Goal: Task Accomplishment & Management: Use online tool/utility

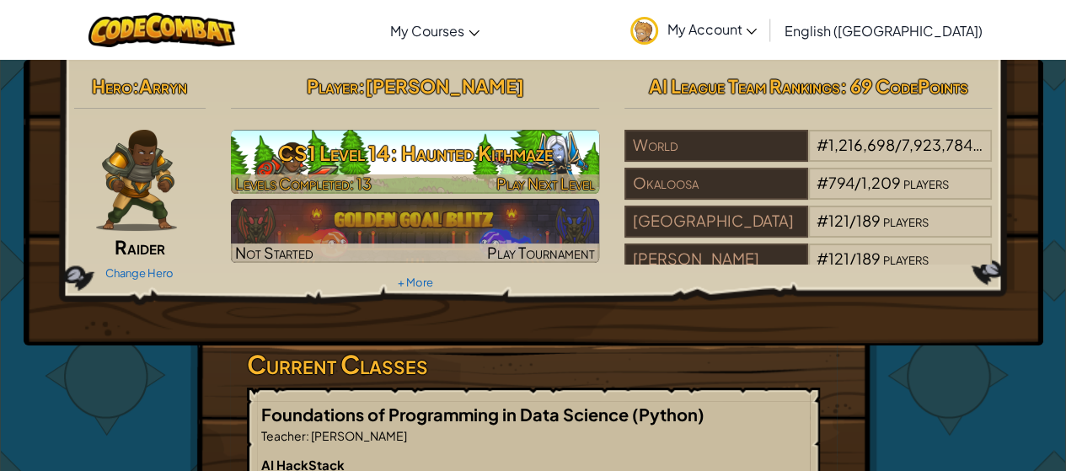
click at [330, 164] on h3 "CS1 Level 14: Haunted Kithmaze" at bounding box center [415, 153] width 368 height 38
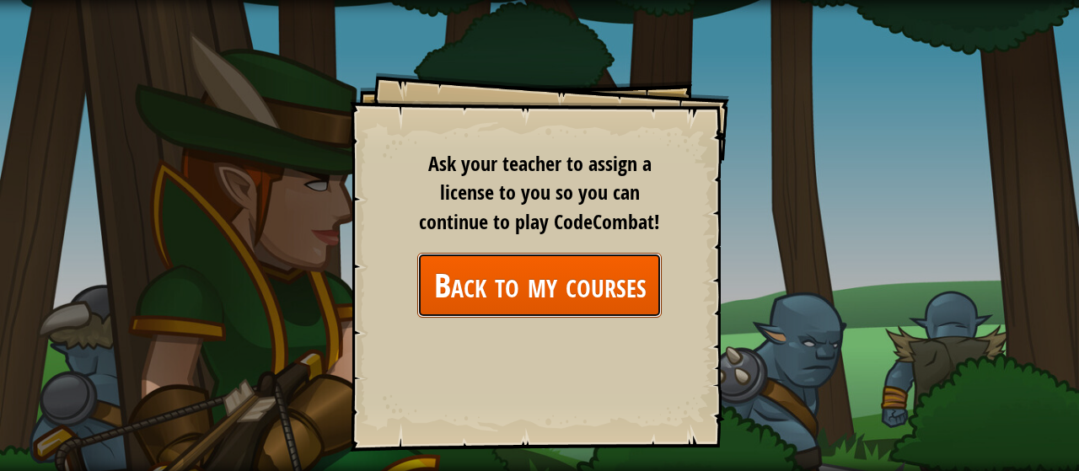
click at [465, 289] on link "Back to my courses" at bounding box center [539, 285] width 244 height 65
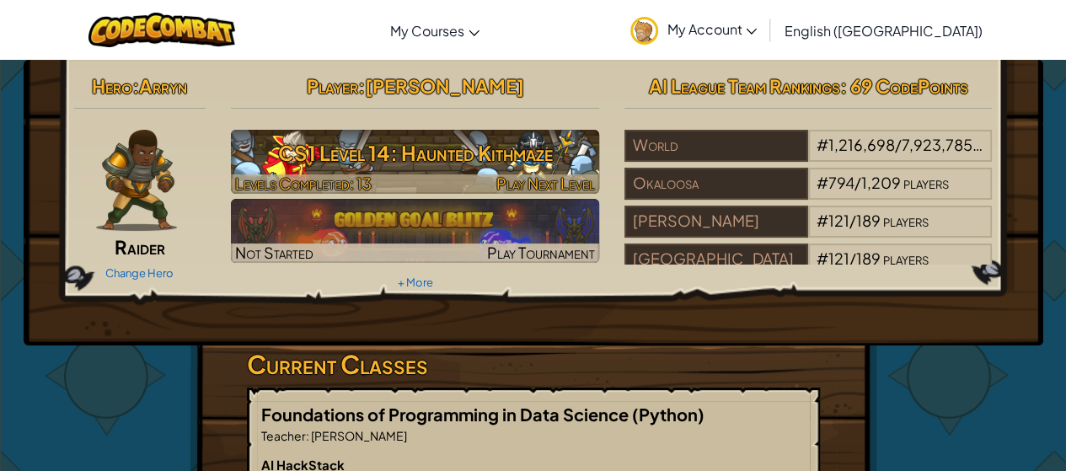
click at [417, 160] on h3 "CS1 Level 14: Haunted Kithmaze" at bounding box center [415, 153] width 368 height 38
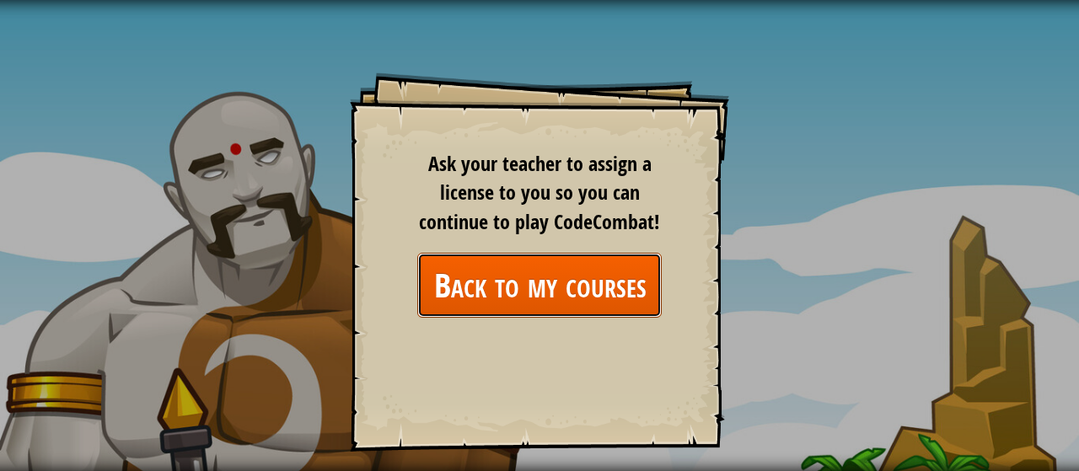
click at [472, 282] on link "Back to my courses" at bounding box center [539, 285] width 244 height 65
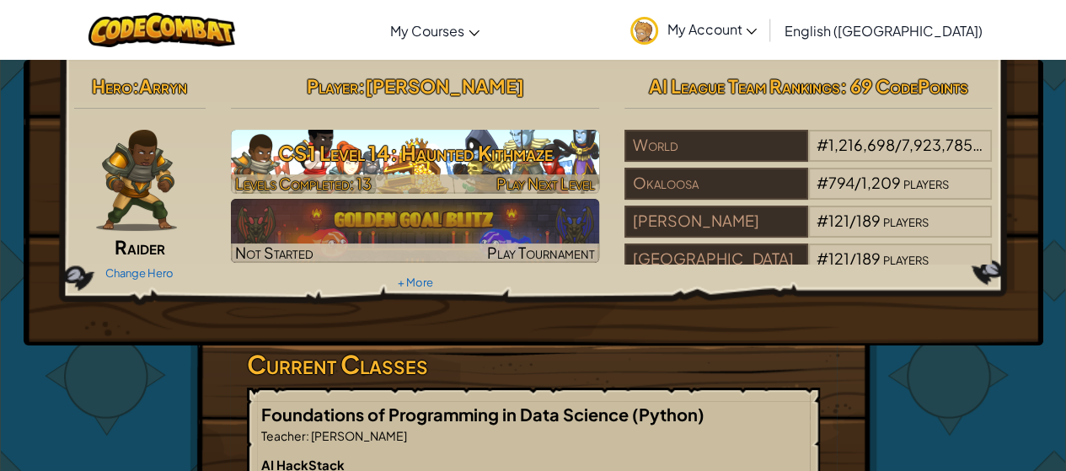
click at [459, 179] on div at bounding box center [415, 183] width 368 height 19
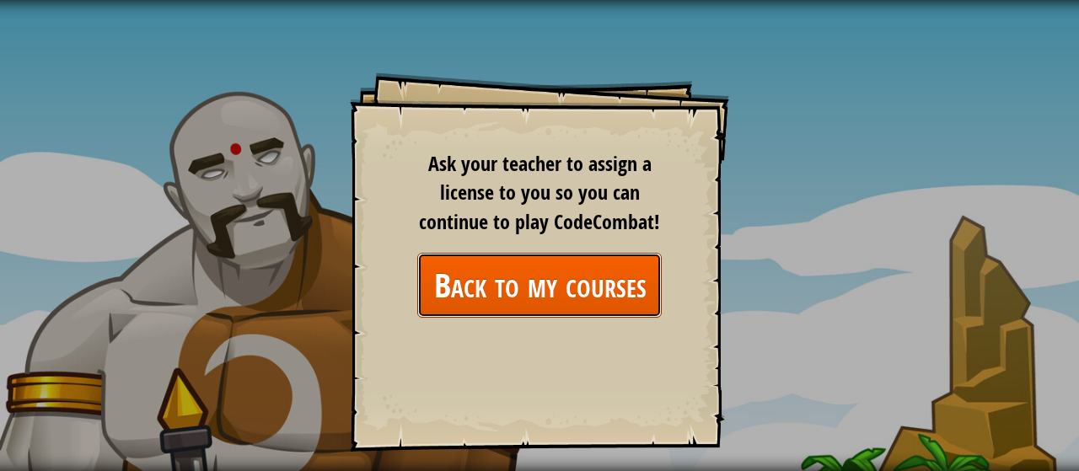
click at [492, 276] on link "Back to my courses" at bounding box center [539, 285] width 244 height 65
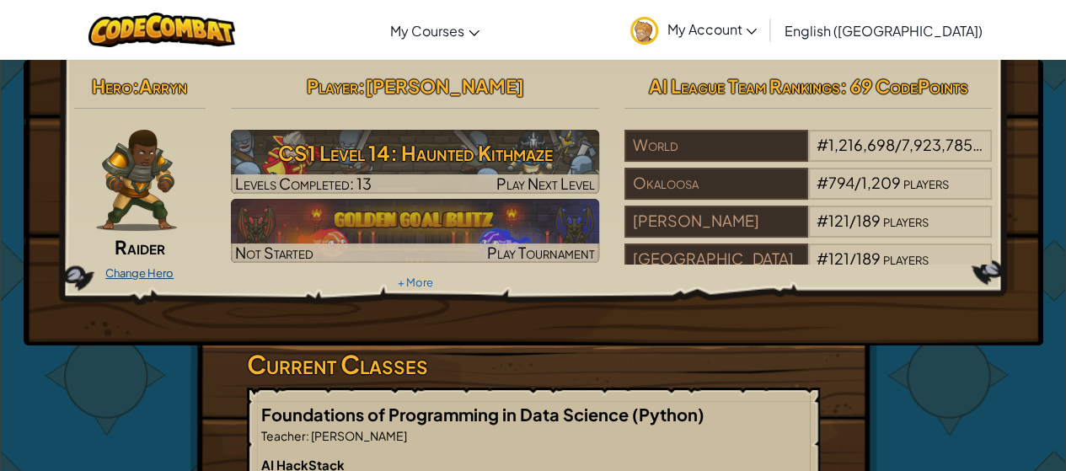
click at [153, 272] on link "Change Hero" at bounding box center [139, 272] width 68 height 13
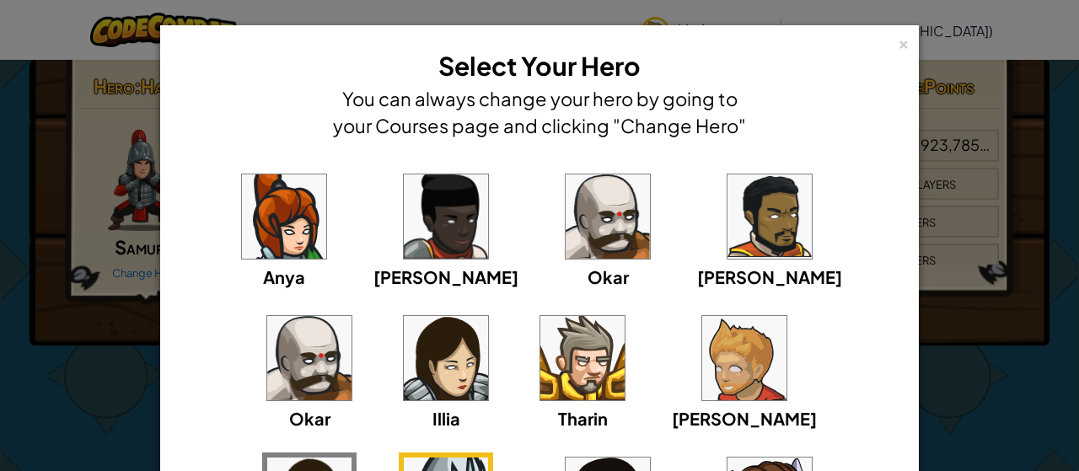
click at [351, 316] on img at bounding box center [309, 358] width 84 height 84
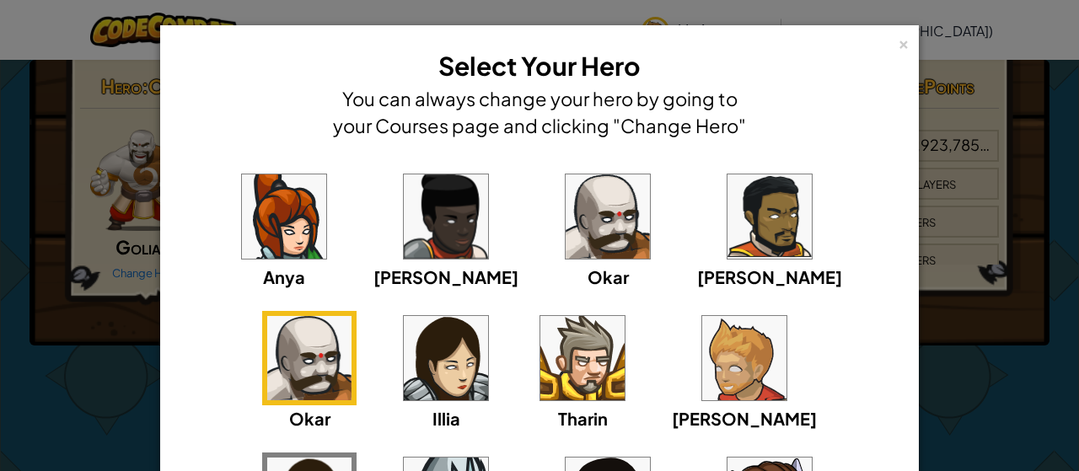
click at [727, 242] on img at bounding box center [769, 216] width 84 height 84
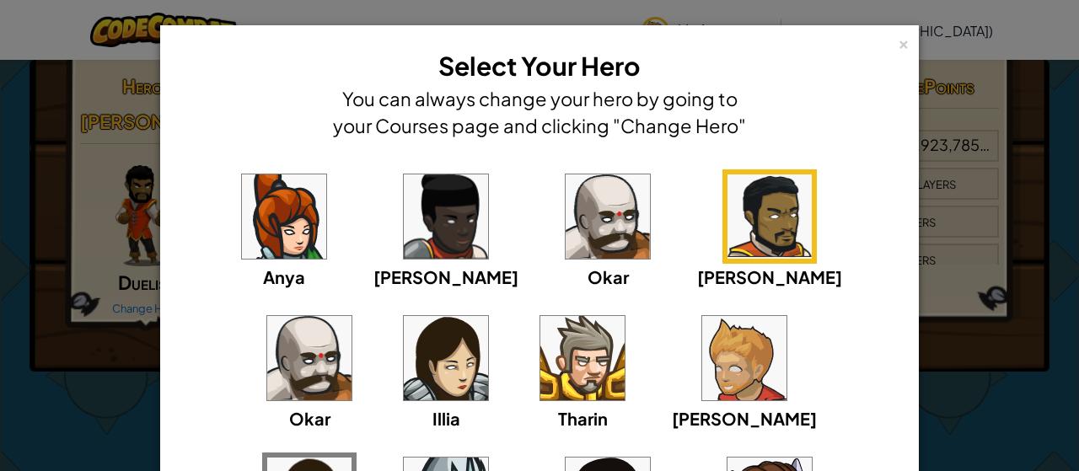
click at [565, 238] on img at bounding box center [607, 216] width 84 height 84
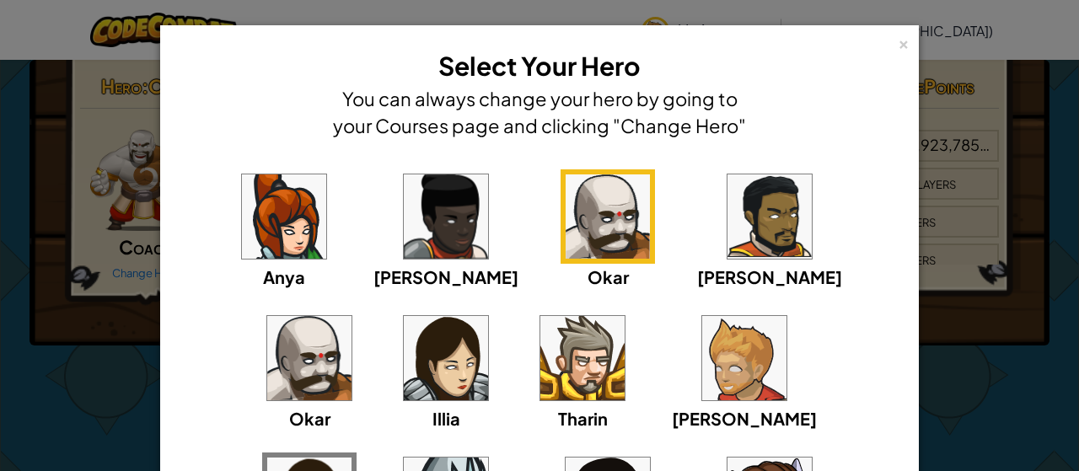
click at [404, 211] on img at bounding box center [446, 216] width 84 height 84
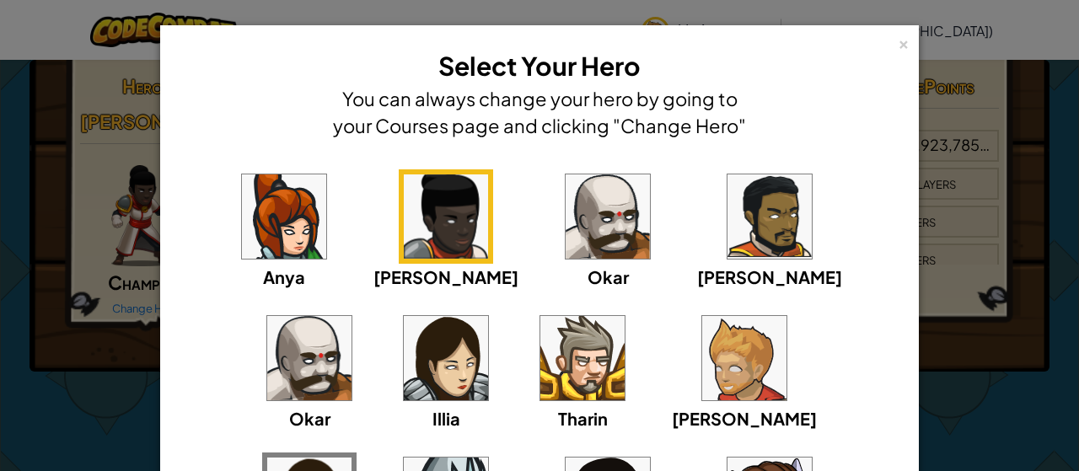
click at [274, 205] on img at bounding box center [284, 216] width 84 height 84
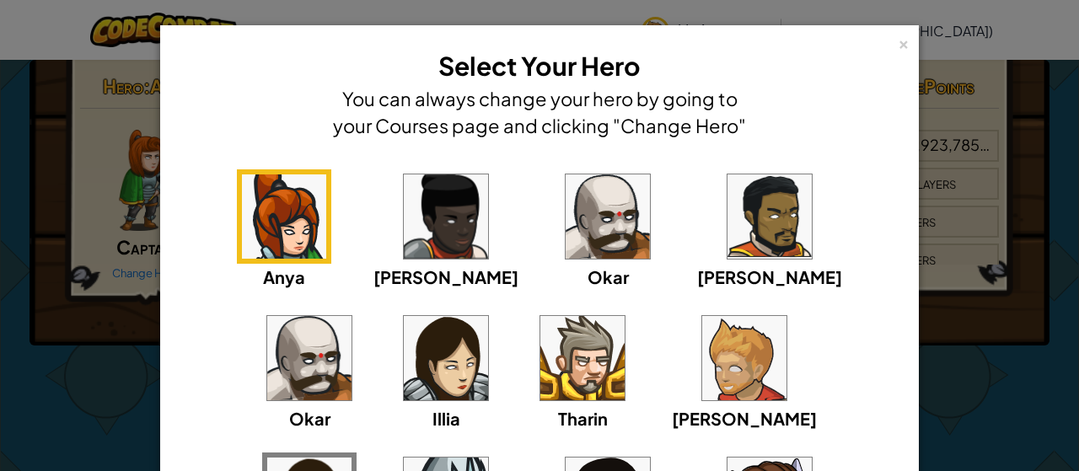
click at [404, 372] on img at bounding box center [446, 358] width 84 height 84
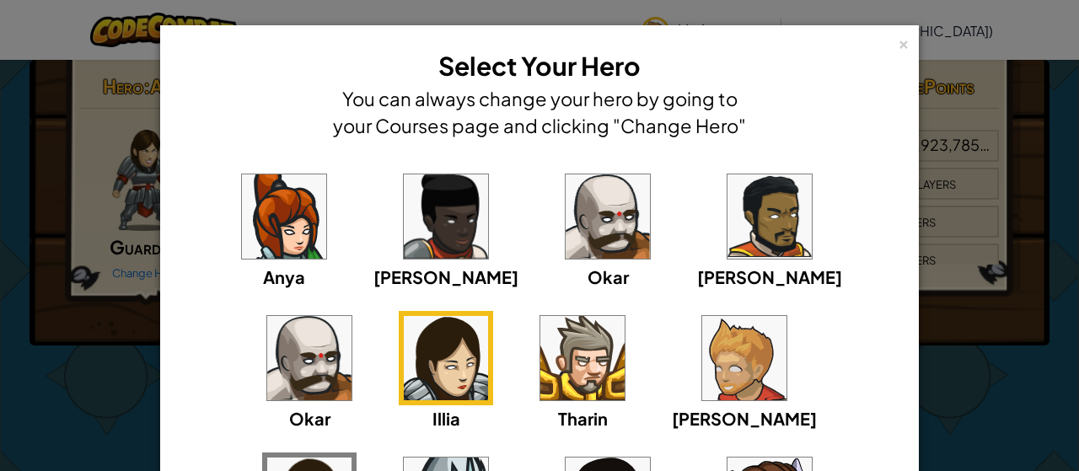
click at [540, 358] on img at bounding box center [582, 358] width 84 height 84
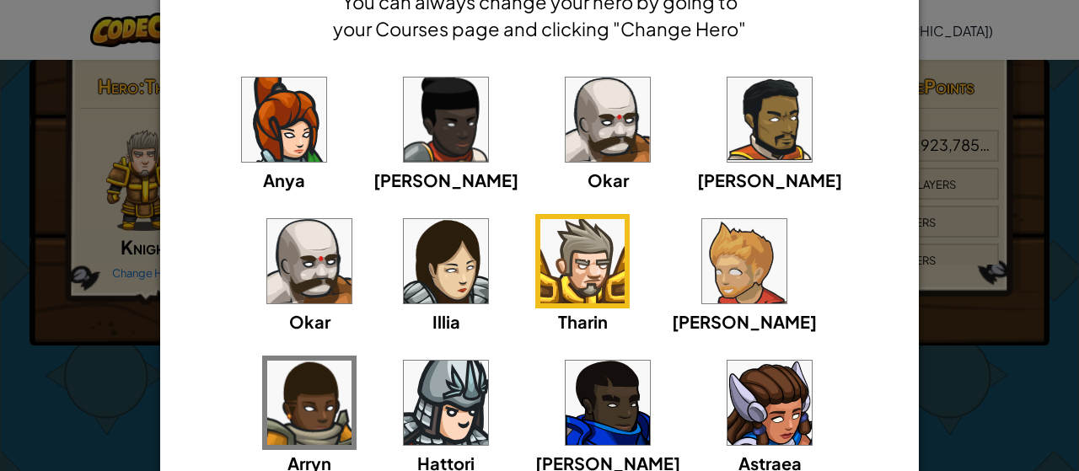
scroll to position [98, 0]
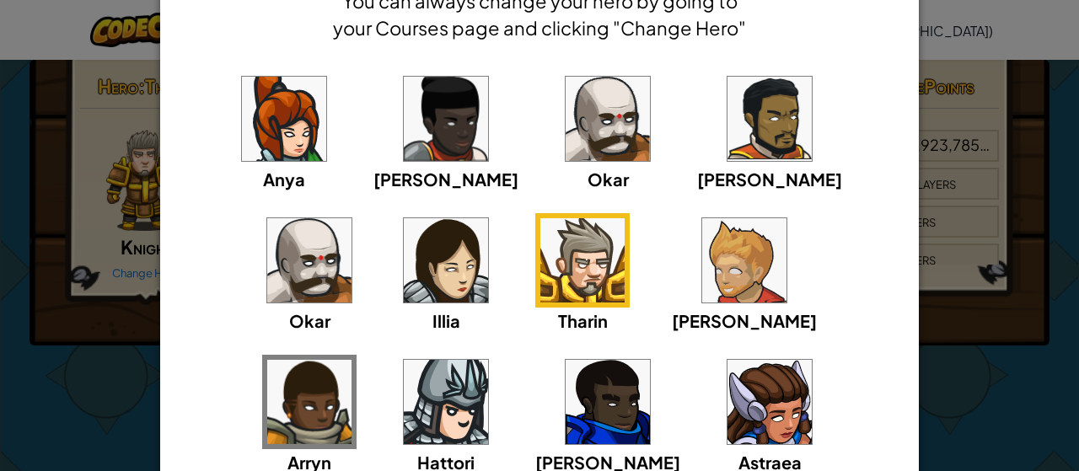
click at [565, 378] on img at bounding box center [607, 402] width 84 height 84
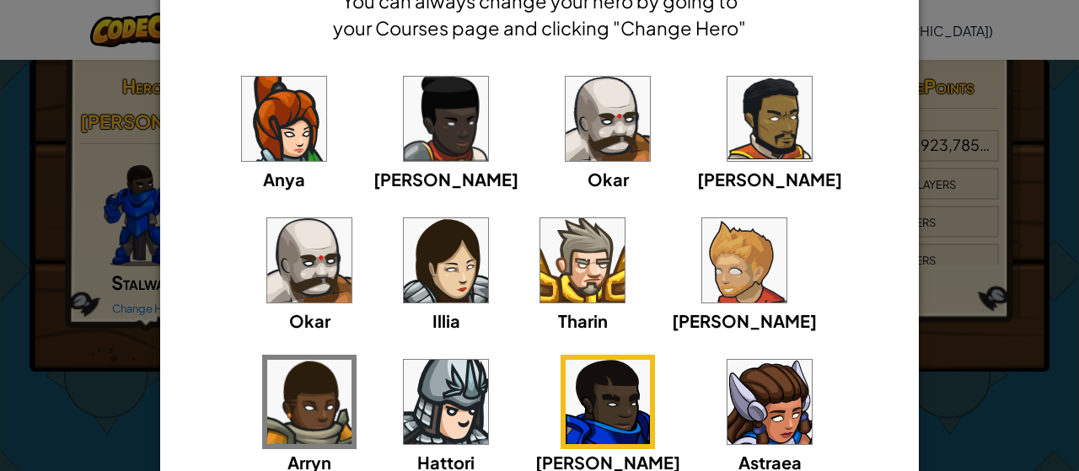
click at [722, 402] on div "Astraea" at bounding box center [769, 415] width 94 height 120
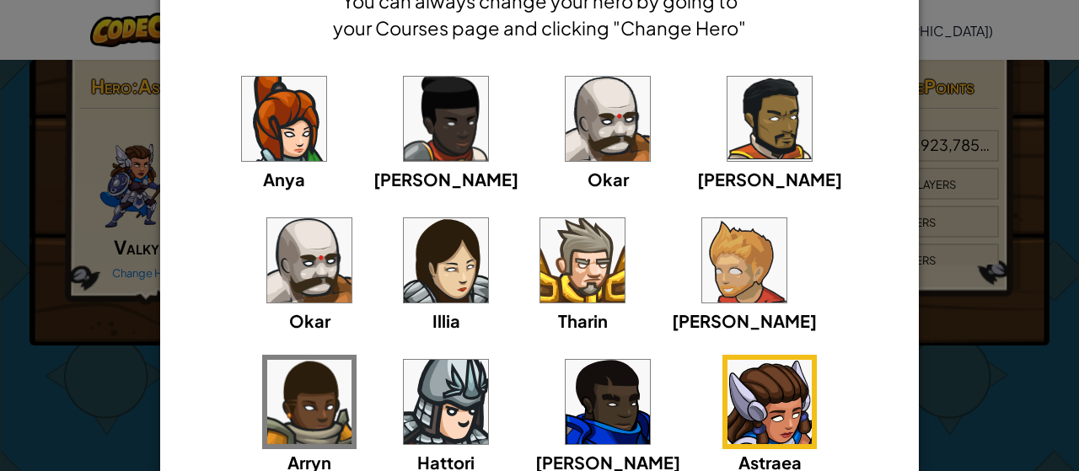
click at [565, 409] on img at bounding box center [607, 402] width 84 height 84
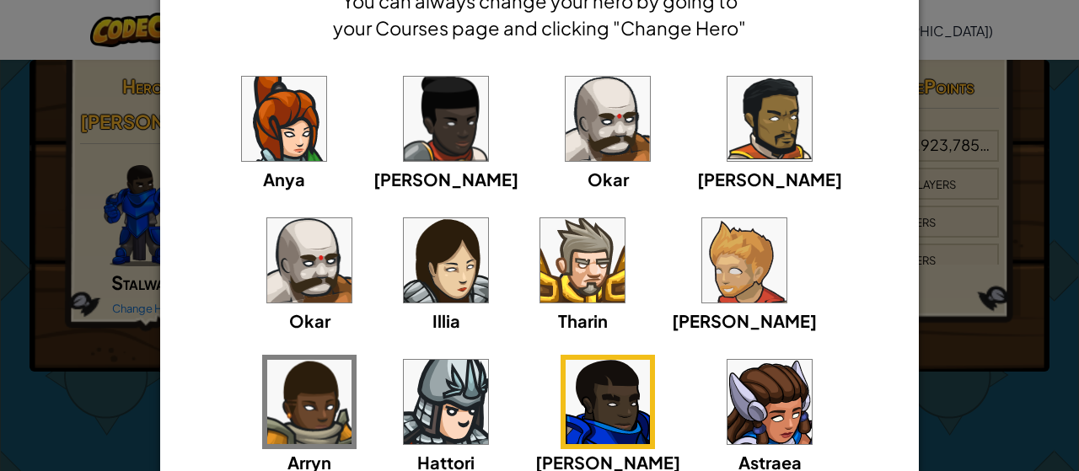
click at [351, 360] on img at bounding box center [309, 402] width 84 height 84
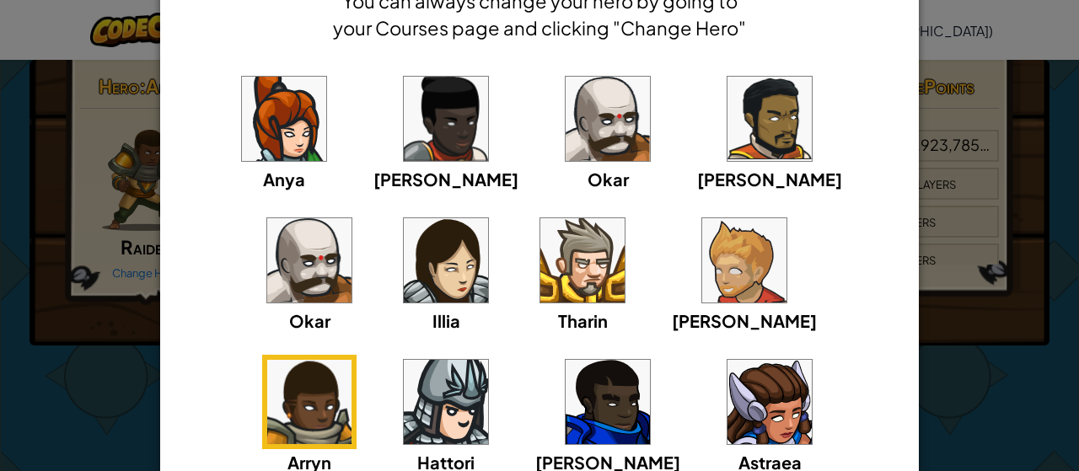
click at [565, 407] on img at bounding box center [607, 402] width 84 height 84
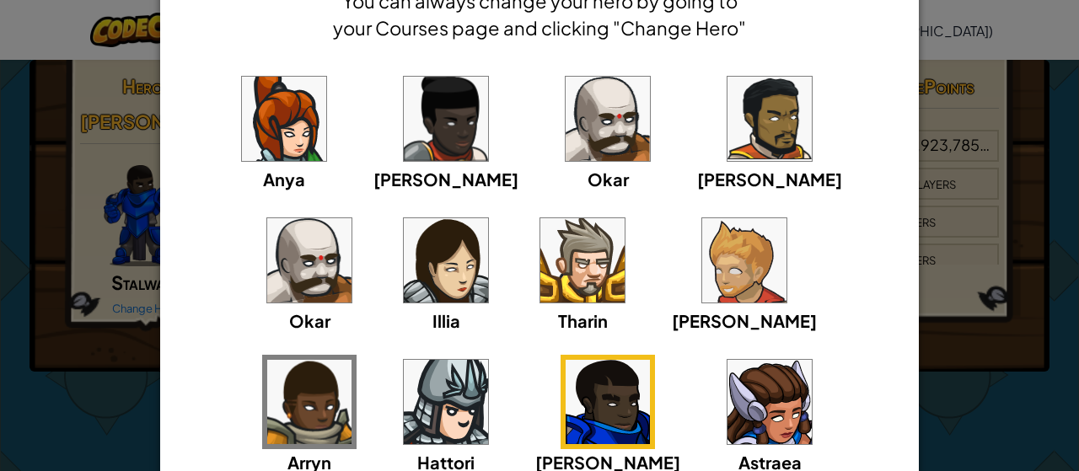
click at [702, 287] on img at bounding box center [744, 260] width 84 height 84
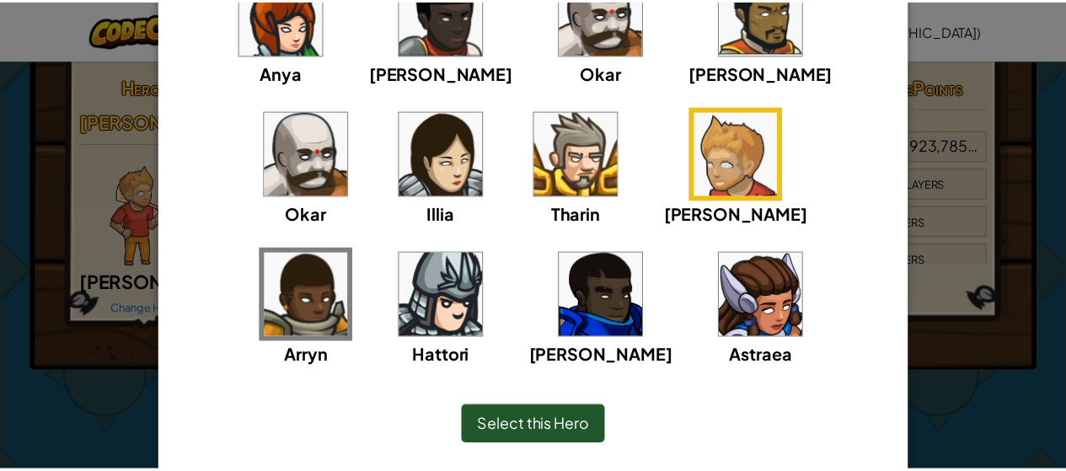
scroll to position [206, 0]
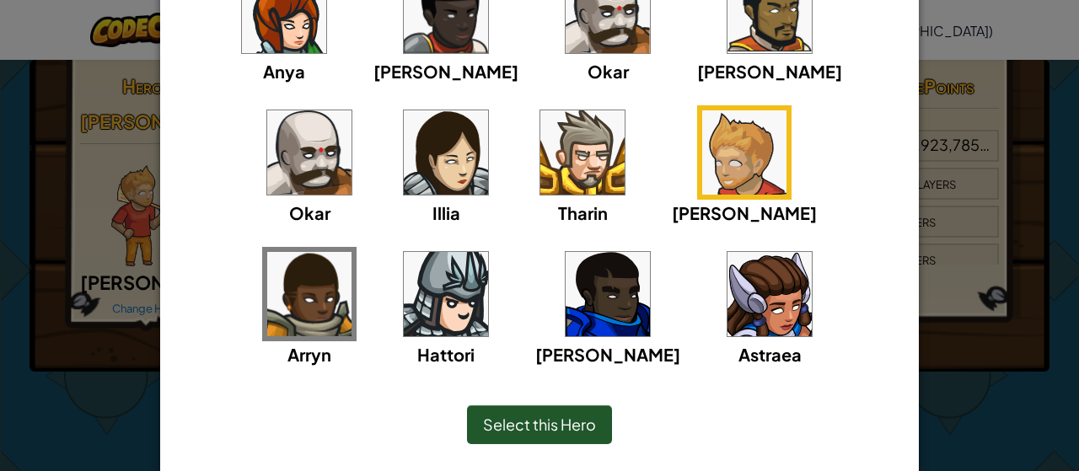
click at [538, 426] on span "Select this Hero" at bounding box center [539, 424] width 113 height 19
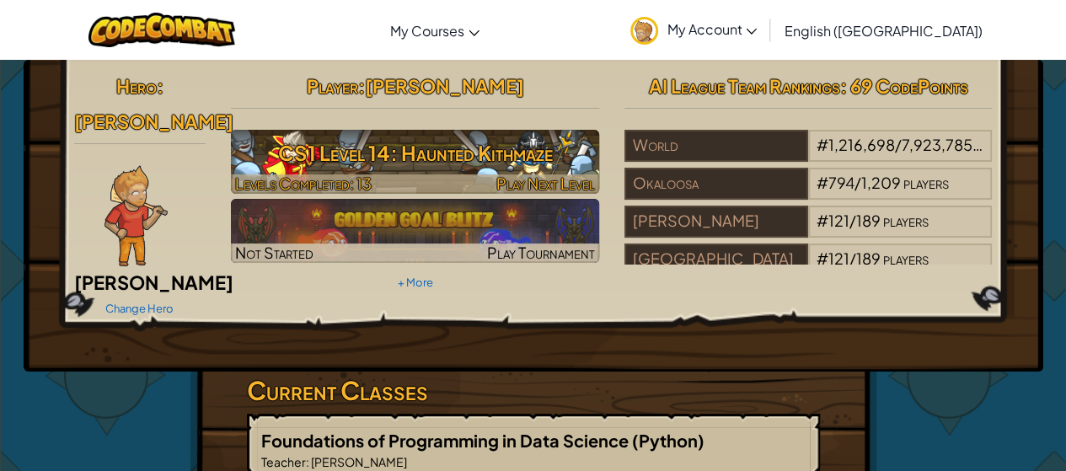
click at [329, 167] on h3 "CS1 Level 14: Haunted Kithmaze" at bounding box center [415, 153] width 368 height 38
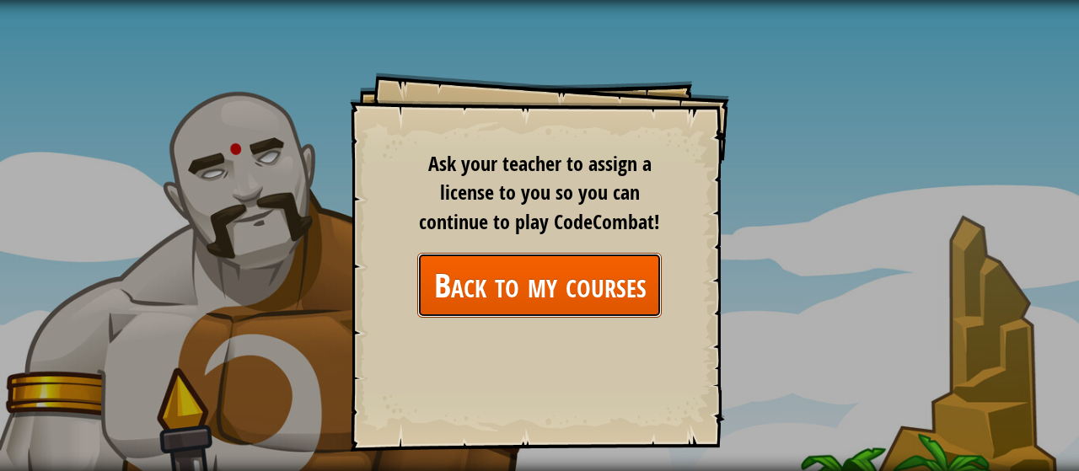
click at [569, 298] on link "Back to my courses" at bounding box center [539, 285] width 244 height 65
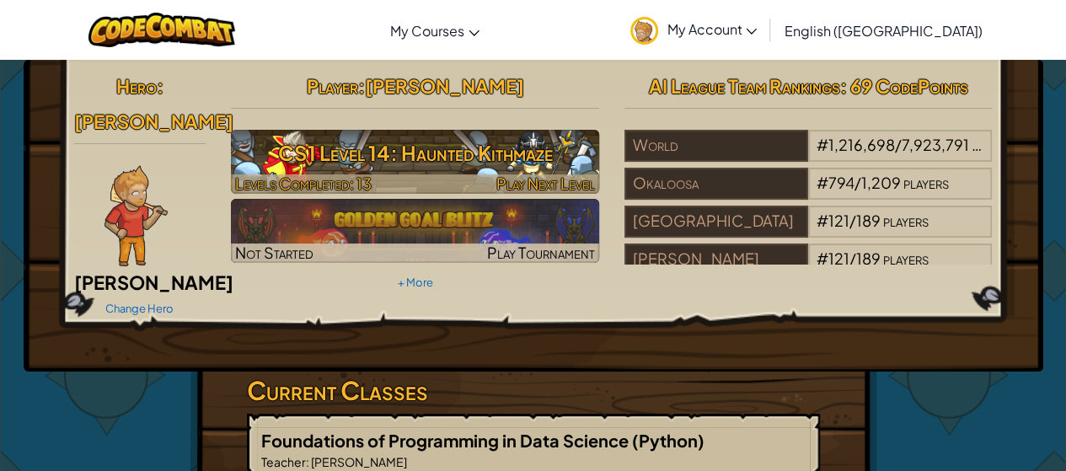
click at [418, 166] on h3 "CS1 Level 14: Haunted Kithmaze" at bounding box center [415, 153] width 368 height 38
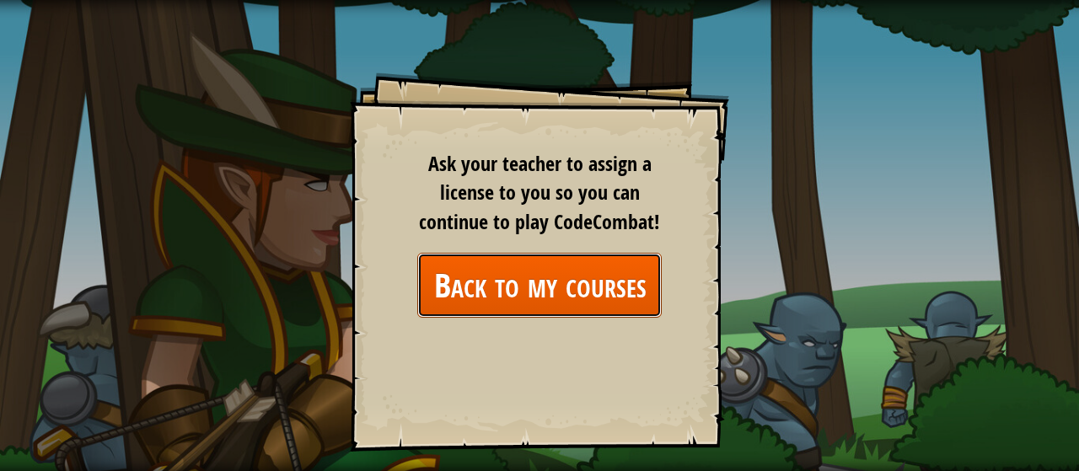
click at [554, 289] on link "Back to my courses" at bounding box center [539, 285] width 244 height 65
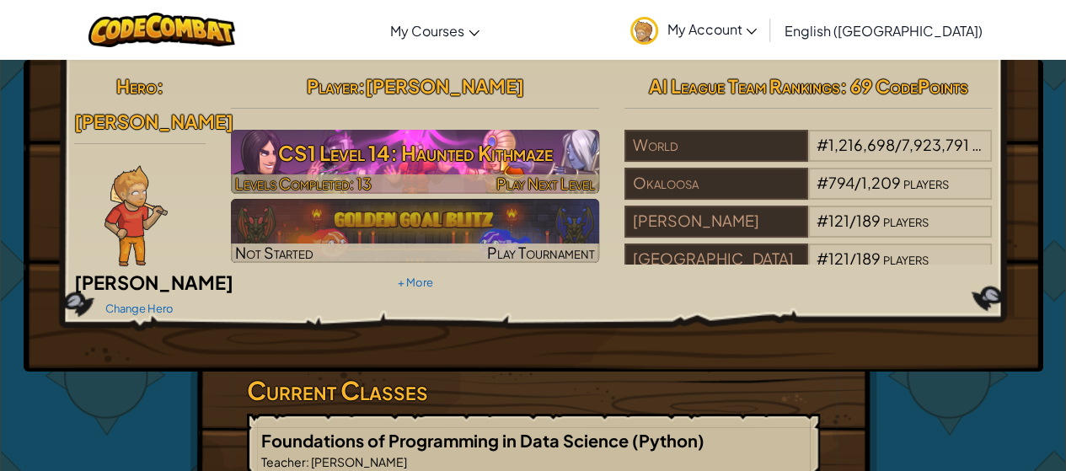
click at [340, 151] on h3 "CS1 Level 14: Haunted Kithmaze" at bounding box center [415, 153] width 368 height 38
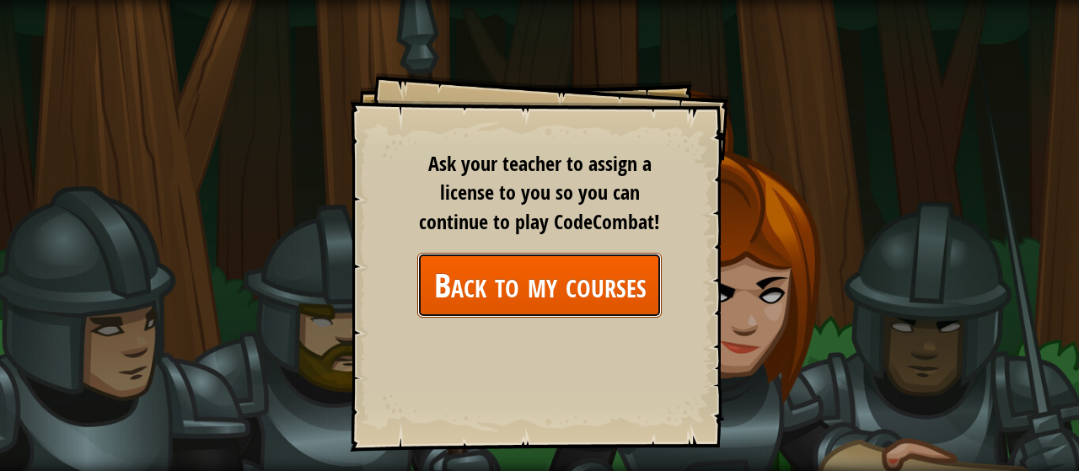
click at [544, 301] on link "Back to my courses" at bounding box center [539, 285] width 244 height 65
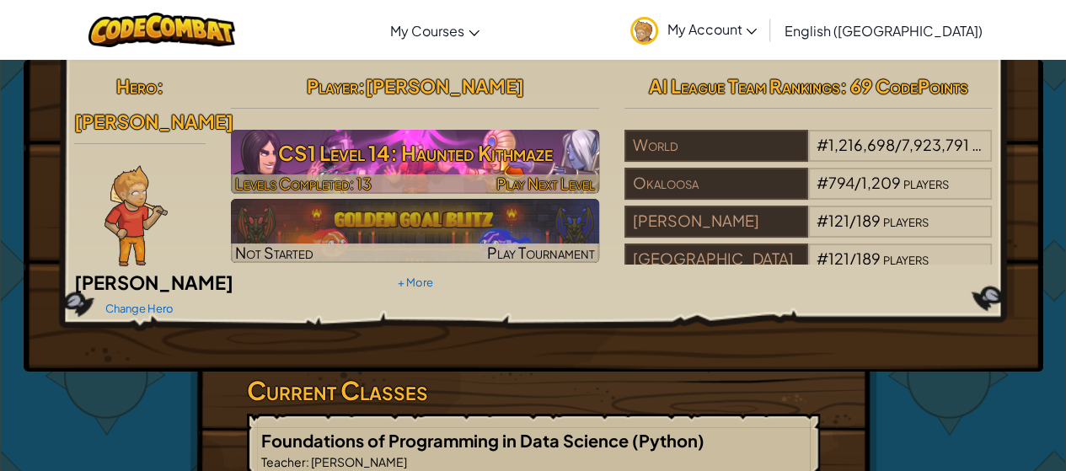
click at [293, 154] on h3 "CS1 Level 14: Haunted Kithmaze" at bounding box center [415, 153] width 368 height 38
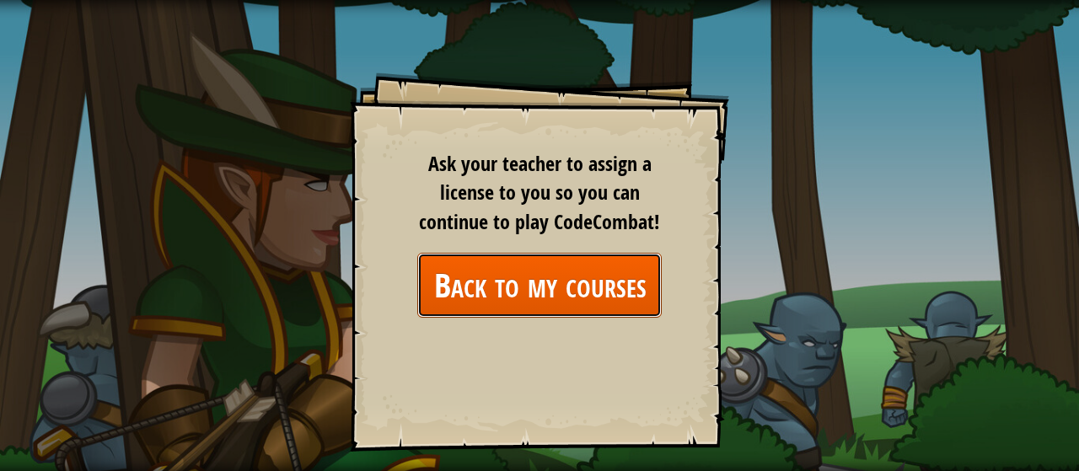
click at [534, 295] on link "Back to my courses" at bounding box center [539, 285] width 244 height 65
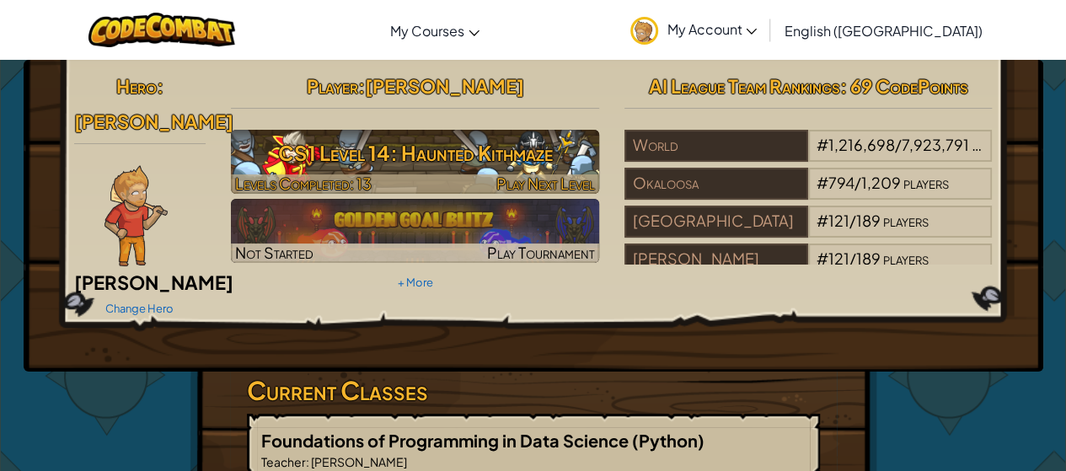
click at [326, 153] on h3 "CS1 Level 14: Haunted Kithmaze" at bounding box center [415, 153] width 368 height 38
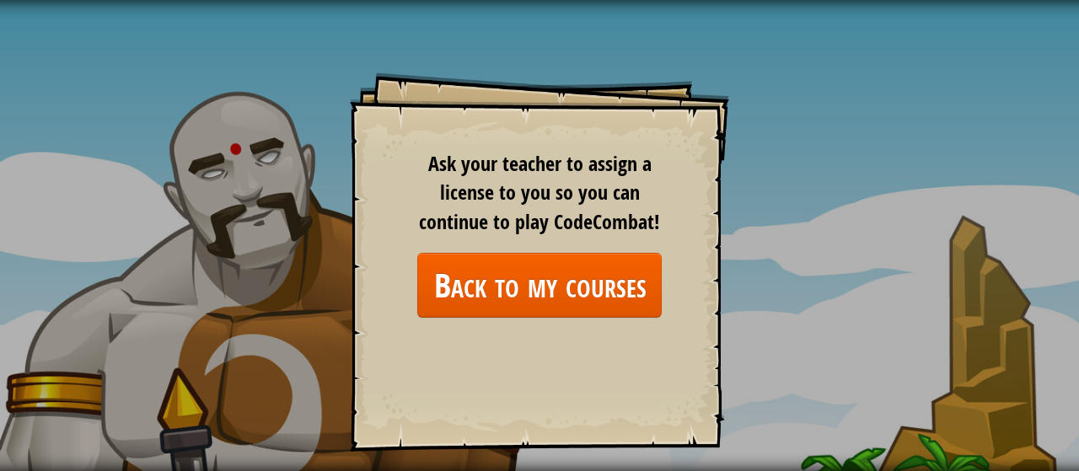
click at [548, 319] on div "Goals Start Level Error loading from server. Try refreshing the page. You'll ne…" at bounding box center [539, 261] width 379 height 379
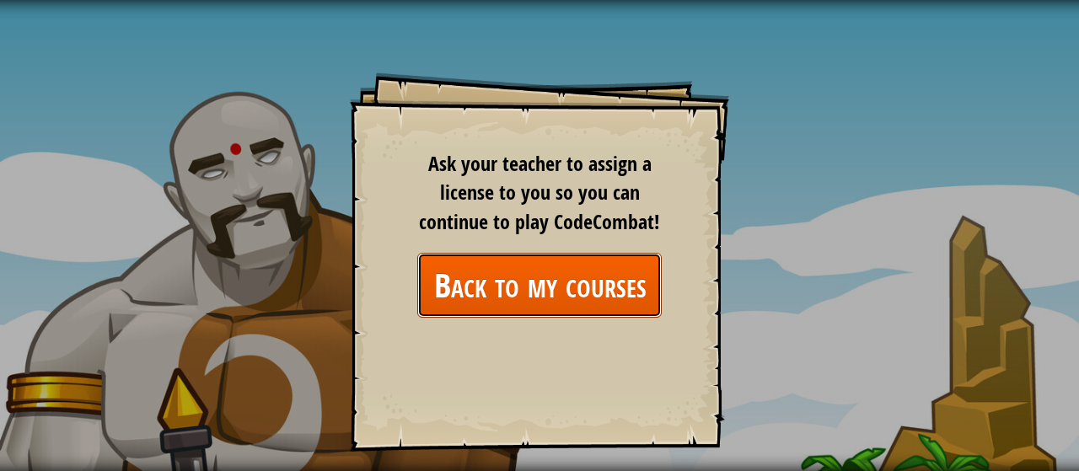
click at [544, 273] on link "Back to my courses" at bounding box center [539, 285] width 244 height 65
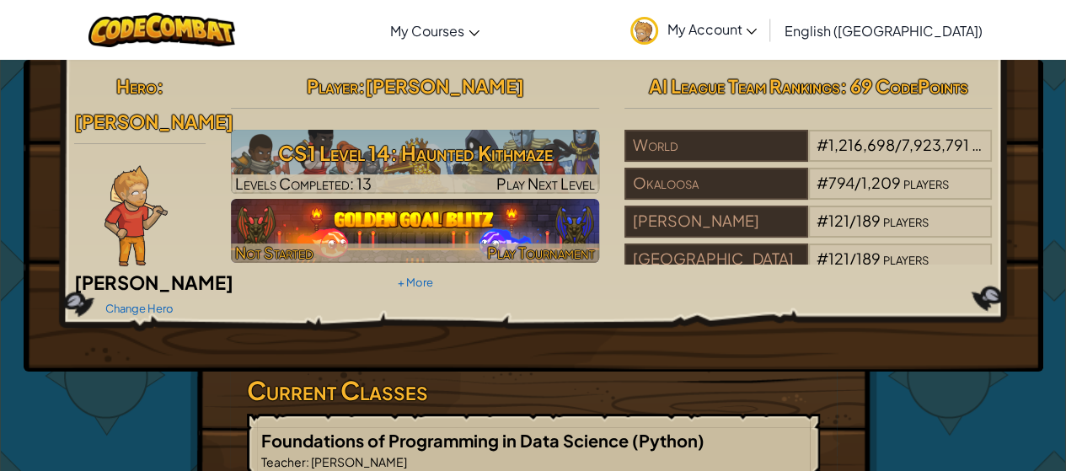
click at [467, 242] on img at bounding box center [415, 231] width 368 height 64
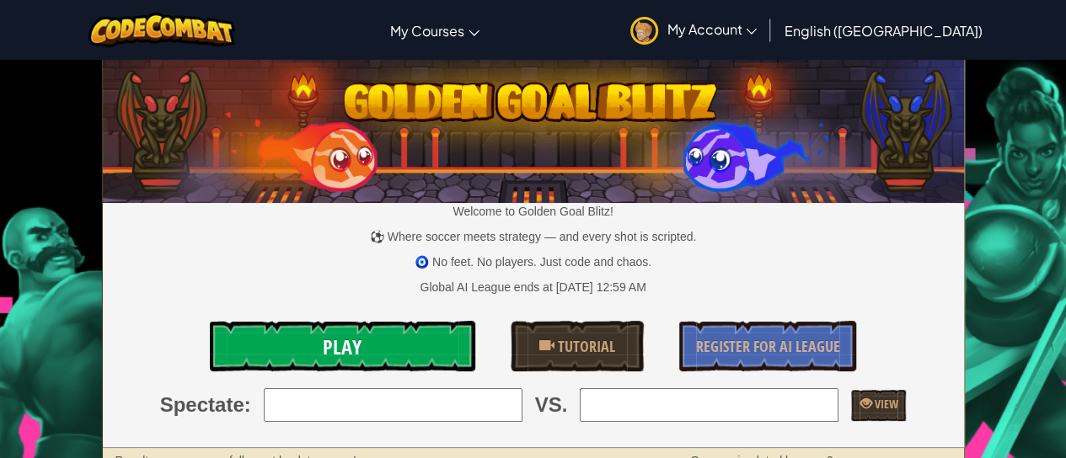
click at [415, 344] on link "Play" at bounding box center [343, 346] width 266 height 51
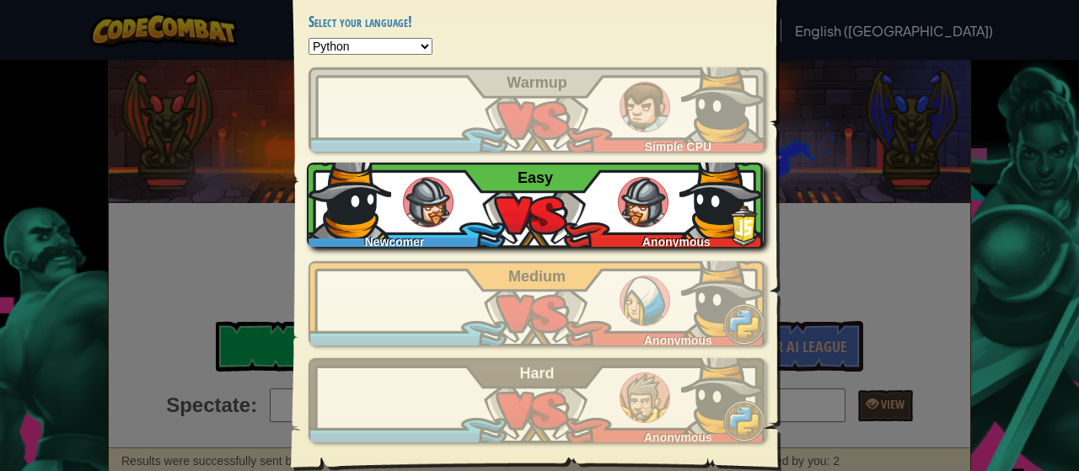
scroll to position [130, 0]
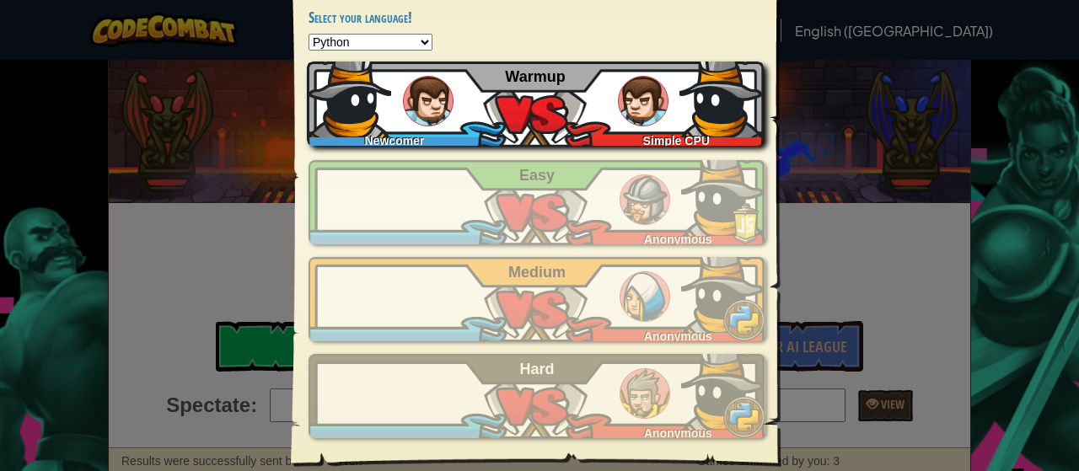
click at [548, 134] on div "Newcomer Simple CPU Warmup" at bounding box center [535, 104] width 457 height 84
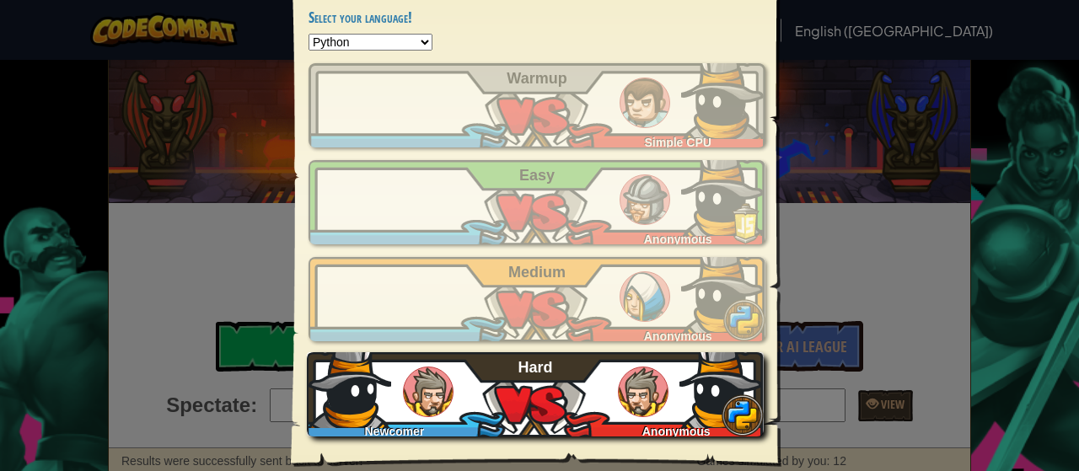
click at [579, 395] on div "Newcomer Anonymous Hard" at bounding box center [535, 394] width 457 height 84
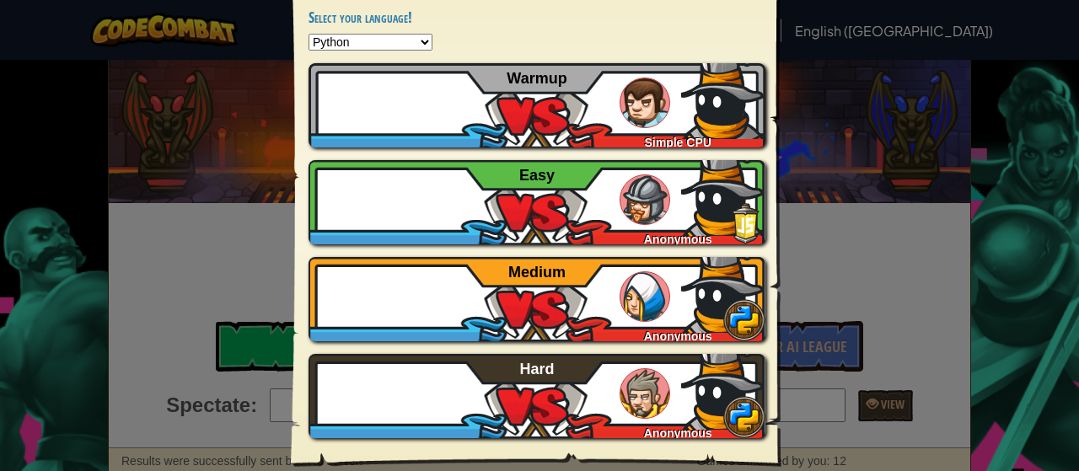
click at [380, 39] on select "Python JavaScript CoffeeScript Lua C++ Java (Experimental)" at bounding box center [370, 42] width 124 height 17
click at [1026, 137] on div "× Choose an Opponent Select your language! Python JavaScript CoffeeScript Lua C…" at bounding box center [539, 235] width 1079 height 471
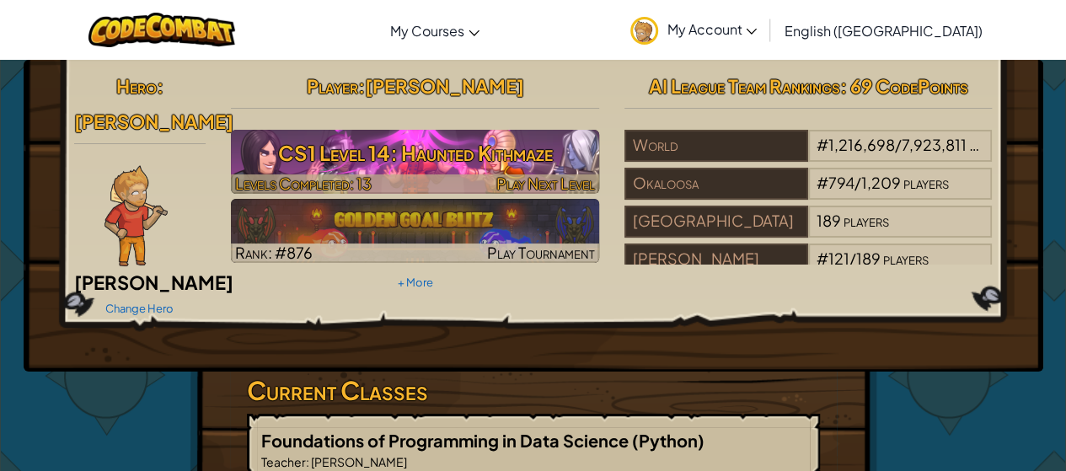
click at [318, 180] on span "Levels Completed: 13" at bounding box center [303, 183] width 136 height 19
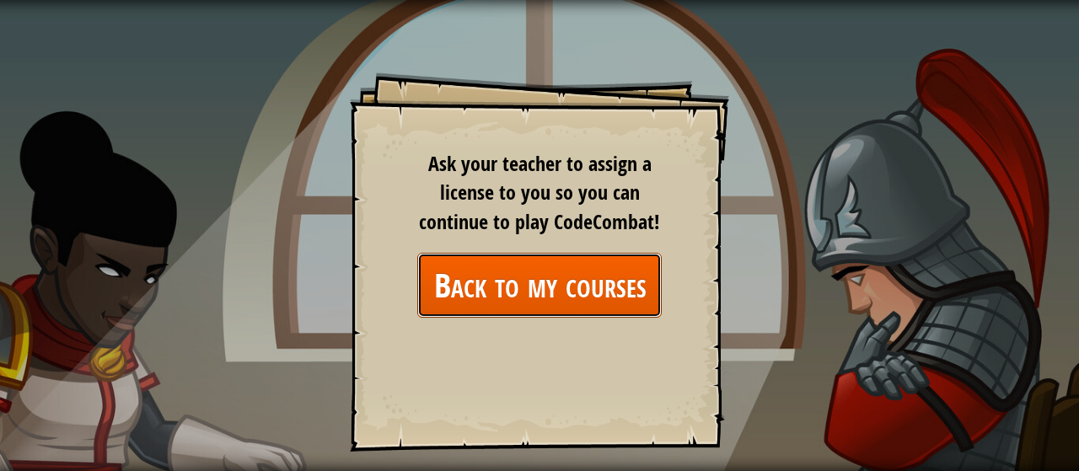
click at [487, 281] on link "Back to my courses" at bounding box center [539, 285] width 244 height 65
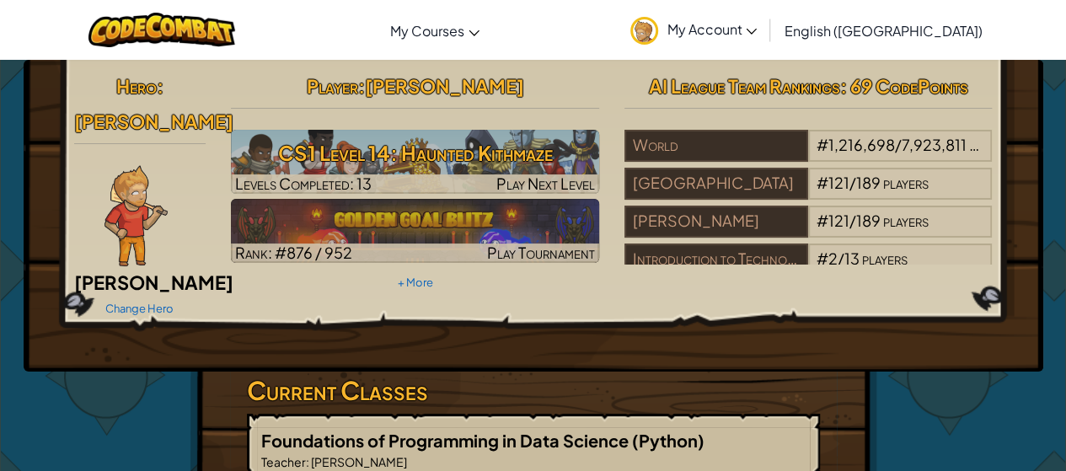
click at [361, 158] on h3 "CS1 Level 14: Haunted Kithmaze" at bounding box center [415, 153] width 368 height 38
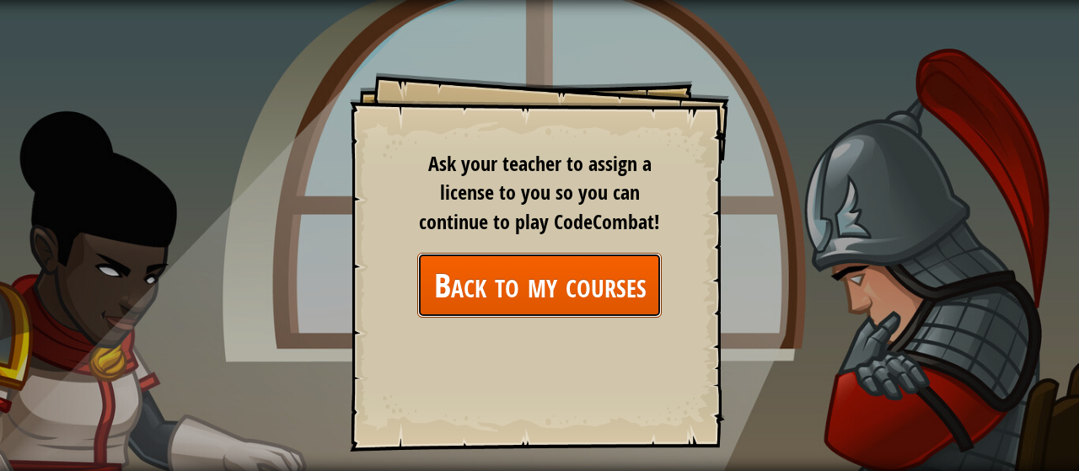
click at [521, 288] on link "Back to my courses" at bounding box center [539, 285] width 244 height 65
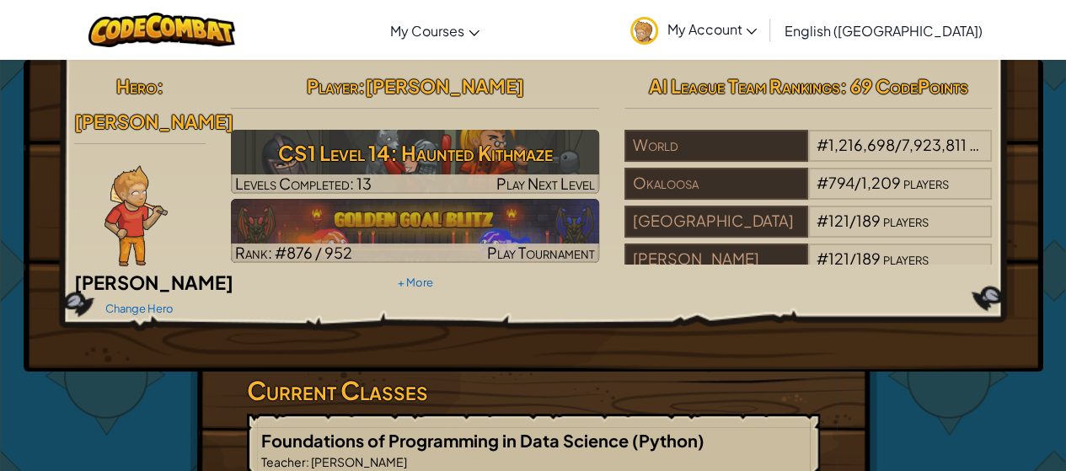
click at [432, 140] on h3 "CS1 Level 14: Haunted Kithmaze" at bounding box center [415, 153] width 368 height 38
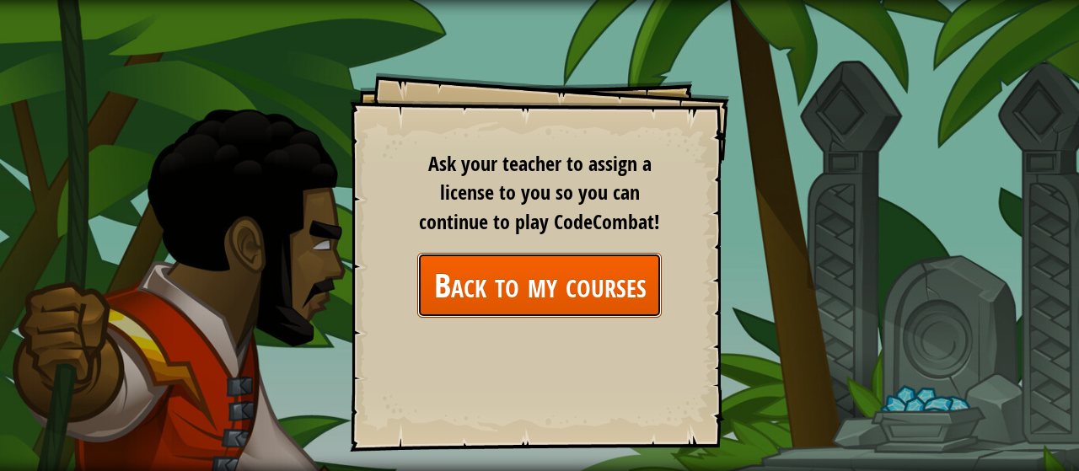
click at [524, 287] on link "Back to my courses" at bounding box center [539, 285] width 244 height 65
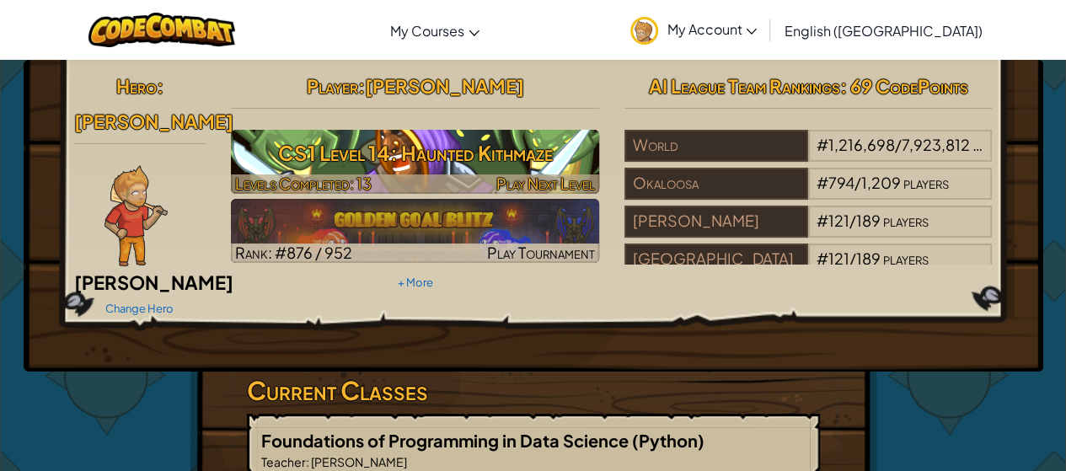
click at [567, 142] on h3 "CS1 Level 14: Haunted Kithmaze" at bounding box center [415, 153] width 368 height 38
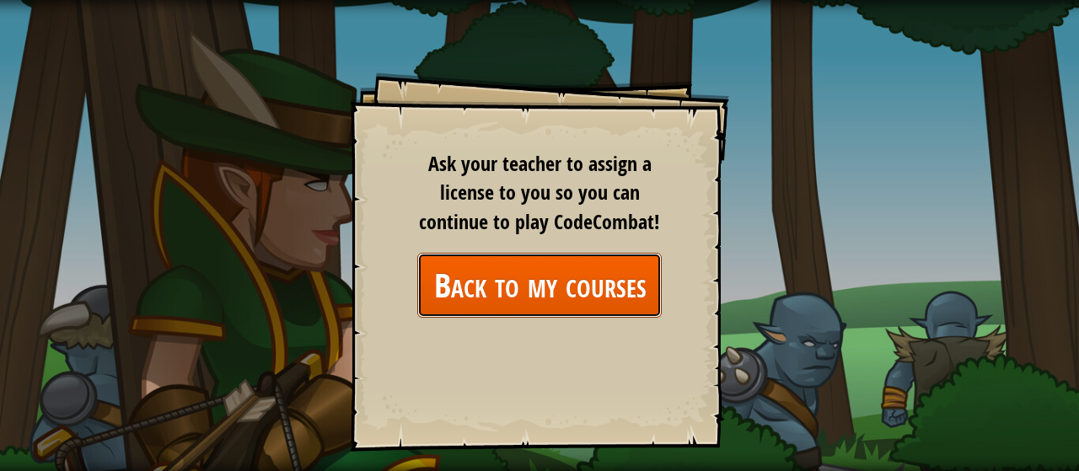
click at [585, 275] on link "Back to my courses" at bounding box center [539, 285] width 244 height 65
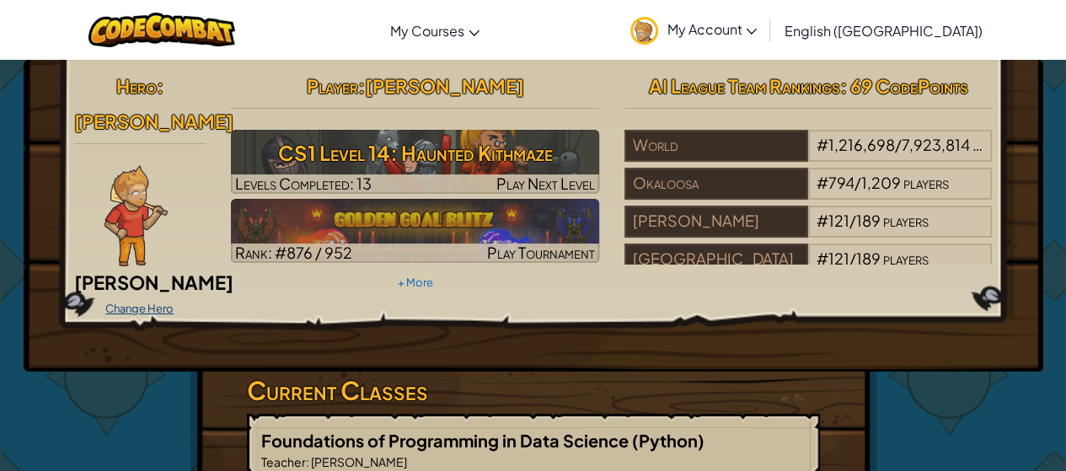
click at [112, 302] on link "Change Hero" at bounding box center [139, 308] width 68 height 13
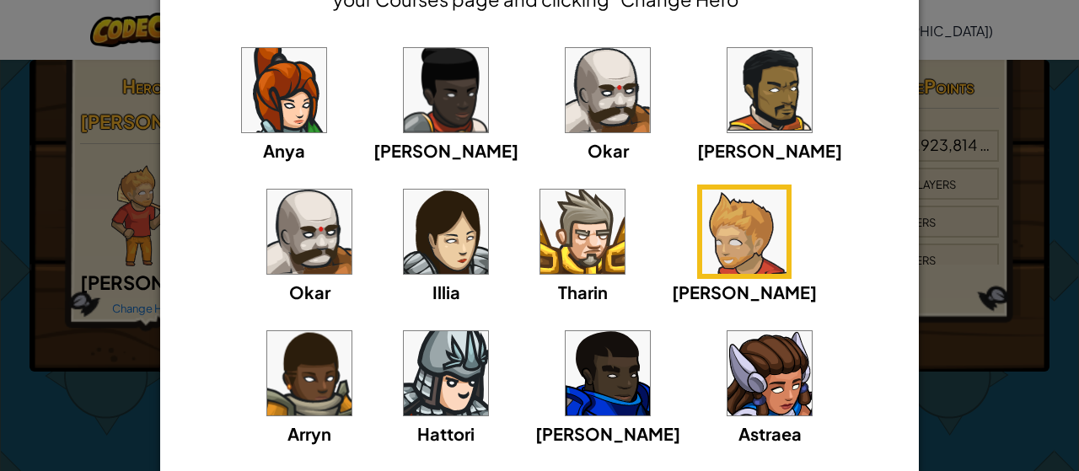
scroll to position [136, 0]
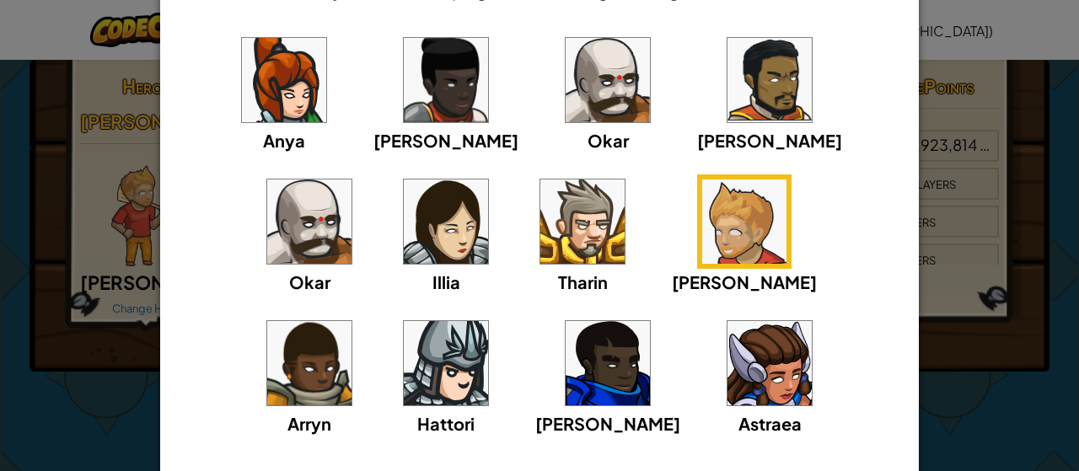
click at [565, 120] on img at bounding box center [607, 80] width 84 height 84
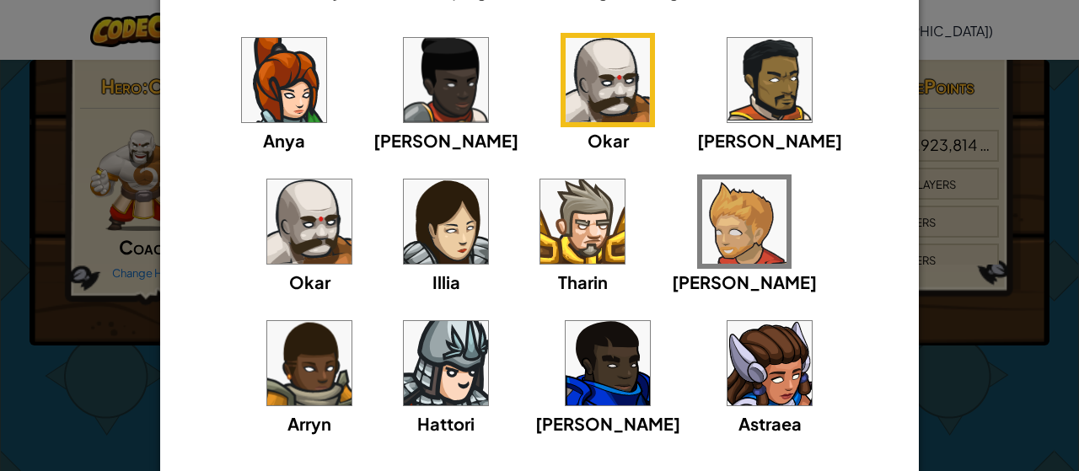
click at [351, 179] on img at bounding box center [309, 221] width 84 height 84
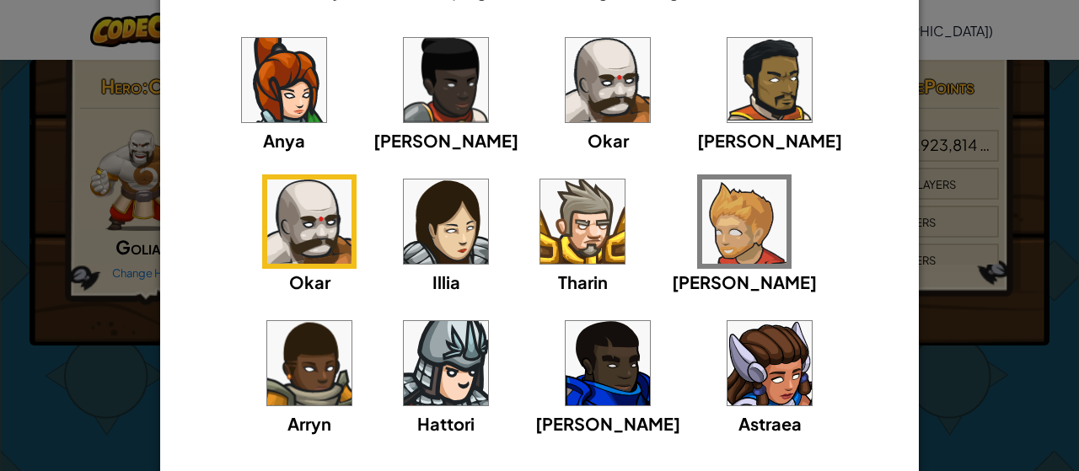
click at [727, 116] on img at bounding box center [769, 80] width 84 height 84
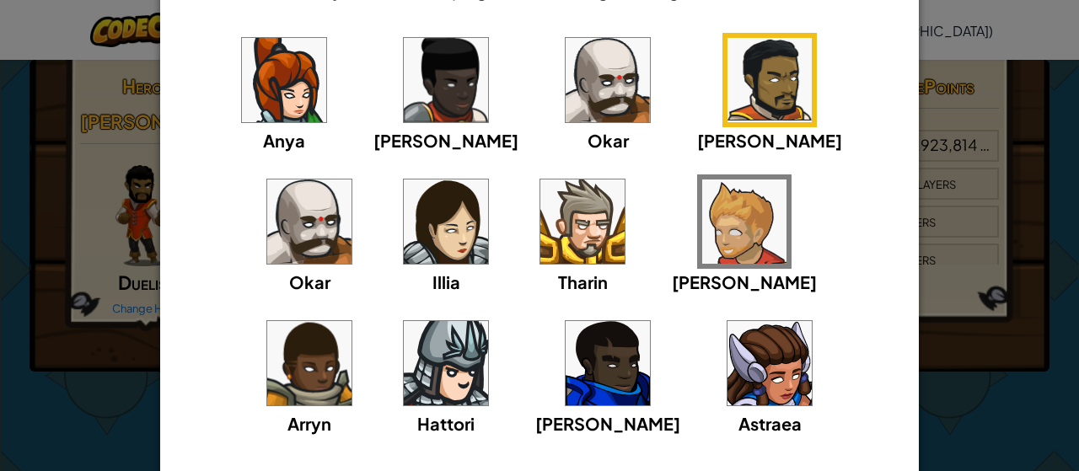
click at [351, 321] on img at bounding box center [309, 363] width 84 height 84
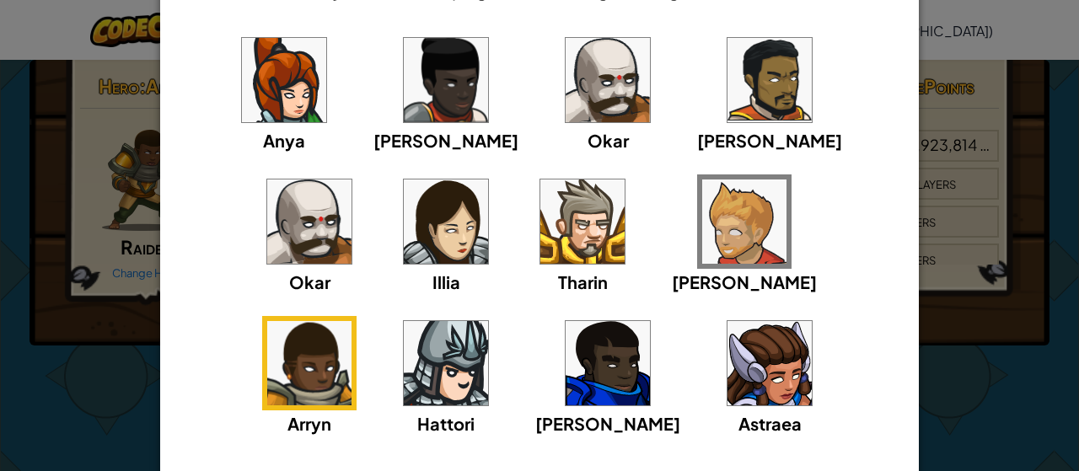
click at [702, 249] on img at bounding box center [744, 221] width 84 height 84
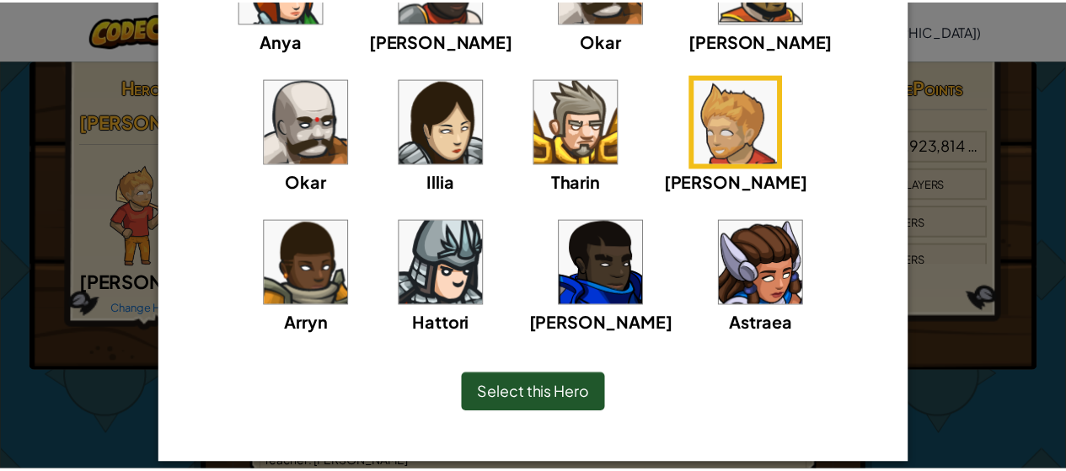
scroll to position [254, 0]
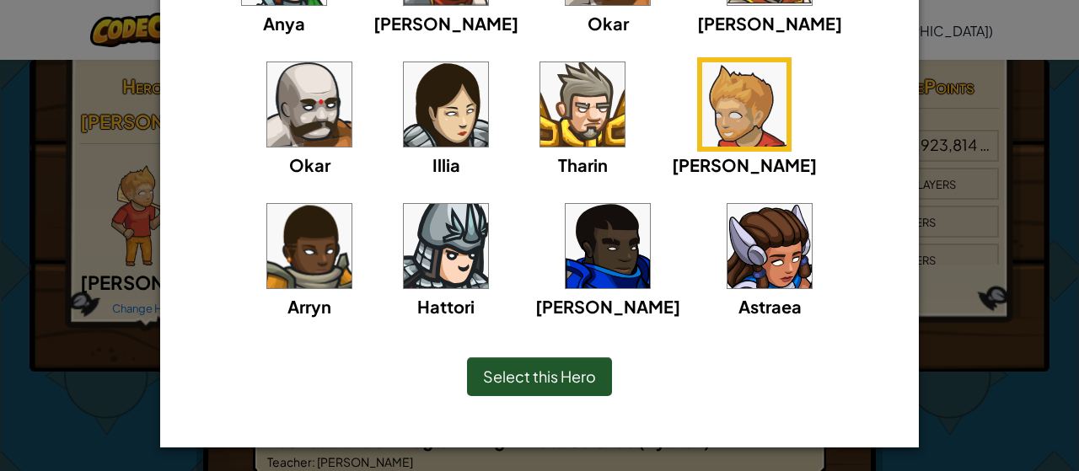
click at [546, 362] on div "Select this Hero" at bounding box center [539, 376] width 145 height 39
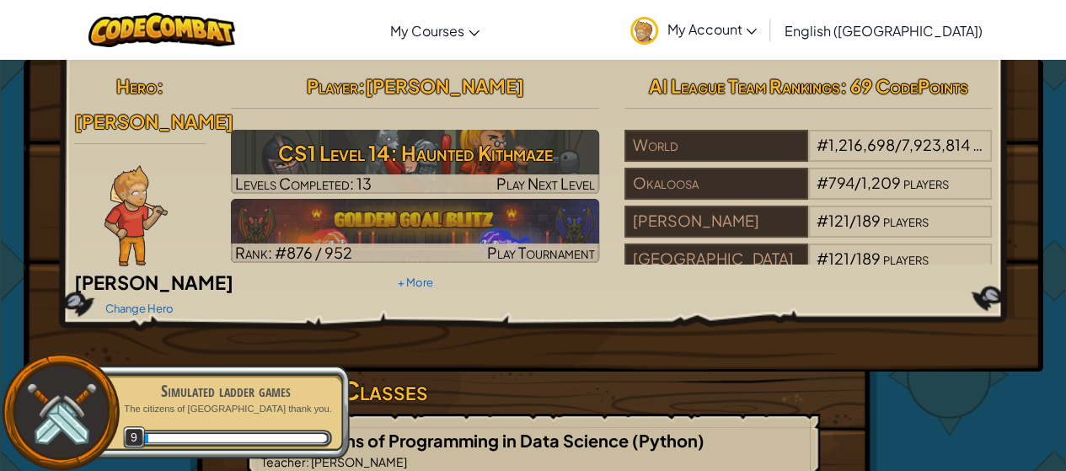
click at [384, 101] on h2 "Player : [PERSON_NAME]" at bounding box center [415, 85] width 368 height 35
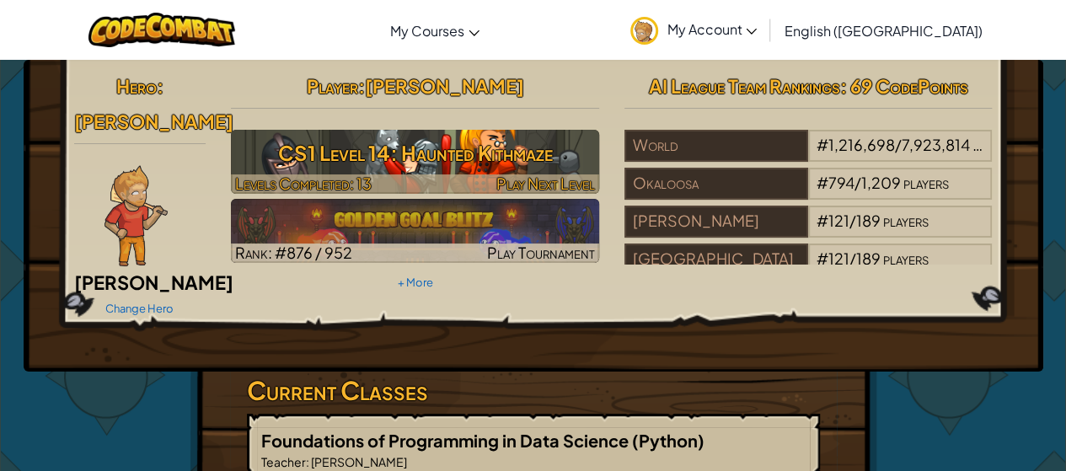
click at [463, 176] on div at bounding box center [415, 183] width 368 height 19
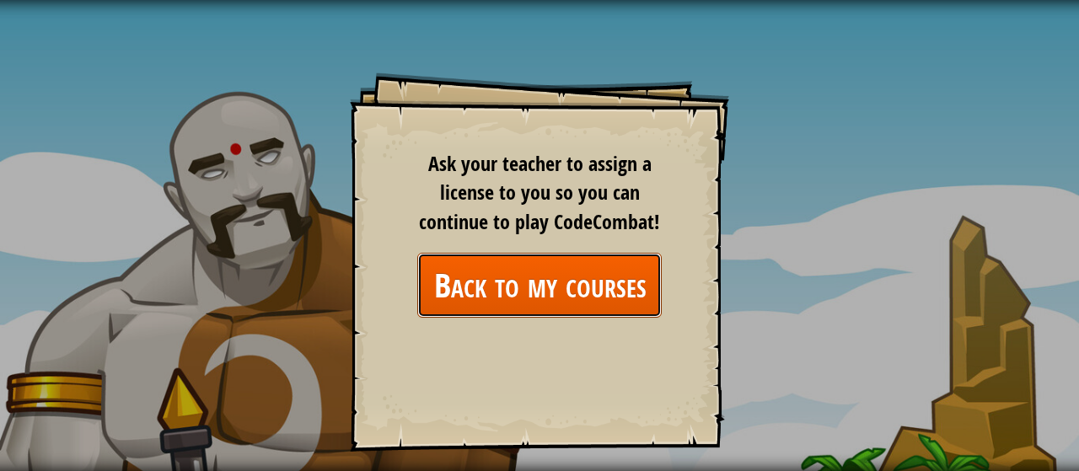
click at [463, 286] on link "Back to my courses" at bounding box center [539, 285] width 244 height 65
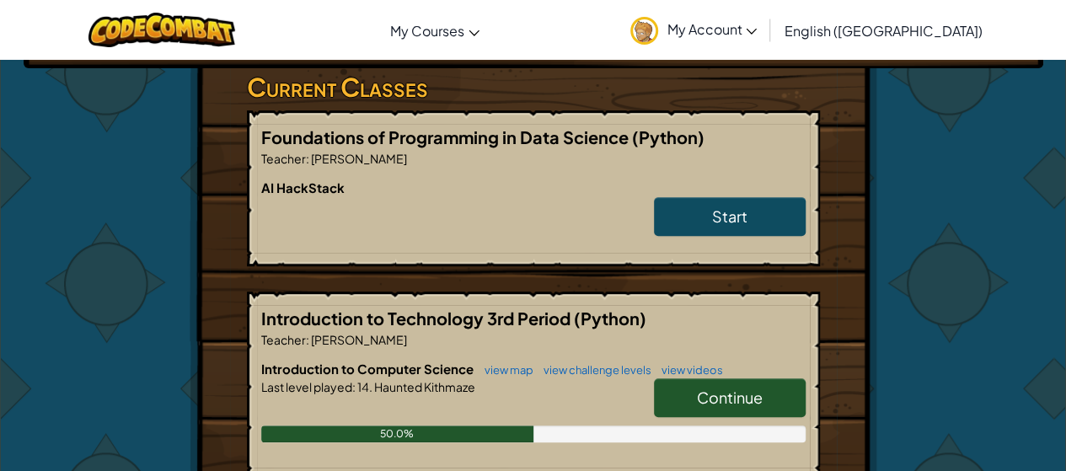
scroll to position [337, 0]
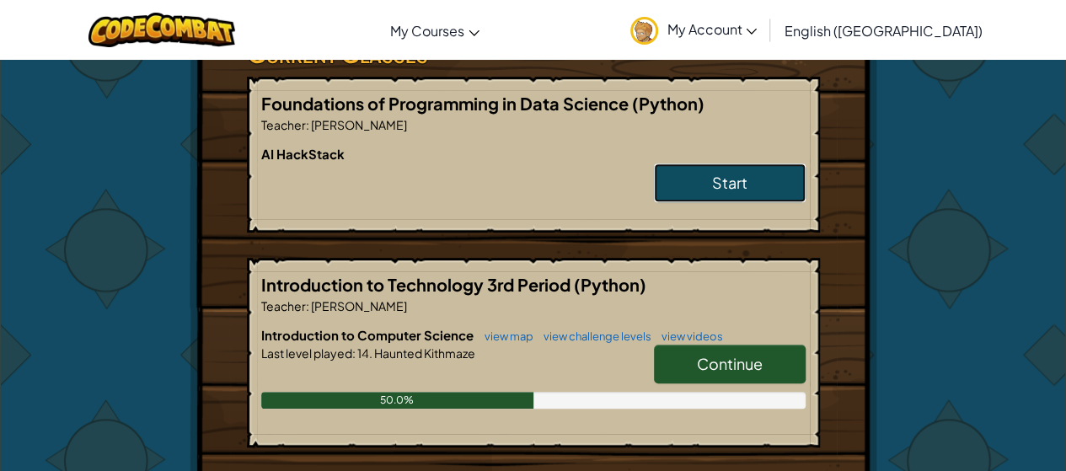
click at [698, 163] on link "Start" at bounding box center [730, 182] width 152 height 39
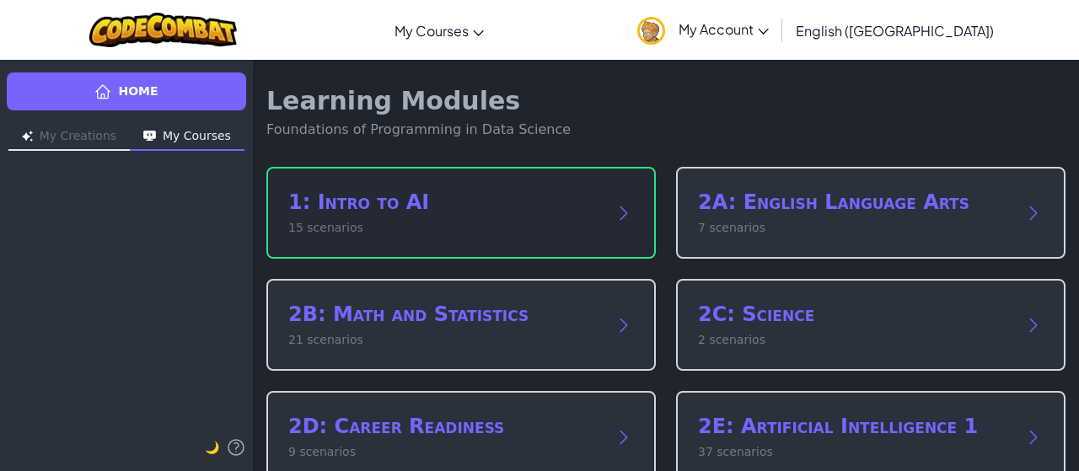
click at [494, 202] on h2 "1: Intro to AI" at bounding box center [444, 202] width 312 height 27
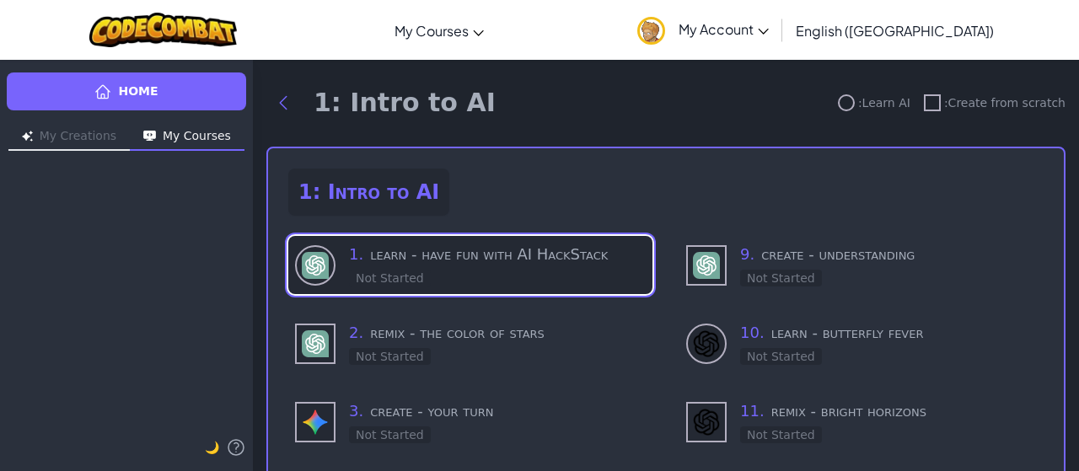
click at [404, 259] on h3 "1 . learn - have fun with AI HackStack" at bounding box center [497, 255] width 297 height 24
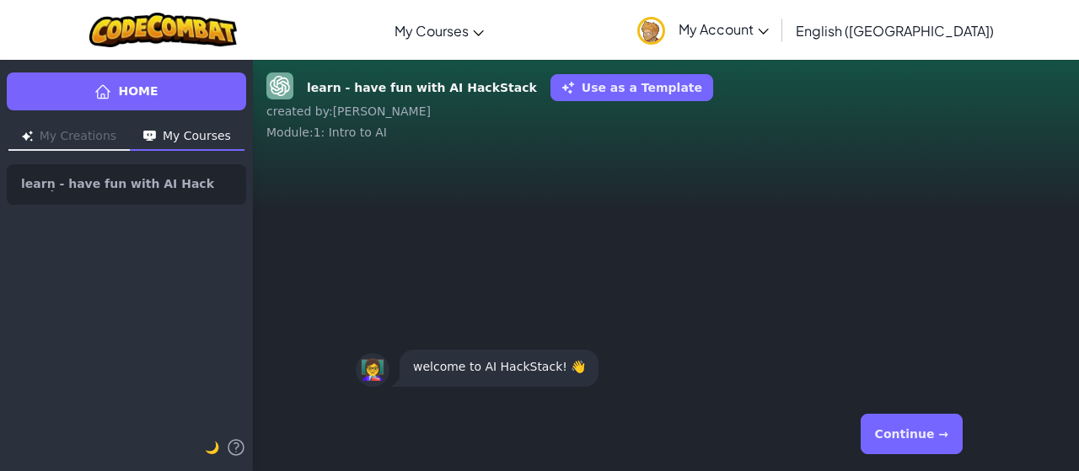
drag, startPoint x: 913, startPoint y: 435, endPoint x: 923, endPoint y: 449, distance: 17.5
click at [923, 449] on button "Continue →" at bounding box center [911, 434] width 102 height 40
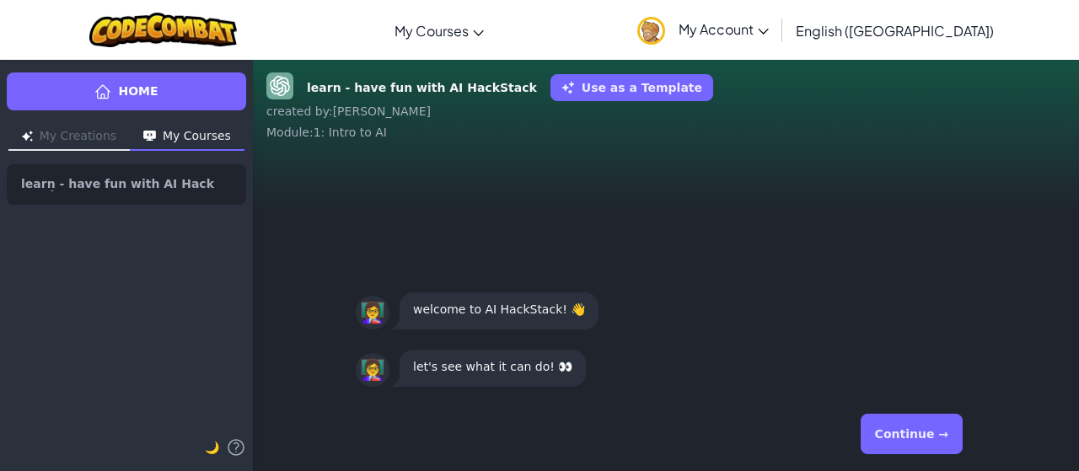
click at [918, 437] on button "Continue →" at bounding box center [911, 434] width 102 height 40
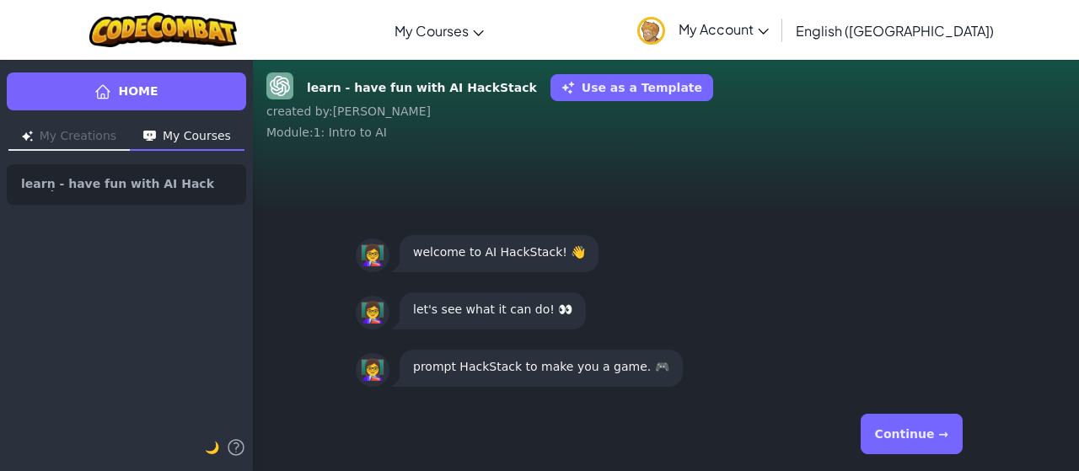
click at [939, 427] on button "Continue →" at bounding box center [911, 434] width 102 height 40
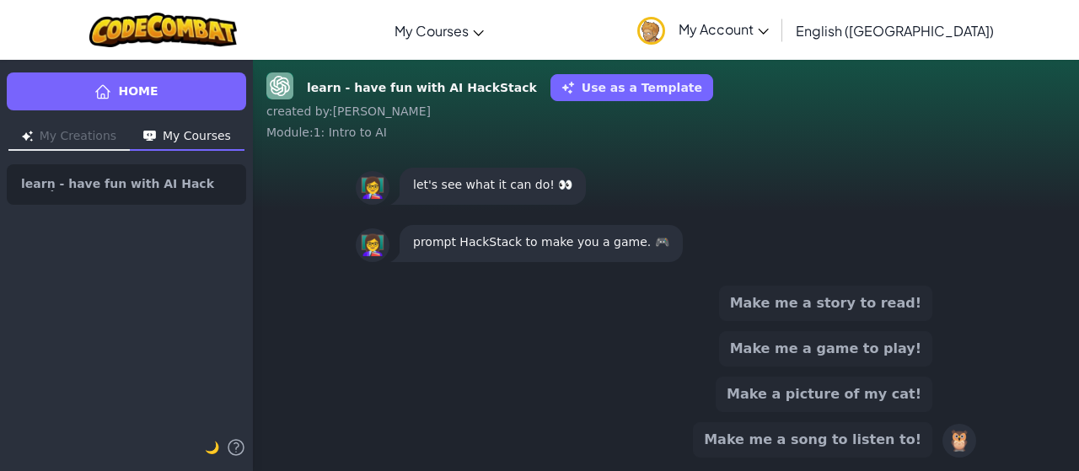
click at [838, 353] on button "Make me a game to play!" at bounding box center [825, 348] width 213 height 35
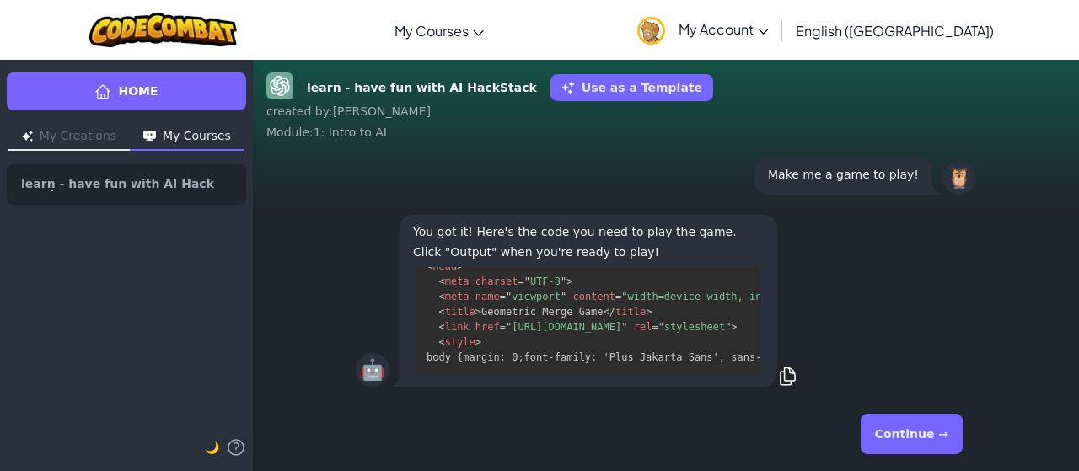
scroll to position [517, 0]
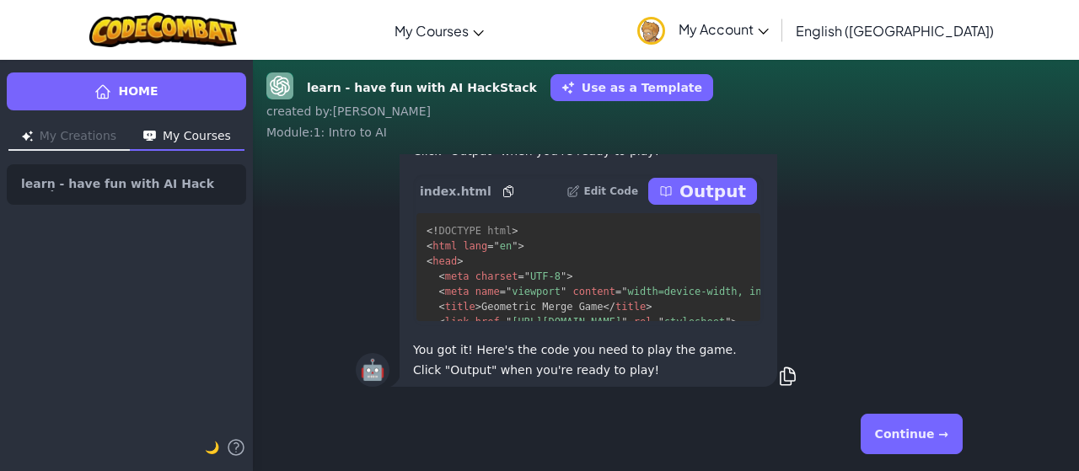
click at [693, 198] on p "Output" at bounding box center [712, 191] width 67 height 24
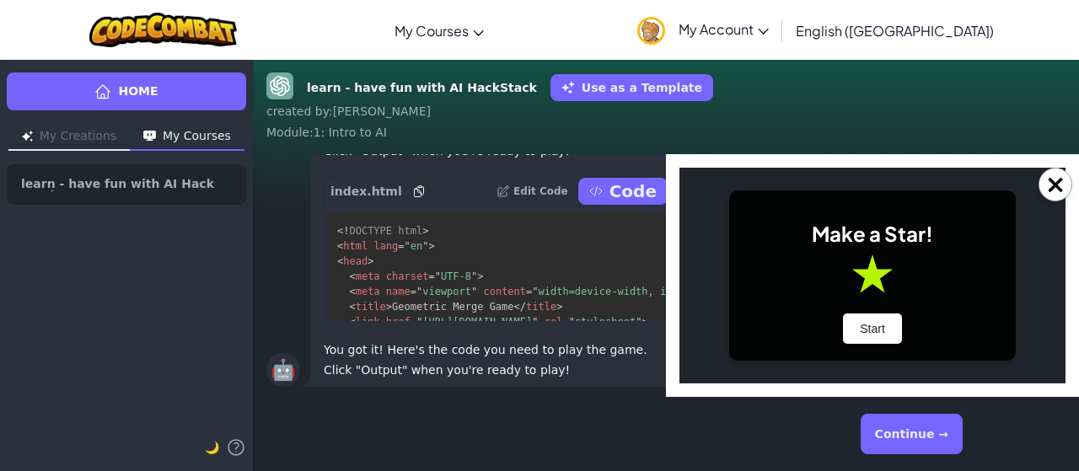
scroll to position [0, 0]
click at [879, 318] on button "Start" at bounding box center [872, 328] width 59 height 30
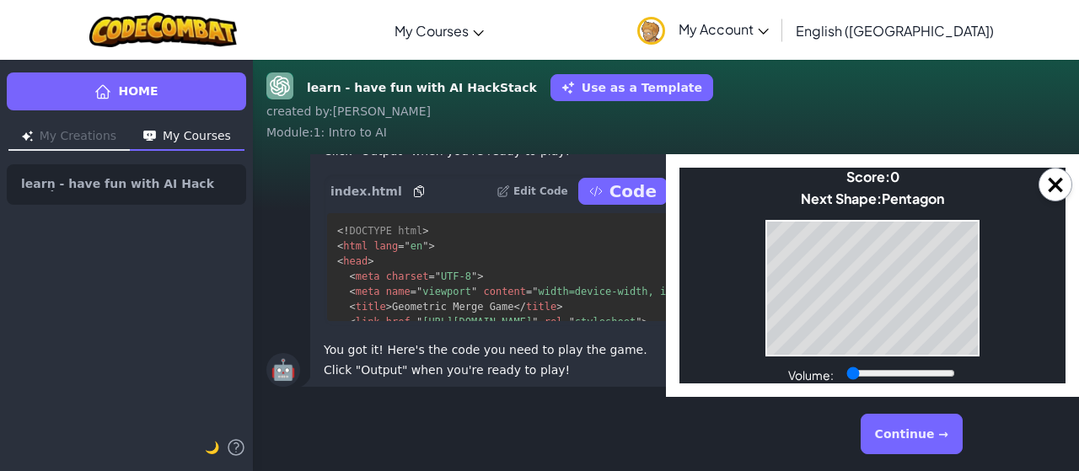
drag, startPoint x: 902, startPoint y: 367, endPoint x: 824, endPoint y: 378, distance: 78.3
type input "0"
click at [846, 378] on input "Volume:" at bounding box center [900, 373] width 109 height 13
click at [1054, 191] on button "×" at bounding box center [1055, 185] width 34 height 34
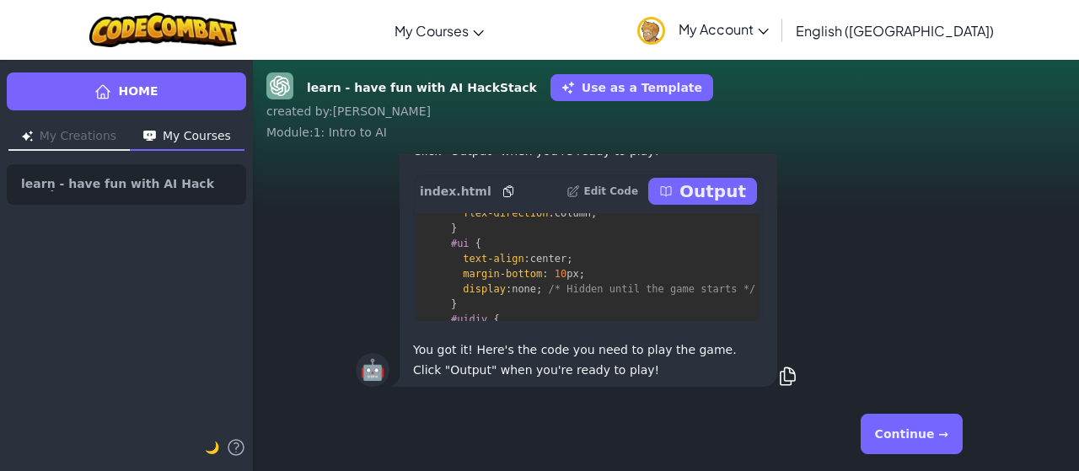
scroll to position [300, 0]
click at [682, 205] on div "Edit Code Output" at bounding box center [661, 191] width 190 height 27
click at [707, 184] on p "Output" at bounding box center [712, 191] width 67 height 24
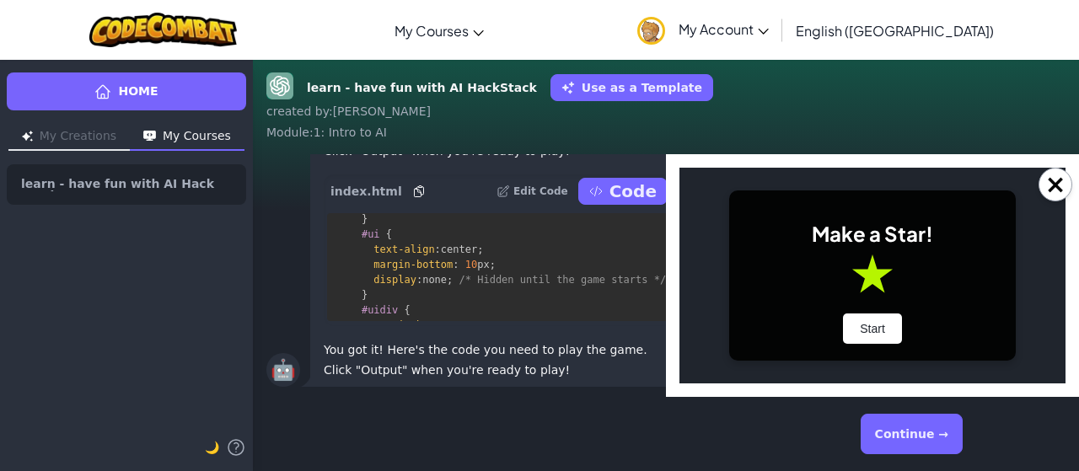
scroll to position [0, 0]
click at [871, 286] on div "Make a Star! Start" at bounding box center [872, 275] width 286 height 170
click at [871, 326] on button "Start" at bounding box center [872, 328] width 59 height 30
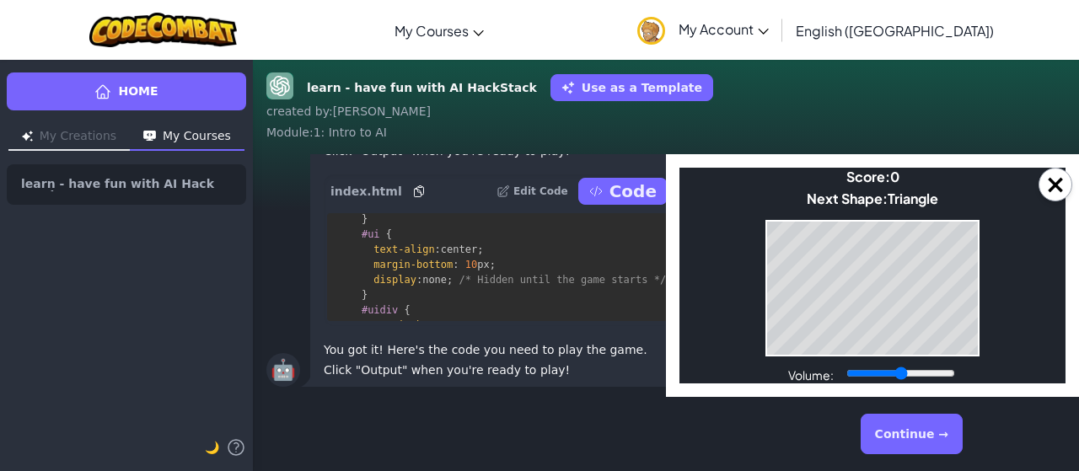
click at [679, 313] on html "Make a Star! Start Score: 0 Next Shape: Triangle Game Over Your stack reached t…" at bounding box center [872, 276] width 386 height 216
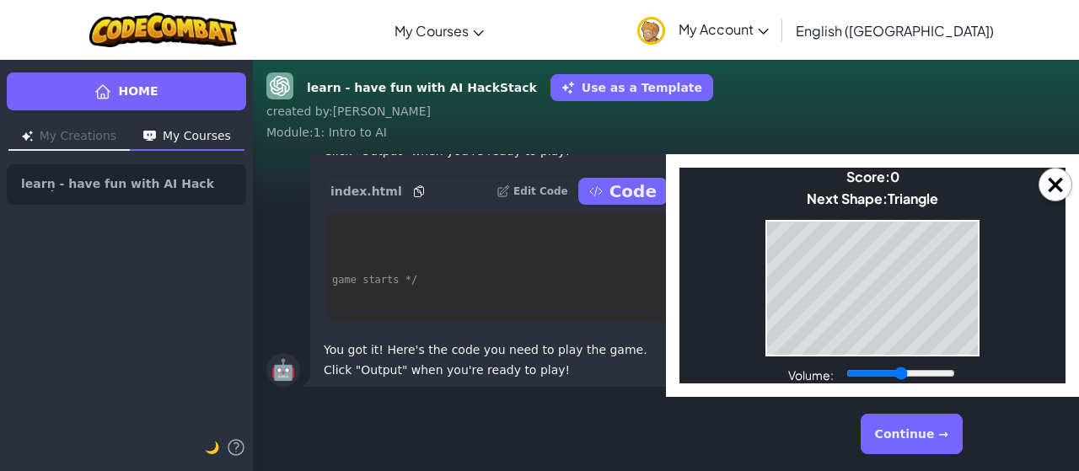
click at [602, 185] on icon at bounding box center [595, 191] width 13 height 13
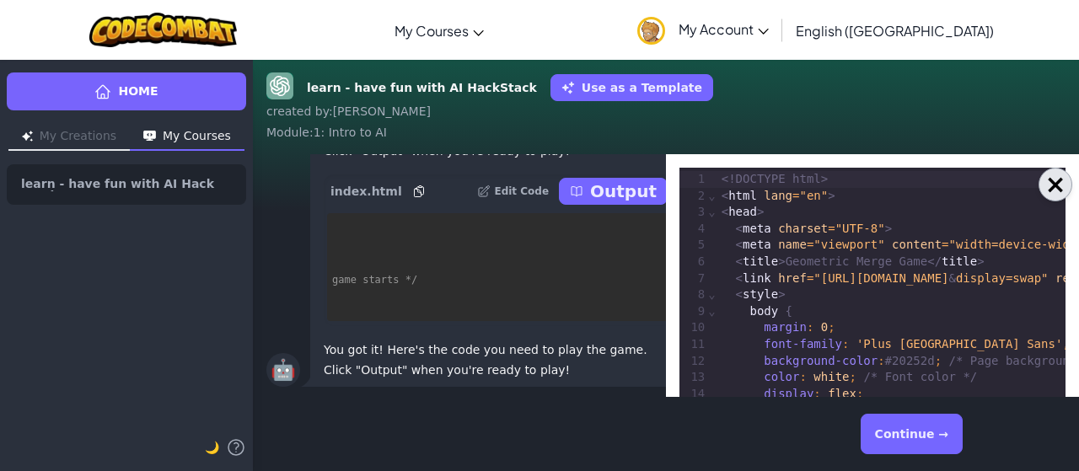
click at [1055, 190] on button "×" at bounding box center [1055, 185] width 34 height 34
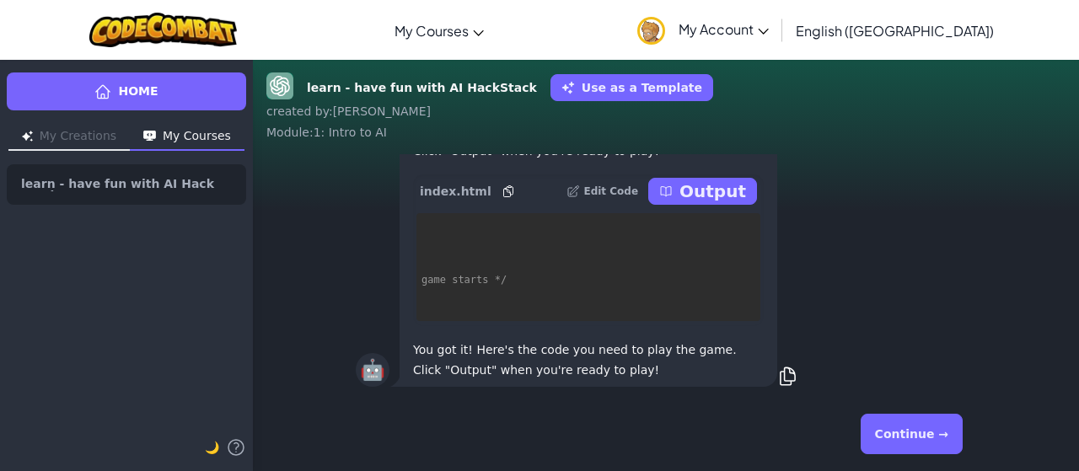
click at [877, 432] on button "Continue →" at bounding box center [911, 434] width 102 height 40
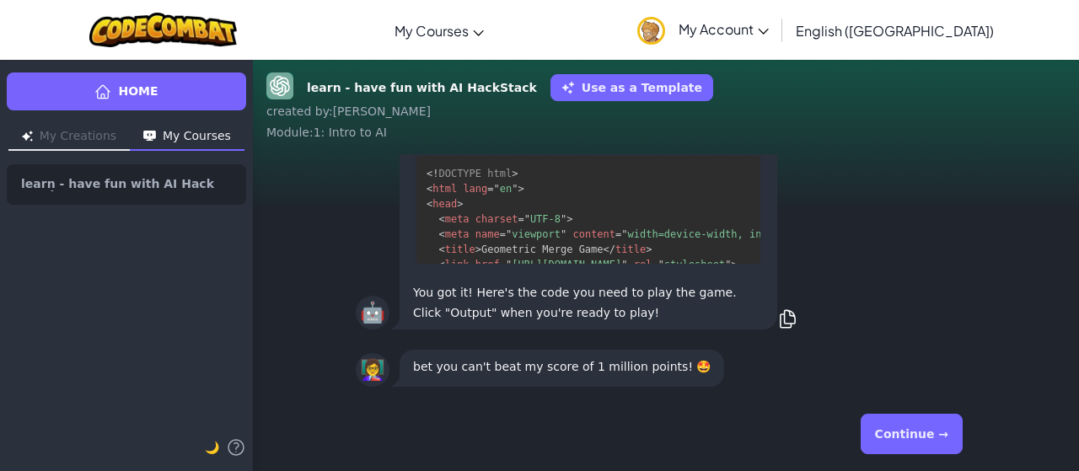
click at [922, 424] on button "Continue →" at bounding box center [911, 434] width 102 height 40
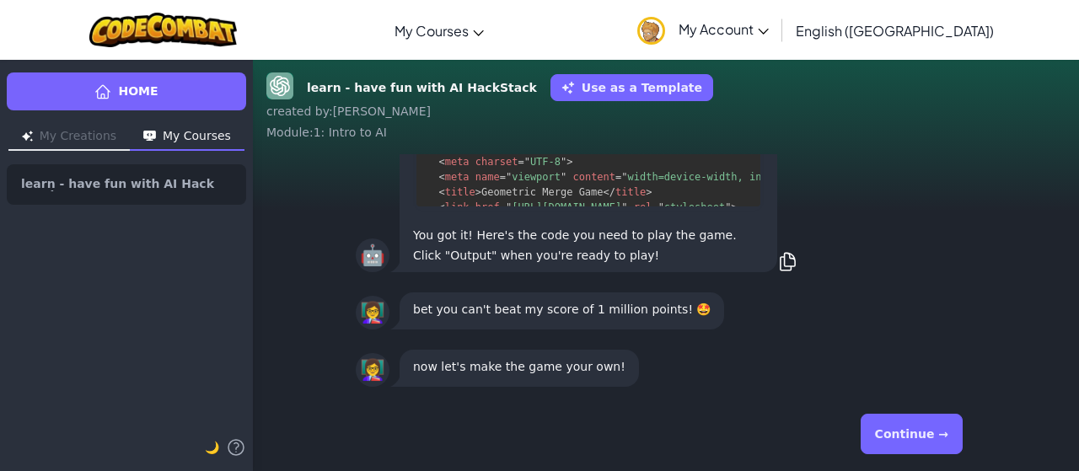
click at [922, 424] on button "Continue →" at bounding box center [911, 434] width 102 height 40
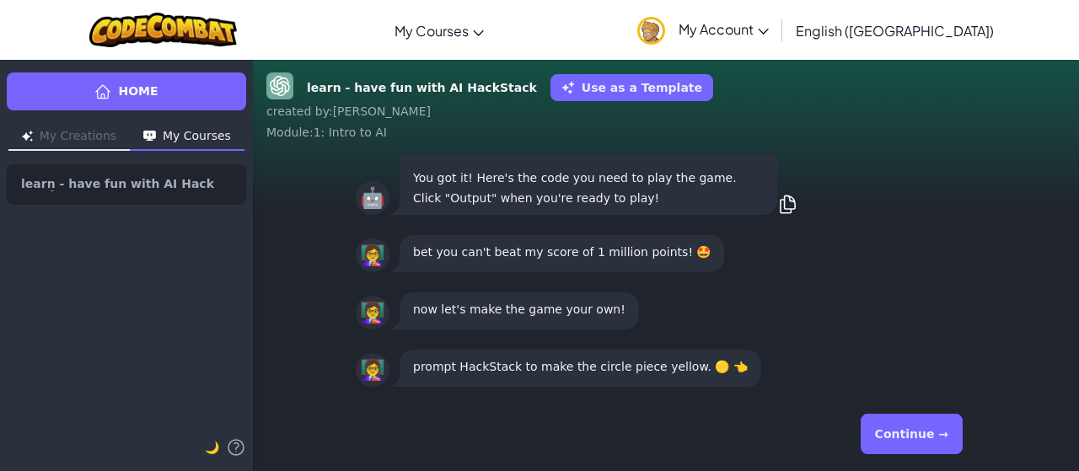
click at [922, 424] on button "Continue →" at bounding box center [911, 434] width 102 height 40
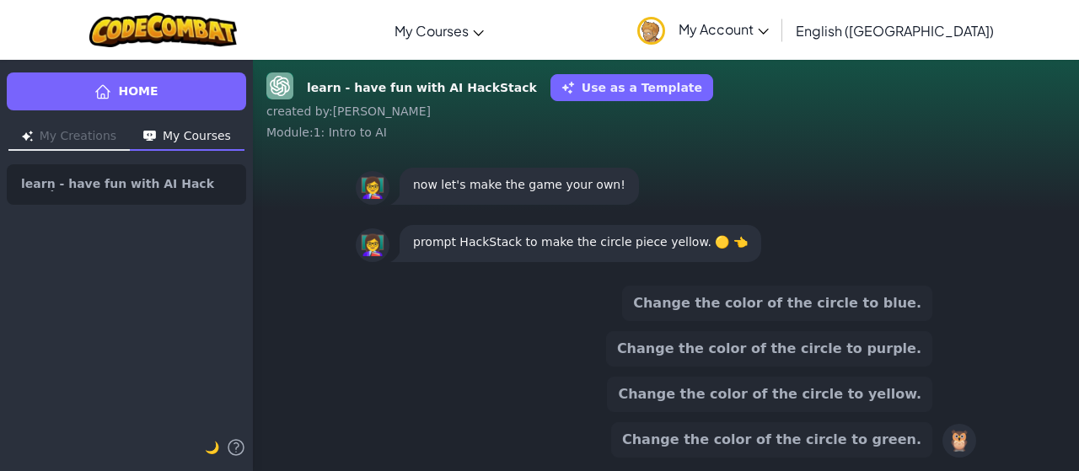
click at [908, 431] on button "Change the color of the circle to green." at bounding box center [771, 439] width 321 height 35
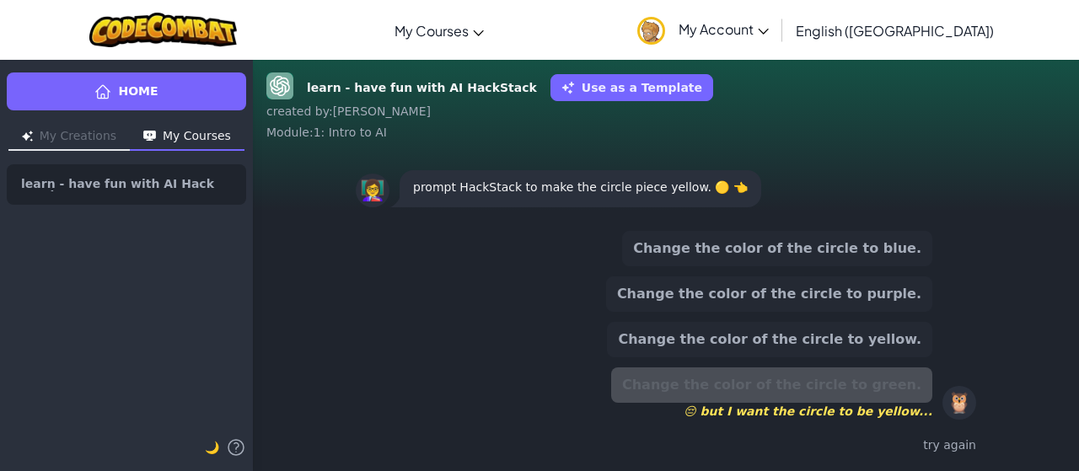
click at [897, 350] on button "Change the color of the circle to yellow." at bounding box center [769, 339] width 325 height 35
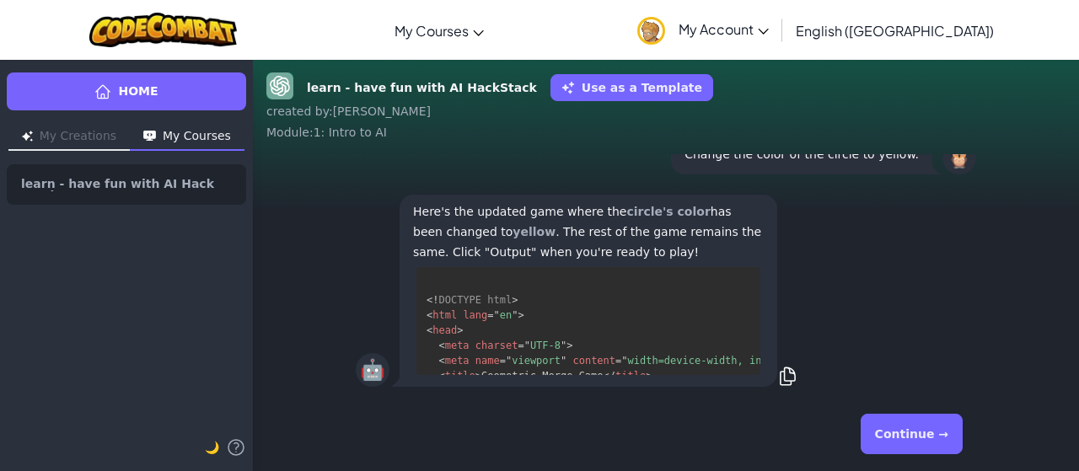
click at [900, 423] on button "Continue →" at bounding box center [911, 434] width 102 height 40
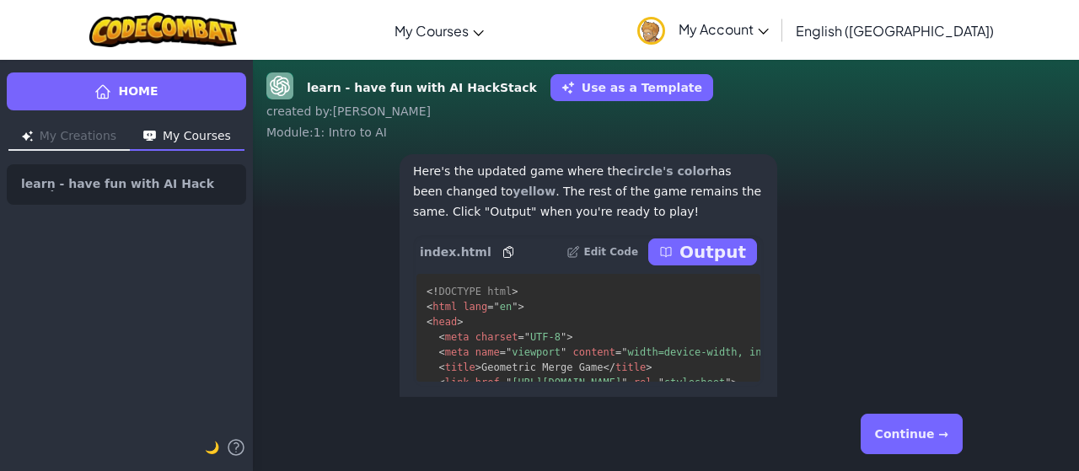
scroll to position [-151, 0]
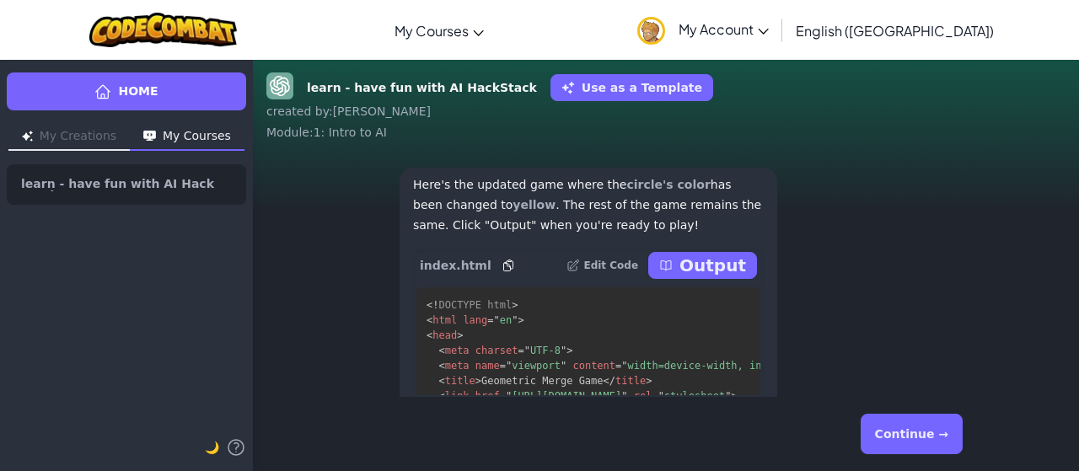
click at [708, 264] on p "Output" at bounding box center [712, 266] width 67 height 24
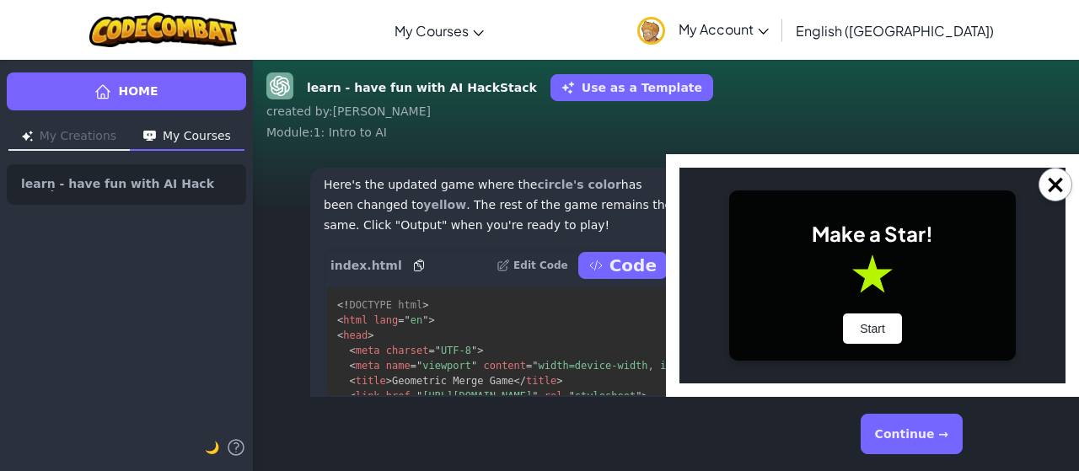
scroll to position [0, 0]
click at [885, 322] on button "Start" at bounding box center [872, 328] width 59 height 30
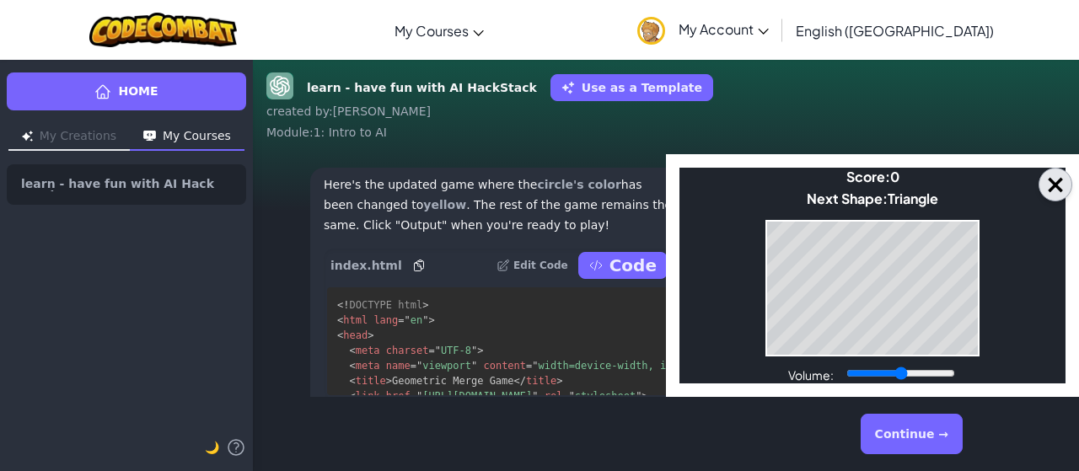
click at [1047, 186] on button "×" at bounding box center [1055, 185] width 34 height 34
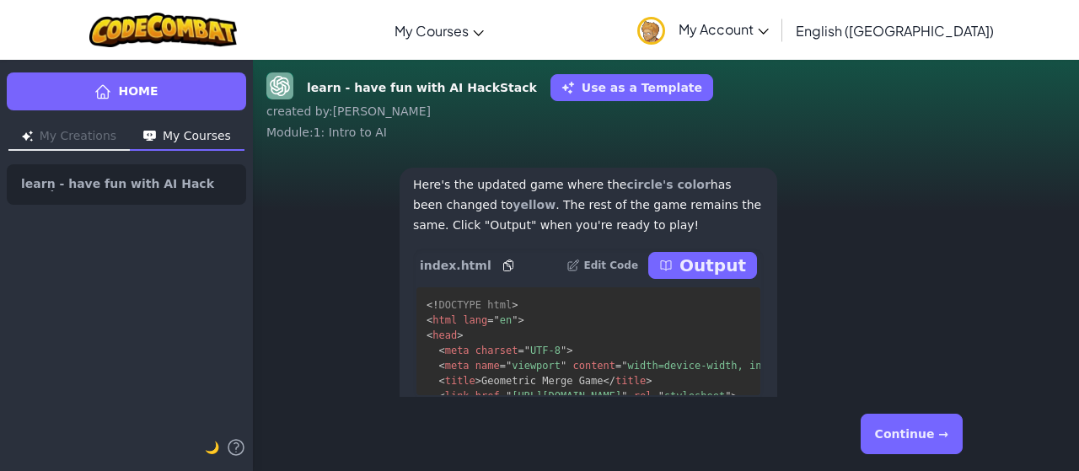
click at [743, 265] on button "Output" at bounding box center [702, 265] width 109 height 27
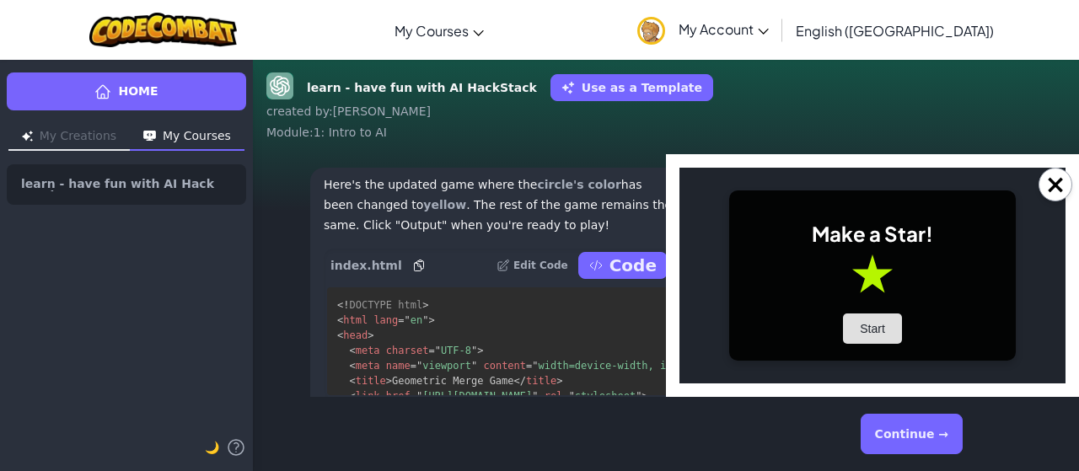
click at [869, 340] on button "Start" at bounding box center [872, 328] width 59 height 30
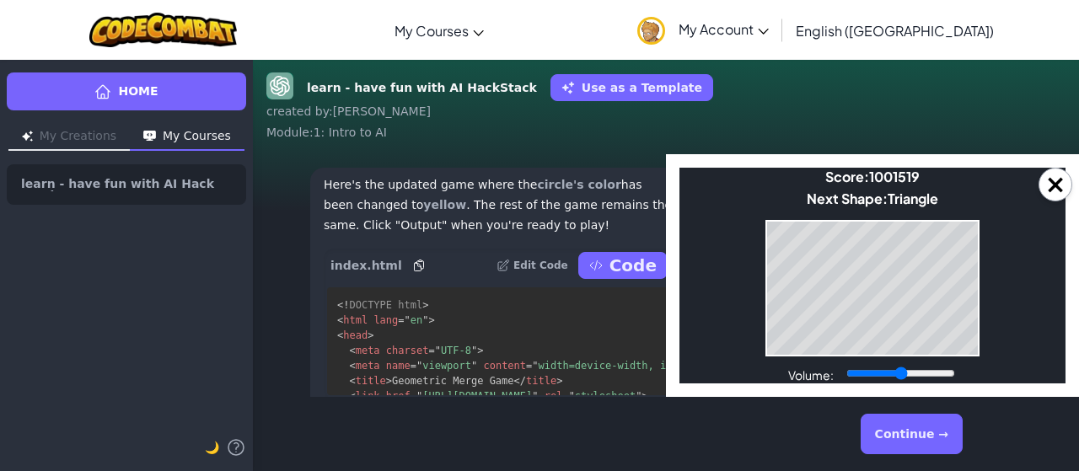
click at [744, 267] on body "Make a Star! Start Score: 1001519 Next Shape: Triangle Game Over Your stack rea…" at bounding box center [872, 276] width 386 height 216
click at [762, 274] on body "Make a Star! Start Score: 1001519 Next Shape: Triangle Game Over Your stack rea…" at bounding box center [872, 276] width 386 height 216
drag, startPoint x: 765, startPoint y: 273, endPoint x: 718, endPoint y: 238, distance: 59.0
click at [718, 238] on body "Make a Star! Start Score: 3002143 Next Shape: [GEOGRAPHIC_DATA] Game Over Your …" at bounding box center [872, 276] width 386 height 216
click at [897, 210] on body "Make a Star! Start Score: 5002905 Next Shape: [GEOGRAPHIC_DATA] Game Over Your …" at bounding box center [872, 276] width 386 height 216
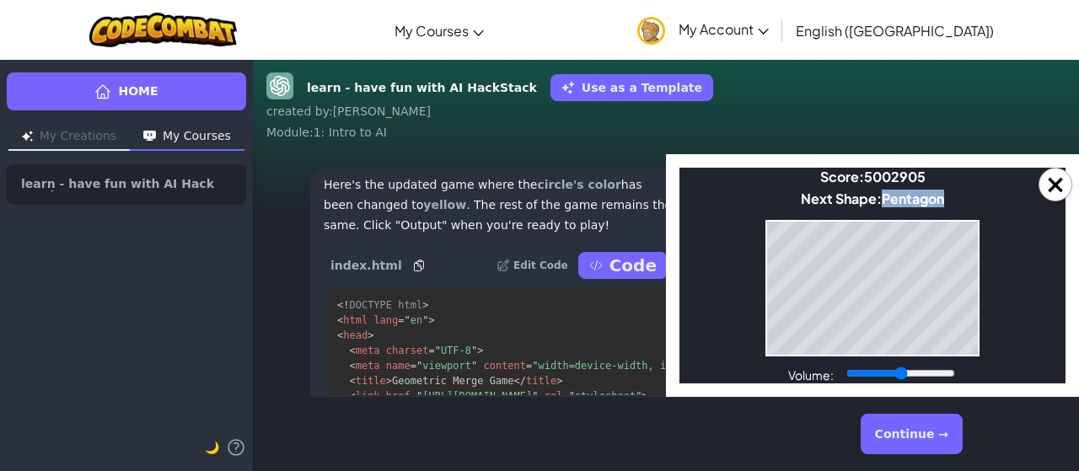
click at [897, 210] on body "Make a Star! Start Score: 5002905 Next Shape: [GEOGRAPHIC_DATA] Game Over Your …" at bounding box center [872, 276] width 386 height 216
click at [914, 436] on button "Continue →" at bounding box center [911, 434] width 102 height 40
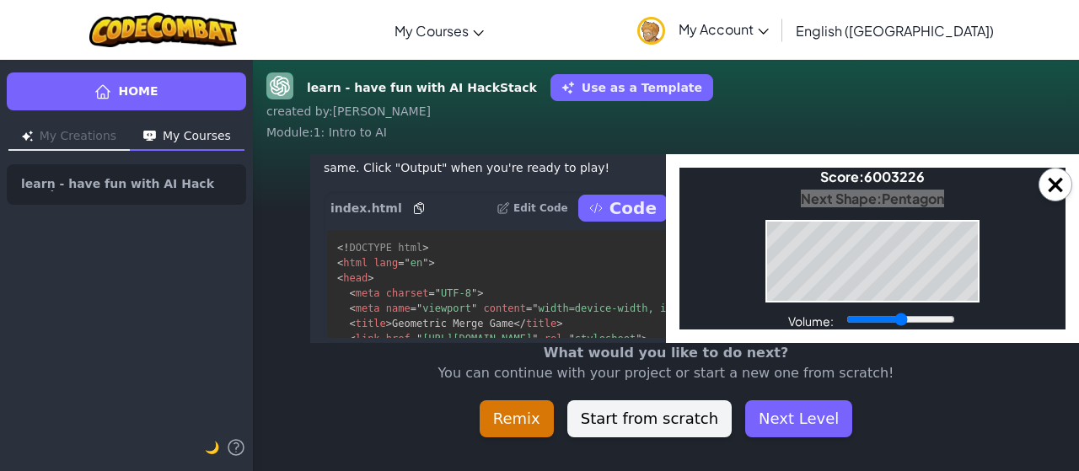
scroll to position [-205, 0]
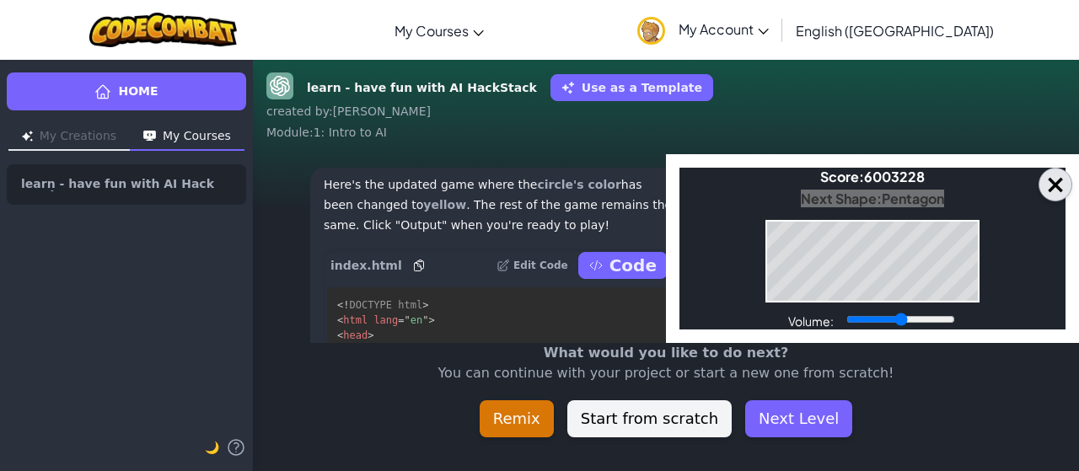
click at [1056, 192] on button "×" at bounding box center [1055, 185] width 34 height 34
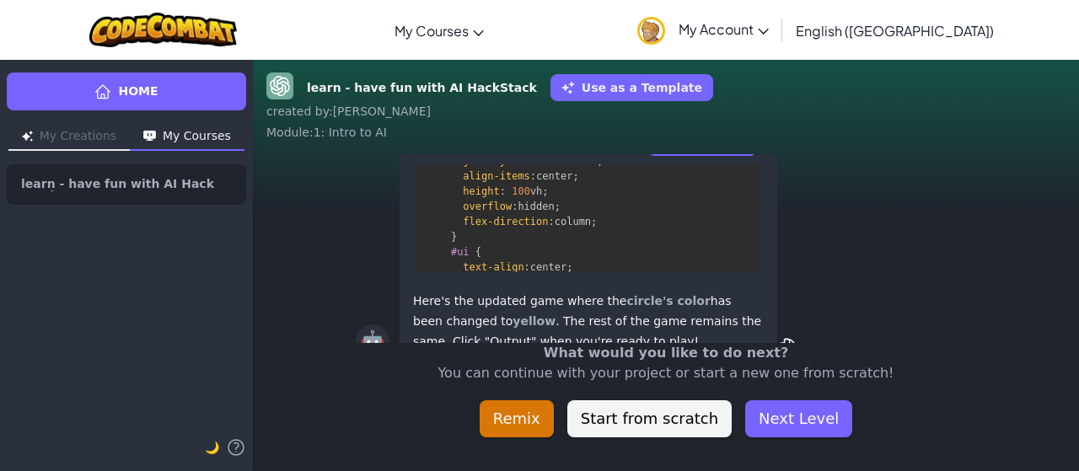
scroll to position [0, 0]
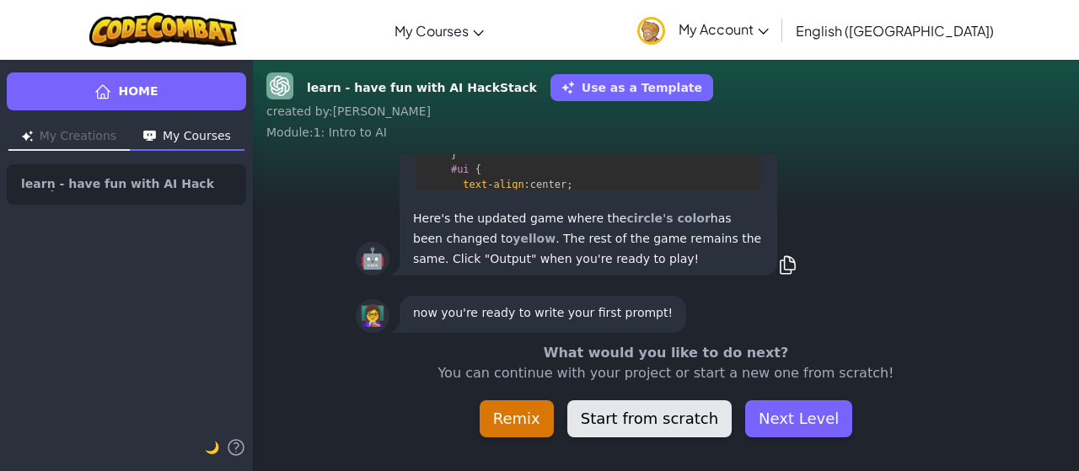
click at [677, 420] on button "Start from scratch" at bounding box center [649, 418] width 164 height 37
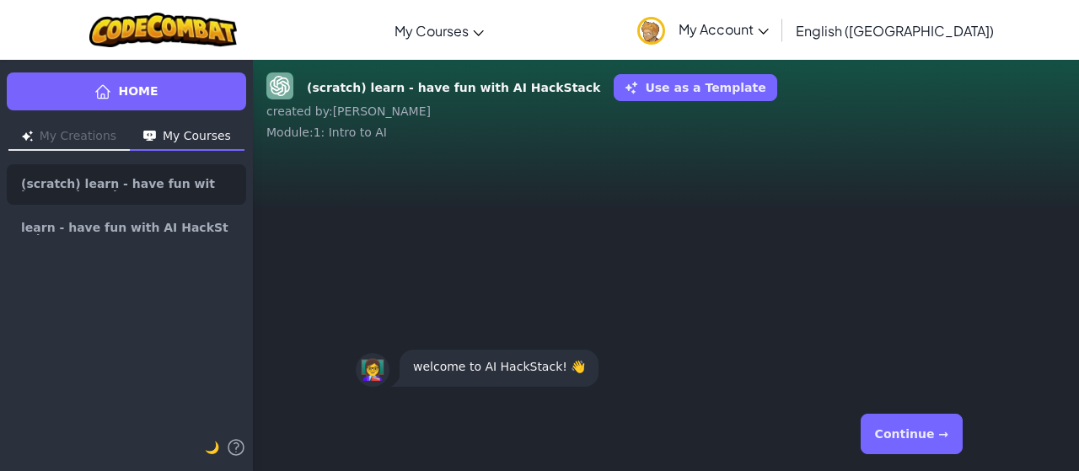
click at [952, 442] on button "Continue →" at bounding box center [911, 434] width 102 height 40
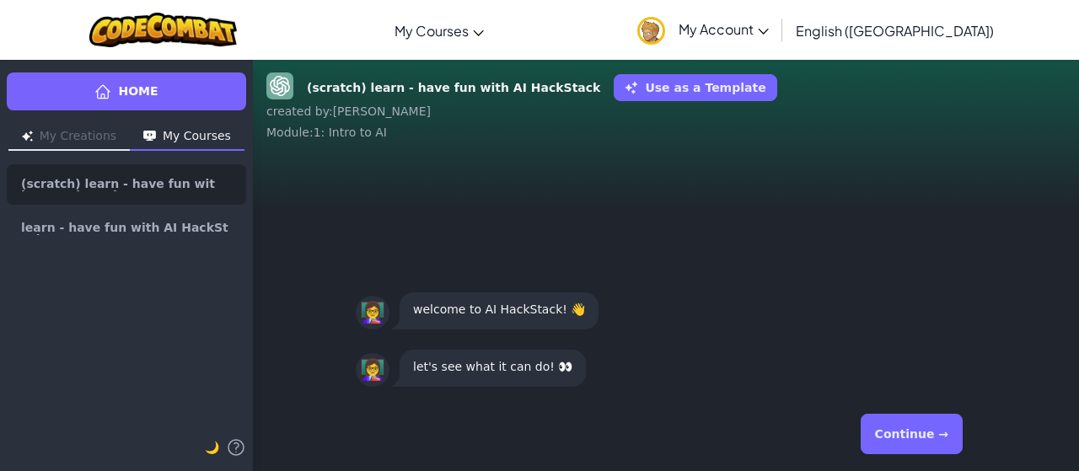
click at [934, 427] on button "Continue →" at bounding box center [911, 434] width 102 height 40
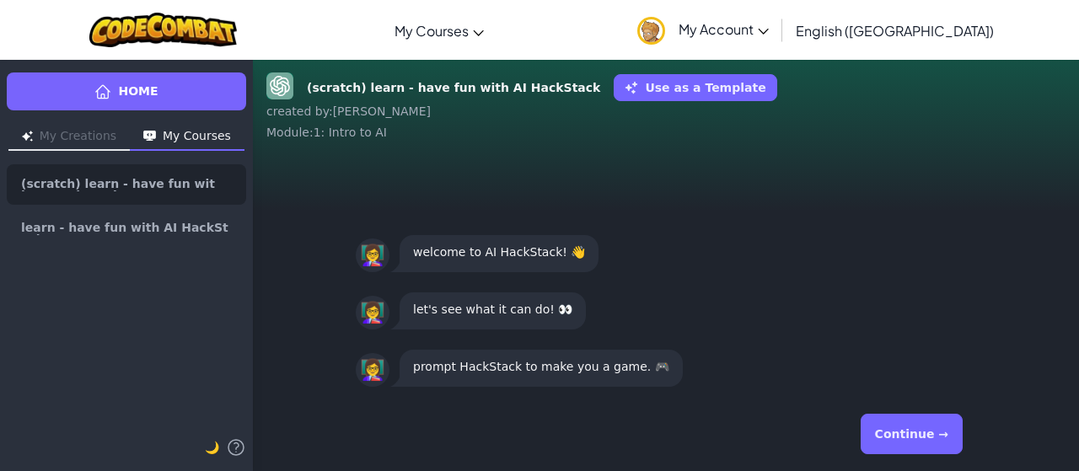
click at [934, 427] on button "Continue →" at bounding box center [911, 434] width 102 height 40
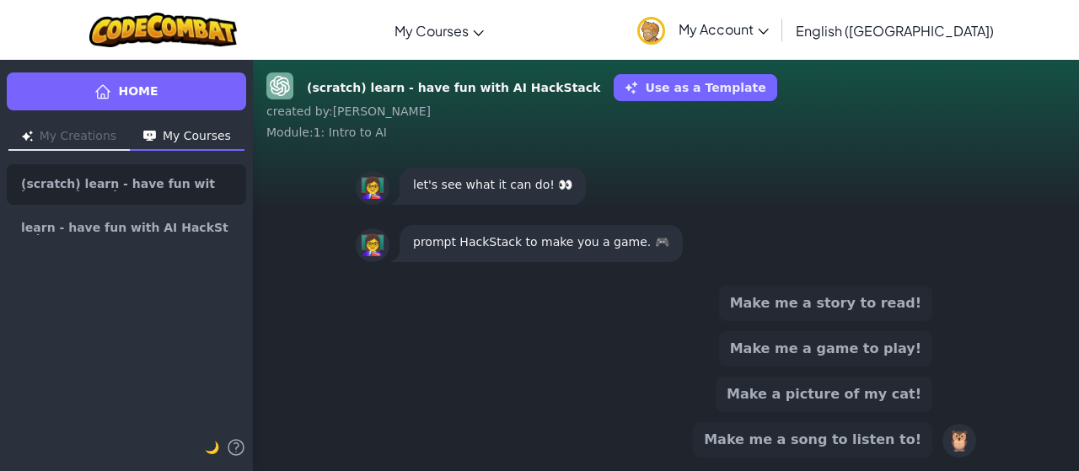
click at [870, 309] on button "Make me a story to read!" at bounding box center [825, 303] width 213 height 35
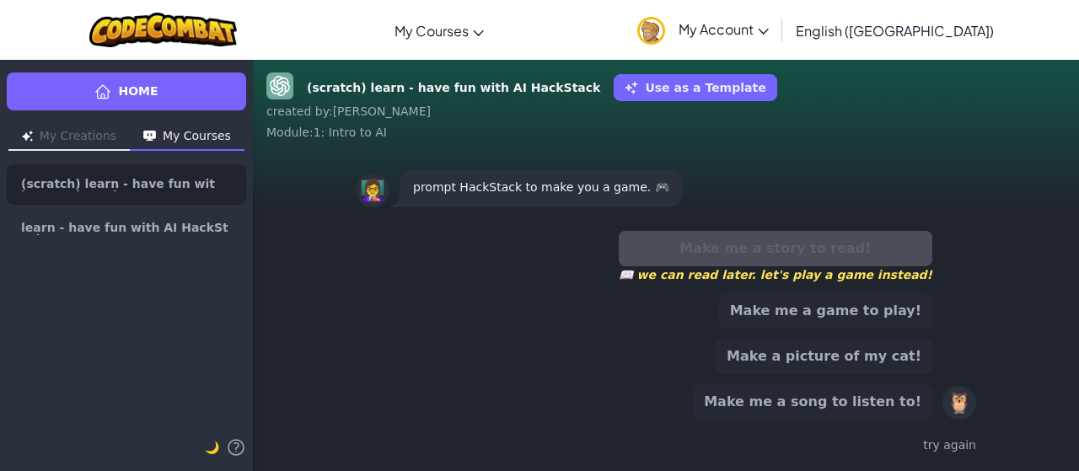
click at [845, 359] on button "Make a picture of my cat!" at bounding box center [823, 356] width 217 height 35
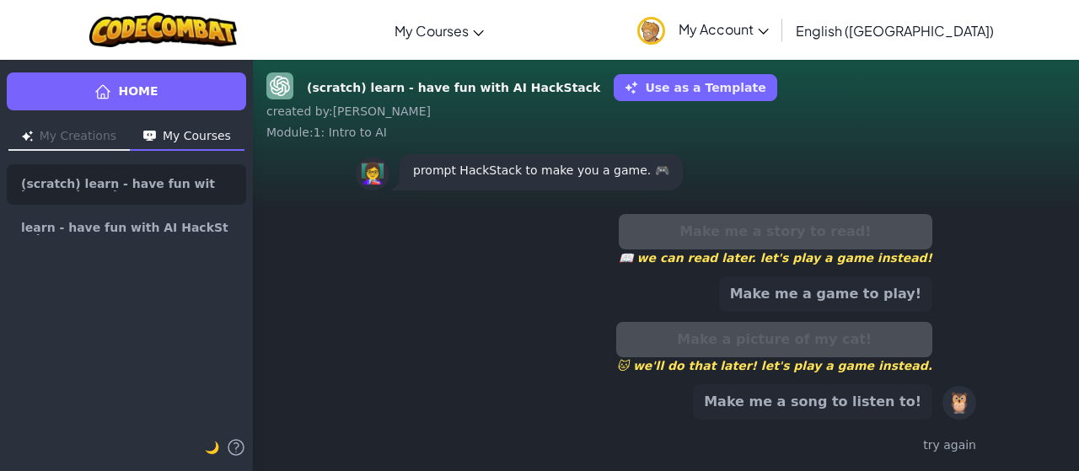
click at [866, 404] on button "Make me a song to listen to!" at bounding box center [812, 401] width 239 height 35
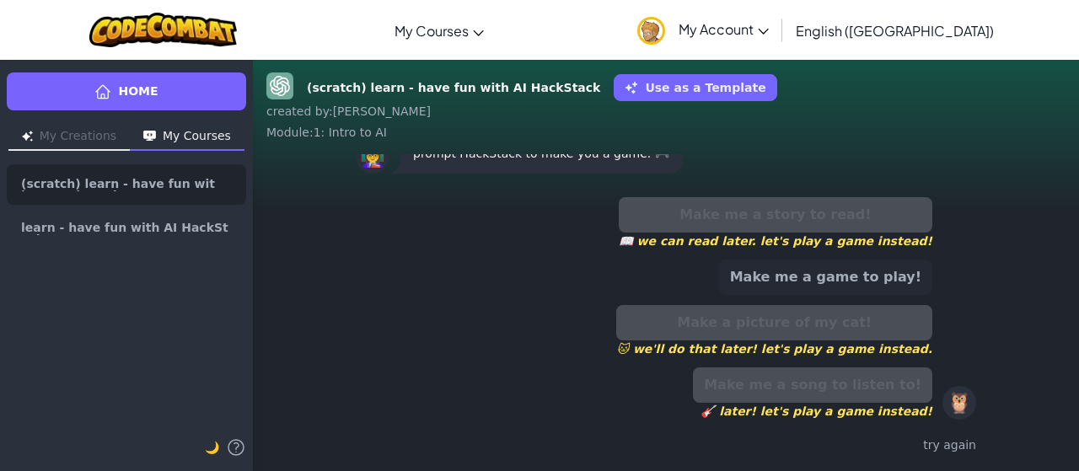
click at [844, 292] on button "Make me a game to play!" at bounding box center [825, 277] width 213 height 35
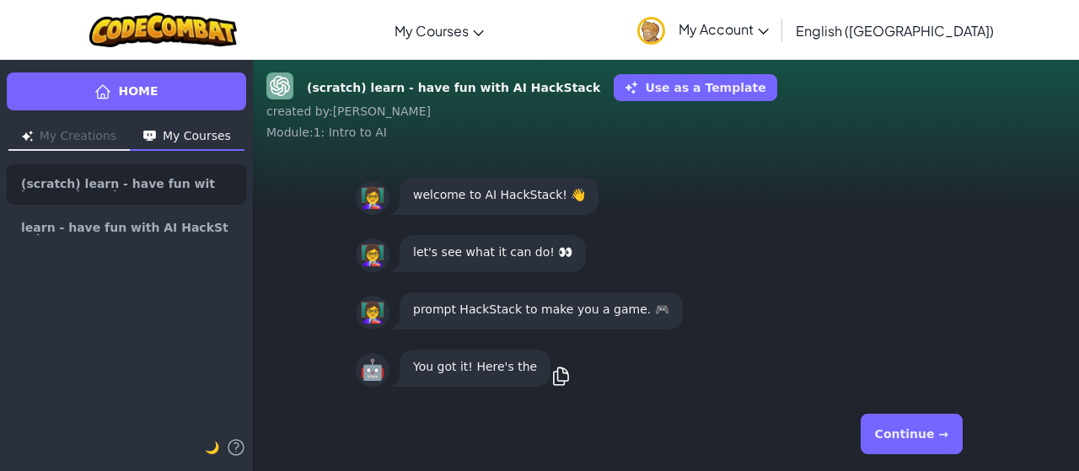
click at [912, 438] on button "Continue →" at bounding box center [911, 434] width 102 height 40
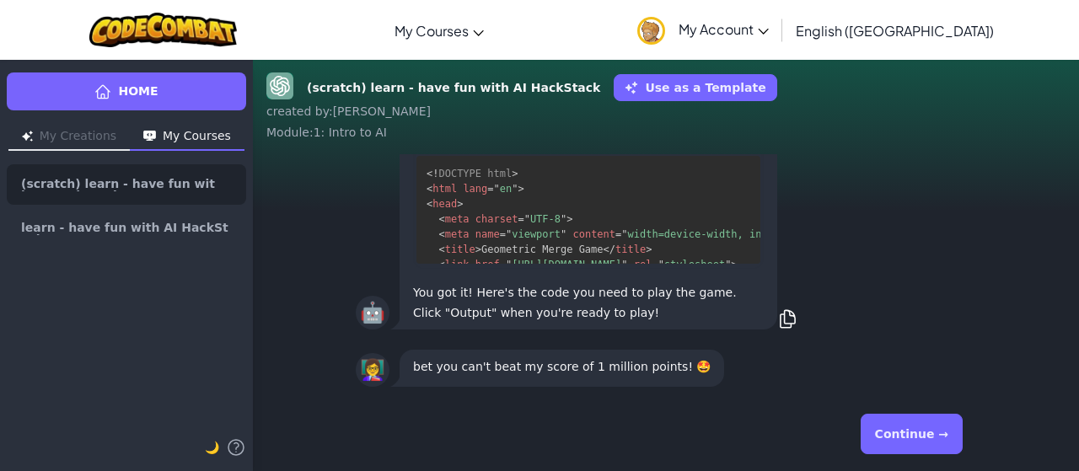
click at [903, 436] on button "Continue →" at bounding box center [911, 434] width 102 height 40
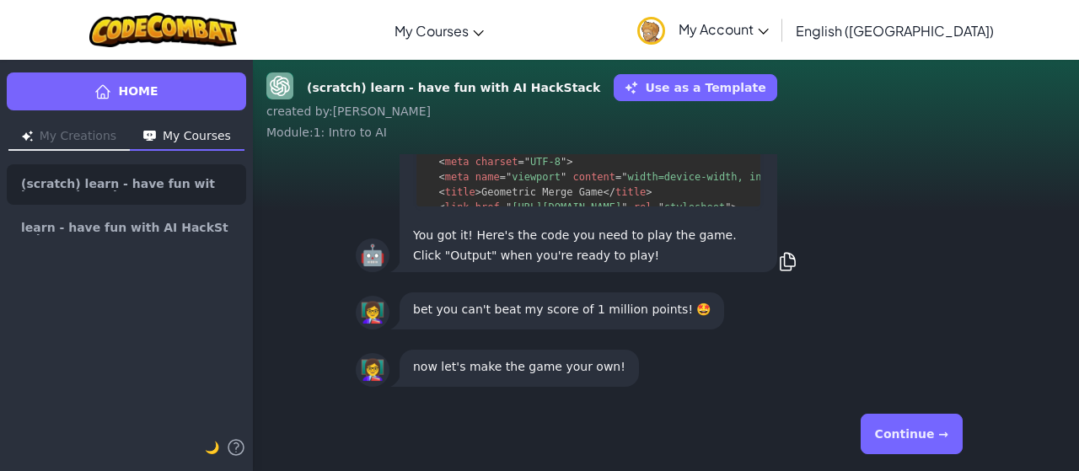
click at [903, 436] on button "Continue →" at bounding box center [911, 434] width 102 height 40
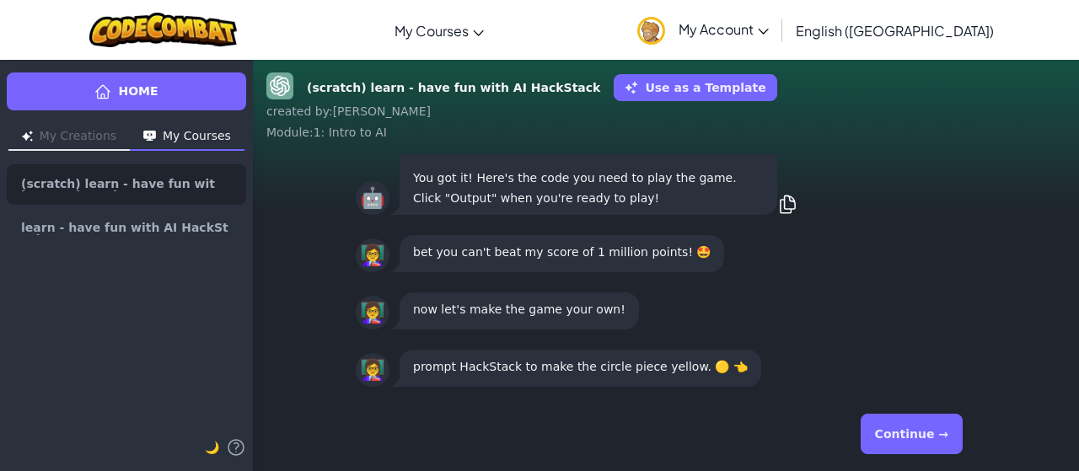
click at [891, 434] on button "Continue →" at bounding box center [911, 434] width 102 height 40
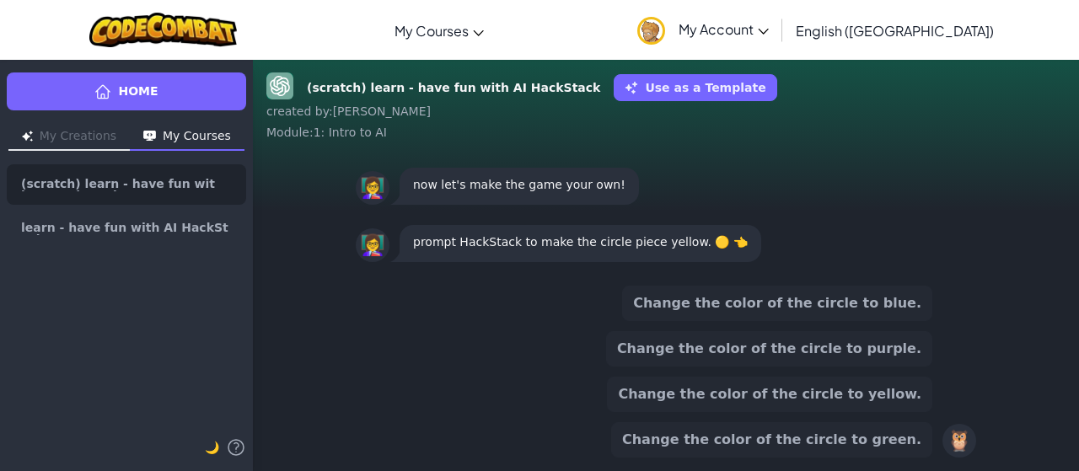
click at [844, 390] on button "Change the color of the circle to yellow." at bounding box center [769, 394] width 325 height 35
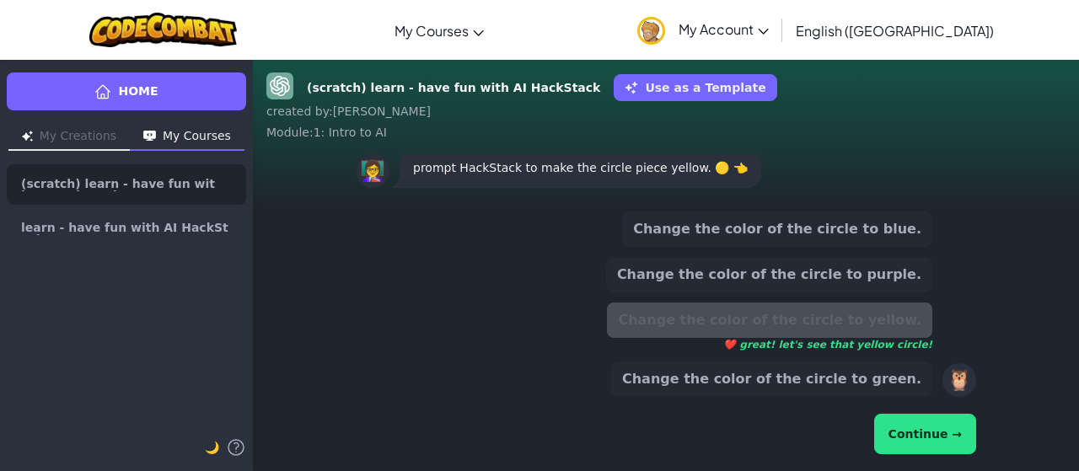
click at [895, 420] on button "Continue →" at bounding box center [925, 434] width 102 height 40
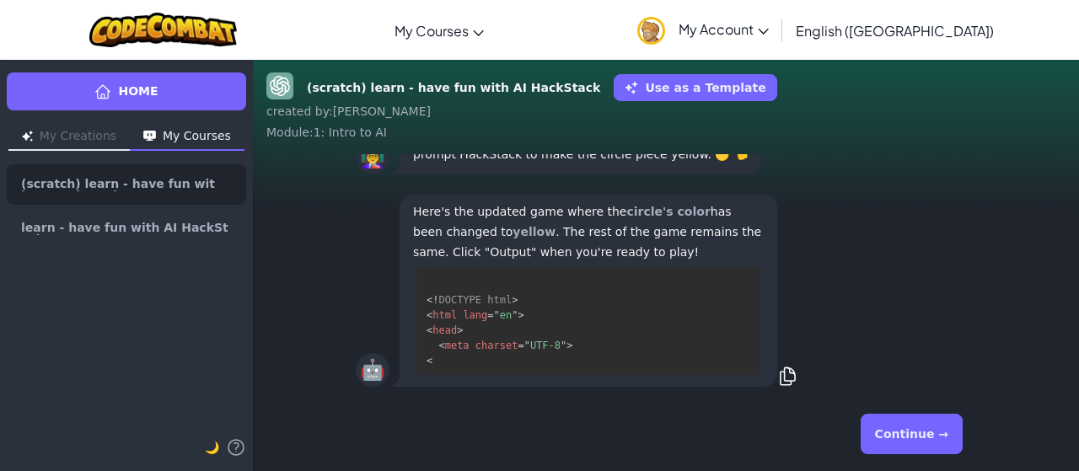
click at [898, 420] on button "Continue →" at bounding box center [911, 434] width 102 height 40
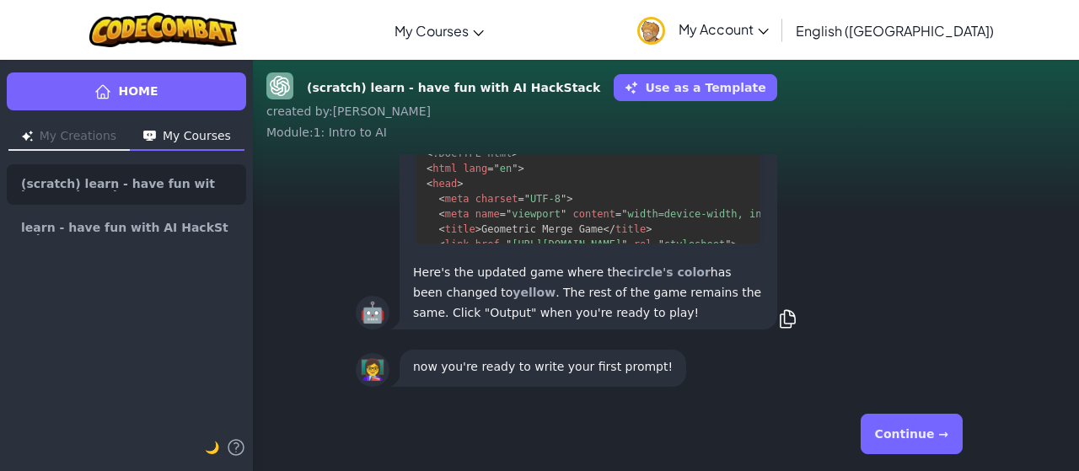
click at [932, 436] on button "Continue →" at bounding box center [911, 434] width 102 height 40
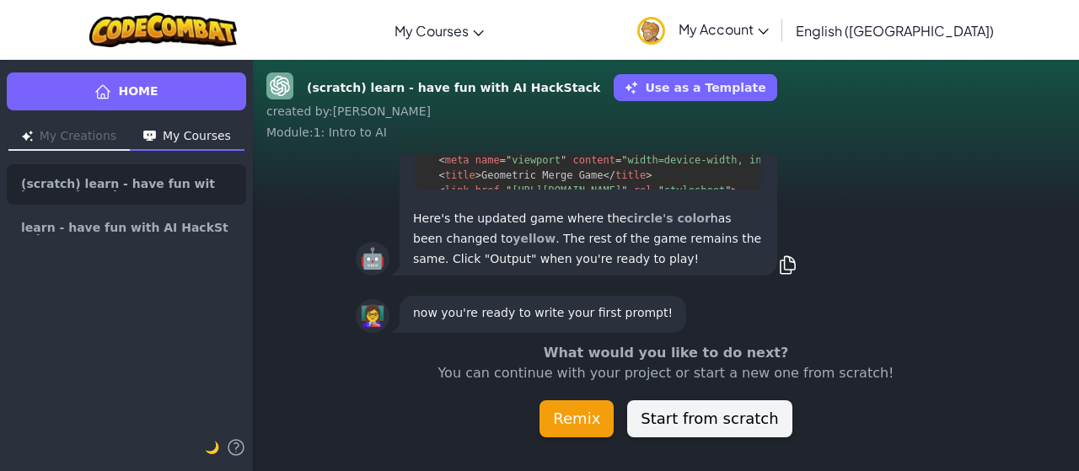
click at [603, 407] on button "Remix" at bounding box center [576, 418] width 74 height 37
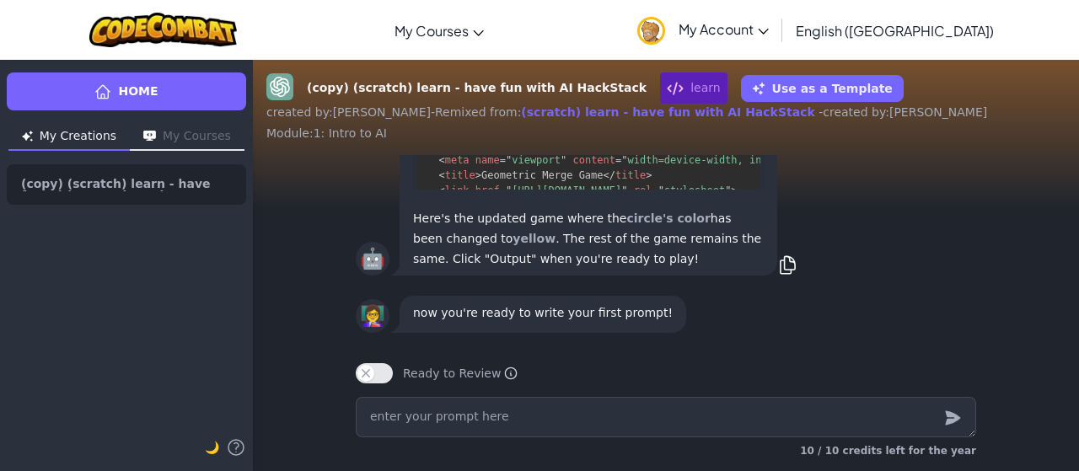
type textarea "x"
type textarea "a"
type textarea "x"
type textarea "as"
type textarea "x"
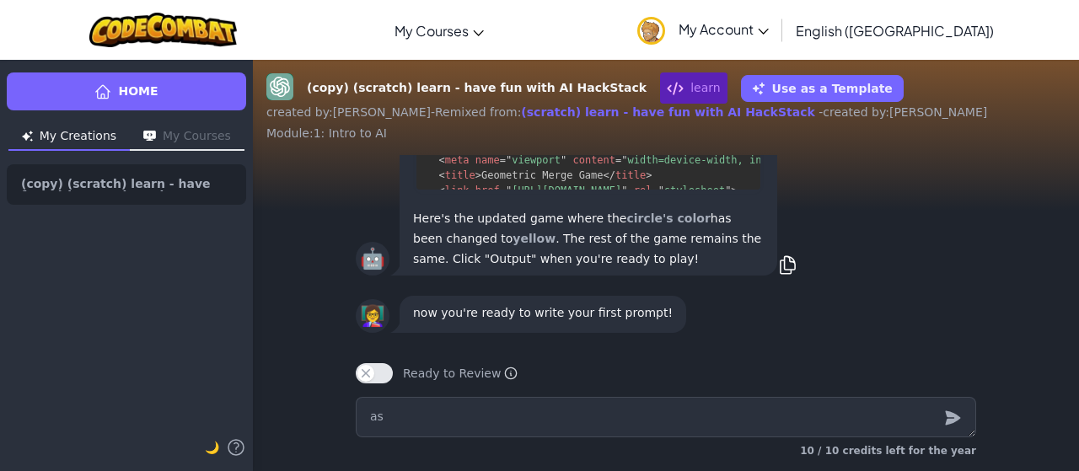
type textarea "asd"
type textarea "x"
type textarea "asdf"
type textarea "x"
type textarea "asdfg"
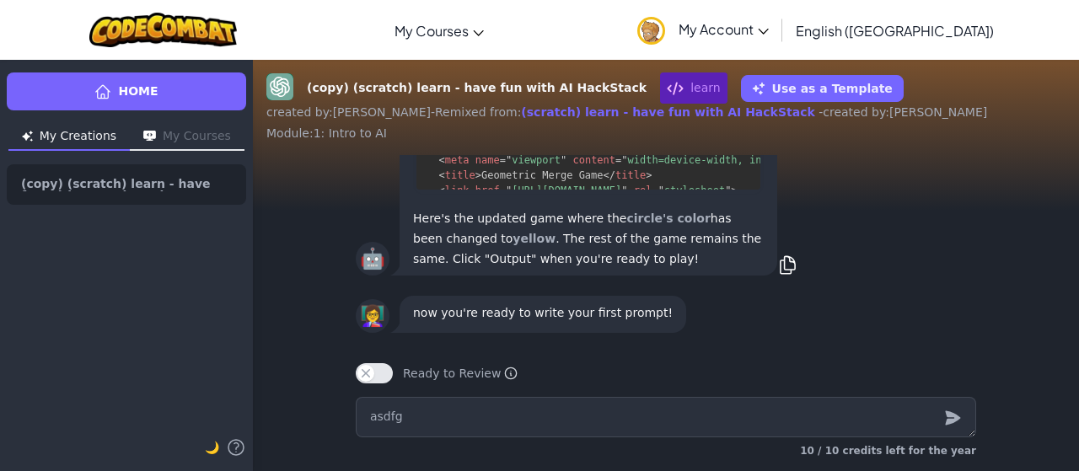
type textarea "x"
type textarea "asdfgh"
type textarea "x"
type textarea "asdfghj"
type textarea "x"
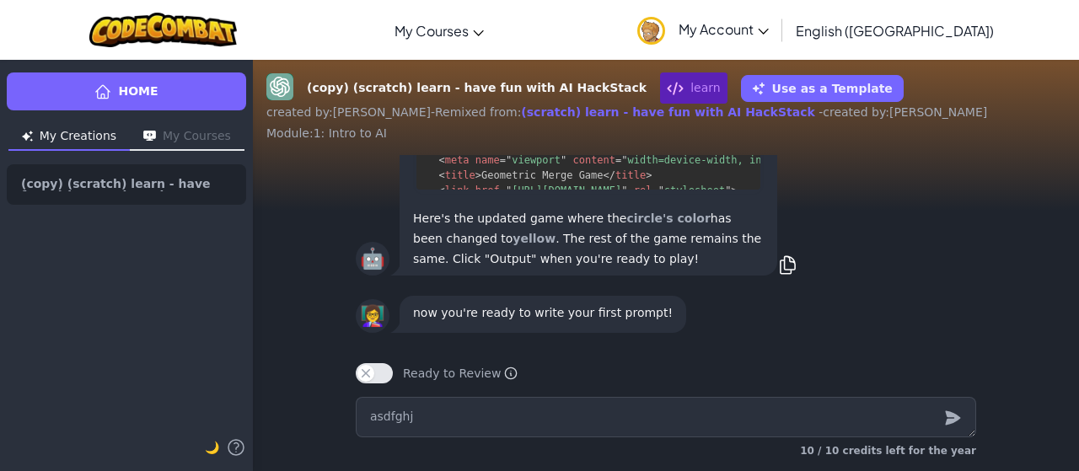
type textarea "asdfghjk"
type textarea "x"
type textarea "asdfghjkl"
type textarea "x"
type textarea "asdfghjk"
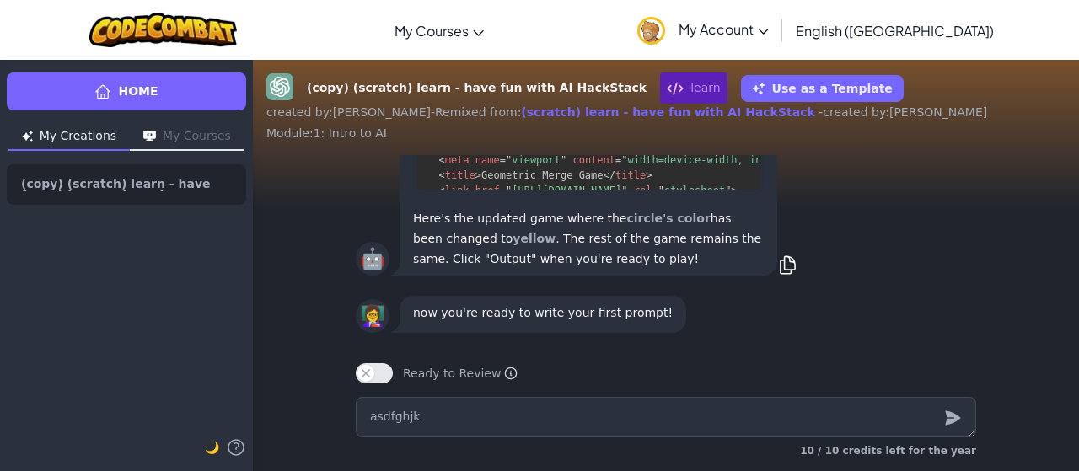
type textarea "x"
type textarea "asdfghj"
type textarea "x"
type textarea "asdfgh"
type textarea "x"
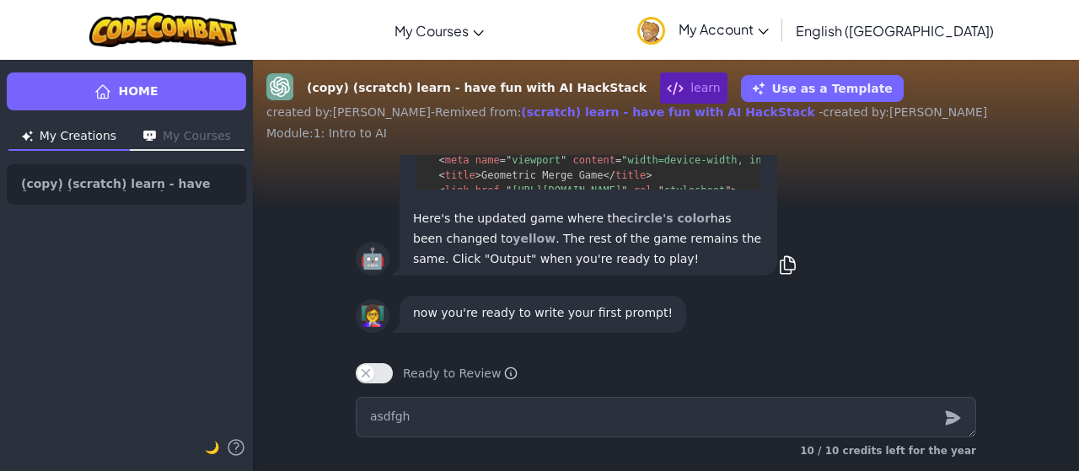
type textarea "asdfg"
type textarea "x"
type textarea "asdf"
type textarea "x"
type textarea "asd"
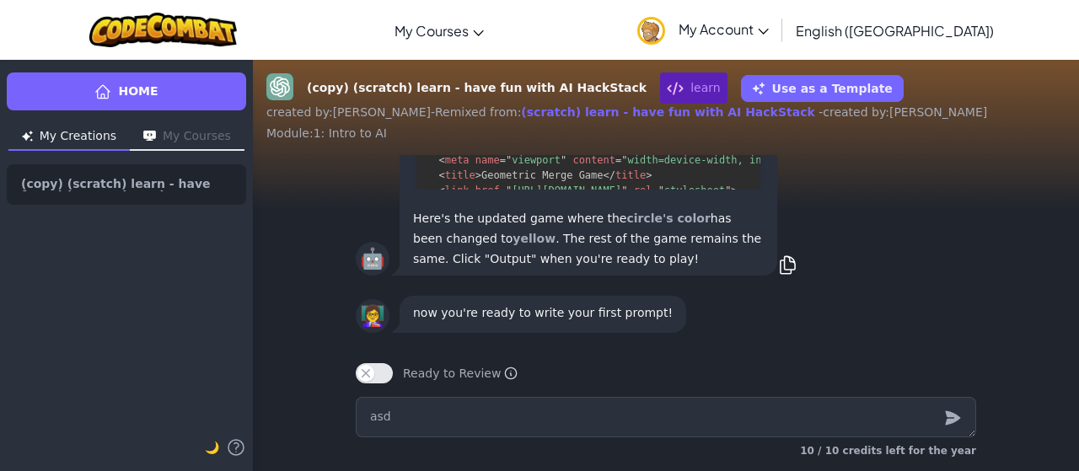
type textarea "x"
type textarea "as"
type textarea "x"
type textarea "a"
type textarea "x"
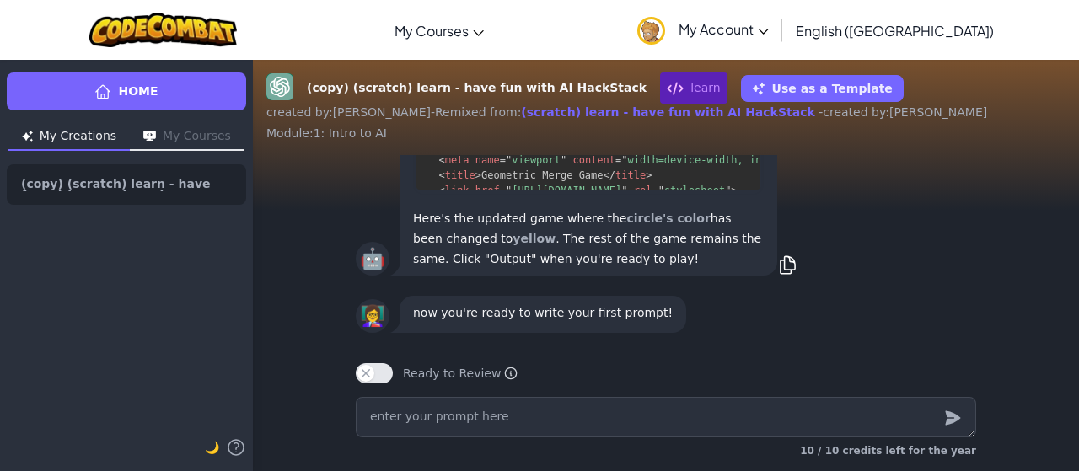
type textarea "x"
type textarea "l"
type textarea "x"
type textarea "lk"
type textarea "x"
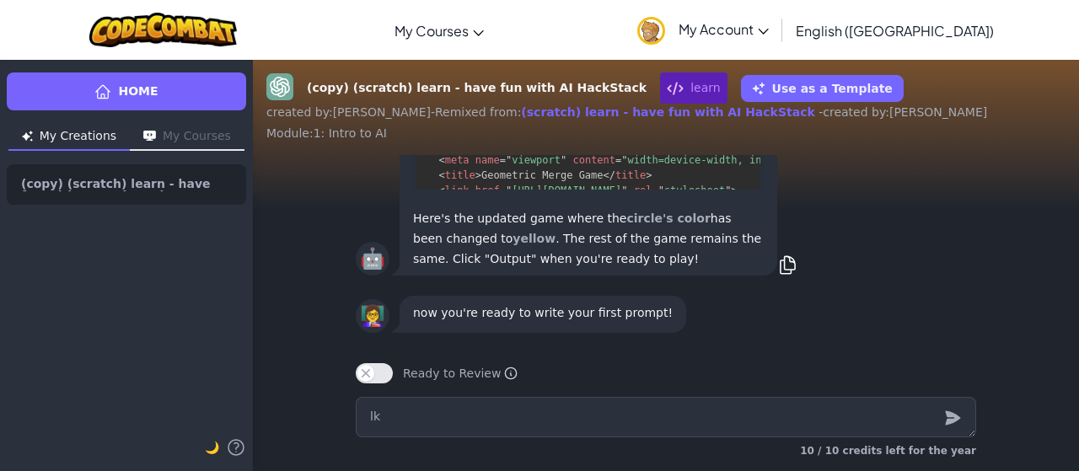
type textarea "lkm"
type textarea "x"
type textarea "lkml"
type textarea "x"
type textarea "lkmlk"
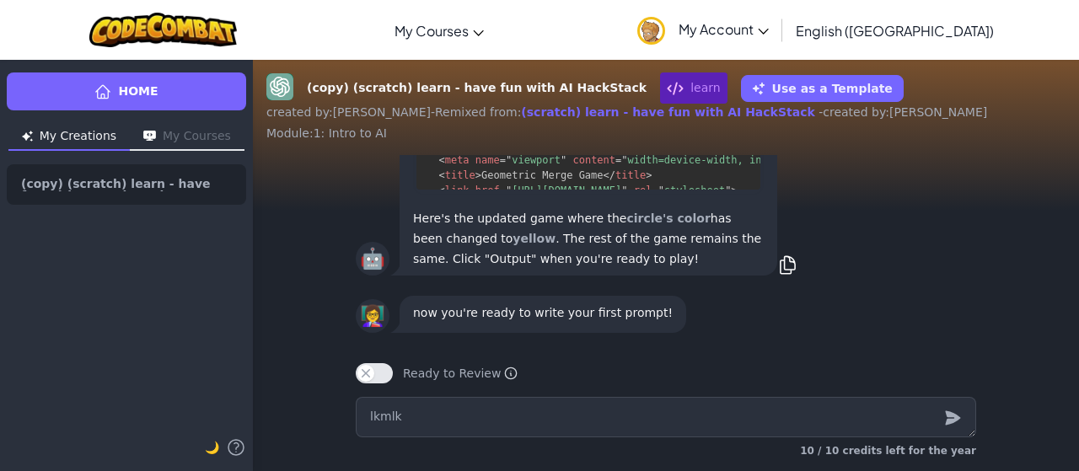
type textarea "x"
type textarea "lkmlkm"
type textarea "x"
type textarea "lkmlkml"
type textarea "x"
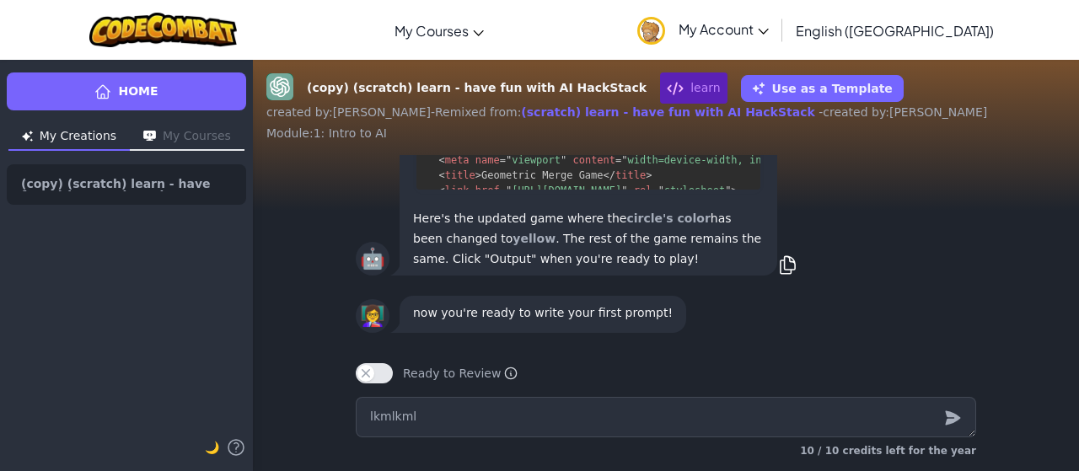
type textarea "lkmlkmlk"
type textarea "x"
type textarea "lkmlkmlkm"
type textarea "x"
type textarea "lkmlkmlkml"
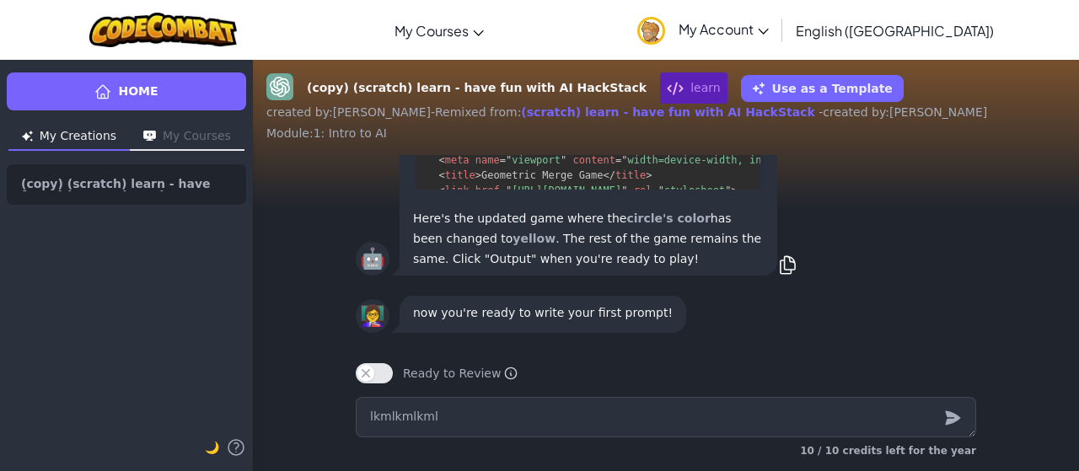
type textarea "x"
type textarea "lkmlkmlkmlk"
type textarea "x"
type textarea "lkmlkmlkmlkm"
type textarea "x"
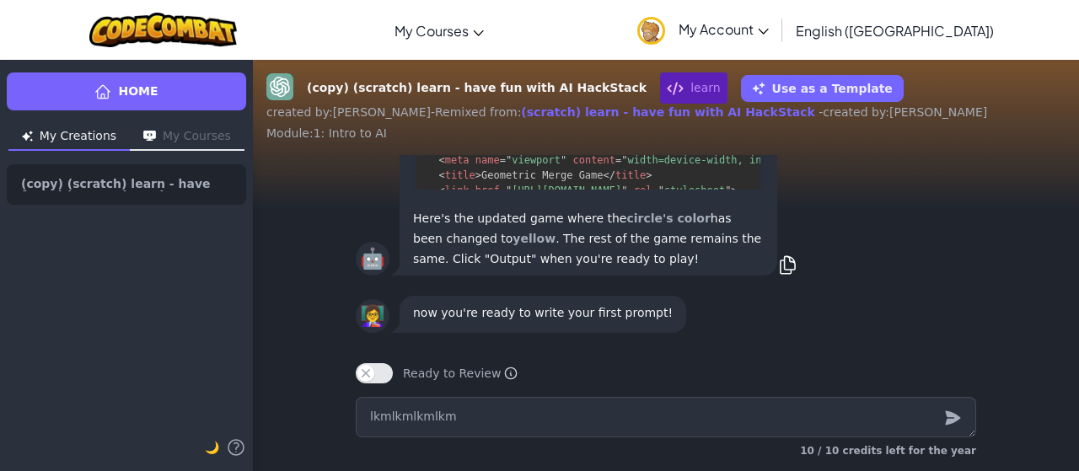
type textarea "lkmlkmlkmlkml"
type textarea "x"
type textarea "lkmlkmlkmlkmll"
type textarea "x"
type textarea "lkmlkmlkmlkml"
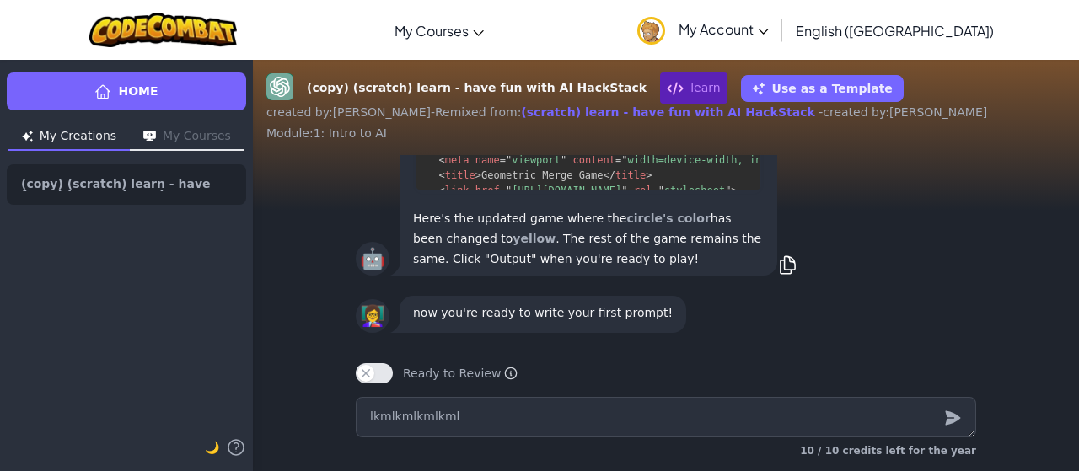
type textarea "x"
type textarea "lkmlkmlkmlkmlk"
type textarea "x"
type textarea "lkmlkmlkmlkmlkm"
type textarea "x"
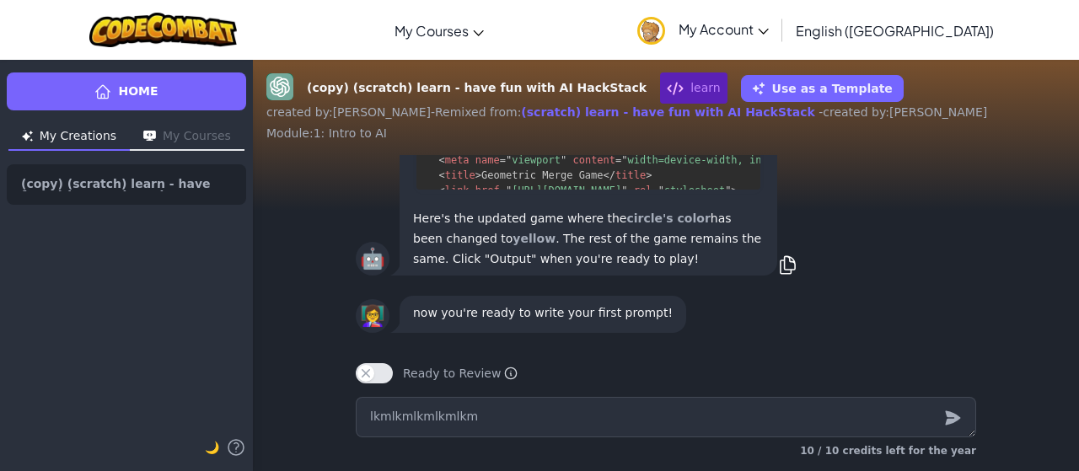
type textarea "lkmlkmlkmlkmlkml"
type textarea "x"
type textarea "lkmlkmlkmlkmlkmlk"
type textarea "x"
type textarea "lkmlkmlkmlkmlkmlkm"
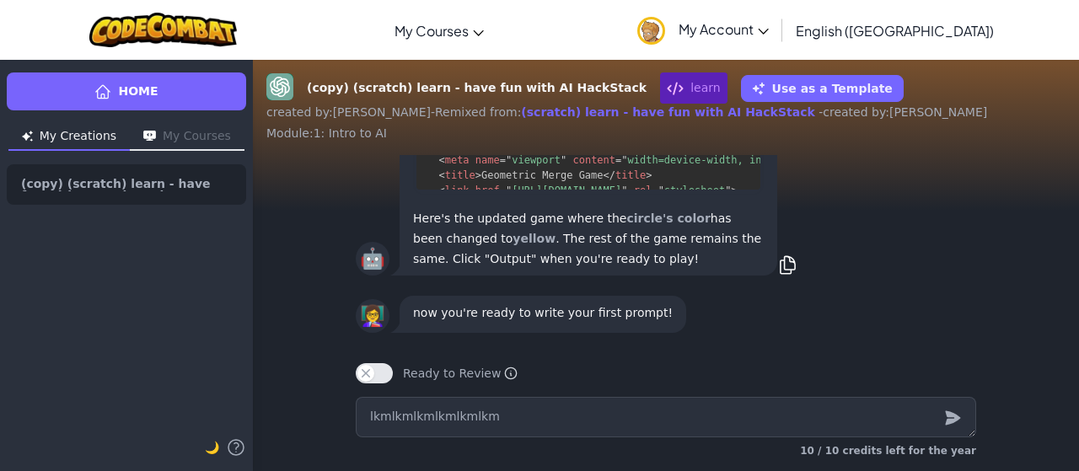
type textarea "x"
type textarea "lkmlkmlkmlkmlkmlkml"
type textarea "x"
type textarea "lkmlkmlkmlkmlkmlkmlk"
type textarea "x"
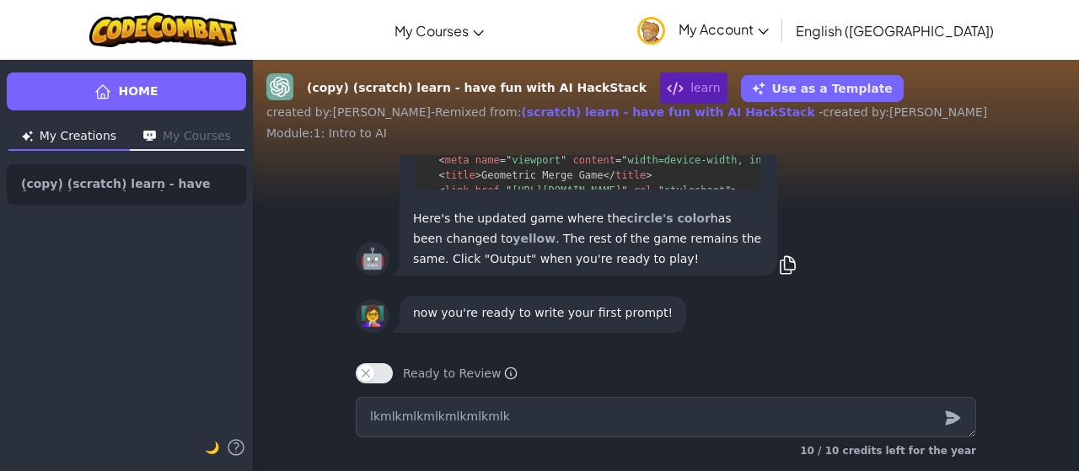
type textarea "lkmlkmlkmlkmlkmlkmlkm"
type textarea "x"
type textarea "lkmlkmlkmlkmlkmlkmlkml"
type textarea "x"
type textarea "lkmlkmlkmlkmlkmlkmlkmlk"
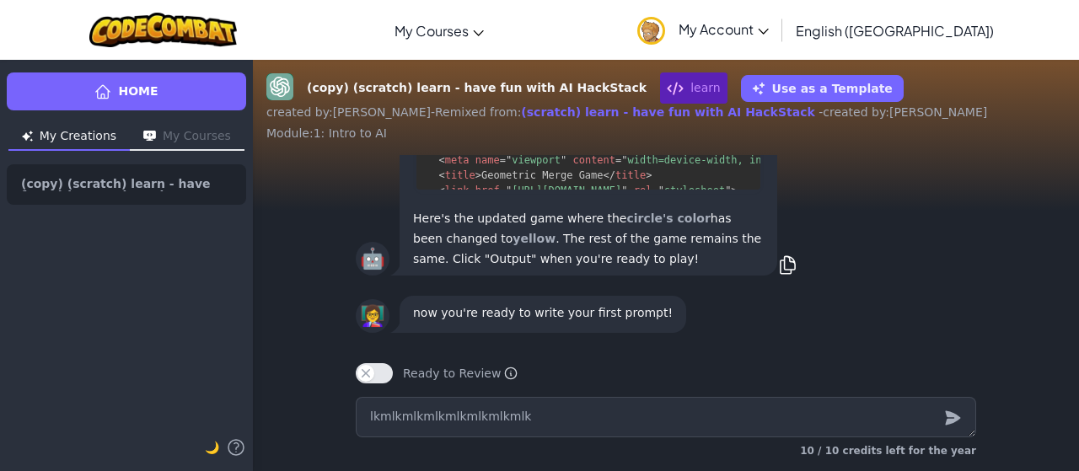
type textarea "x"
type textarea "lkmlkmlkmlkmlkmlkmlkmlkm"
type textarea "x"
type textarea "lkmlkmlkmlkmlkmlkmlkmlkml"
type textarea "x"
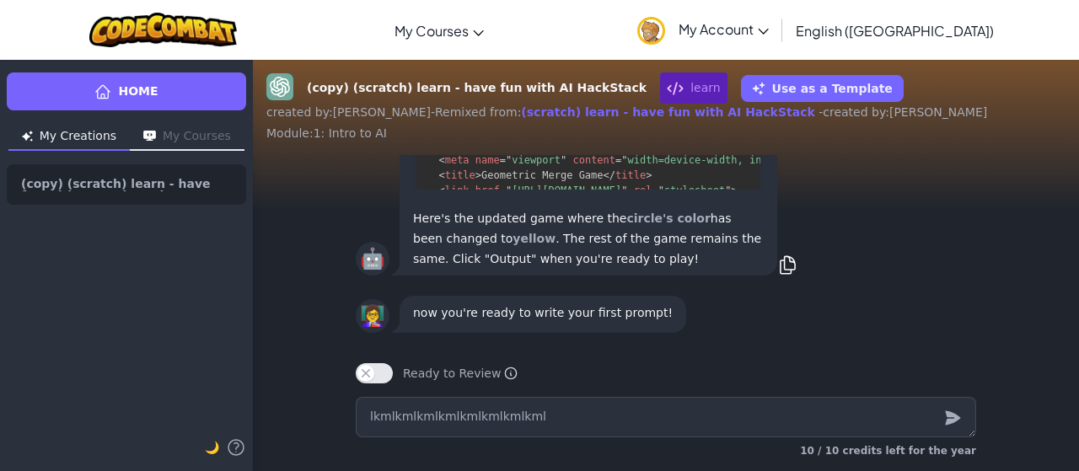
type textarea "lkmlkmlkmlkmlkmlkmlkmlkmlk"
type textarea "x"
type textarea "lkmlkmlkmlkmlkmlkmlkmlkmlkm"
type textarea "x"
type textarea "lkmlkmlkmlkmlkmlkmlkmlkmlkml"
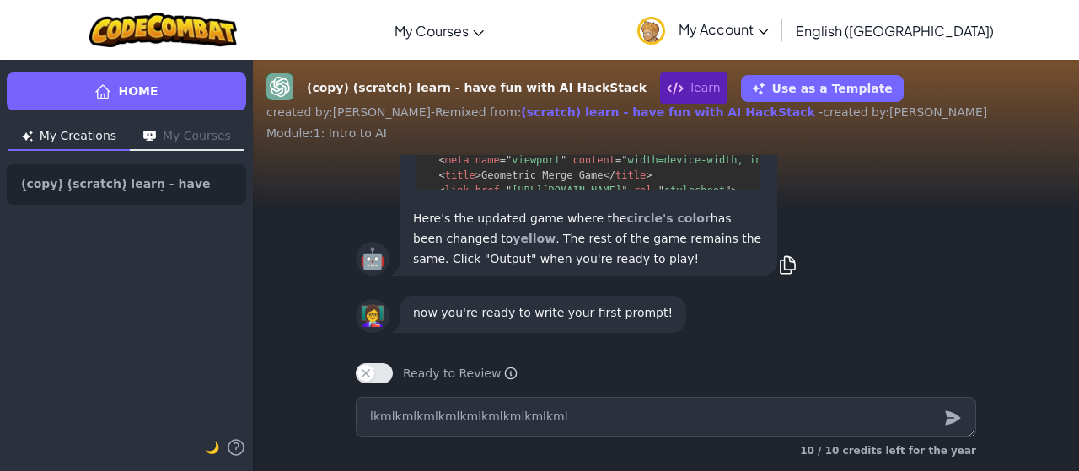
type textarea "x"
type textarea "lkmlkmlkmlkmlkmlkmlkmlkmlkmlk"
type textarea "x"
type textarea "lkmlkmlkmlkmlkmlkmlkmlkmlkmlkm"
type textarea "x"
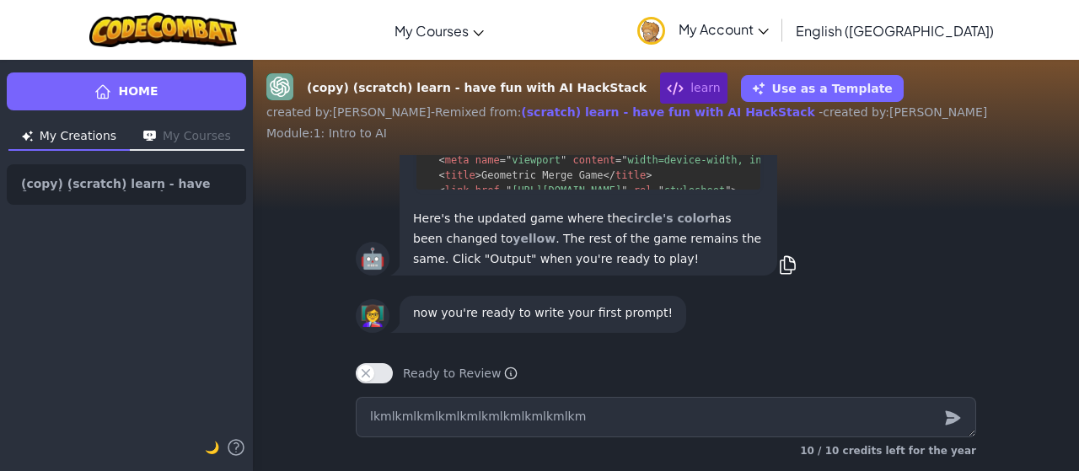
type textarea "lkmlkmlkmlkmlkmlkmlkmlkmlkmlkml"
type textarea "x"
type textarea "lkmlkmlkmlkmlkmlkmlkmlkmlkmlkmlk"
type textarea "x"
type textarea "lkmlkmlkmlkmlkmlkmlkmlkmlkmlkmlkm"
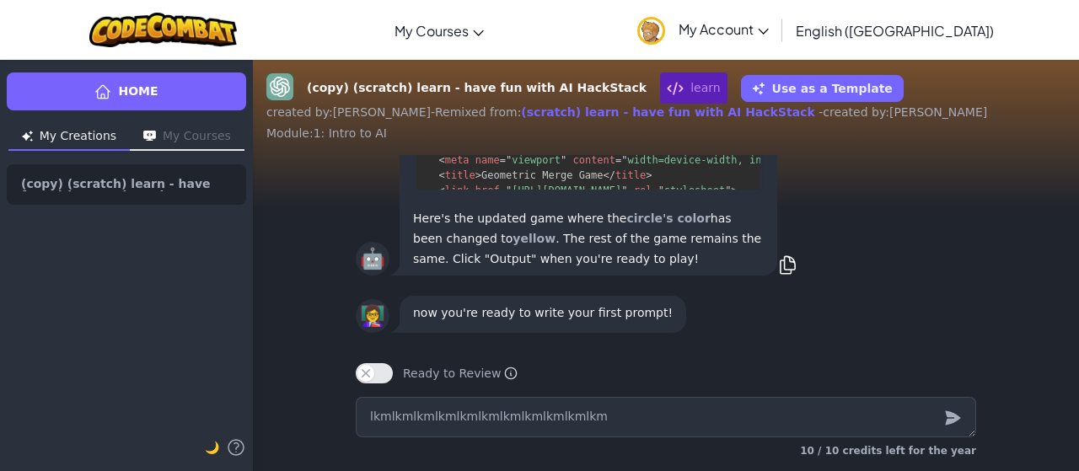
type textarea "x"
type textarea "lkmlkmlkmlkmlkmlkmlkmlkmlkmlkmlkml"
type textarea "x"
type textarea "lkmlkmlkmlkmlkmlkmlkmlkmlkmlkmlkmlk"
type textarea "x"
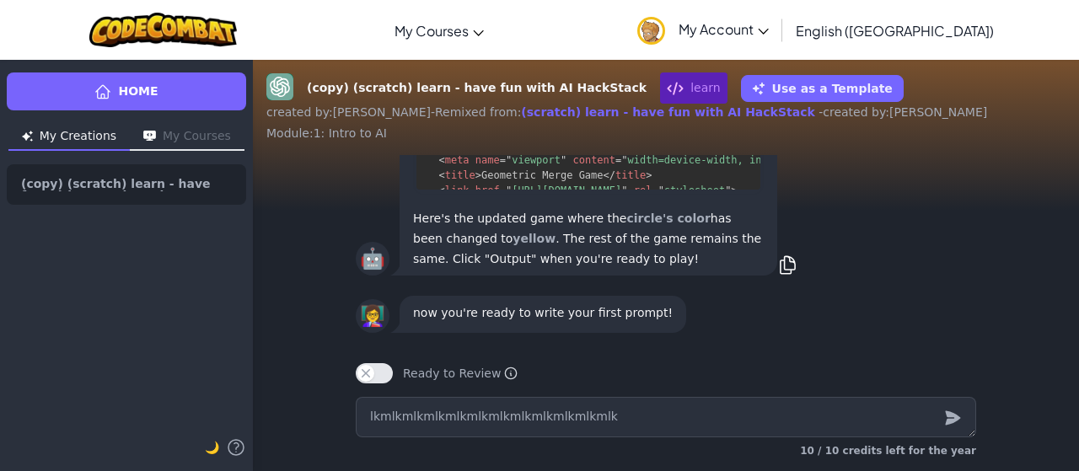
type textarea "lkmlkmlkmlkmlkmlkmlkmlkmlkmlkmlkmlkm"
type textarea "x"
type textarea "lkmlkmlkmlkmlkmlkmlkmlkmlkmlkmlkmlkml"
type textarea "x"
type textarea "lkmlkmlkmlkmlkmlkmlkmlkmlkmlkmlkmlkm"
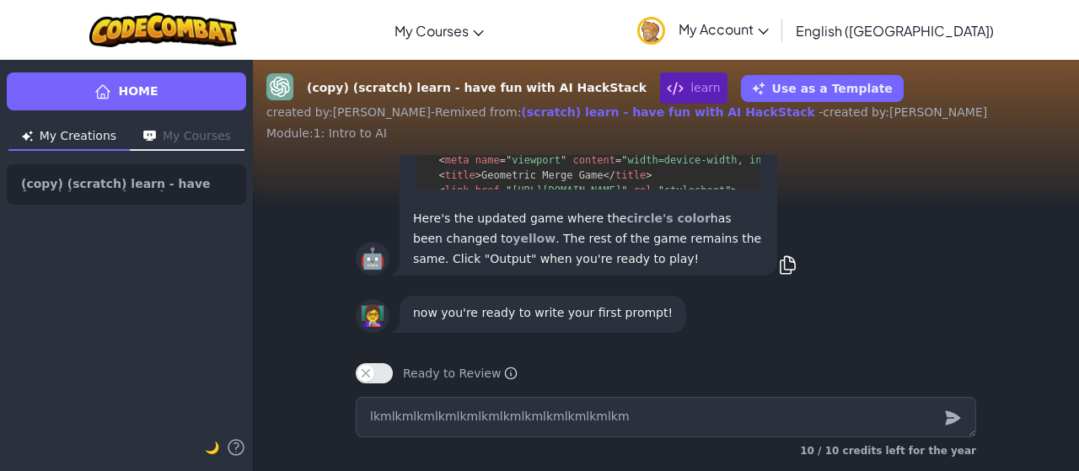
type textarea "x"
type textarea "lkmlkmlkmlkmlkmlkmlkmlkmlkmlkmlkmlk"
type textarea "x"
type textarea "lkmlkmlkmlkmlkmlkmlkmlkmlkmlkmlkml"
type textarea "x"
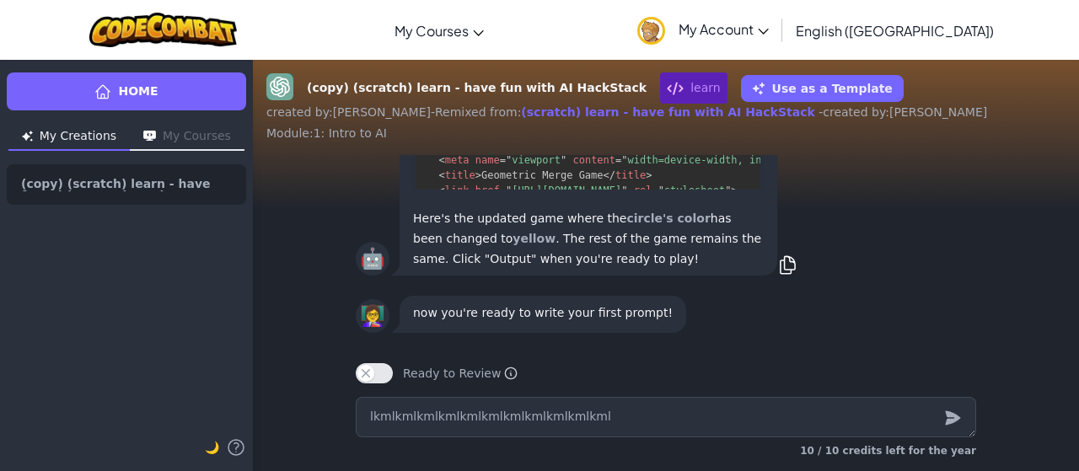
type textarea "lkmlkmlkmlkmlkmlkmlkmlkmlkmlkmlkm"
type textarea "x"
type textarea "lkmlkmlkmlkmlkmlkmlkmlkmlkmlkmlk"
type textarea "x"
type textarea "lkmlkmlkmlkmlkmlkmlkmlkmlkmlkml"
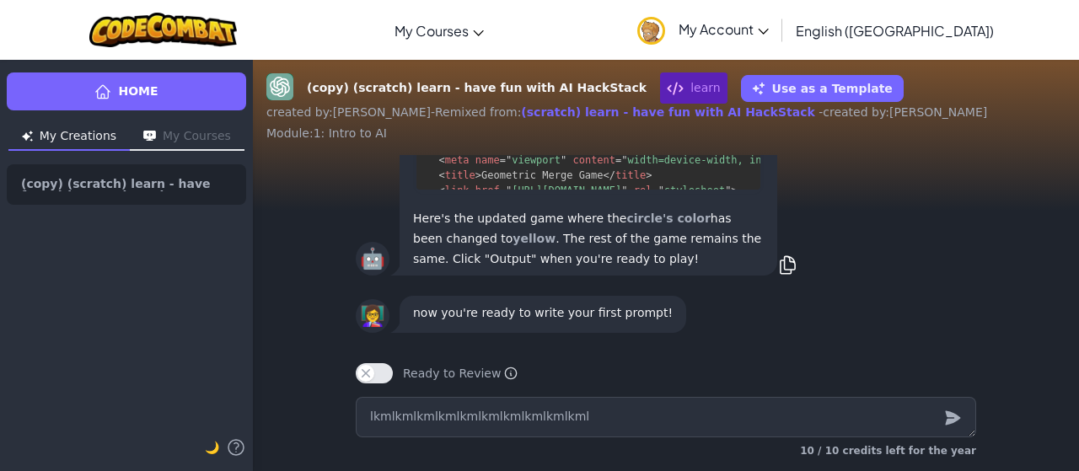
type textarea "x"
type textarea "lkmlkmlkmlkmlkmlkmlkmlkmlkmlkm"
type textarea "x"
type textarea "lkmlkmlkmlkmlkmlkmlkmlkmlkmlk"
type textarea "x"
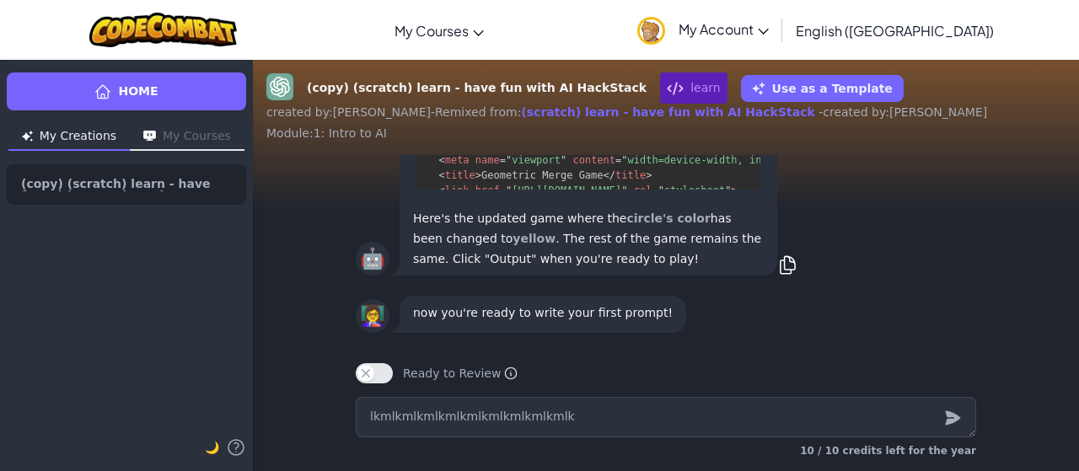
type textarea "lkmlkmlkmlkmlkmlkmlkmlkmlkml"
type textarea "x"
type textarea "lkmlkmlkmlkmlkmlkmlkmlkmlkm"
type textarea "x"
type textarea "lkmlkmlkmlkmlkmlkmlkmlkmlk"
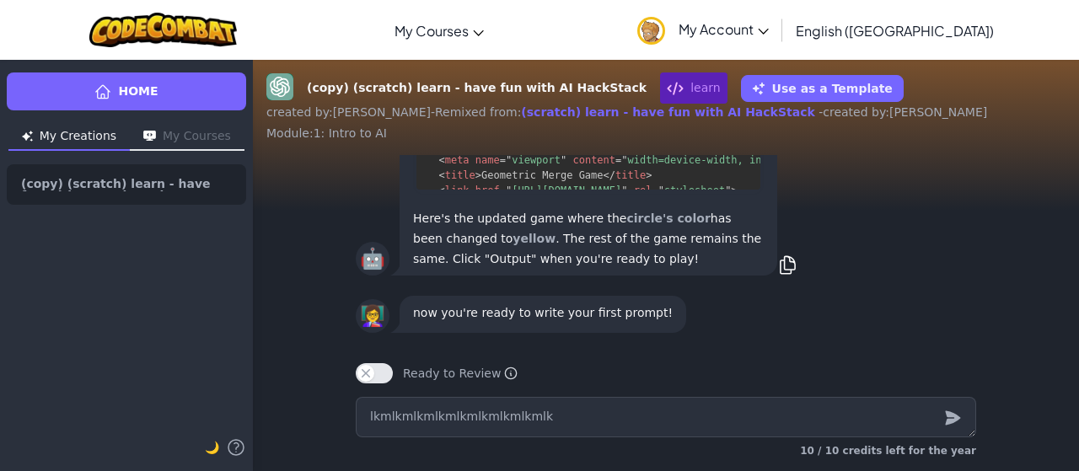
type textarea "x"
type textarea "lkmlkmlkmlkmlkmlkmlkmlkml"
type textarea "x"
type textarea "lkmlkmlkmlkmlkmlkmlkmlkm"
type textarea "x"
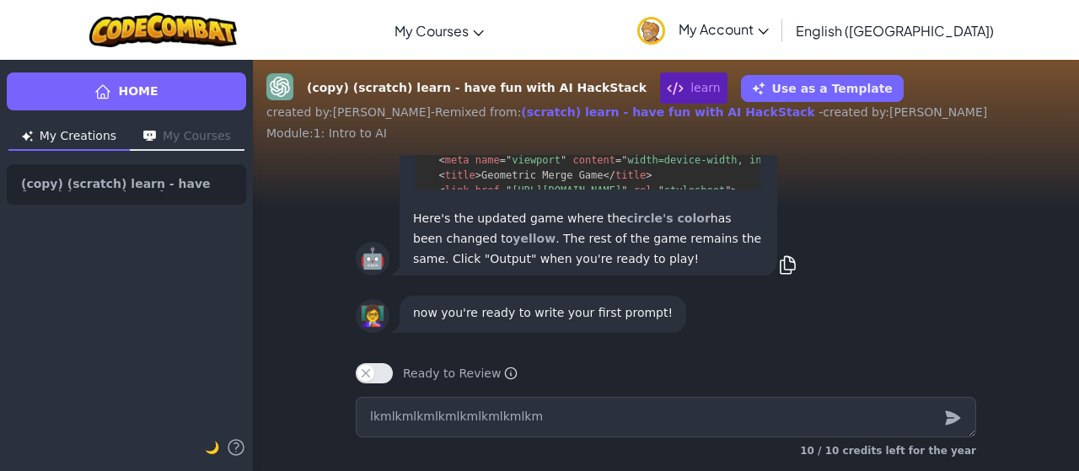
type textarea "lkmlkmlkmlkmlkmlkmlkmlk"
type textarea "x"
type textarea "lkmlkmlkmlkmlkmlkmlkml"
type textarea "x"
type textarea "lkmlkmlkmlkmlkmlkmlkm"
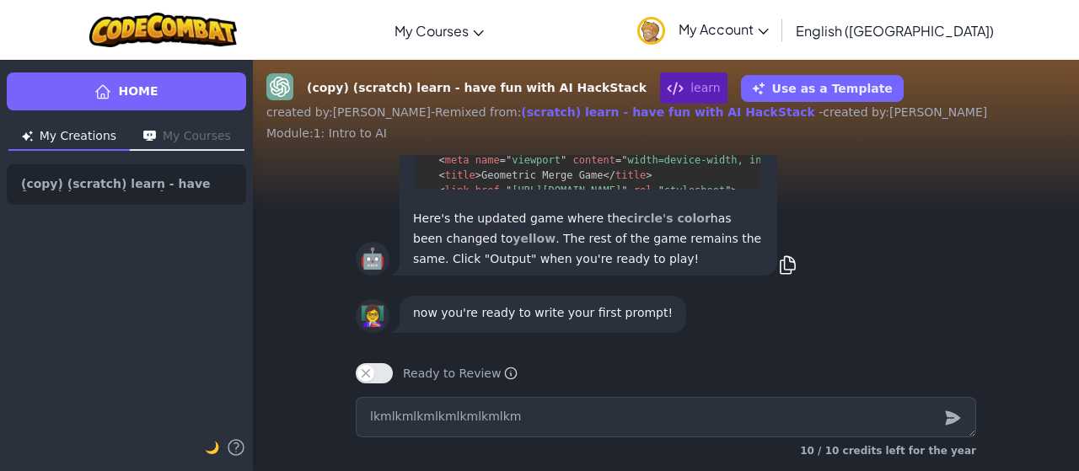
type textarea "x"
type textarea "lkmlkmlkmlkmlkmlkmlk"
type textarea "x"
type textarea "lkmlkmlkmlkmlkmlkml"
type textarea "x"
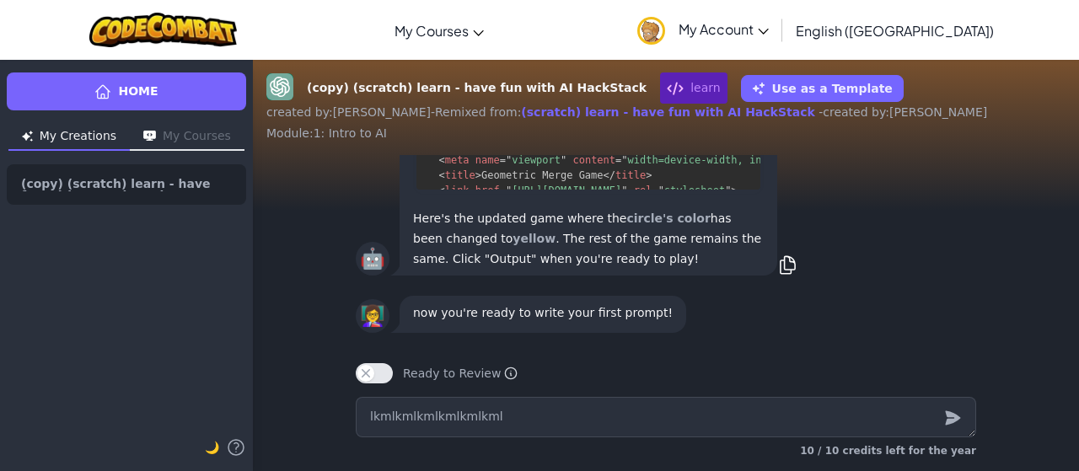
type textarea "lkmlkmlkmlkmlkmlkm"
type textarea "x"
type textarea "lkmlkmlkmlkmlkmlk"
type textarea "x"
type textarea "lkmlkmlkmlkmlkml"
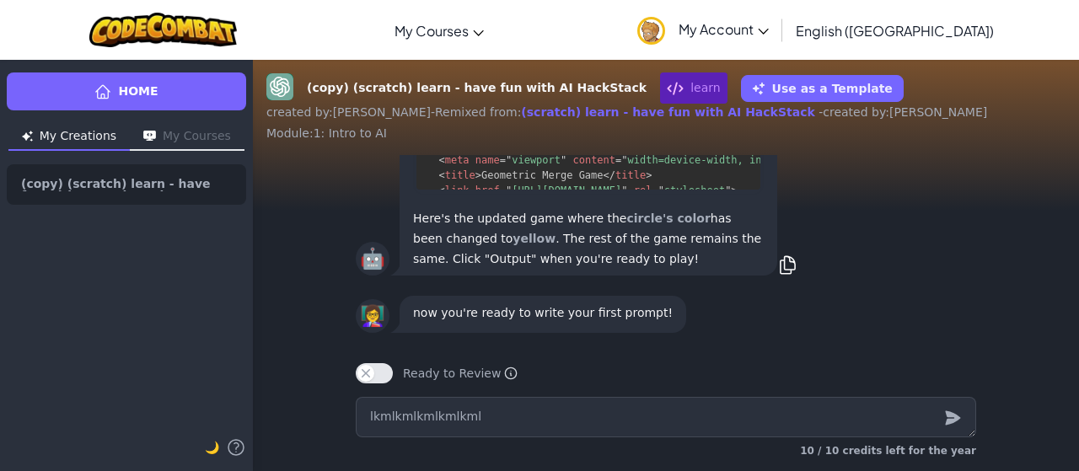
type textarea "x"
type textarea "lkmlkmlkmlkmlkm"
type textarea "x"
type textarea "lkmlkmlkmlkmlk"
type textarea "x"
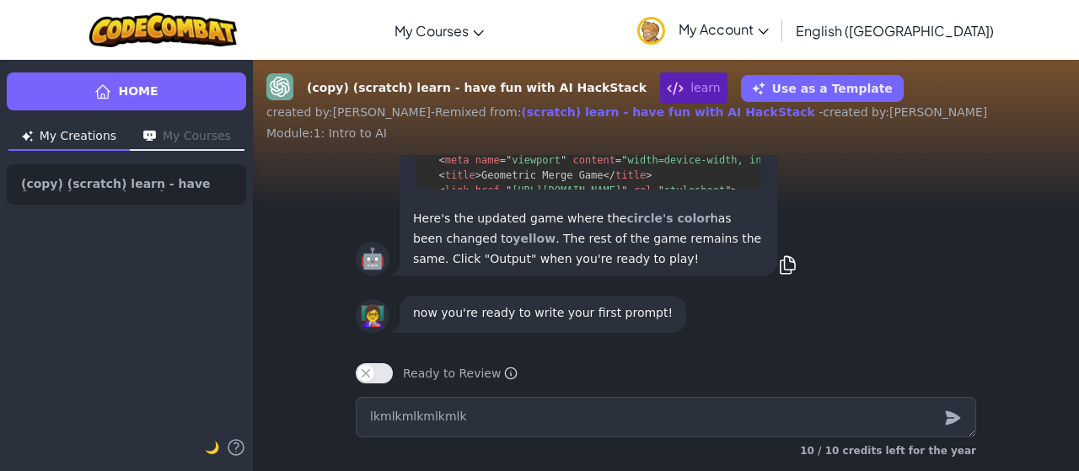
type textarea "lkmlkmlkmlkml"
type textarea "x"
type textarea "lkmlkmlkmlkm"
type textarea "x"
type textarea "lkmlkmlkmlk"
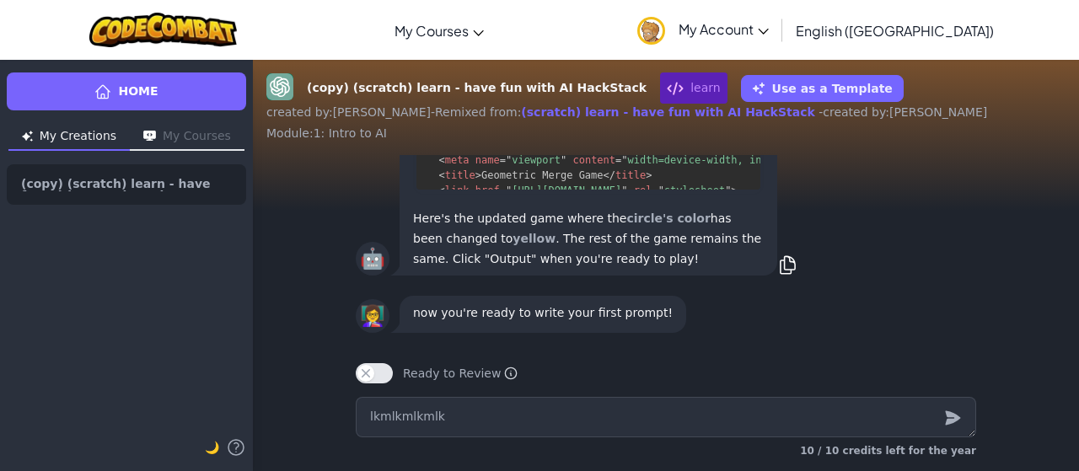
type textarea "x"
type textarea "lkmlkmlkml"
type textarea "x"
type textarea "lkmlkmlkm"
type textarea "x"
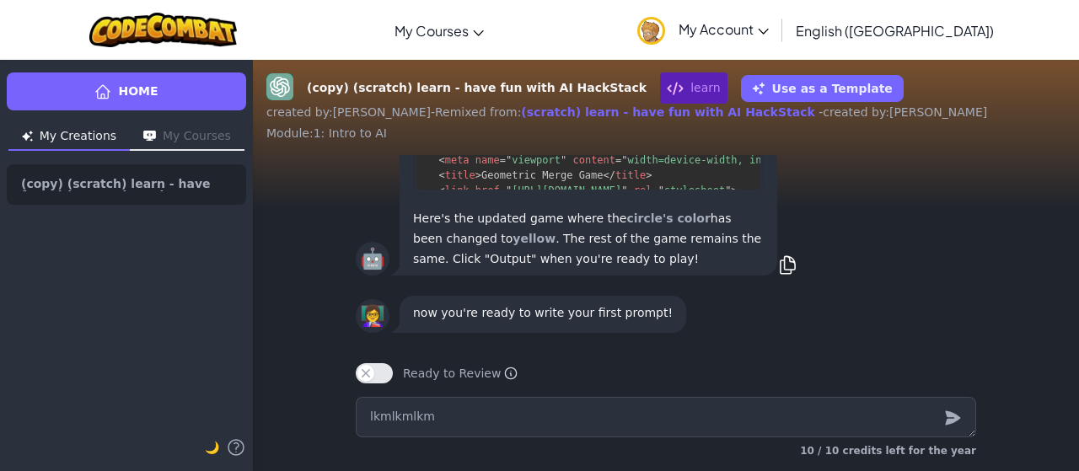
type textarea "lkmlkmlk"
type textarea "x"
type textarea "lkmlkml"
type textarea "x"
type textarea "lkmlkm"
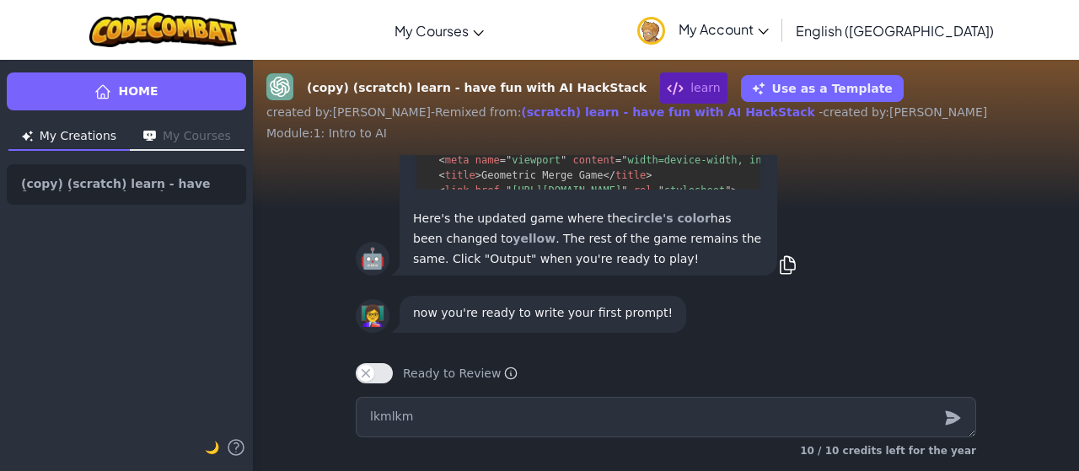
type textarea "x"
type textarea "lkmlk"
type textarea "x"
type textarea "lkml"
type textarea "x"
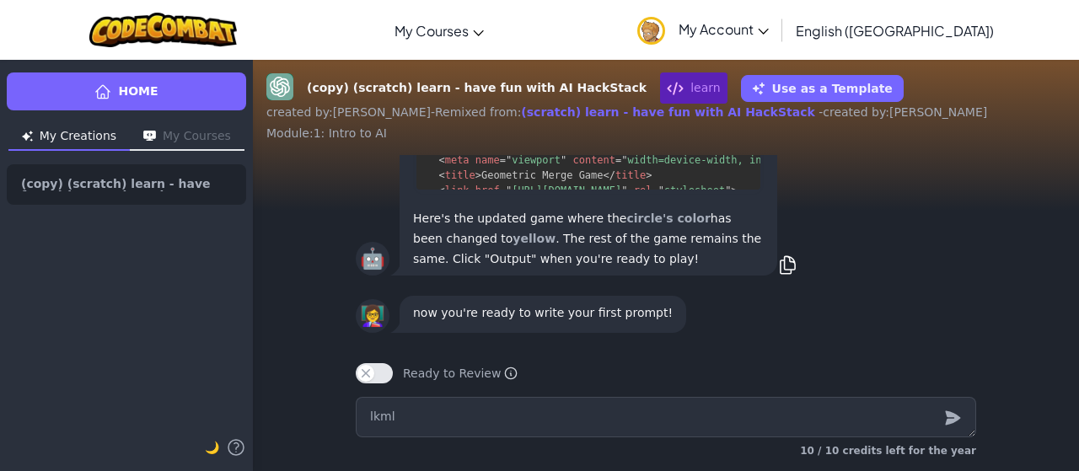
type textarea "lkm"
type textarea "x"
type textarea "lk"
type textarea "x"
type textarea "l"
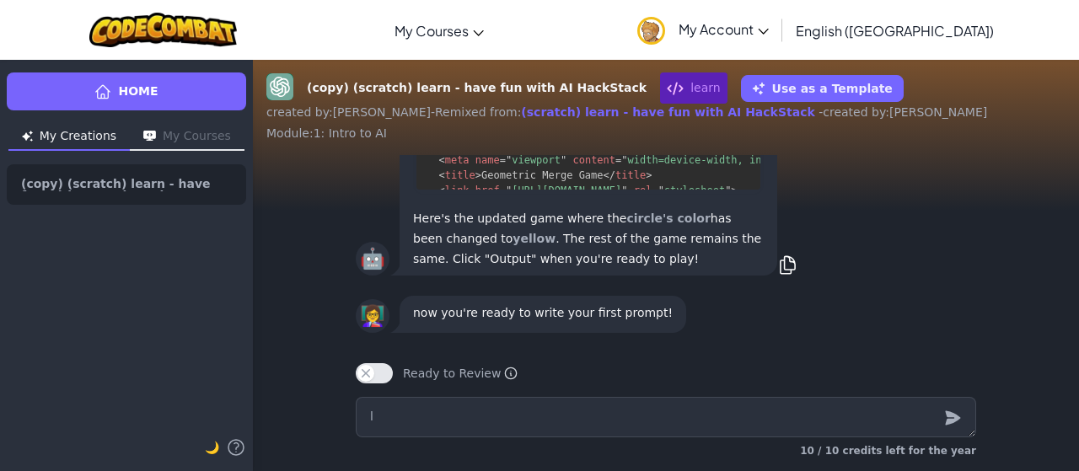
type textarea "x"
type textarea "c"
type textarea "x"
type textarea "ca"
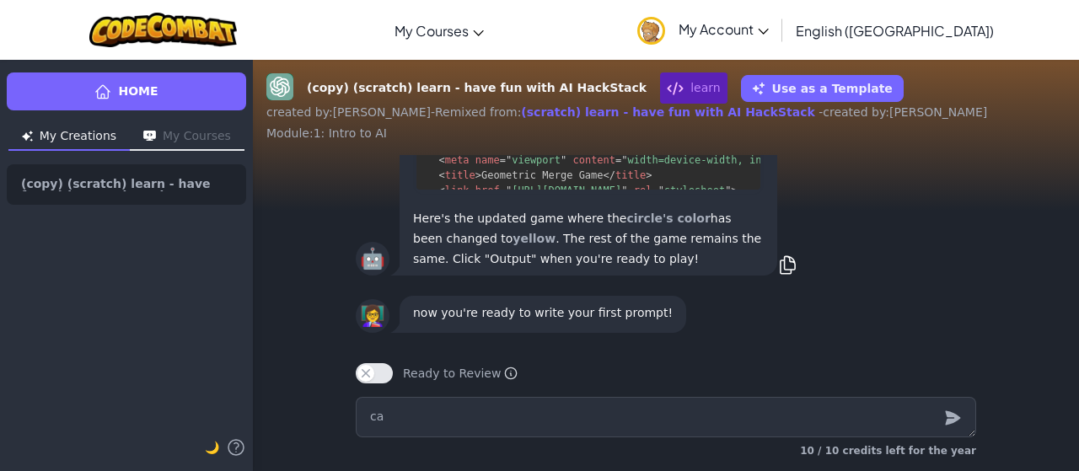
type textarea "x"
type textarea "can"
type textarea "x"
type textarea "can"
type textarea "x"
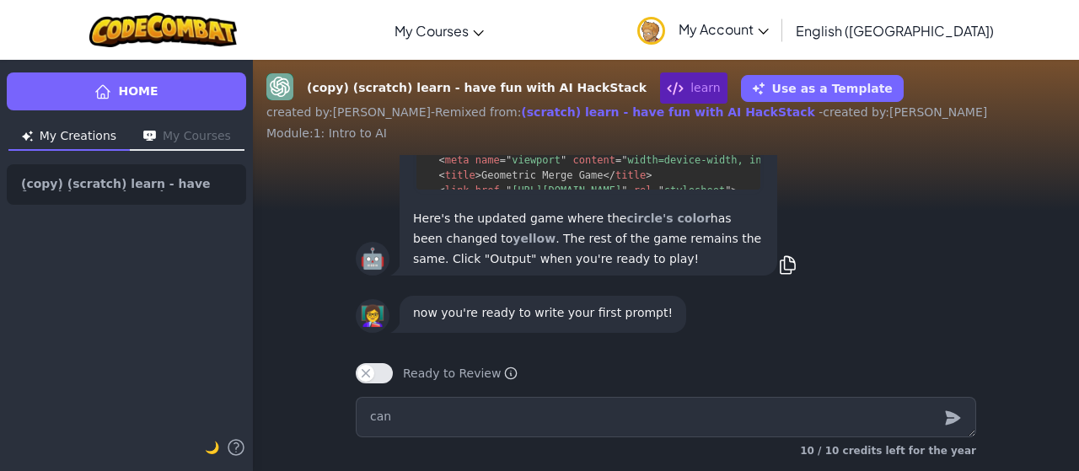
type textarea "can y"
type textarea "x"
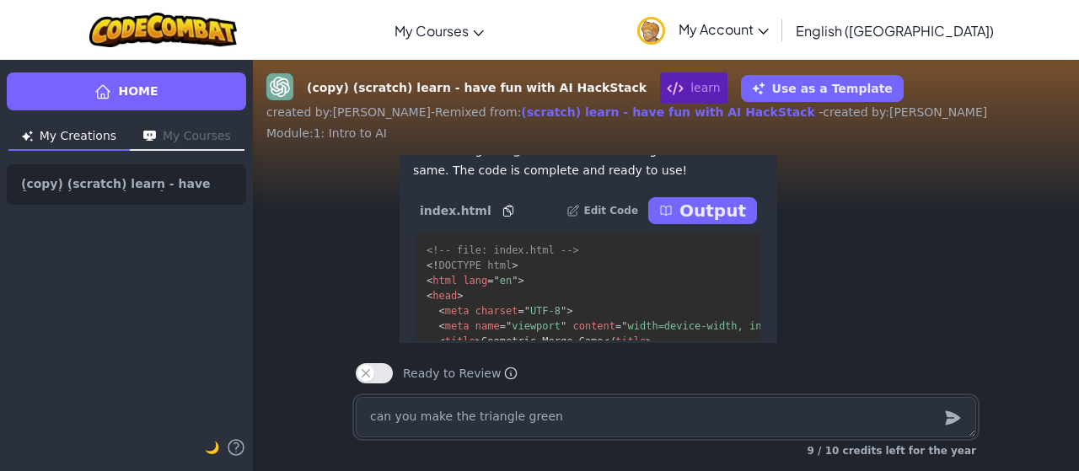
scroll to position [-147, 0]
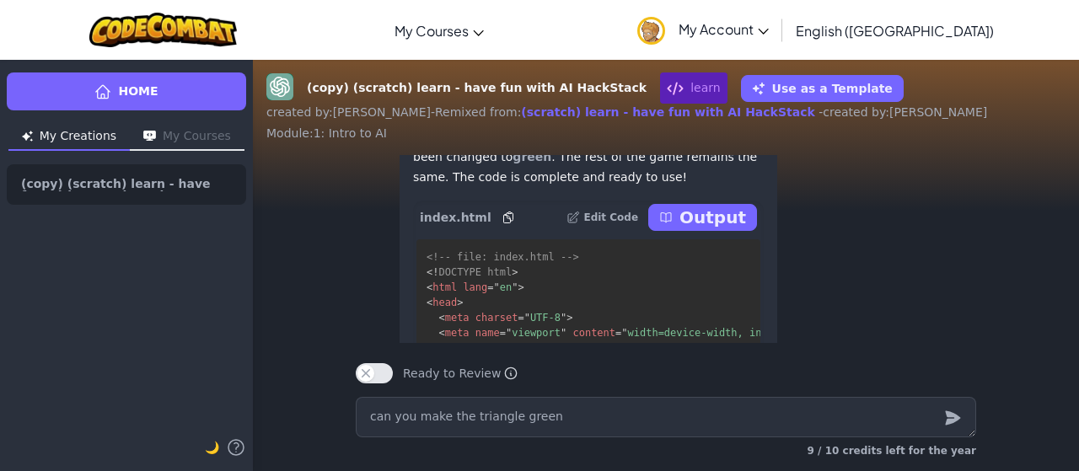
click at [709, 223] on p "Output" at bounding box center [712, 218] width 67 height 24
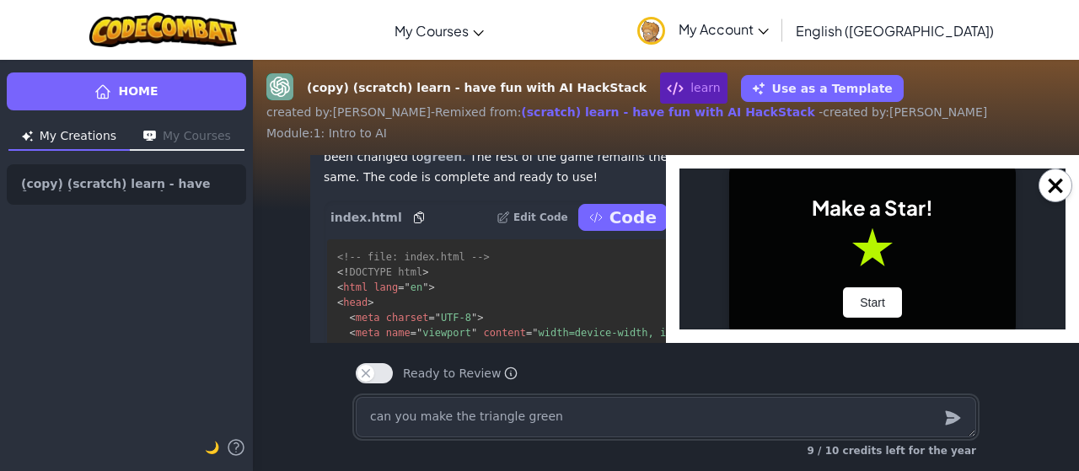
scroll to position [0, 0]
click at [874, 299] on button "Start" at bounding box center [872, 302] width 59 height 30
click at [865, 299] on button "Start" at bounding box center [872, 302] width 59 height 30
click at [880, 302] on button "Start" at bounding box center [872, 302] width 59 height 30
click at [875, 301] on button "Start" at bounding box center [872, 302] width 59 height 30
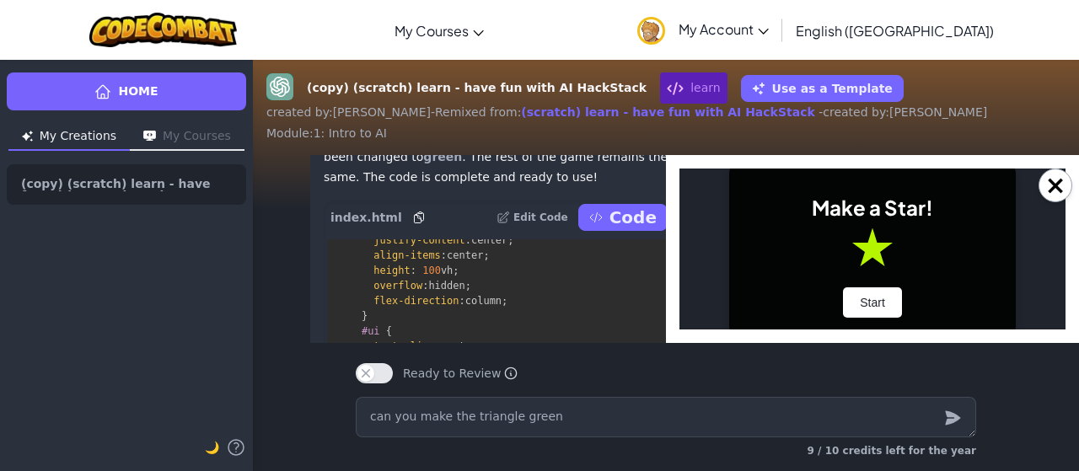
scroll to position [245, 0]
click at [1062, 185] on button "×" at bounding box center [1055, 186] width 34 height 34
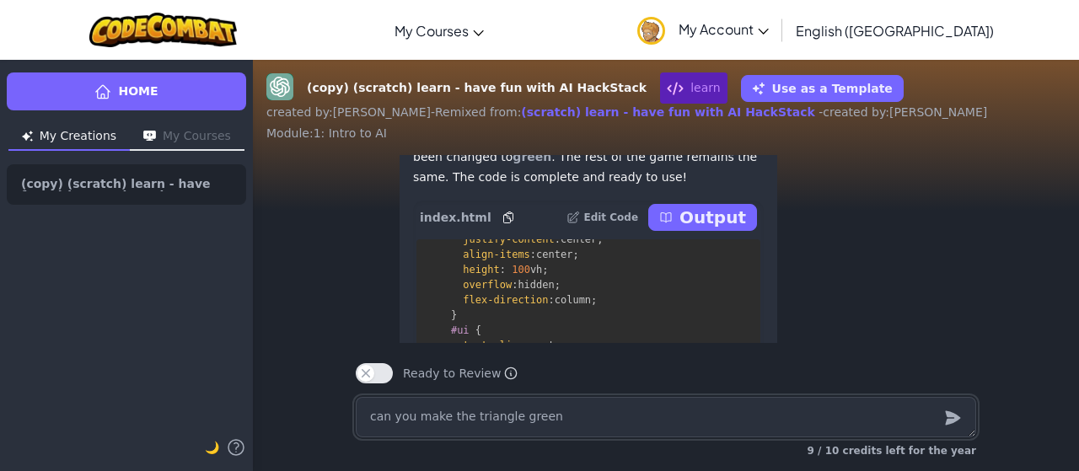
click at [568, 427] on textarea "can you make the triangle green" at bounding box center [666, 417] width 620 height 40
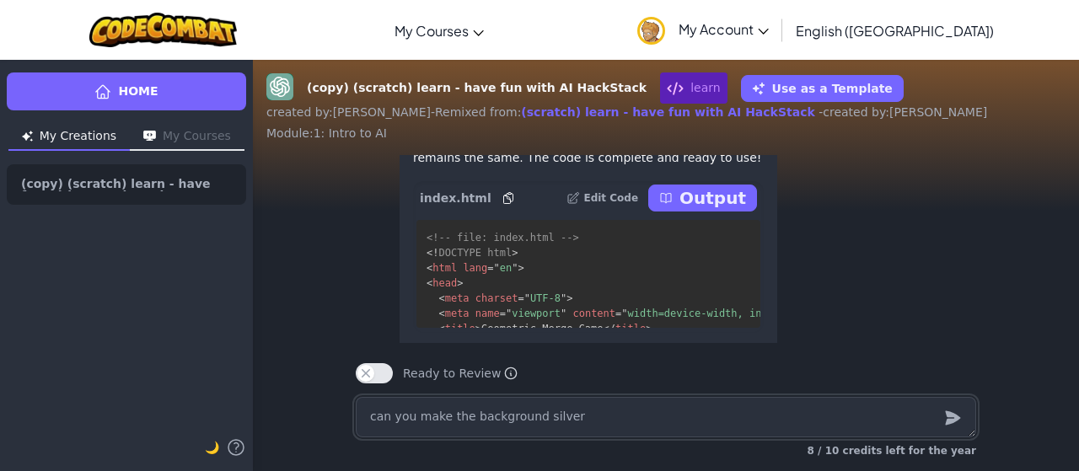
scroll to position [0, 0]
click at [677, 183] on button "Output" at bounding box center [702, 196] width 109 height 27
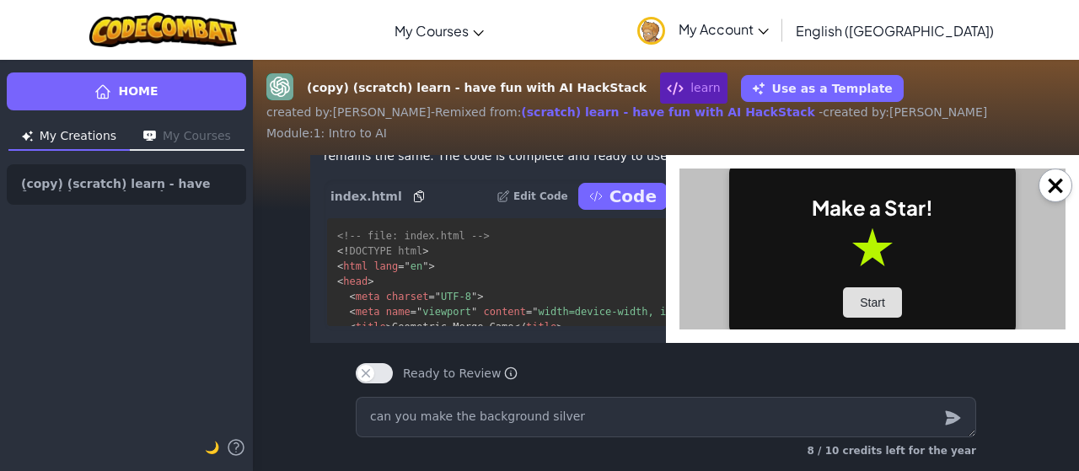
click at [880, 299] on button "Start" at bounding box center [872, 302] width 59 height 30
click at [846, 314] on button "Start" at bounding box center [872, 302] width 59 height 30
click at [871, 299] on button "Start" at bounding box center [872, 302] width 59 height 30
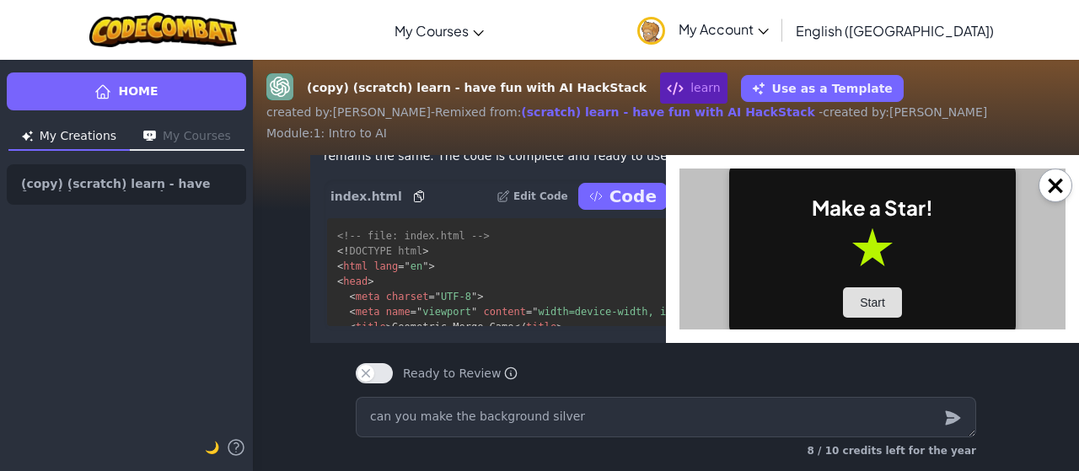
click at [871, 299] on button "Start" at bounding box center [872, 302] width 59 height 30
click at [901, 309] on button "Start" at bounding box center [872, 302] width 59 height 30
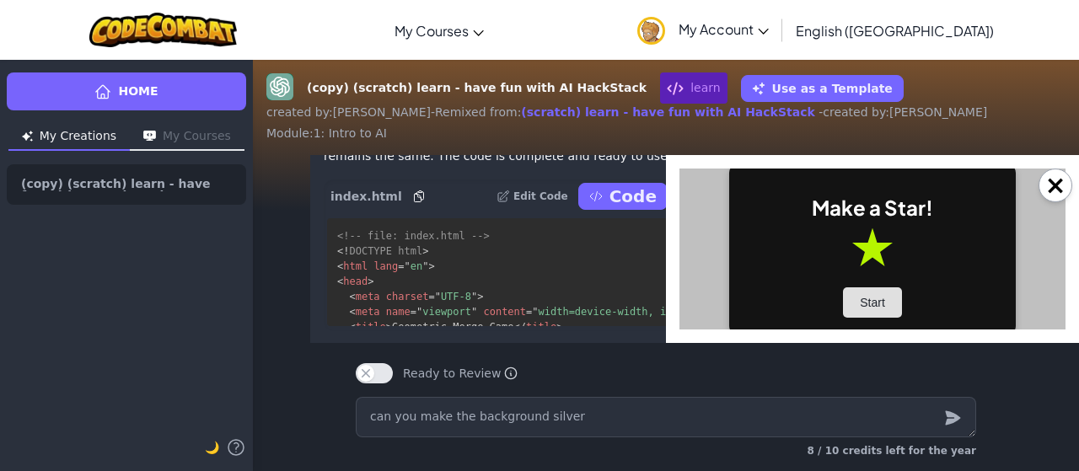
click at [901, 309] on button "Start" at bounding box center [872, 302] width 59 height 30
click at [868, 296] on button "Start" at bounding box center [872, 302] width 59 height 30
click at [880, 302] on button "Start" at bounding box center [872, 302] width 59 height 30
click at [870, 310] on button "Start" at bounding box center [872, 302] width 59 height 30
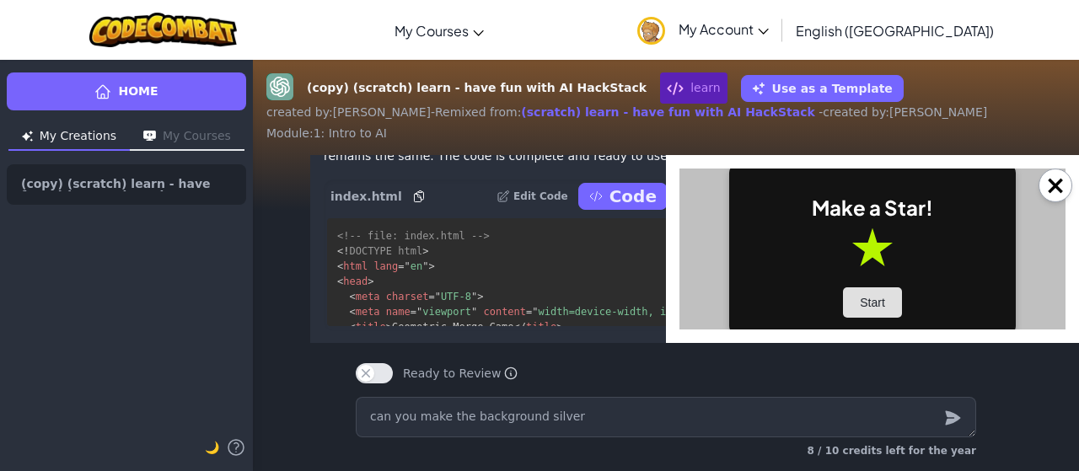
click at [870, 310] on button "Start" at bounding box center [872, 302] width 59 height 30
click at [1057, 181] on button "×" at bounding box center [1055, 186] width 34 height 34
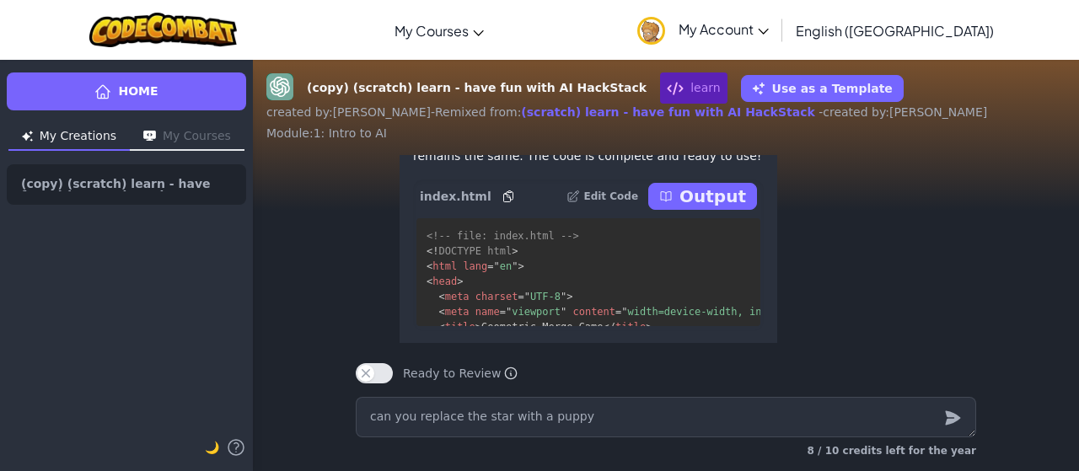
click at [950, 427] on icon "submit" at bounding box center [952, 418] width 19 height 20
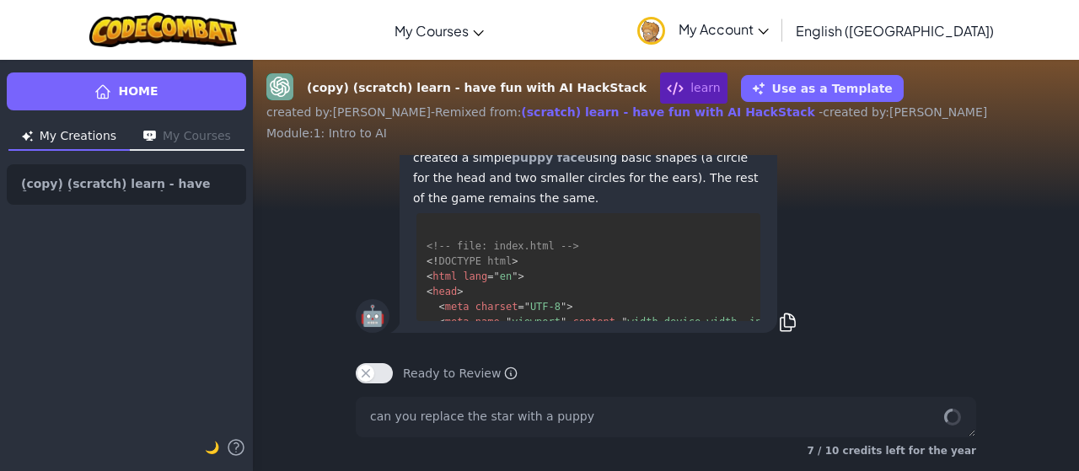
scroll to position [3686, 0]
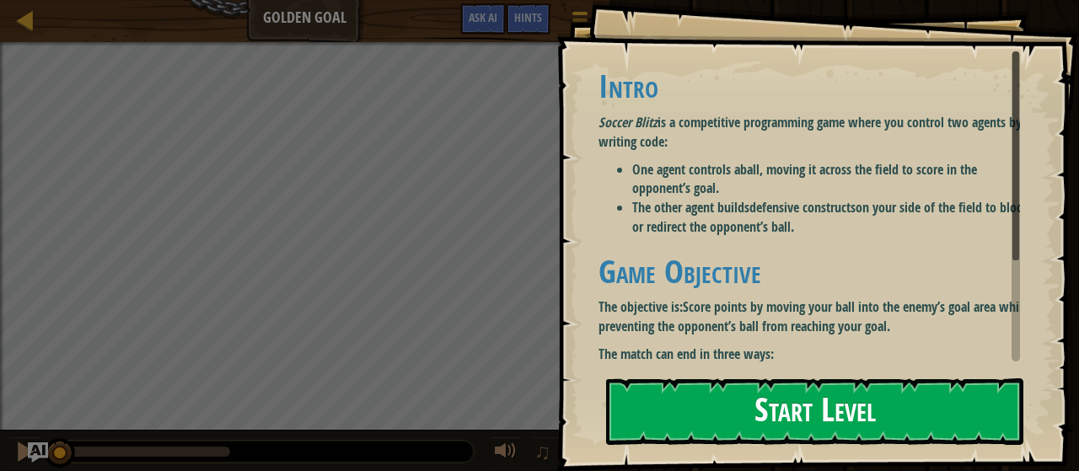
click at [728, 403] on button "Start Level" at bounding box center [814, 411] width 417 height 67
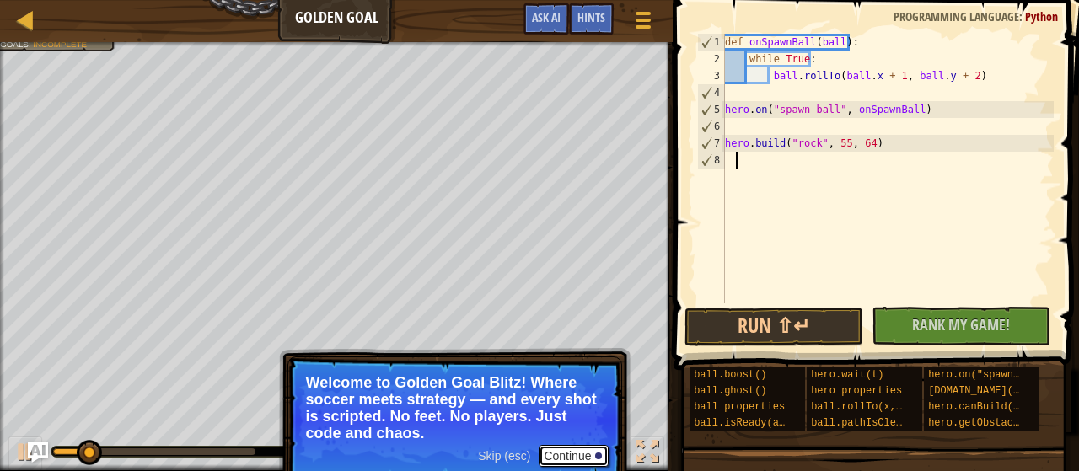
click at [578, 457] on button "Continue" at bounding box center [573, 456] width 70 height 22
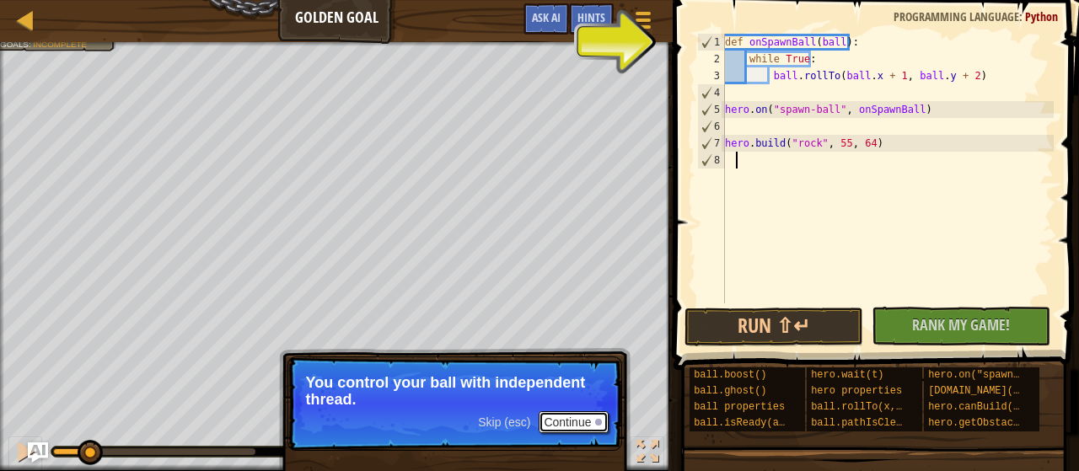
click at [570, 427] on button "Continue" at bounding box center [573, 422] width 70 height 22
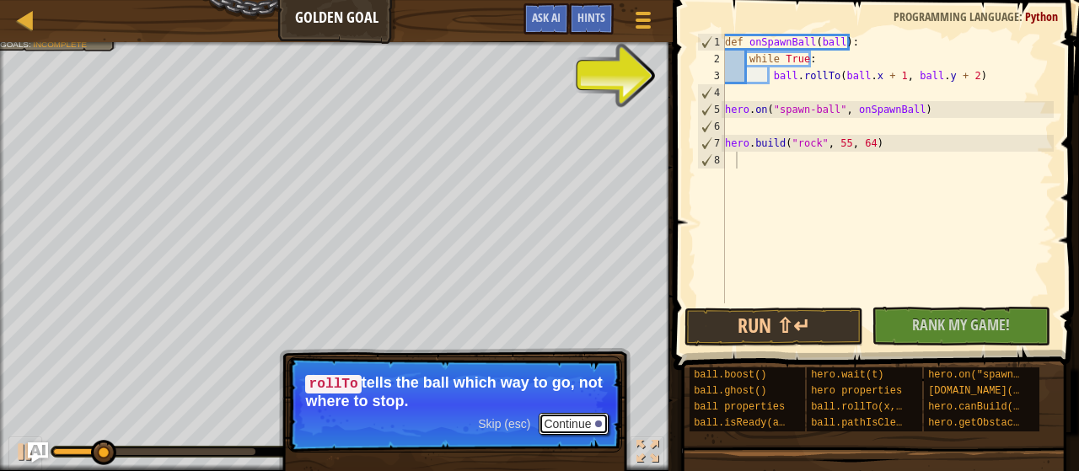
click at [569, 426] on button "Continue" at bounding box center [573, 424] width 70 height 22
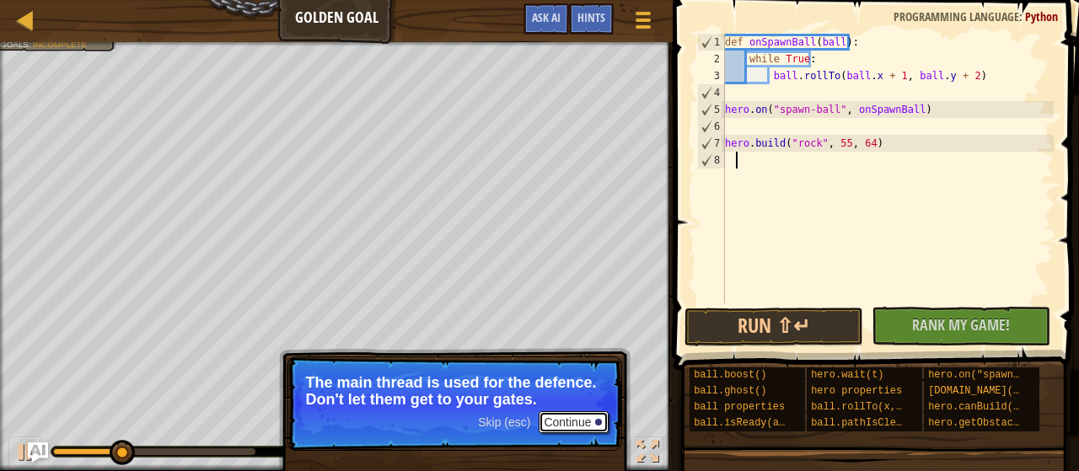
click at [559, 417] on button "Continue" at bounding box center [573, 422] width 70 height 22
click at [580, 411] on button "Continue" at bounding box center [573, 422] width 70 height 22
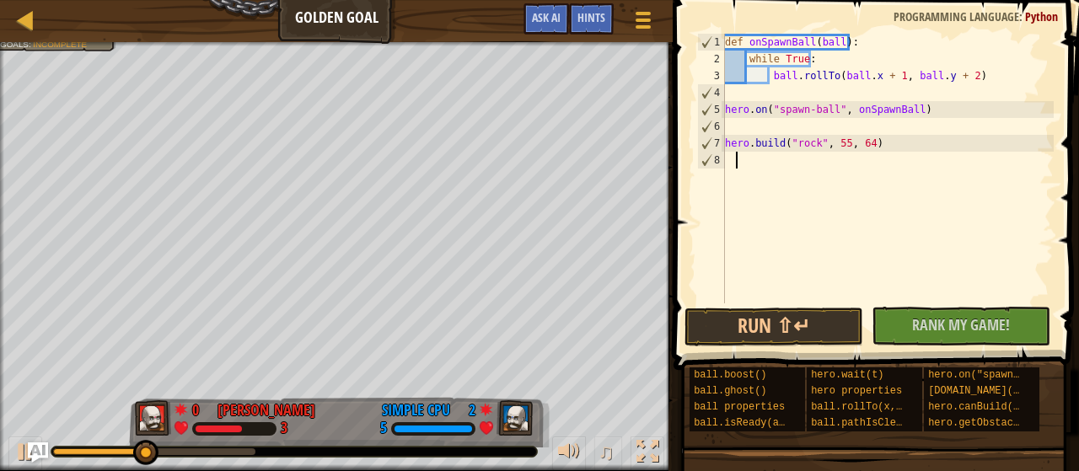
click at [750, 95] on div "def onSpawnBall ( ball ) : while True : ball . rollTo ( ball . x + 1 , ball . y…" at bounding box center [887, 185] width 333 height 303
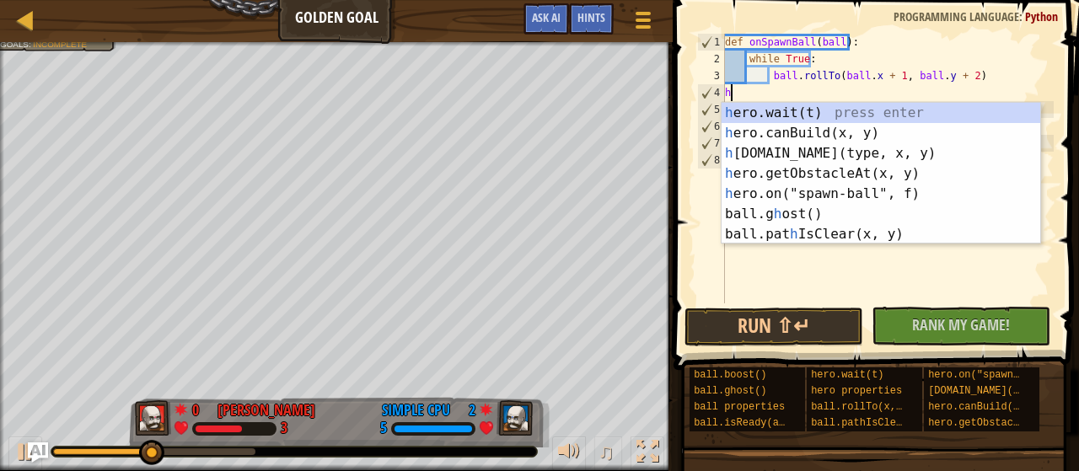
scroll to position [8, 0]
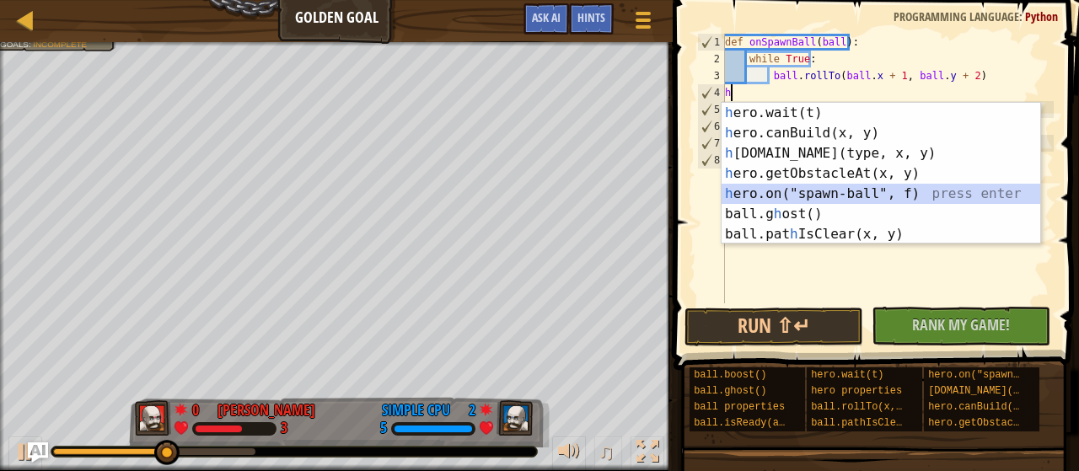
click at [794, 189] on div "h ero.wait(t) press enter h ero.canBuild(x, y) press enter h ero.build(type, x,…" at bounding box center [880, 194] width 319 height 182
type textarea "hero.on("spawn-ball", onSpawnBall)"
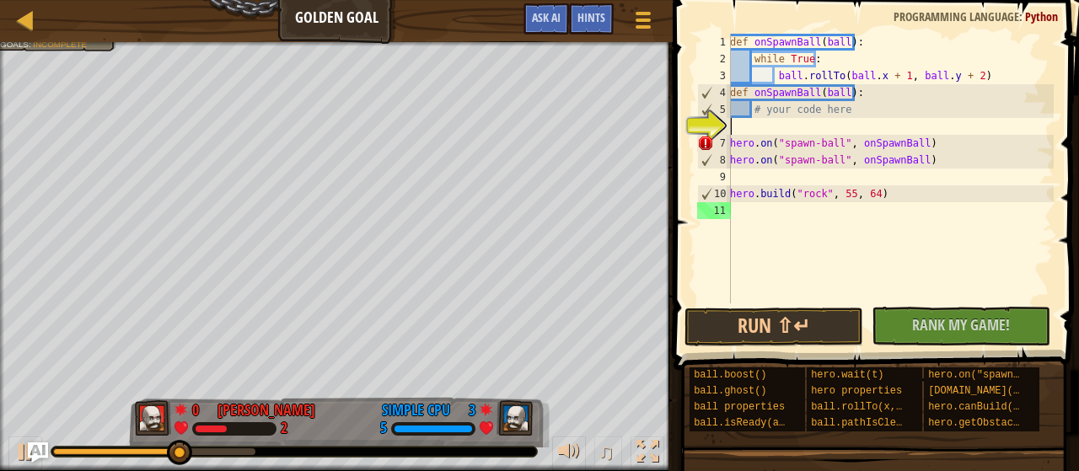
type textarea "h"
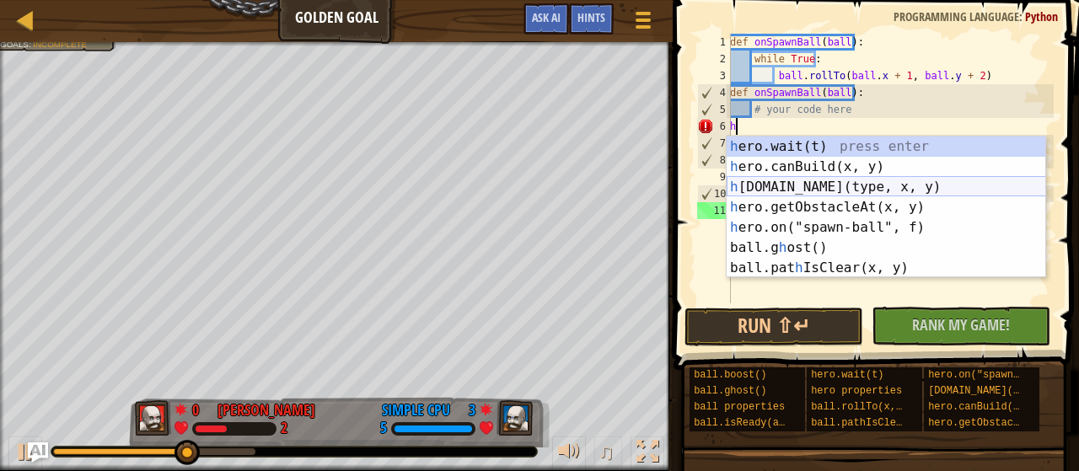
click at [803, 190] on div "h ero.wait(t) press enter h ero.canBuild(x, y) press enter h ero.build(type, x,…" at bounding box center [885, 227] width 319 height 182
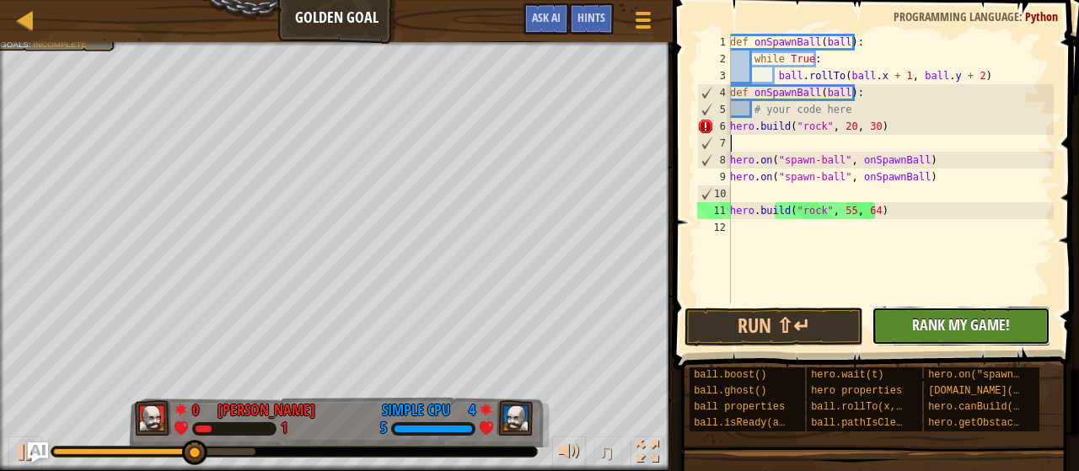
click at [966, 329] on span "Rank My Game!" at bounding box center [961, 324] width 98 height 21
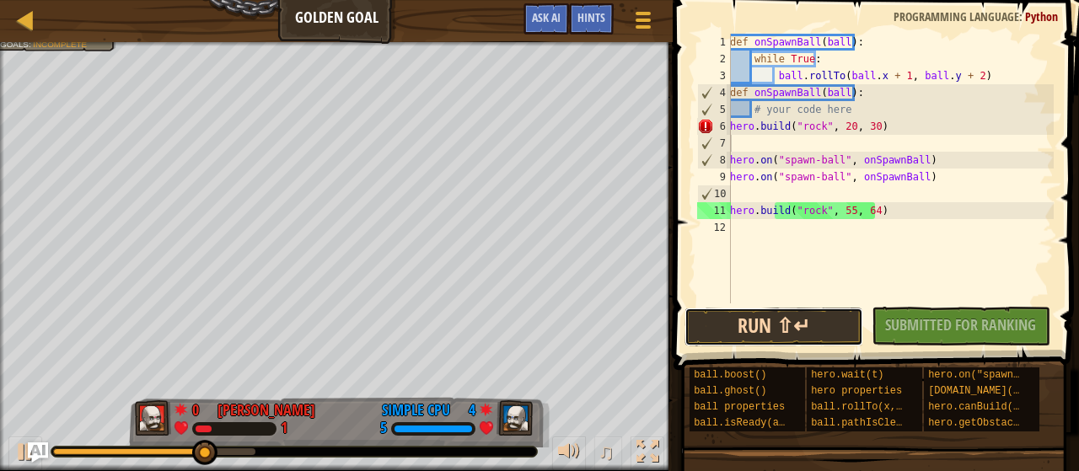
click at [838, 327] on button "Run ⇧↵" at bounding box center [773, 327] width 179 height 39
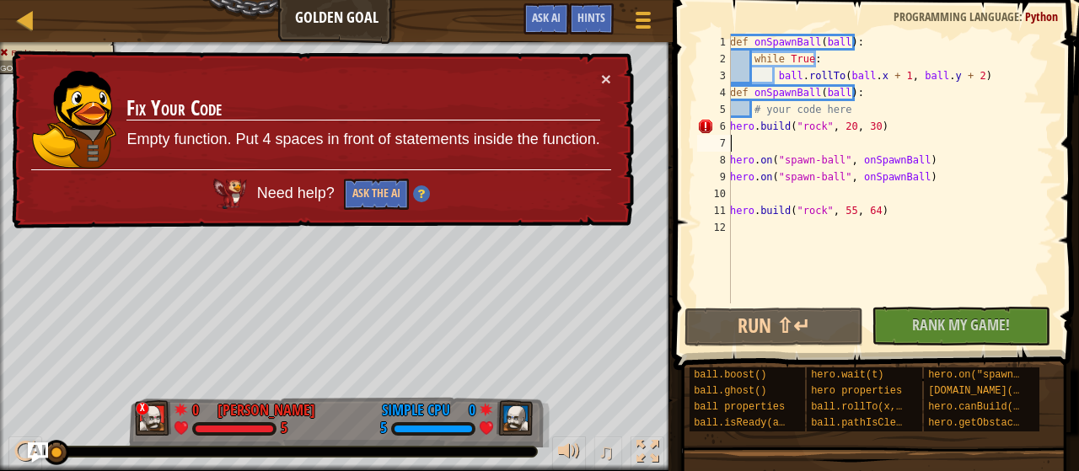
click at [593, 78] on td "Fix Your Code Empty function. Put 4 spaces in front of statements inside the fu…" at bounding box center [363, 119] width 474 height 99
click at [602, 76] on button "×" at bounding box center [606, 79] width 10 height 18
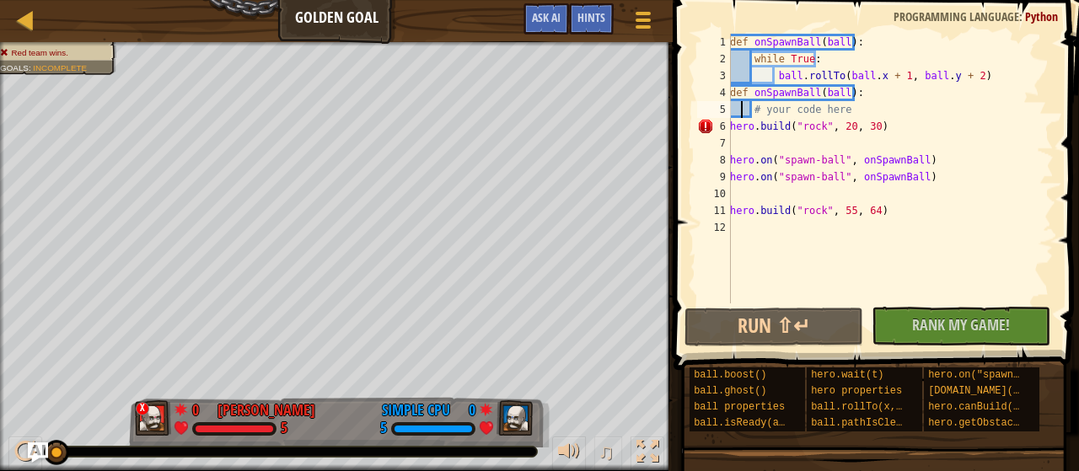
click at [741, 109] on div "def onSpawnBall ( ball ) : while True : ball . rollTo ( ball . x + 1 , ball . y…" at bounding box center [890, 185] width 328 height 303
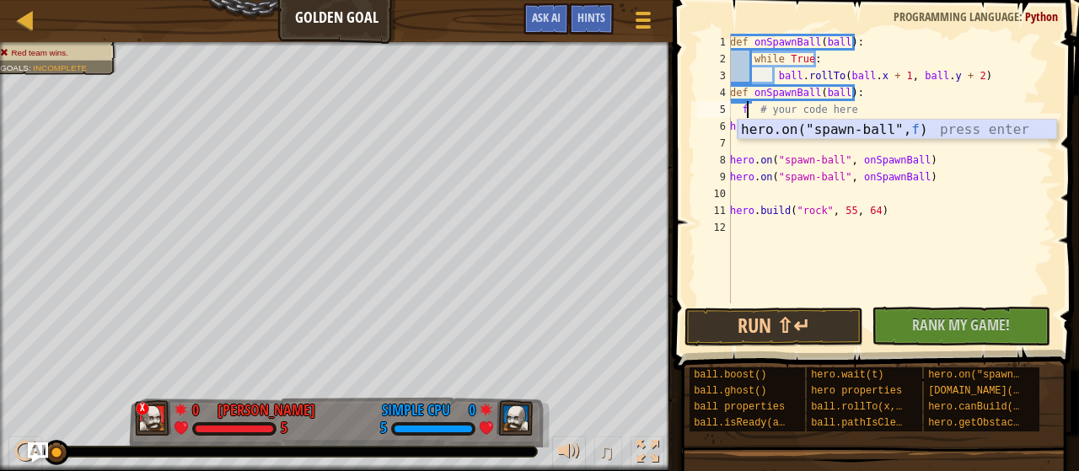
click at [789, 129] on div "hero.on("spawn-ball", f ) press enter" at bounding box center [896, 150] width 319 height 61
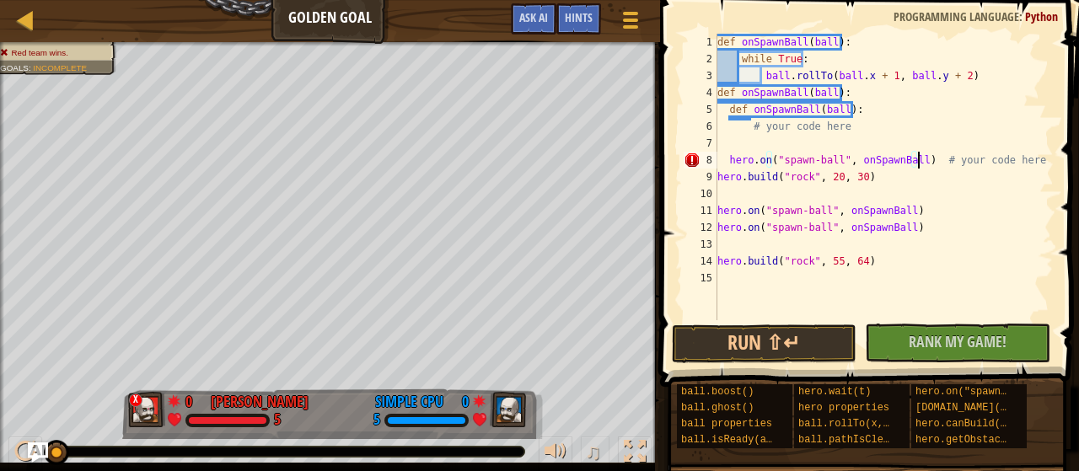
click at [750, 68] on div "def onSpawnBall ( ball ) : while True : ball . rollTo ( ball . x + 1 , ball . y…" at bounding box center [884, 194] width 340 height 320
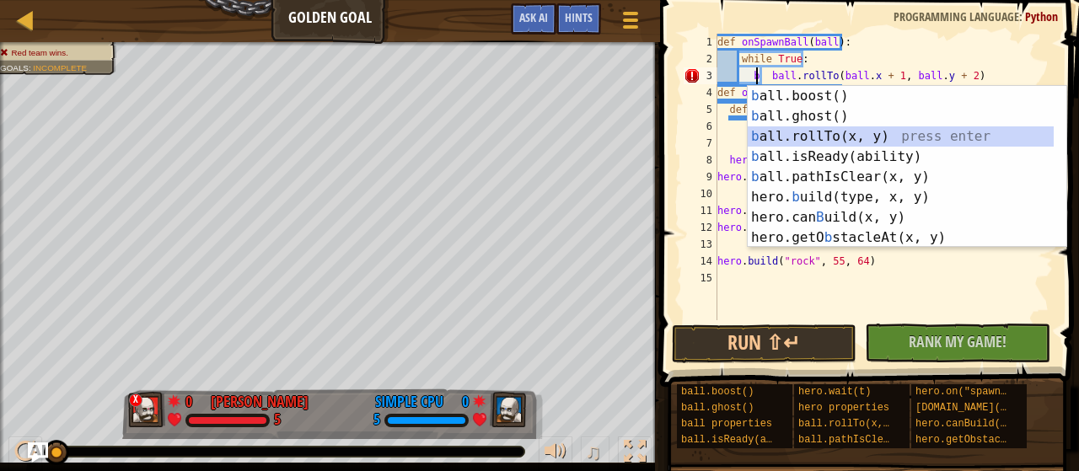
click at [812, 141] on div "b all.boost() press enter b all.ghost() press enter b all.rollTo(x, y) press en…" at bounding box center [900, 187] width 307 height 202
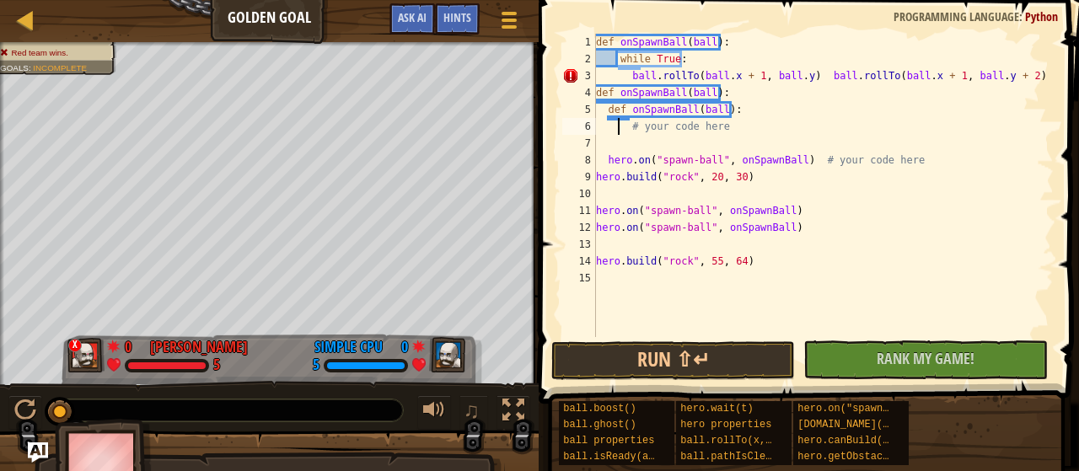
drag, startPoint x: 613, startPoint y: 135, endPoint x: 620, endPoint y: 129, distance: 9.6
click at [620, 129] on div "def onSpawnBall ( ball ) : while True : ball . rollTo ( ball . x + 1 , ball . y…" at bounding box center [822, 202] width 461 height 337
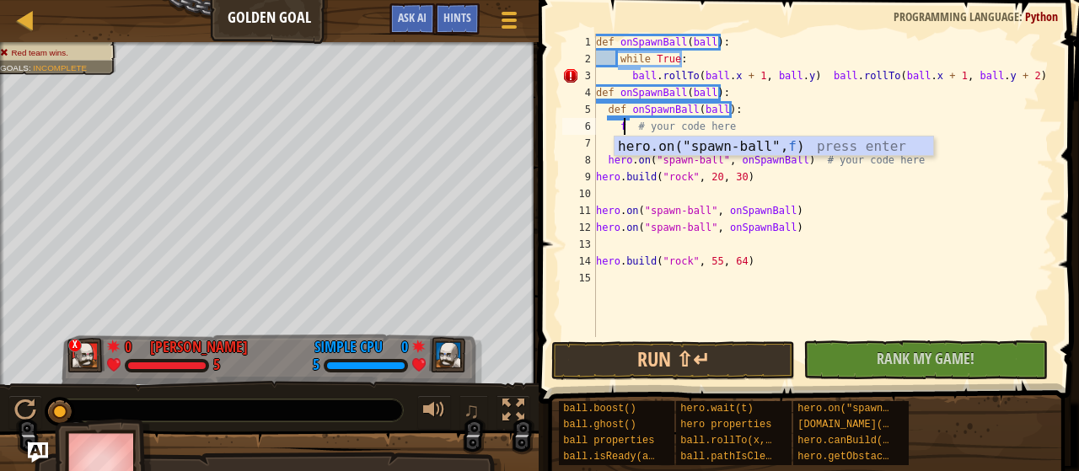
scroll to position [8, 2]
drag, startPoint x: 656, startPoint y: 141, endPoint x: 644, endPoint y: 136, distance: 12.5
click at [644, 136] on div "hero.on("spawn-ball", f ) press enter" at bounding box center [773, 166] width 319 height 61
type textarea "hero.on("spawn-ball", onSpawnBall) # your code here"
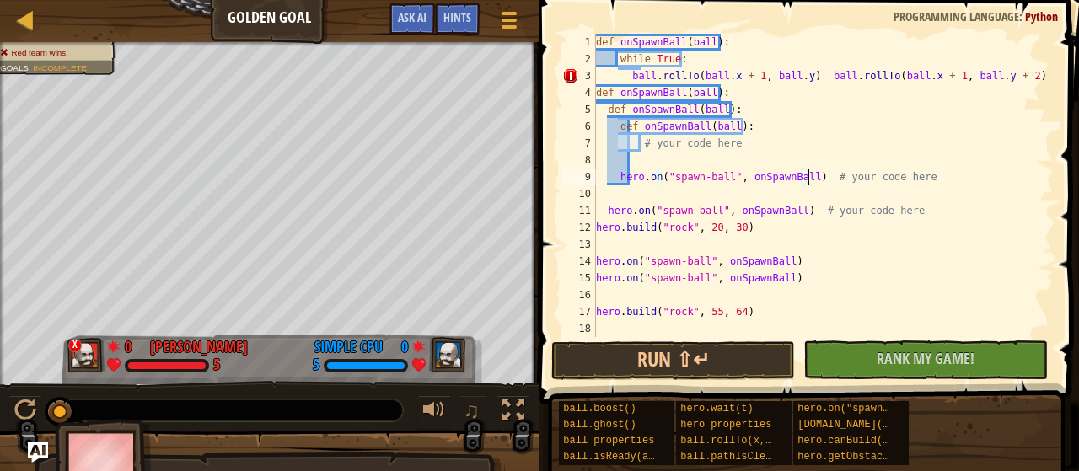
click at [627, 156] on div "def onSpawnBall ( ball ) : while True : ball . rollTo ( ball . x + 1 , ball . y…" at bounding box center [822, 202] width 461 height 337
type textarea "g"
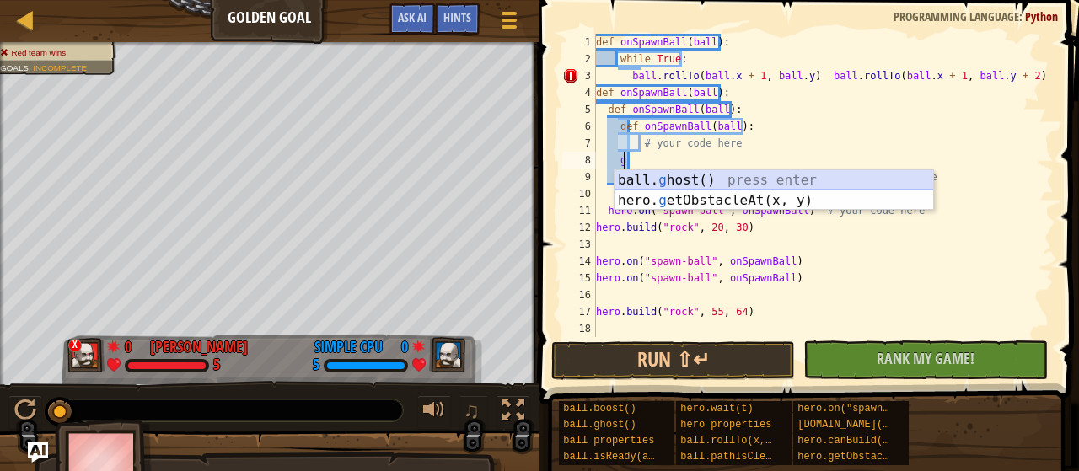
click at [664, 175] on div "ball. g host() press enter hero. g etObstacleAt(x, y) press enter" at bounding box center [773, 210] width 319 height 81
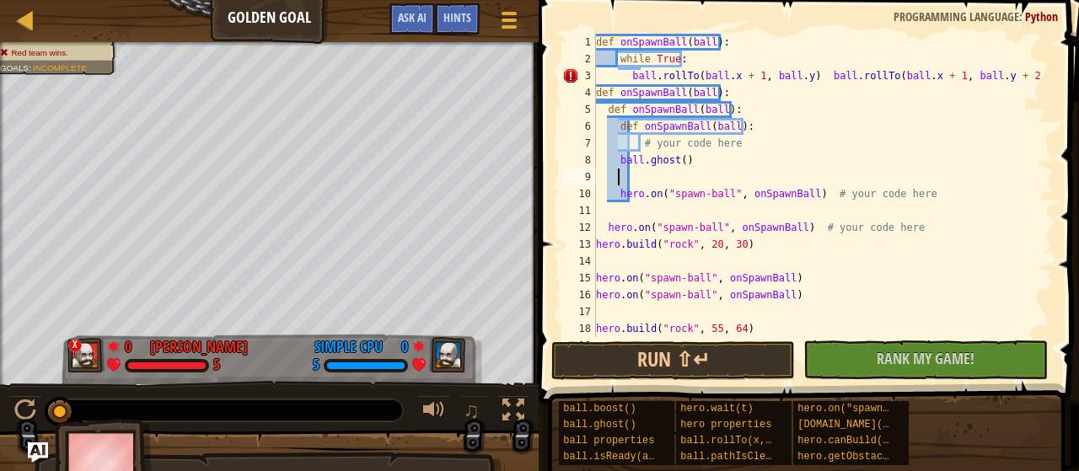
click at [640, 144] on div "def onSpawnBall ( ball ) : while True : ball . rollTo ( ball . x + 1 , ball . y…" at bounding box center [816, 202] width 448 height 337
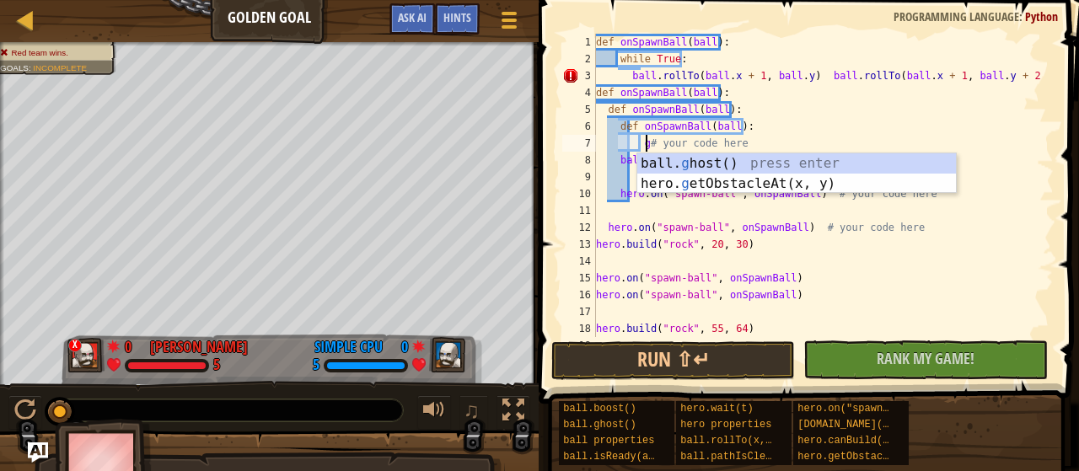
scroll to position [8, 4]
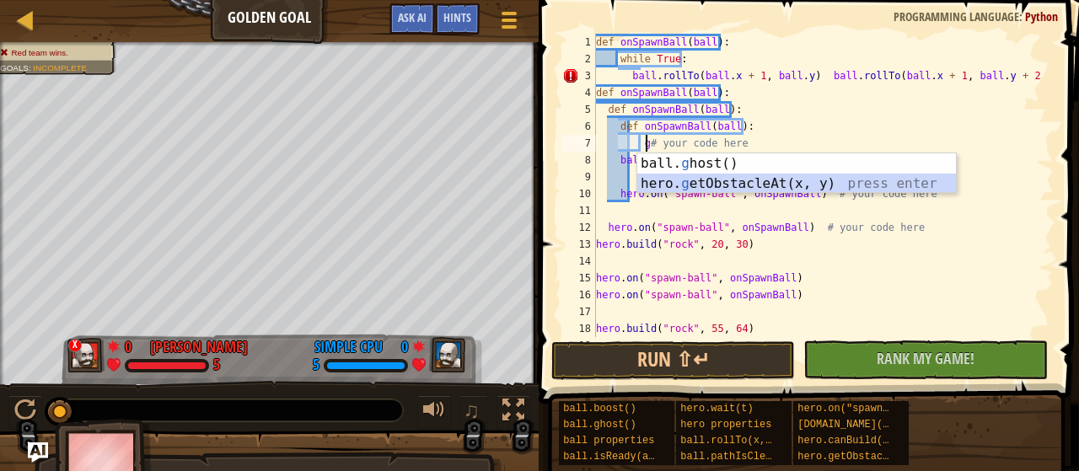
click at [696, 179] on div "ball. g host() press enter hero. g etObstacleAt(x, y) press enter" at bounding box center [796, 193] width 319 height 81
type textarea "hero.getObstacleAt(35, 65)# your code here"
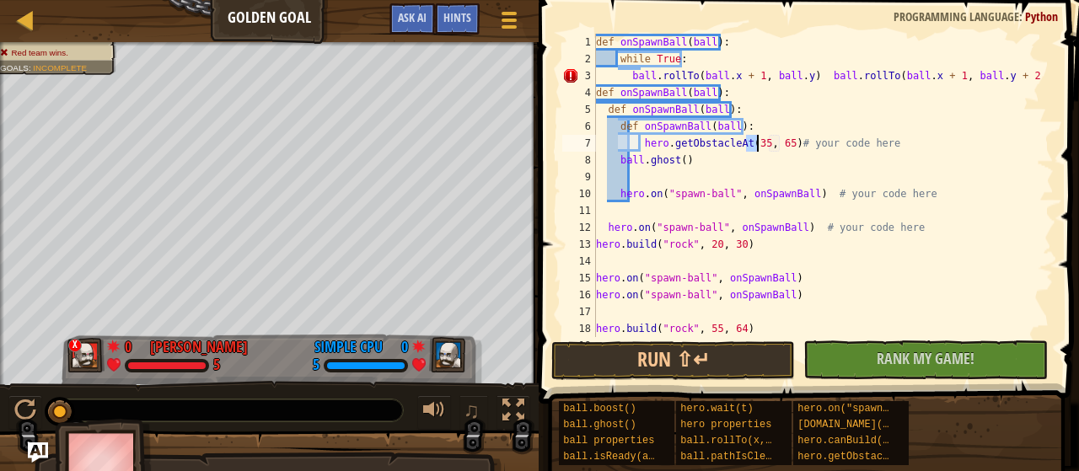
click at [639, 179] on div "def onSpawnBall ( ball ) : while True : ball . rollTo ( ball . x + 1 , ball . y…" at bounding box center [816, 202] width 448 height 337
type textarea "g"
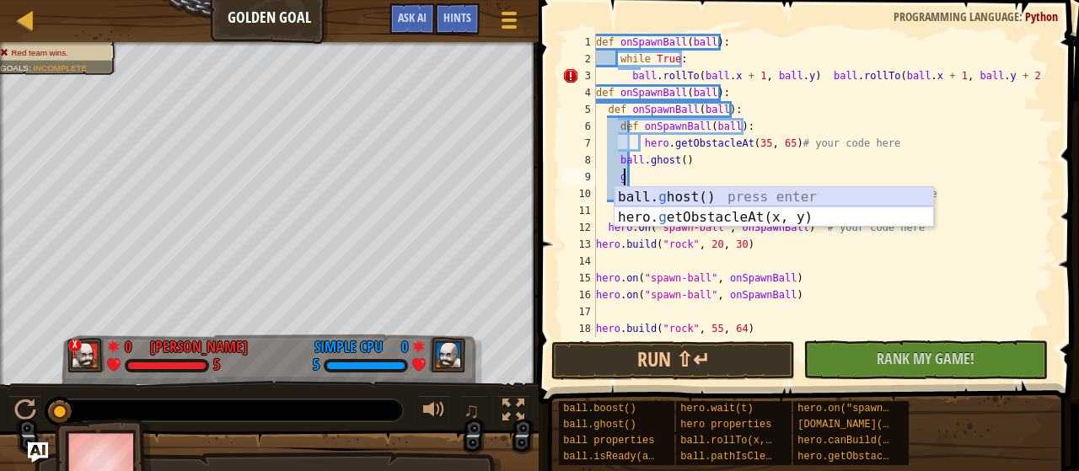
click at [656, 202] on div "ball. g host() press enter hero. g etObstacleAt(x, y) press enter" at bounding box center [773, 227] width 319 height 81
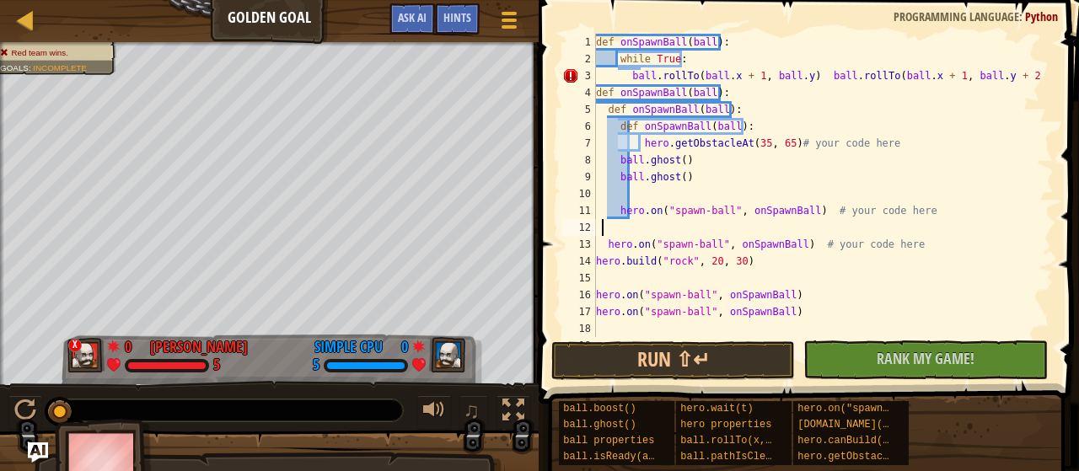
click at [603, 230] on div "def onSpawnBall ( ball ) : while True : ball . rollTo ( ball . x + 1 , ball . y…" at bounding box center [816, 202] width 448 height 337
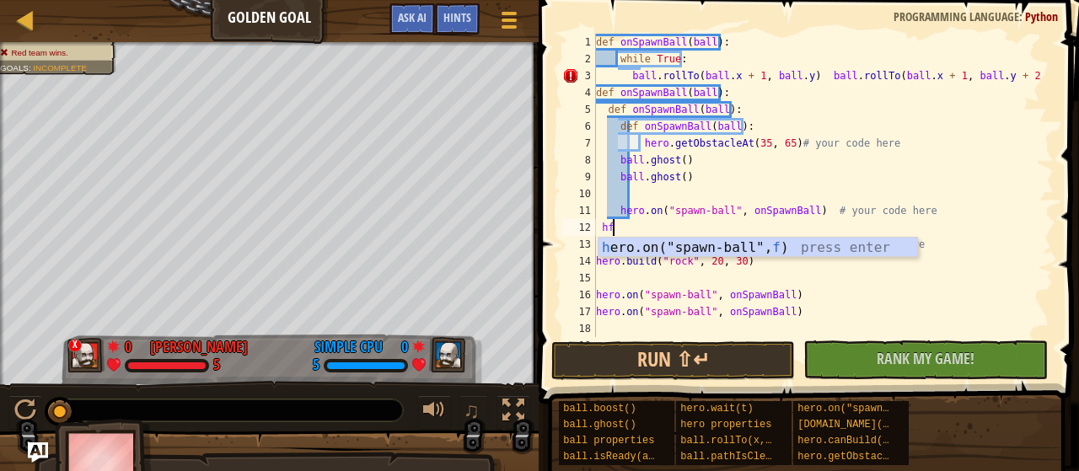
type textarea "h"
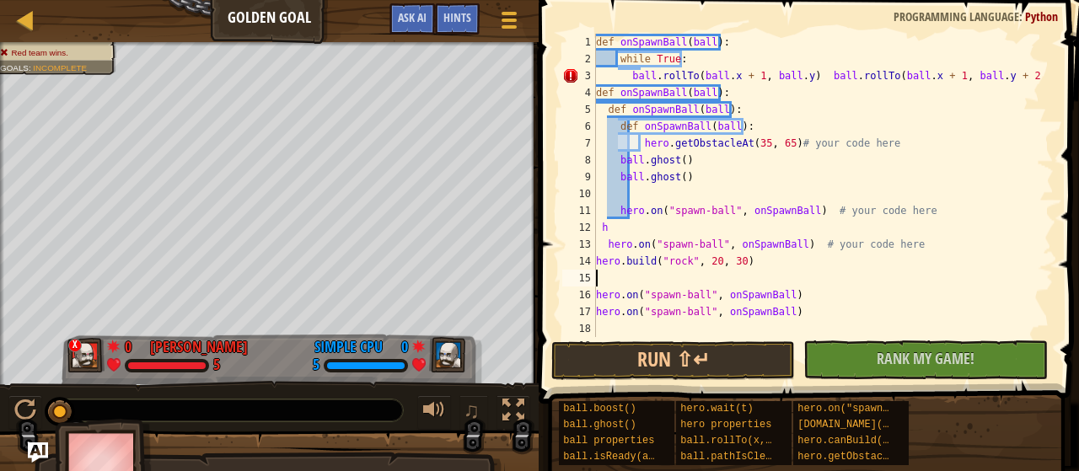
click at [942, 271] on div "def onSpawnBall ( ball ) : while True : ball . rollTo ( ball . x + 1 , ball . y…" at bounding box center [816, 202] width 448 height 337
click at [707, 366] on button "Run ⇧↵" at bounding box center [673, 360] width 244 height 39
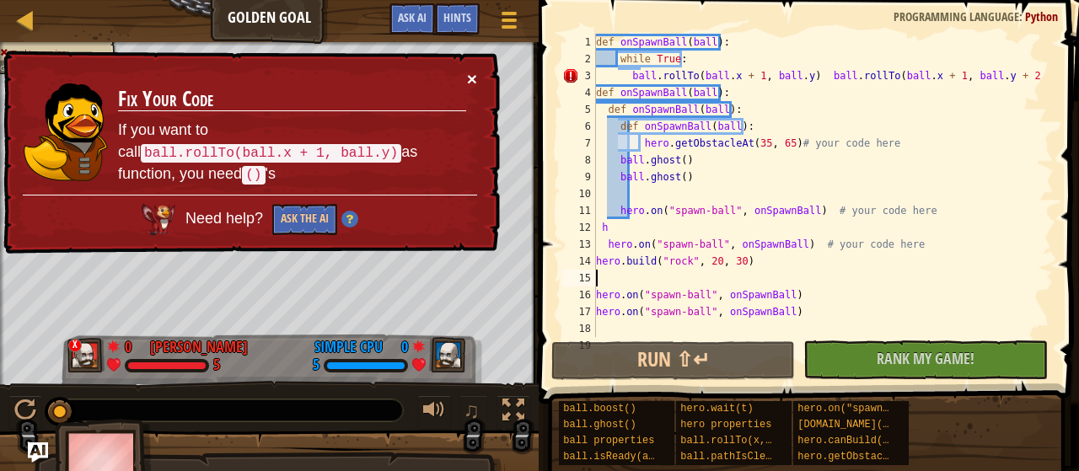
click at [472, 73] on button "×" at bounding box center [473, 82] width 11 height 18
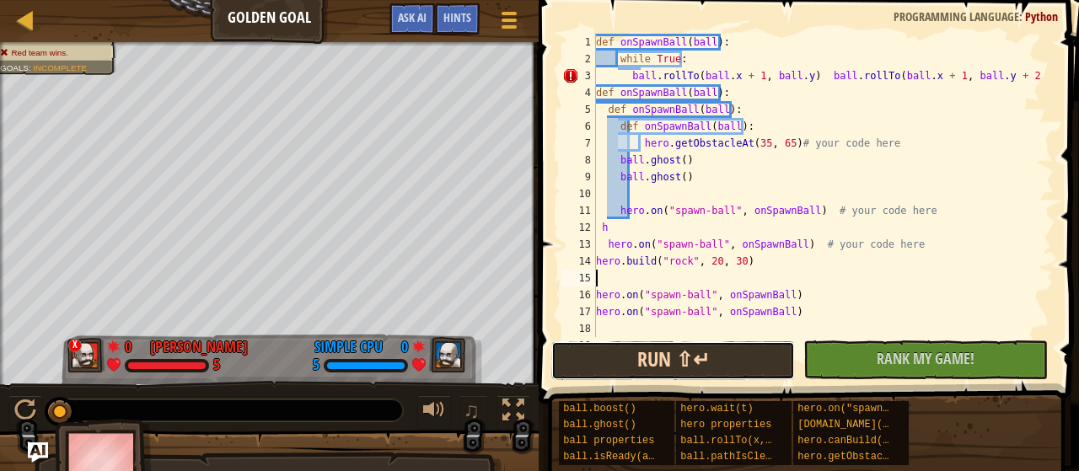
click at [684, 350] on button "Run ⇧↵" at bounding box center [673, 360] width 244 height 39
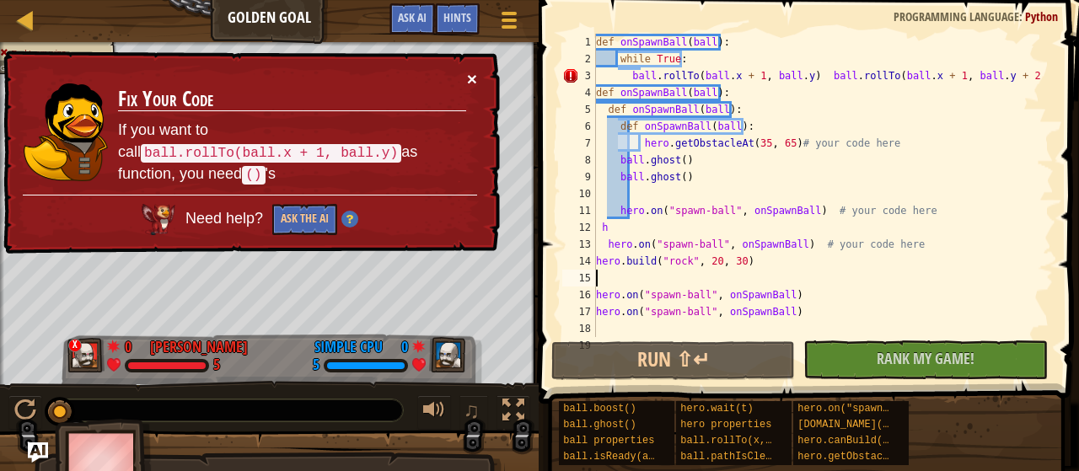
click at [468, 76] on button "×" at bounding box center [473, 82] width 11 height 18
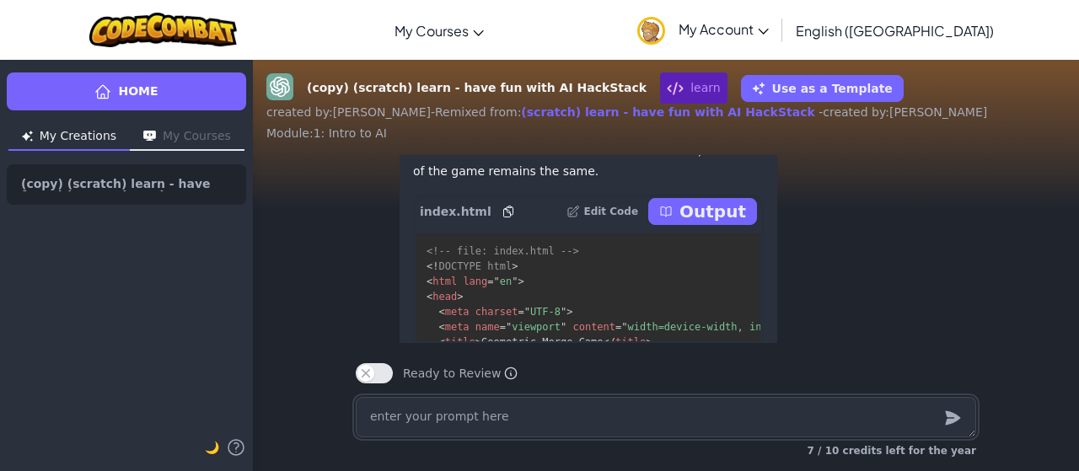
scroll to position [-217, 0]
click at [709, 206] on p "Output" at bounding box center [712, 213] width 67 height 24
type textarea "x"
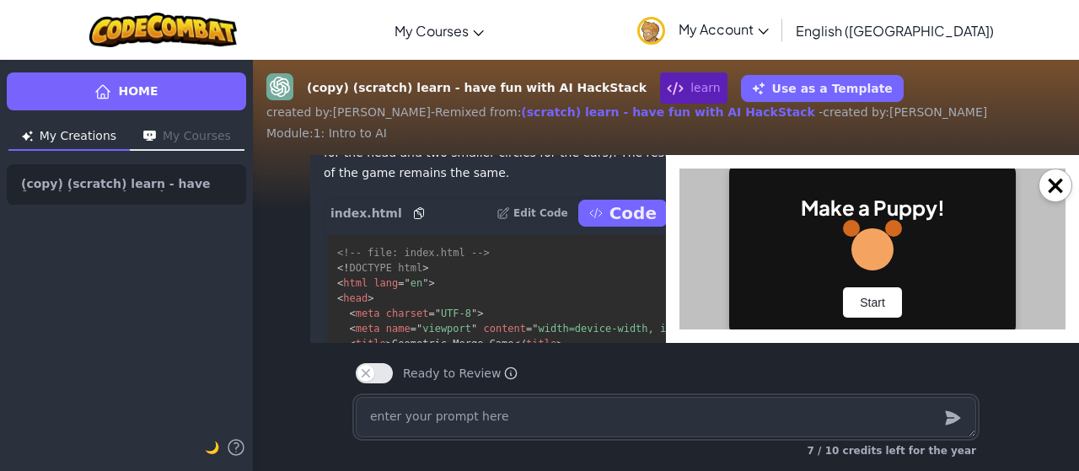
scroll to position [0, 0]
click at [864, 304] on button "Start" at bounding box center [872, 302] width 59 height 30
click at [863, 298] on button "Start" at bounding box center [872, 302] width 59 height 30
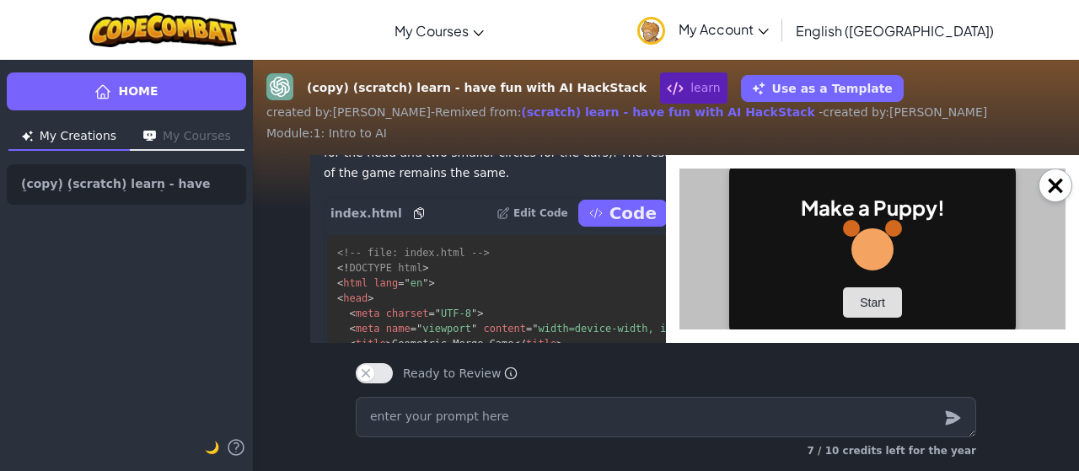
click at [863, 298] on button "Start" at bounding box center [872, 302] width 59 height 30
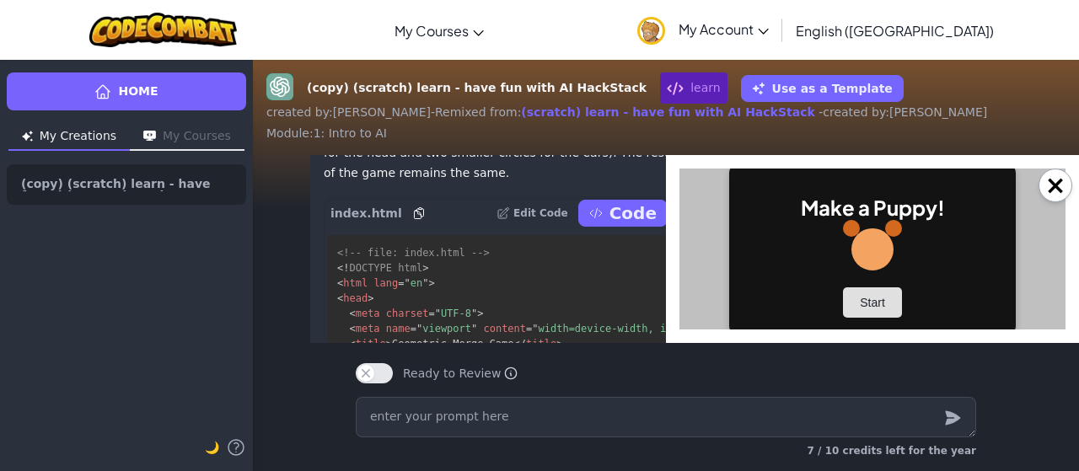
click at [863, 298] on button "Start" at bounding box center [872, 302] width 59 height 30
click at [866, 299] on button "Start" at bounding box center [872, 302] width 59 height 30
click at [871, 302] on button "Start" at bounding box center [872, 302] width 59 height 30
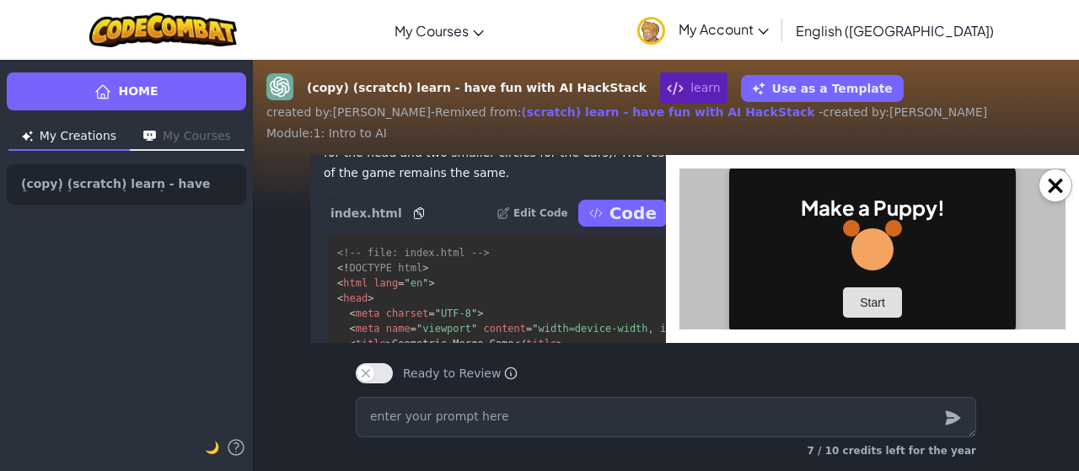
click at [871, 302] on button "Start" at bounding box center [872, 302] width 59 height 30
click at [861, 301] on button "Start" at bounding box center [872, 302] width 59 height 30
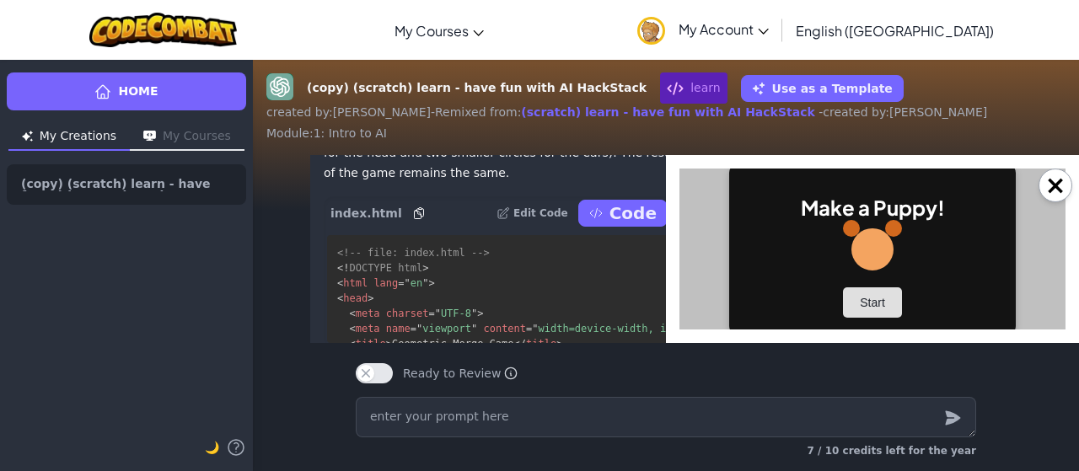
click at [861, 301] on button "Start" at bounding box center [872, 302] width 59 height 30
click at [856, 296] on button "Start" at bounding box center [872, 302] width 59 height 30
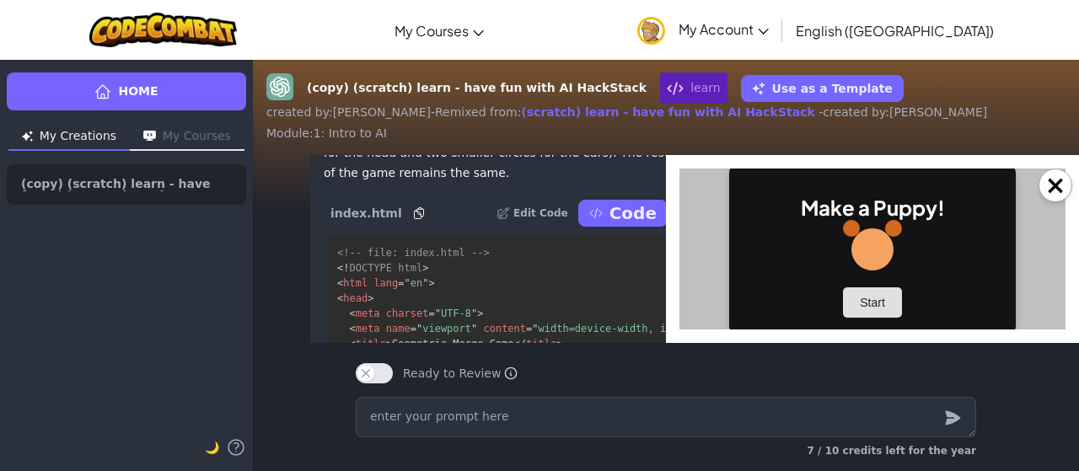
click at [856, 296] on button "Start" at bounding box center [872, 302] width 59 height 30
drag, startPoint x: 875, startPoint y: 296, endPoint x: 892, endPoint y: 301, distance: 18.4
drag, startPoint x: 859, startPoint y: 356, endPoint x: 945, endPoint y: 356, distance: 85.1
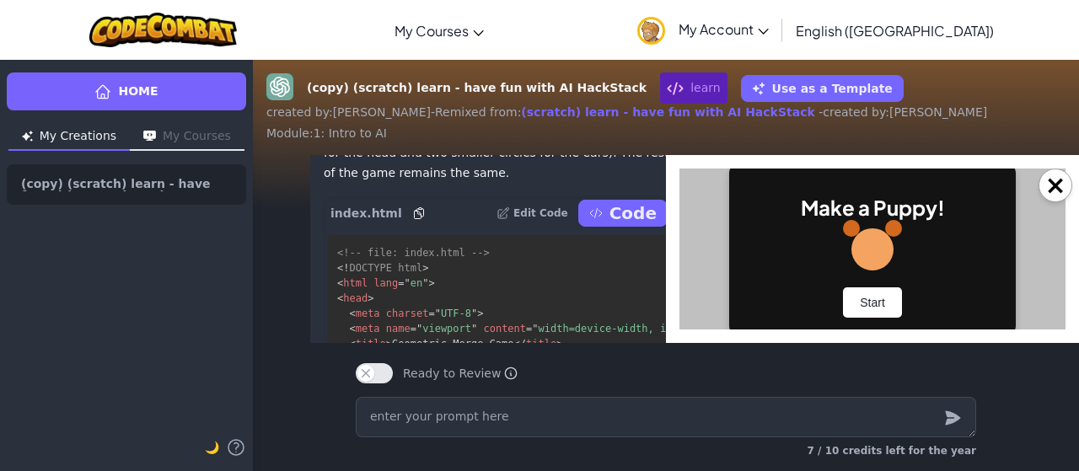
drag, startPoint x: 945, startPoint y: 356, endPoint x: 1035, endPoint y: 407, distance: 103.4
drag, startPoint x: 1035, startPoint y: 407, endPoint x: 667, endPoint y: 346, distance: 372.3
click at [667, 346] on div "Ready to Review Ready to Review Mark this when your project is complete. Your t…" at bounding box center [665, 366] width 647 height 47
click at [865, 297] on button "Start" at bounding box center [872, 302] width 59 height 30
drag, startPoint x: 865, startPoint y: 297, endPoint x: 883, endPoint y: 297, distance: 17.7
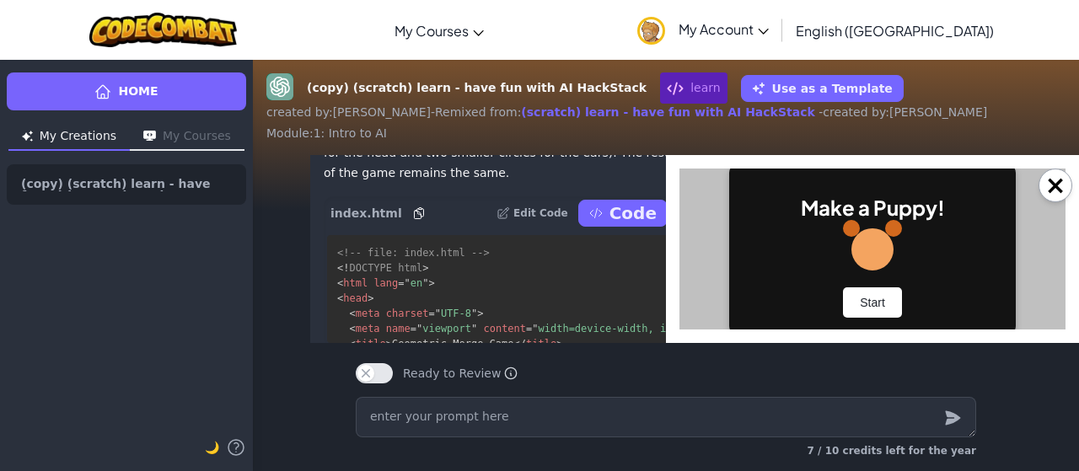
drag, startPoint x: 204, startPoint y: 129, endPoint x: 942, endPoint y: 354, distance: 771.6
click at [942, 354] on div "Ready to Review Ready to Review Mark this when your project is complete. Your t…" at bounding box center [665, 366] width 647 height 47
click at [864, 295] on button "Start" at bounding box center [872, 302] width 59 height 30
drag, startPoint x: 865, startPoint y: 303, endPoint x: 876, endPoint y: 301, distance: 11.2
drag, startPoint x: 197, startPoint y: 132, endPoint x: 929, endPoint y: 351, distance: 763.5
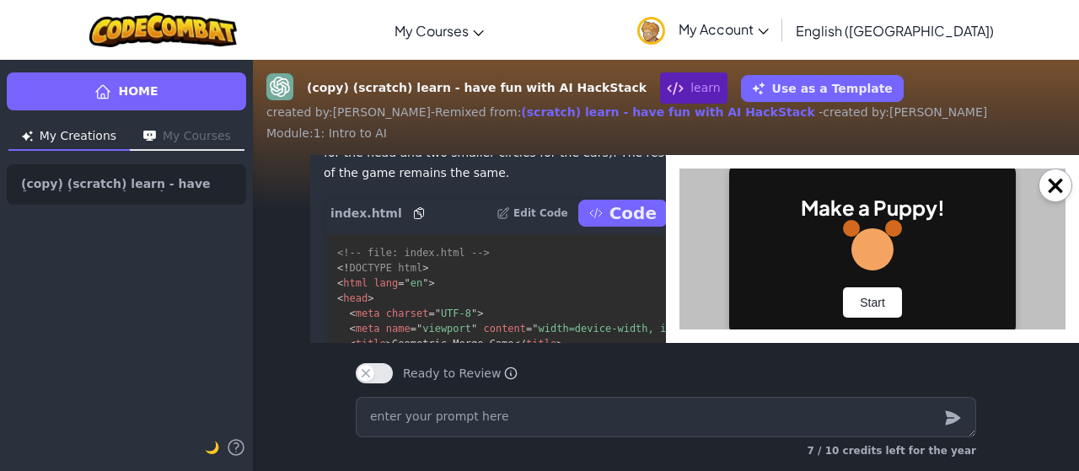
click at [929, 351] on div "Ready to Review Ready to Review Mark this when your project is complete. Your t…" at bounding box center [665, 366] width 647 height 47
drag, startPoint x: 856, startPoint y: 293, endPoint x: 867, endPoint y: 295, distance: 11.1
drag, startPoint x: 202, startPoint y: 133, endPoint x: 943, endPoint y: 378, distance: 780.2
click at [943, 378] on div "Ready to Review Ready to Review Mark this when your project is complete. Your t…" at bounding box center [666, 373] width 620 height 20
drag, startPoint x: 863, startPoint y: 297, endPoint x: 859, endPoint y: 287, distance: 9.9
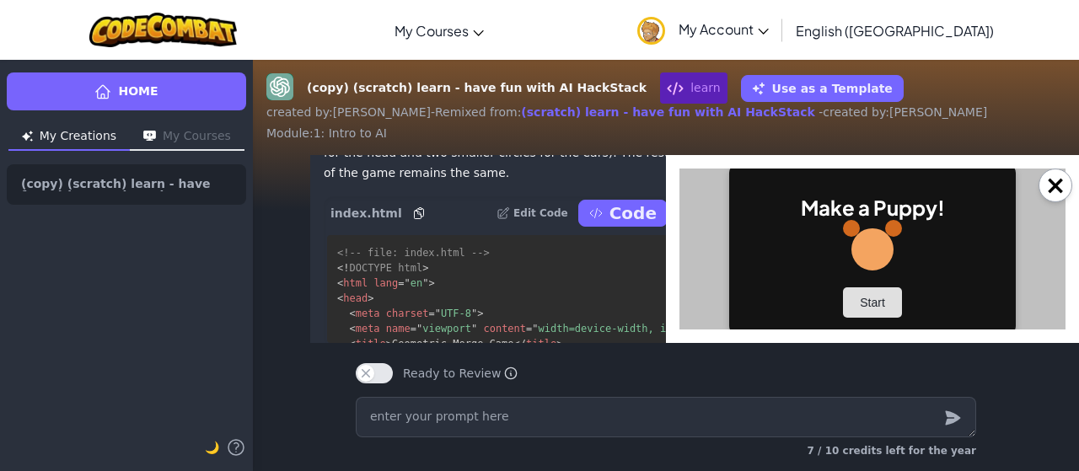
click at [859, 287] on button "Start" at bounding box center [872, 302] width 59 height 30
click at [876, 299] on button "Start" at bounding box center [872, 302] width 59 height 30
click at [668, 427] on textarea at bounding box center [666, 417] width 620 height 40
type textarea "c"
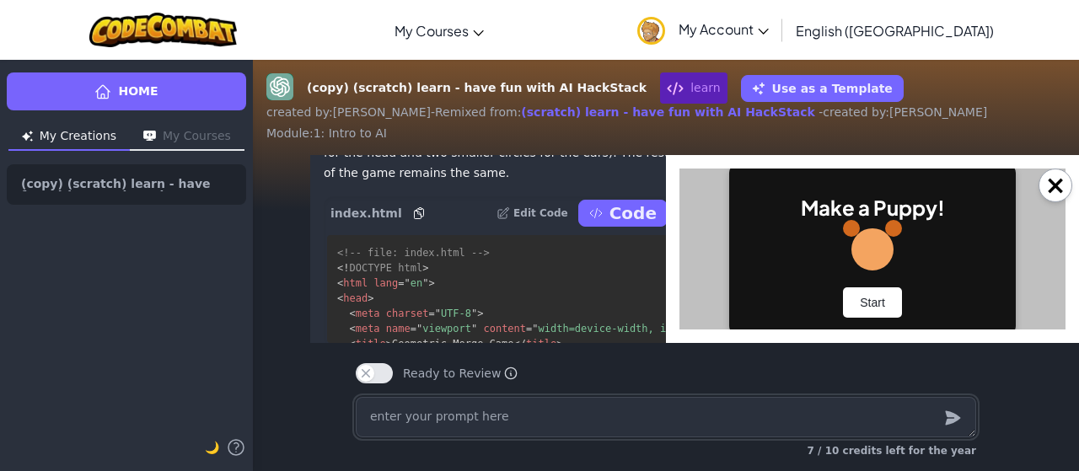
type textarea "x"
type textarea "ca"
type textarea "x"
type textarea "can"
type textarea "x"
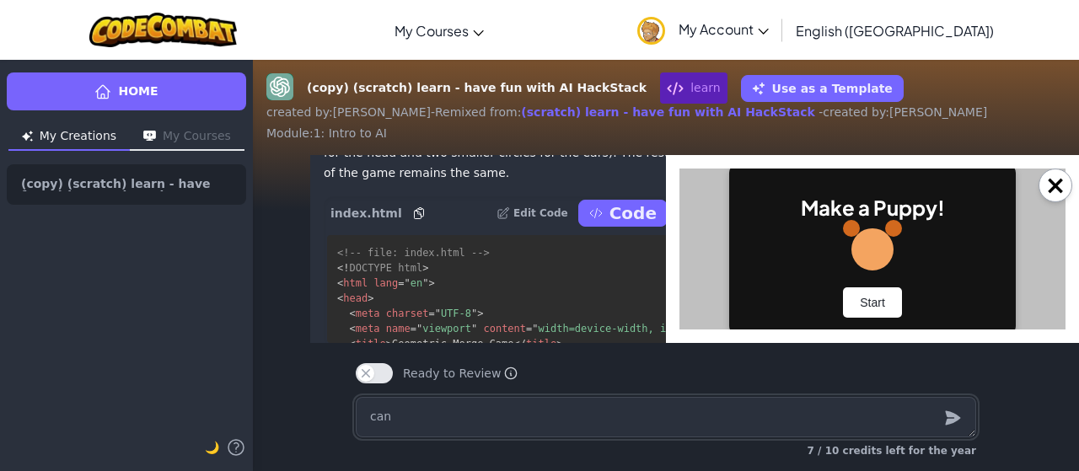
type textarea "can"
type textarea "x"
type textarea "can y"
type textarea "x"
type textarea "can yo"
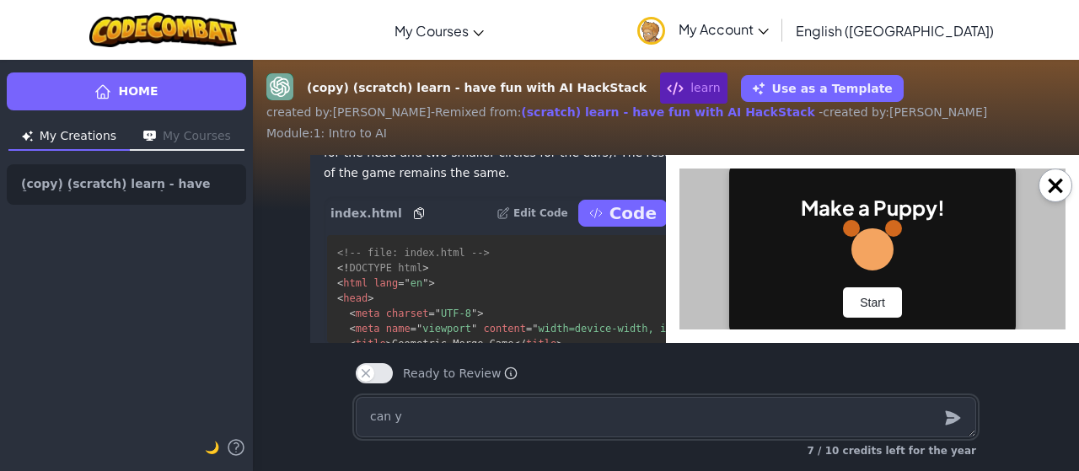
type textarea "x"
type textarea "can you"
type textarea "x"
type textarea "can you"
type textarea "x"
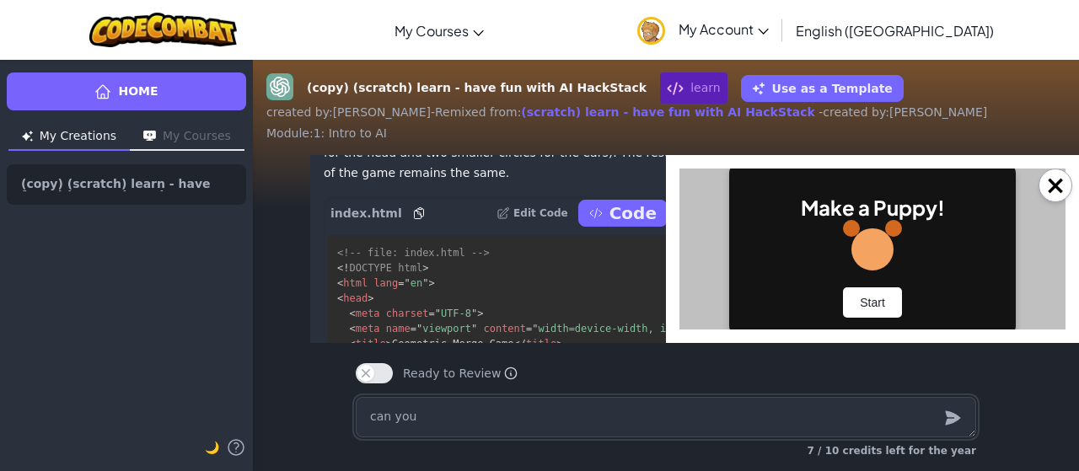
type textarea "can you r"
type textarea "x"
type textarea "can you re"
type textarea "x"
type textarea "can you rep"
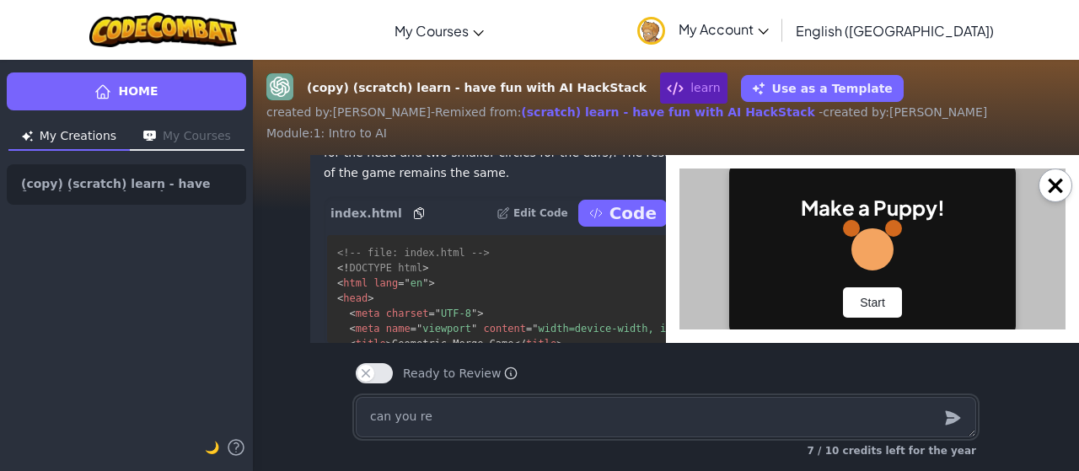
type textarea "x"
type textarea "can you repl"
type textarea "x"
type textarea "can you repla"
type textarea "x"
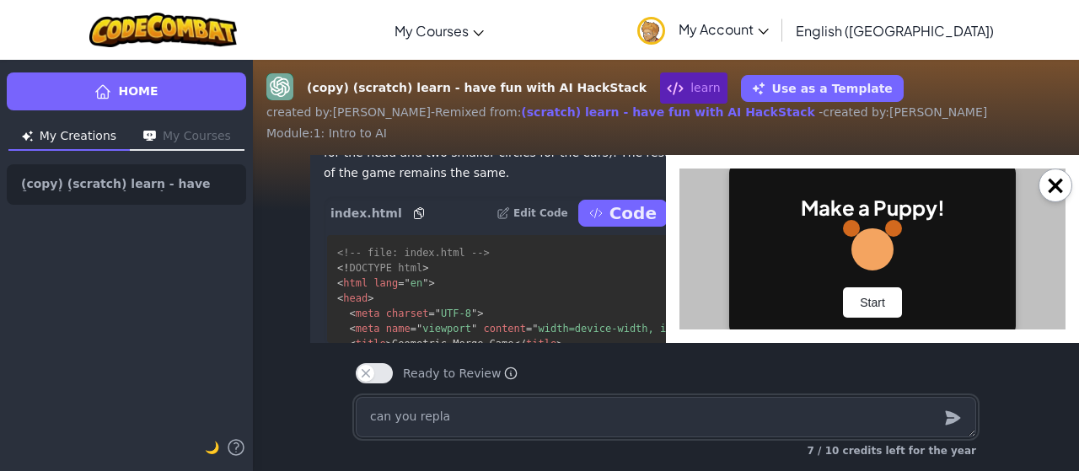
type textarea "can you replac"
type textarea "x"
type textarea "can you replace"
type textarea "x"
type textarea "can you replace"
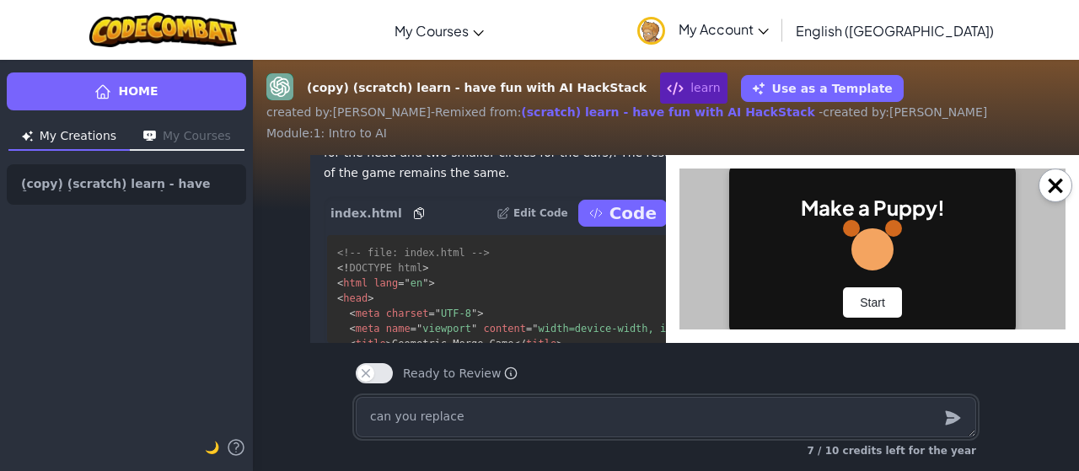
type textarea "x"
type textarea "can you replace t"
type textarea "x"
type textarea "can you replace th"
type textarea "x"
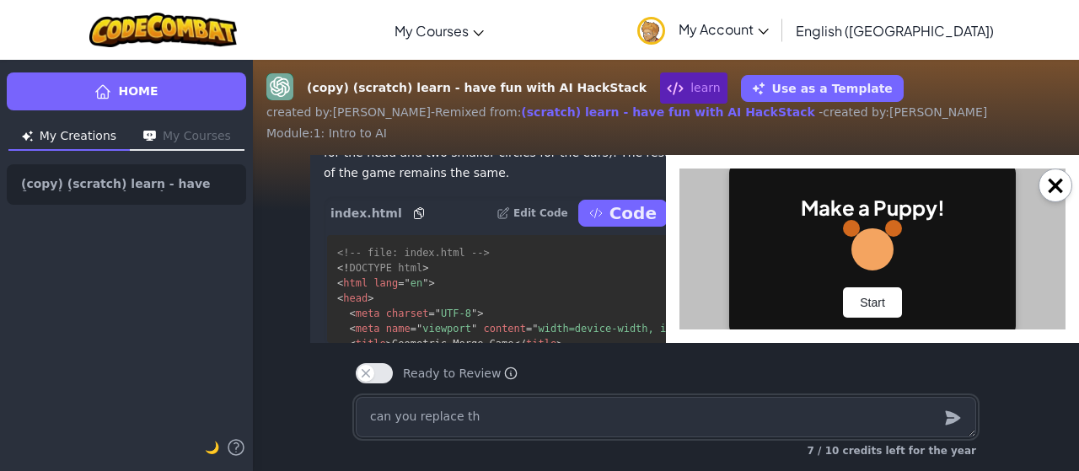
type textarea "can you replace the"
type textarea "x"
type textarea "can you replace the"
type textarea "x"
type textarea "can you replace the h"
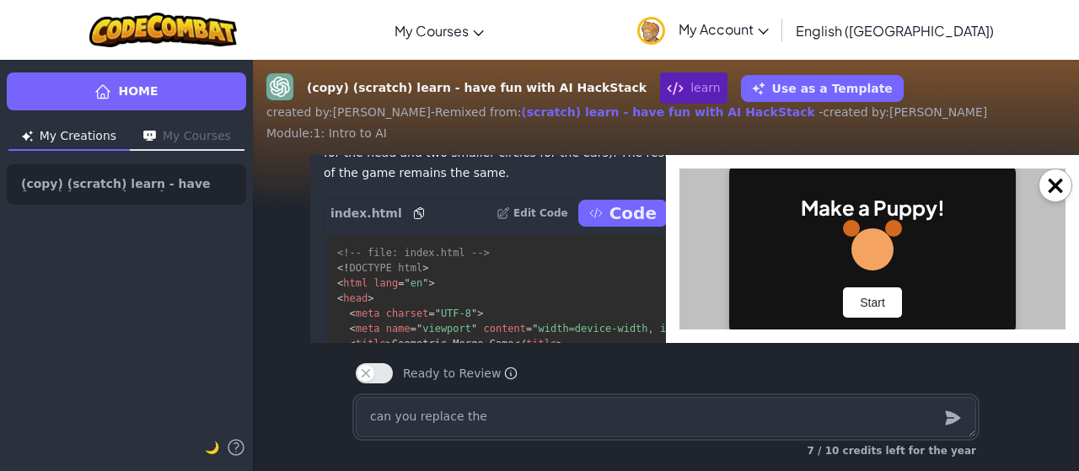
type textarea "x"
type textarea "can you replace the he"
type textarea "x"
type textarea "can you replace the hex"
type textarea "x"
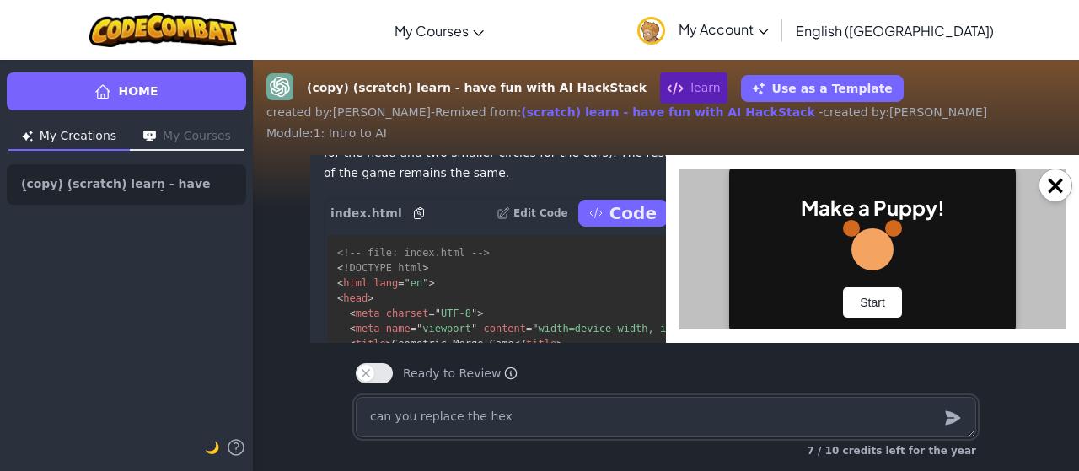
type textarea "can you replace the hexa"
type textarea "x"
type textarea "can you replace the hexag"
type textarea "x"
type textarea "can you replace the hexago"
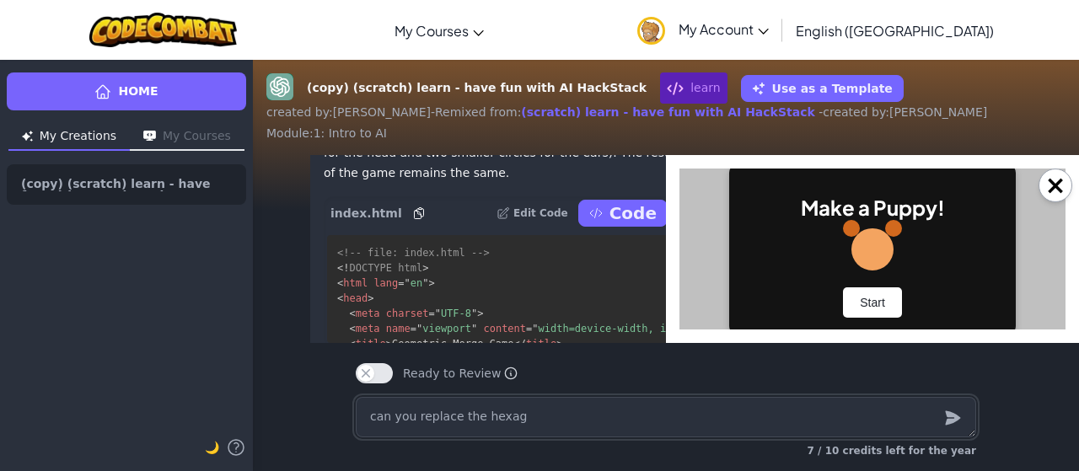
type textarea "x"
type textarea "can you replace the hexagon"
type textarea "x"
type textarea "can you replace the hexagon"
type textarea "x"
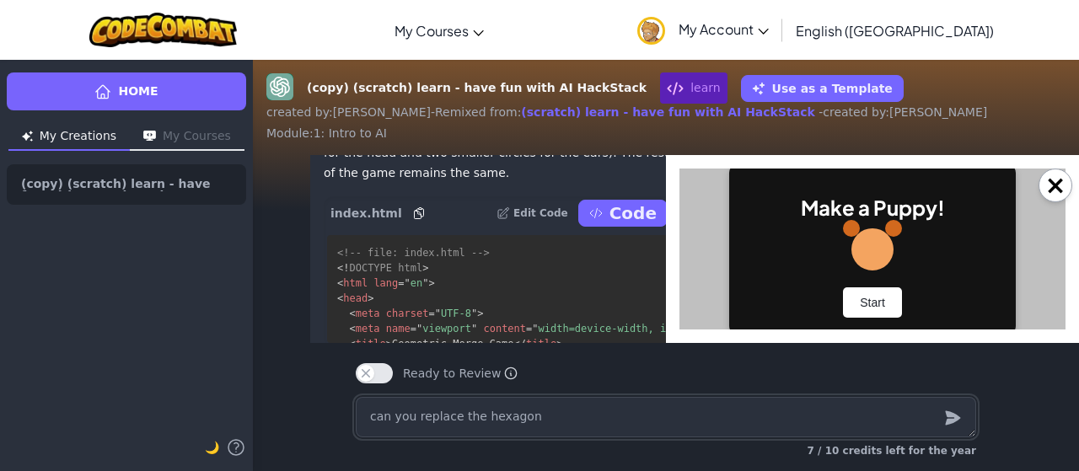
type textarea "can you replace the hexagon w"
type textarea "x"
type textarea "can you replace the hexagon wi"
type textarea "x"
type textarea "can you replace the hexagon wit"
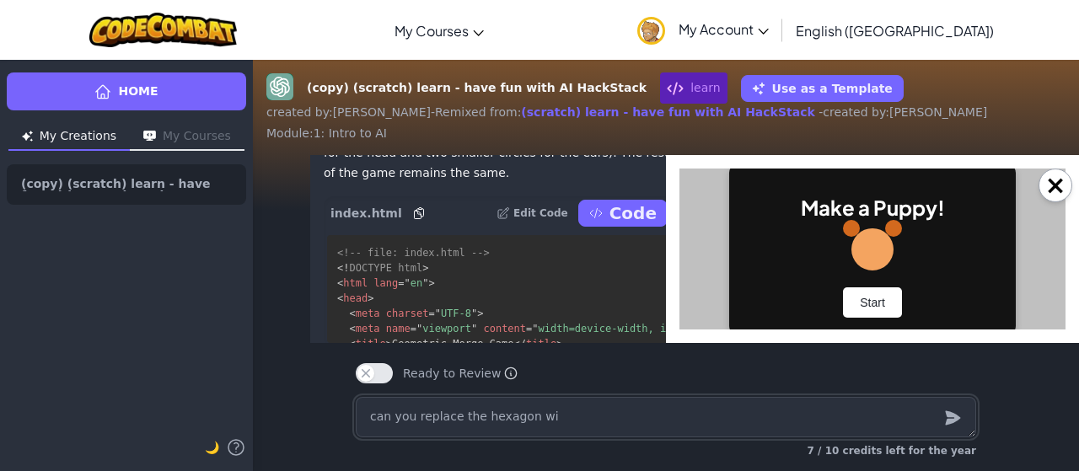
type textarea "x"
type textarea "can you replace the hexagon with"
type textarea "x"
type textarea "can you replace the hexagon with"
type textarea "x"
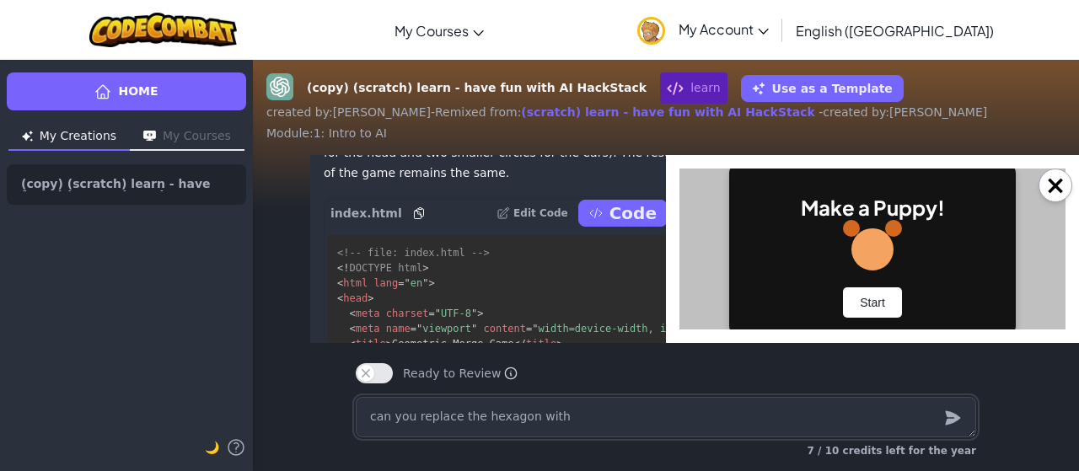
type textarea "can you replace the hexagon with a"
type textarea "x"
type textarea "can you replace the hexagon with a"
type textarea "x"
type textarea "can you replace the hexagon with a t"
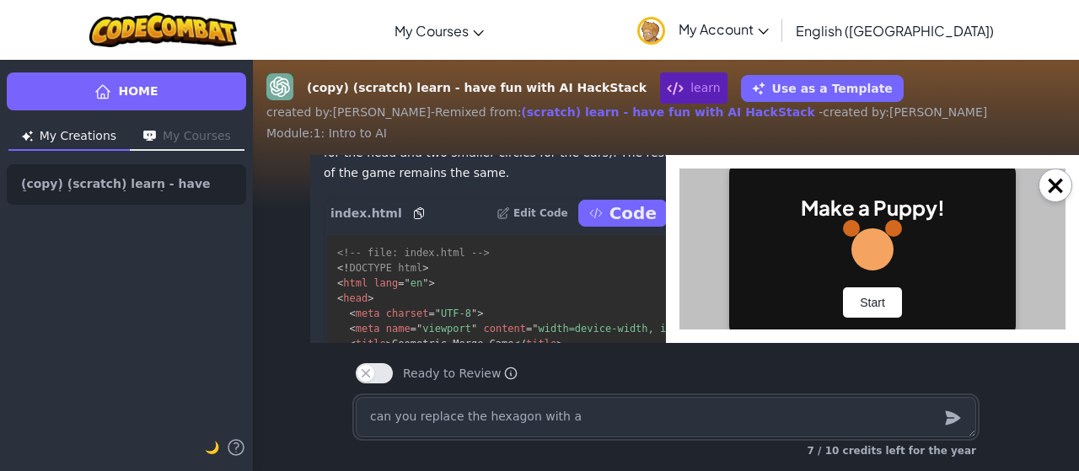
type textarea "x"
type textarea "can you replace the hexagon with a tr"
type textarea "x"
type textarea "can you replace the hexagon with a tre"
type textarea "x"
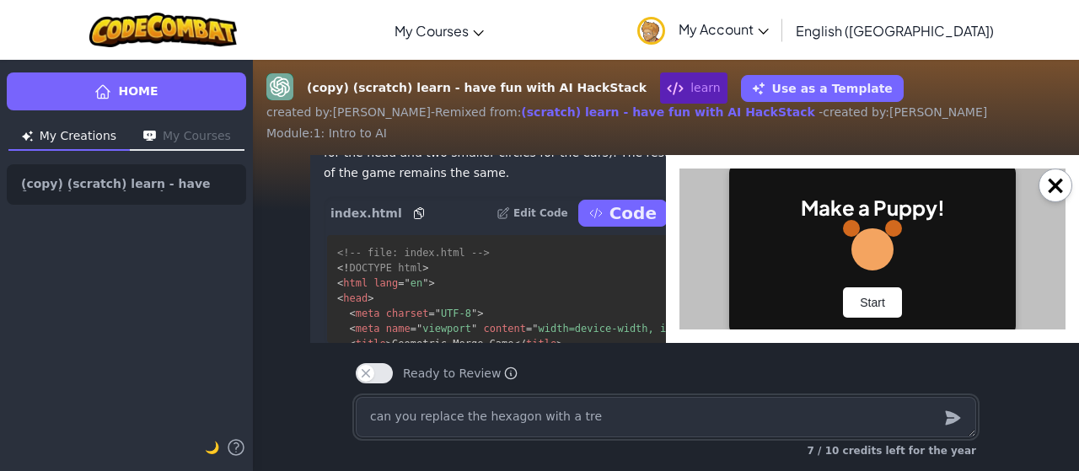
type textarea "can you replace the hexagon with a tree"
type textarea "x"
type textarea "can you replace the hexagon with a tree"
click at [944, 424] on icon "submit" at bounding box center [952, 418] width 19 height 20
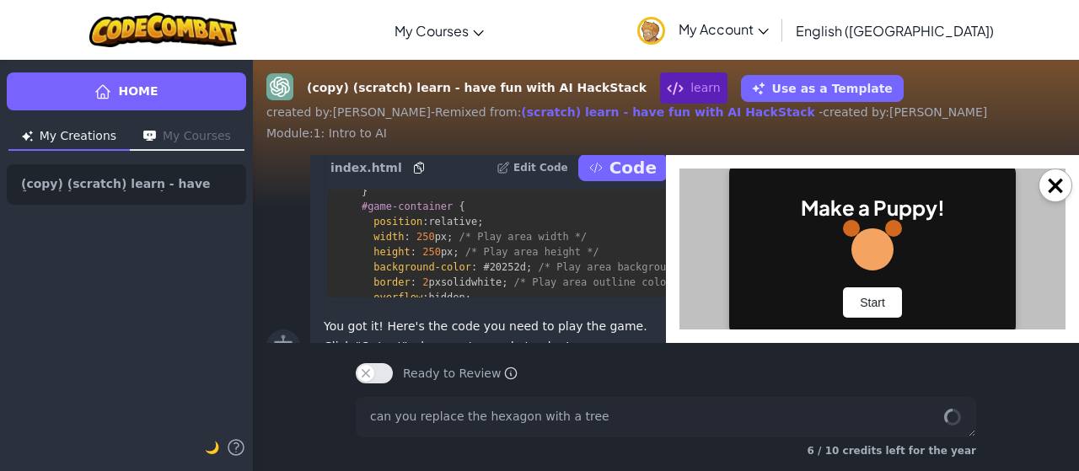
scroll to position [-2275, 0]
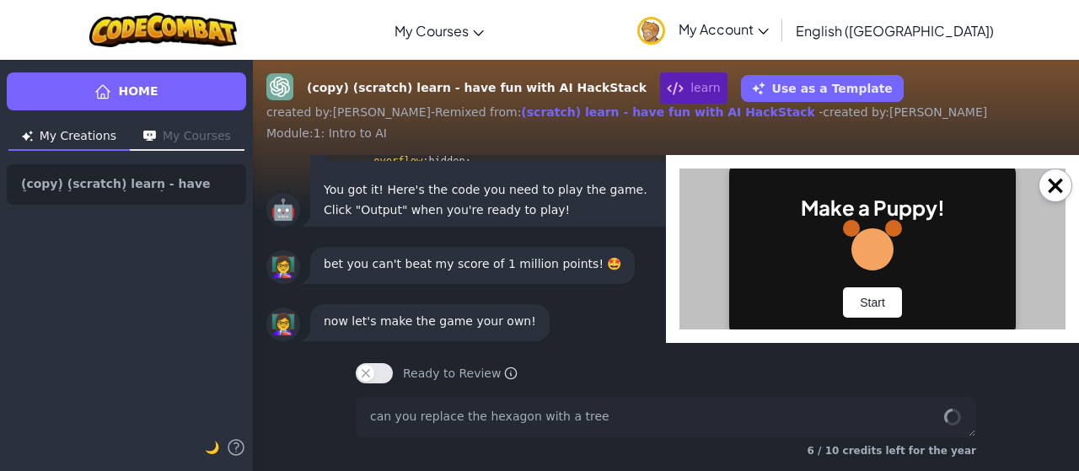
click at [1068, 185] on button "×" at bounding box center [1055, 186] width 34 height 34
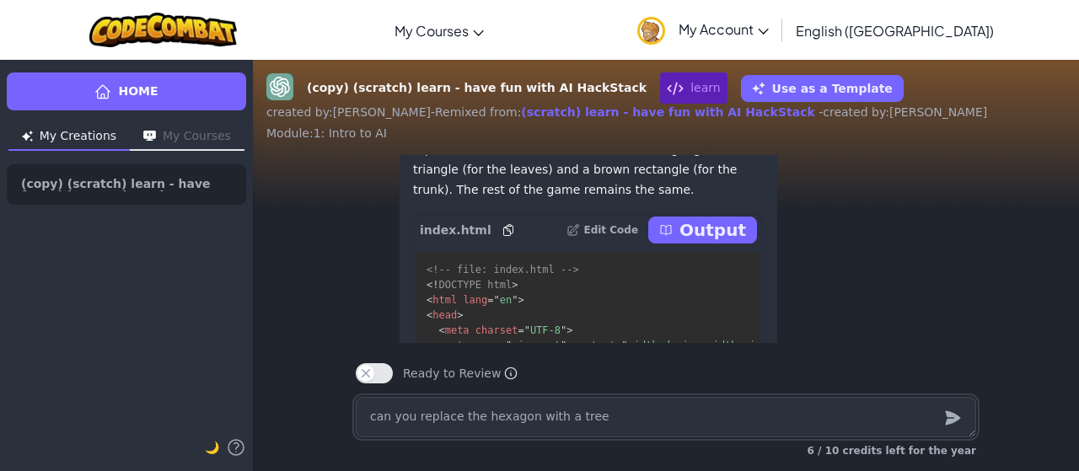
scroll to position [-236, 0]
click at [706, 232] on p "Output" at bounding box center [712, 233] width 67 height 24
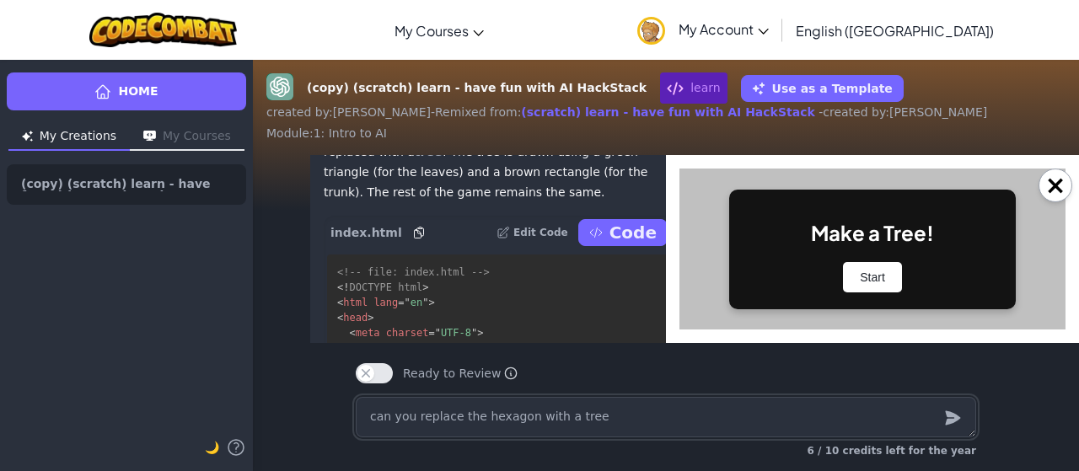
scroll to position [0, 0]
click at [1056, 183] on button "×" at bounding box center [1055, 186] width 34 height 34
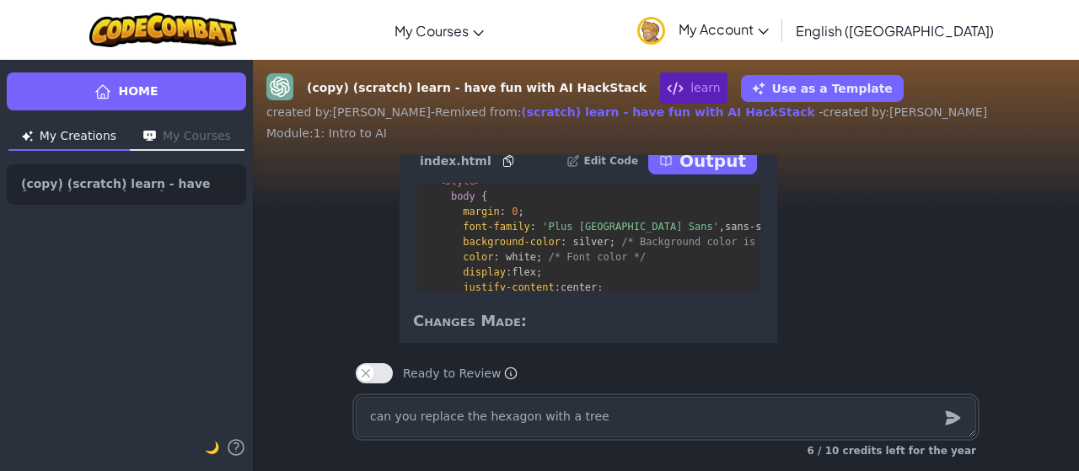
scroll to position [-174, 0]
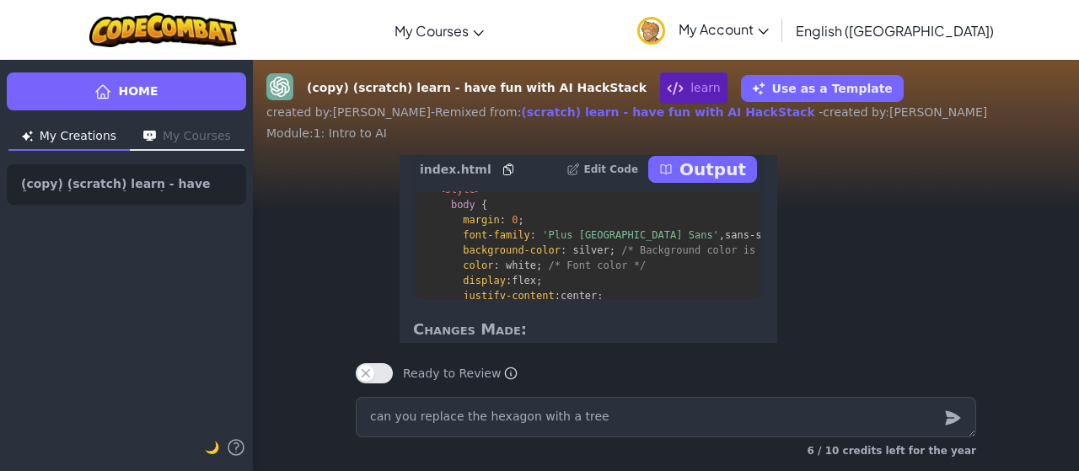
click at [715, 163] on p "Output" at bounding box center [712, 170] width 67 height 24
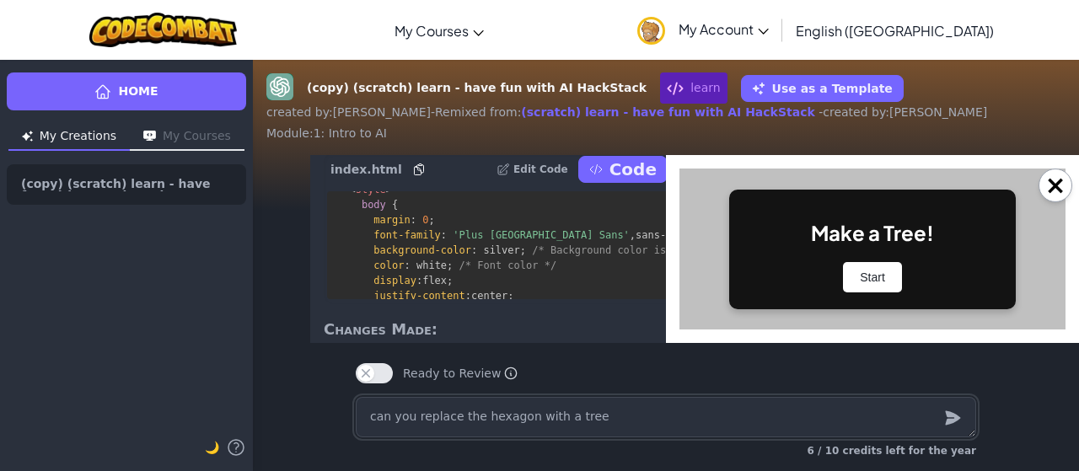
scroll to position [0, 0]
click at [882, 284] on button "Start" at bounding box center [872, 277] width 59 height 30
click at [863, 255] on div "Make a Tree! Start" at bounding box center [872, 249] width 286 height 120
click at [863, 257] on div "Make a Tree! Start" at bounding box center [872, 249] width 286 height 120
click at [885, 282] on button "Start" at bounding box center [872, 277] width 59 height 30
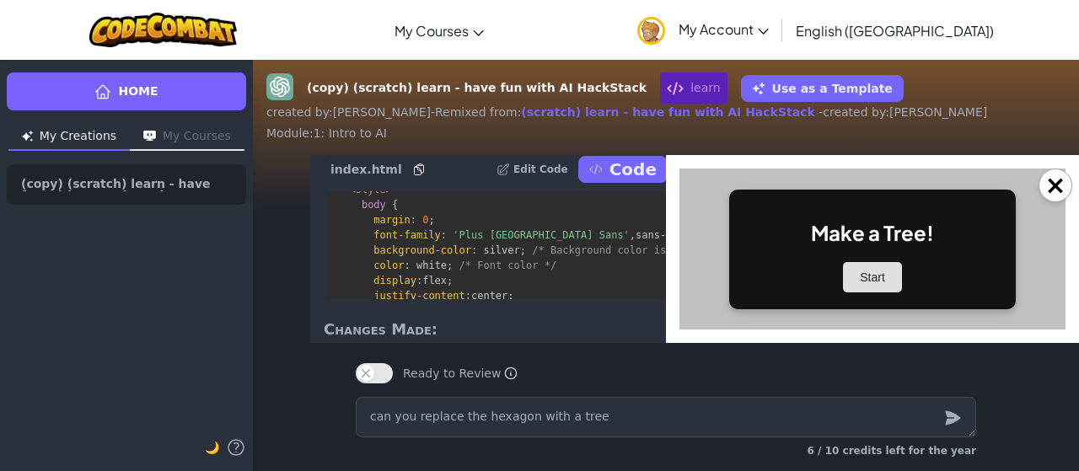
click at [885, 282] on button "Start" at bounding box center [872, 277] width 59 height 30
click at [1047, 182] on button "×" at bounding box center [1055, 186] width 34 height 34
type textarea "x"
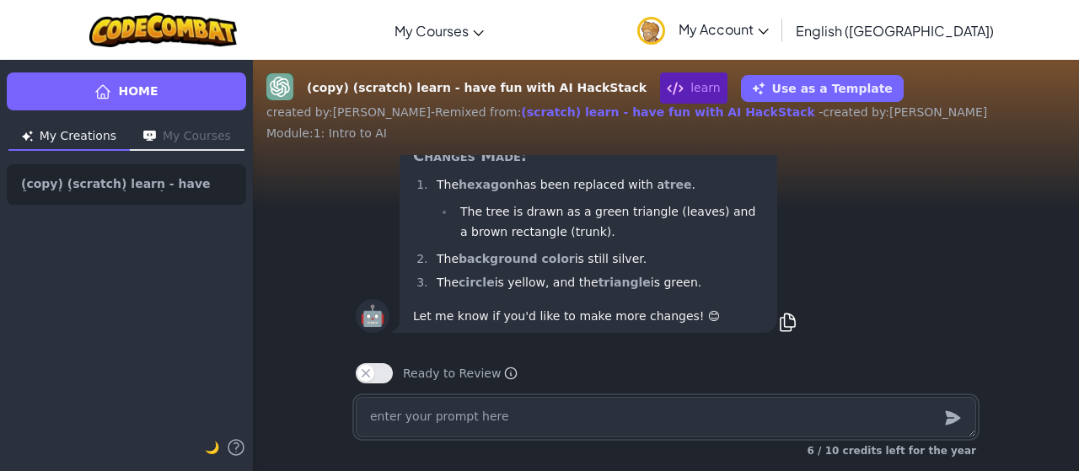
type textarea "c"
type textarea "x"
type textarea "ca"
type textarea "x"
type textarea "can"
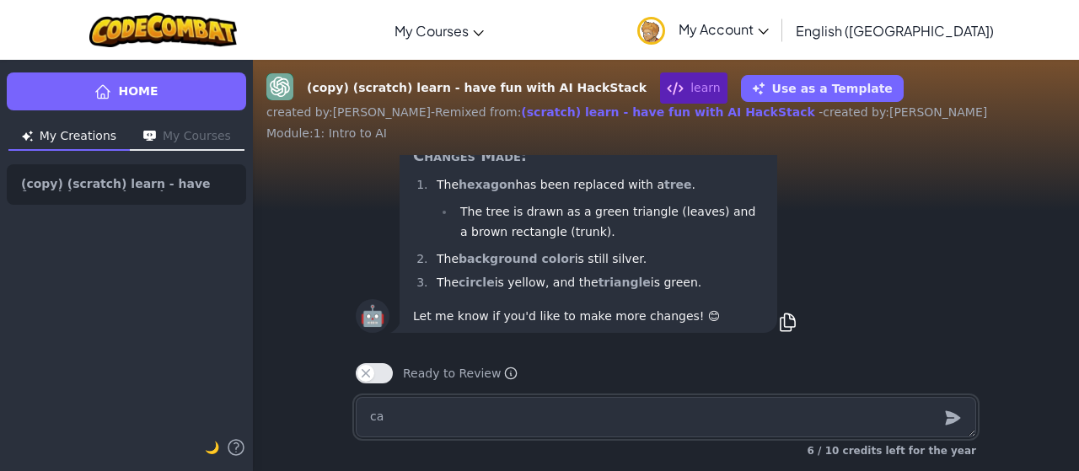
type textarea "x"
type textarea "can"
type textarea "x"
type textarea "can y"
type textarea "x"
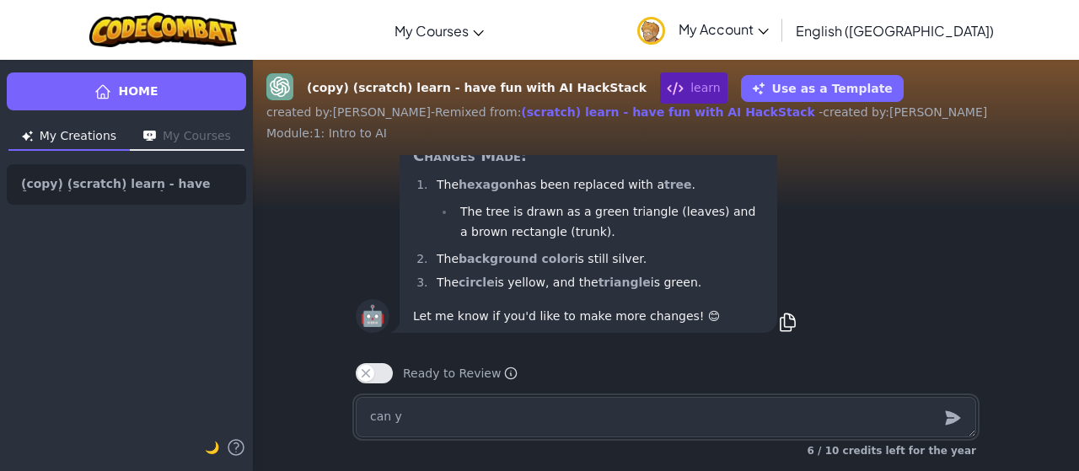
type textarea "can yo"
type textarea "x"
type textarea "can you"
type textarea "x"
type textarea "can you"
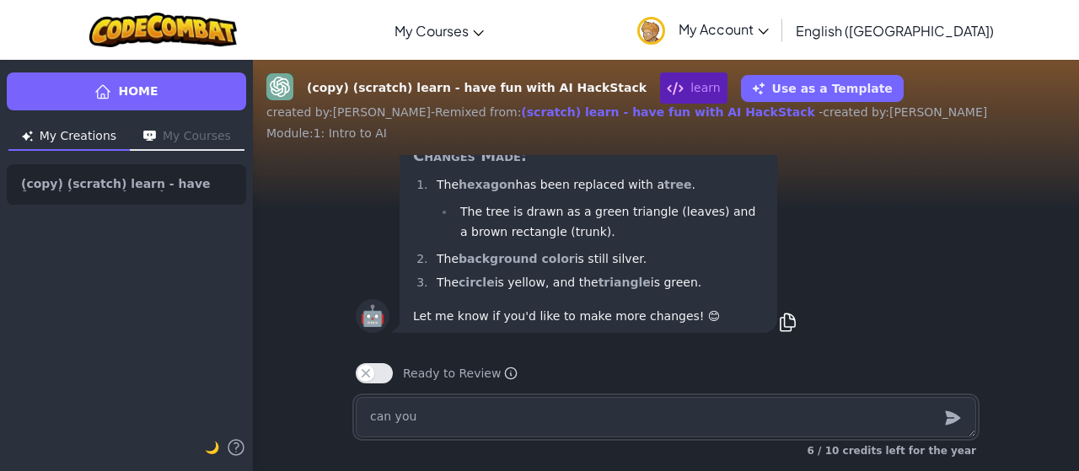
type textarea "x"
type textarea "can you r"
type textarea "x"
type textarea "can you re"
type textarea "x"
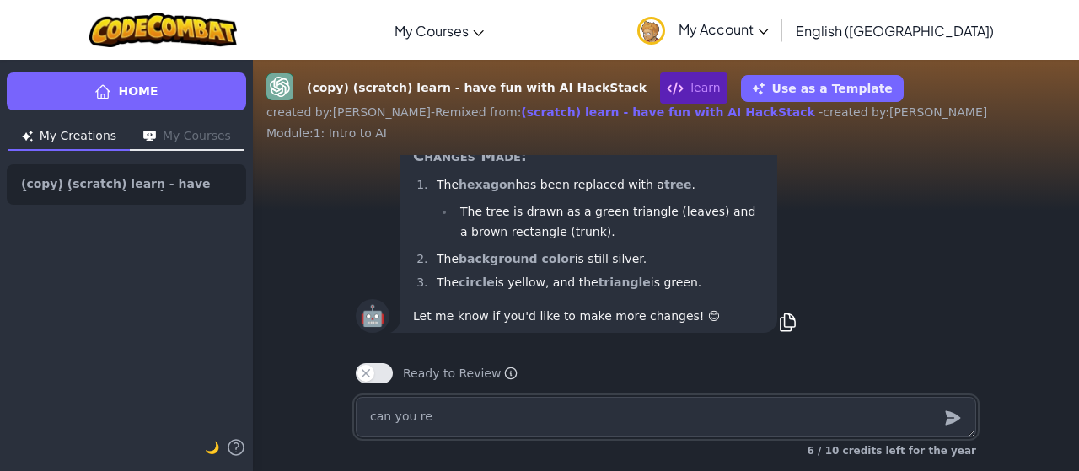
type textarea "can you rep"
type textarea "x"
type textarea "can you repl"
type textarea "x"
type textarea "can you repla"
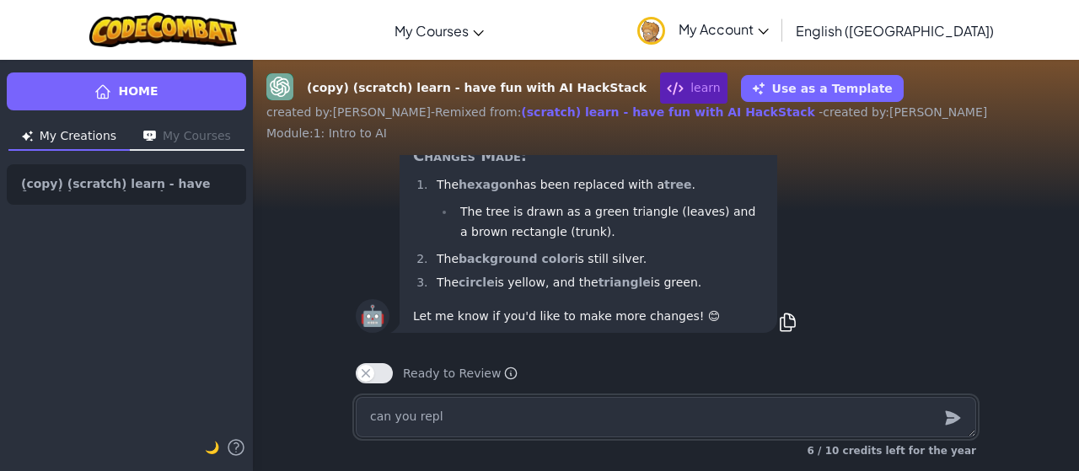
type textarea "x"
type textarea "can you replac"
type textarea "x"
type textarea "can you replace"
type textarea "x"
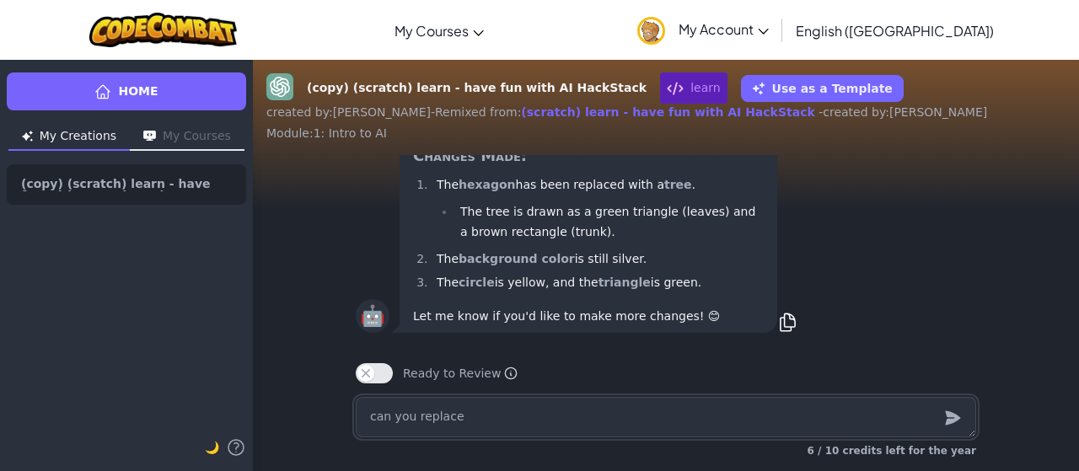
type textarea "can you replace"
type textarea "x"
type textarea "can you replace t"
type textarea "x"
type textarea "can you replace th"
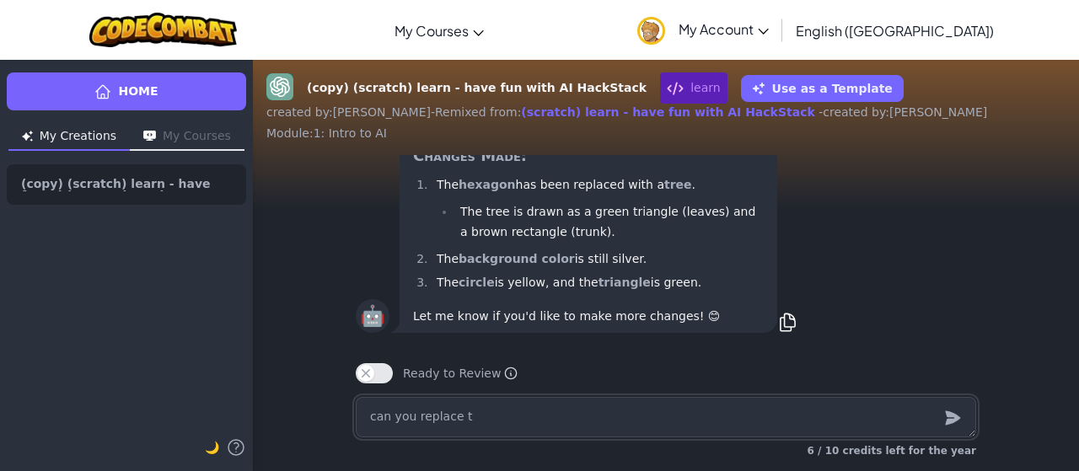
type textarea "x"
type textarea "can you replace the"
type textarea "x"
type textarea "can you replace the"
type textarea "x"
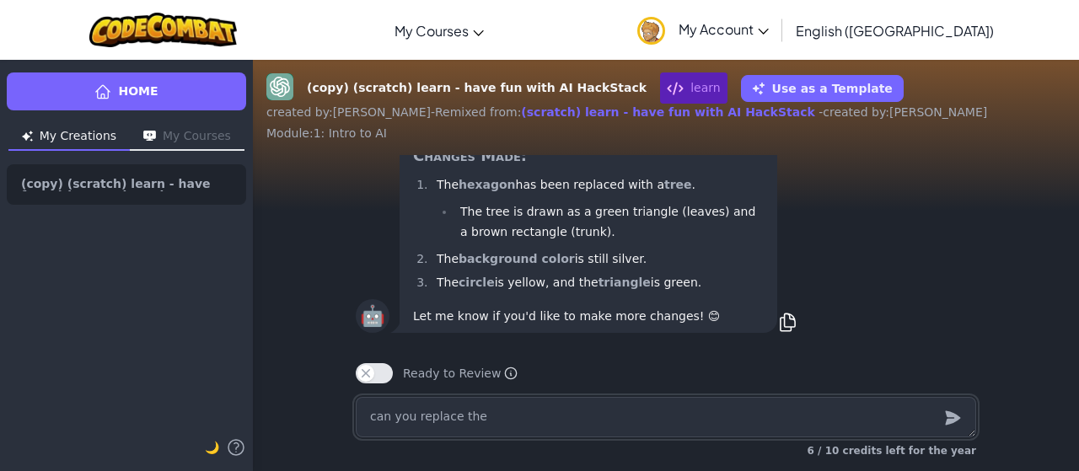
type textarea "can you replace the c"
type textarea "x"
type textarea "can you replace the ci"
type textarea "x"
type textarea "can you replace the cir"
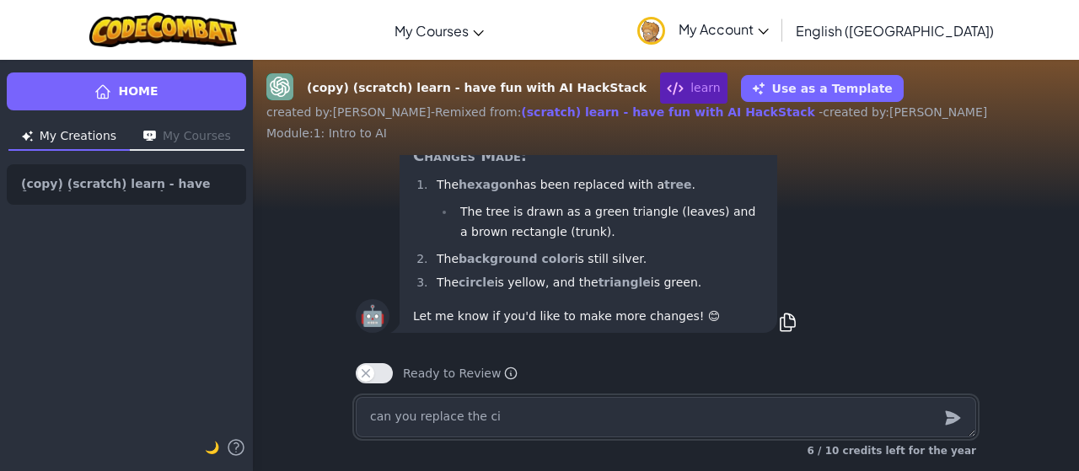
type textarea "x"
type textarea "can you replace the circ"
type textarea "x"
type textarea "can you replace the circl"
type textarea "x"
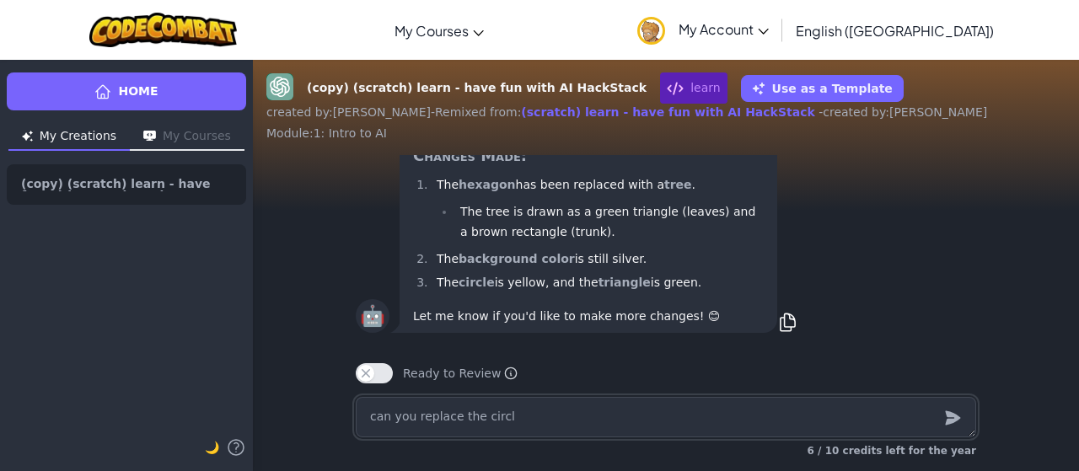
type textarea "can you replace the circle"
type textarea "x"
type textarea "can you replace the circle"
type textarea "x"
type textarea "can you replace the circle w"
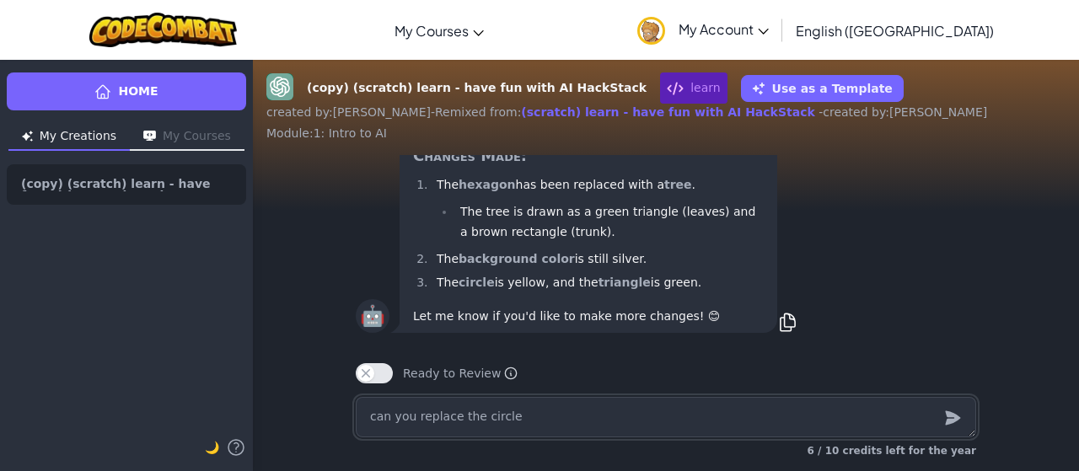
type textarea "x"
type textarea "can you replace the circle wi"
type textarea "x"
type textarea "can you replace the circle wit"
type textarea "x"
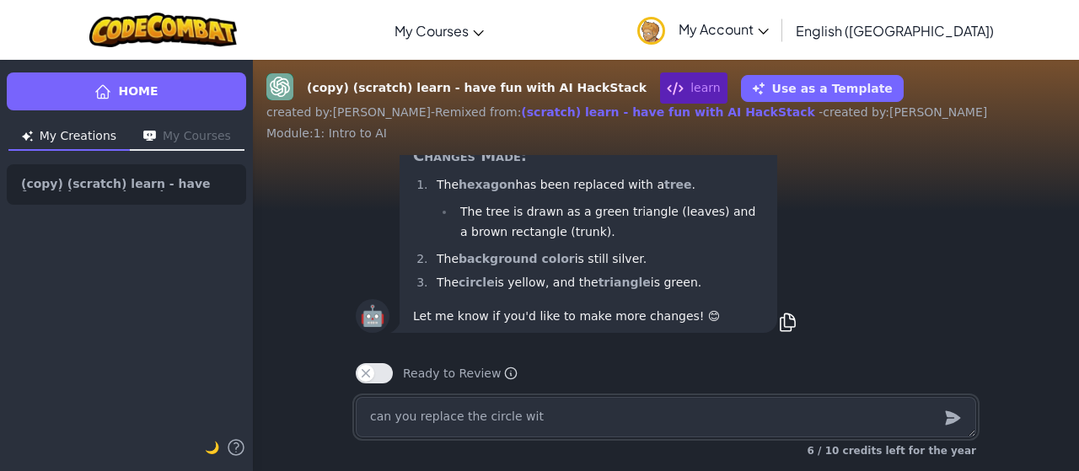
type textarea "can you replace the circle with"
type textarea "x"
type textarea "can you replace the circle with"
type textarea "x"
type textarea "can you replace the circle with a"
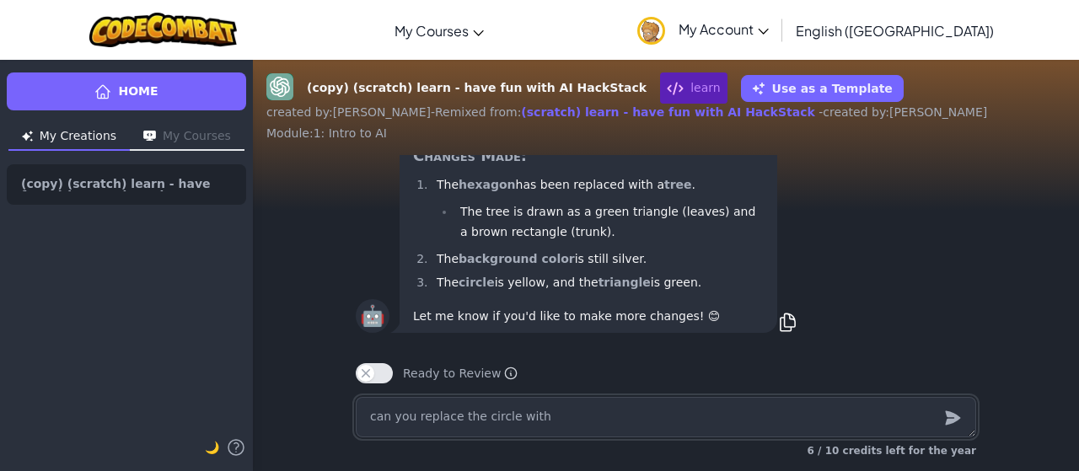
type textarea "x"
type textarea "can you replace the circle with a"
type textarea "x"
type textarea "can you replace the circle with a p"
type textarea "x"
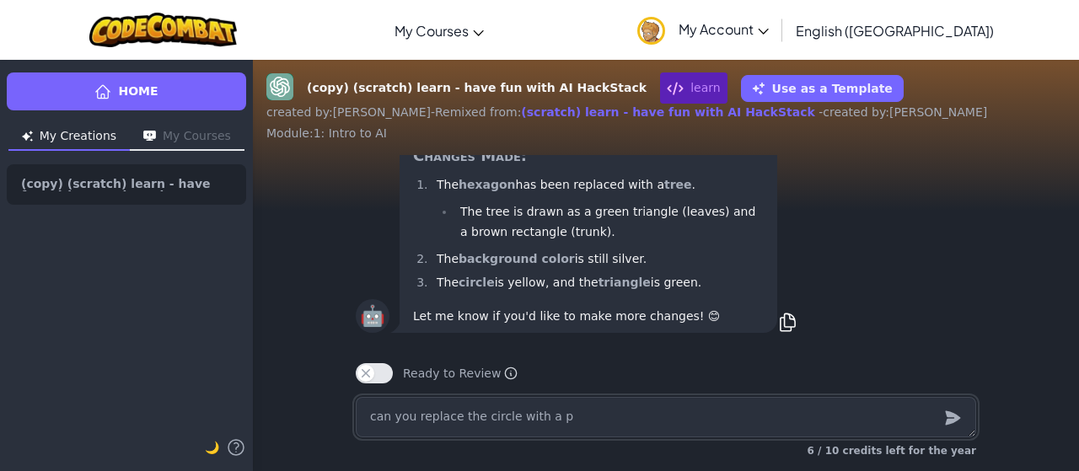
type textarea "can you replace the circle with a pu"
type textarea "x"
type textarea "can you replace the circle with a pup"
type textarea "x"
type textarea "can you replace the circle with a pupp"
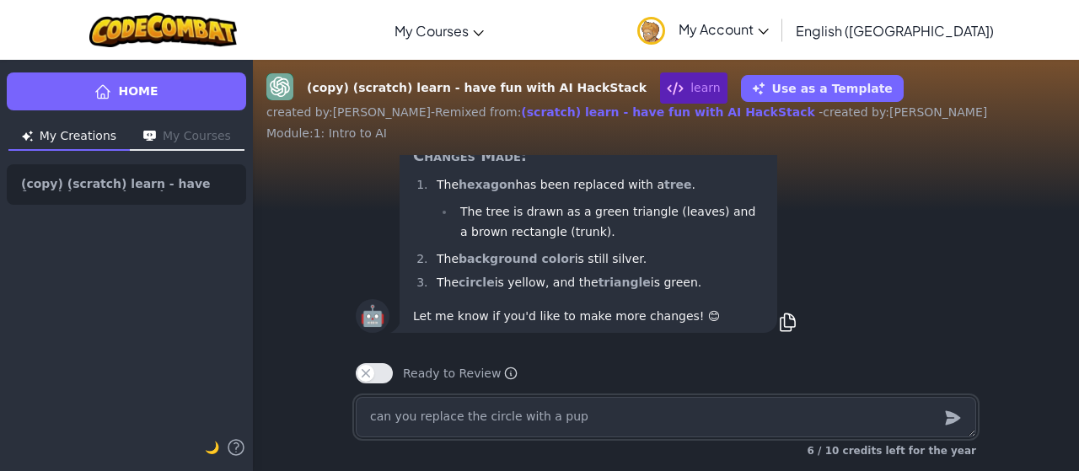
type textarea "x"
type textarea "can you replace the circle with a puppy"
type textarea "x"
type textarea "can you replace the circle with a puppy"
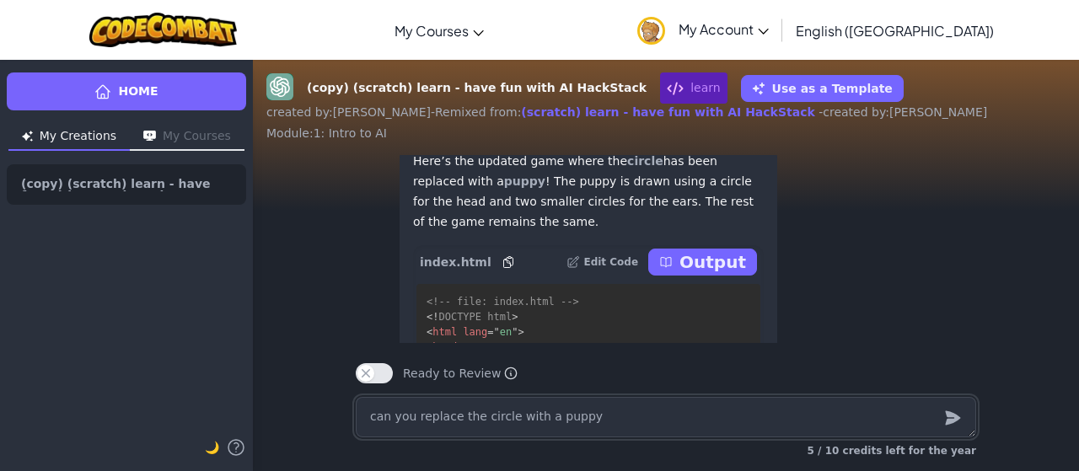
scroll to position [-266, 0]
click at [715, 274] on p "Output" at bounding box center [712, 263] width 67 height 24
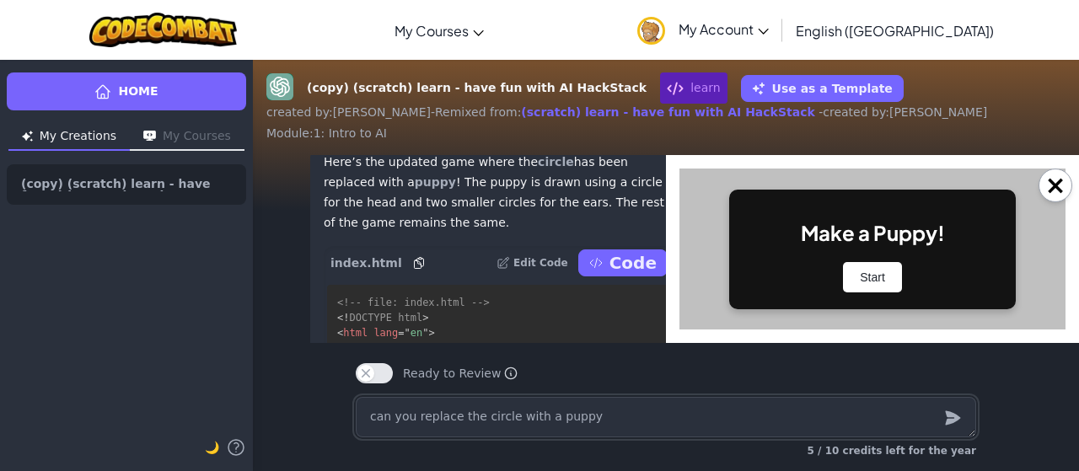
scroll to position [0, 0]
click at [865, 282] on button "Start" at bounding box center [872, 277] width 59 height 30
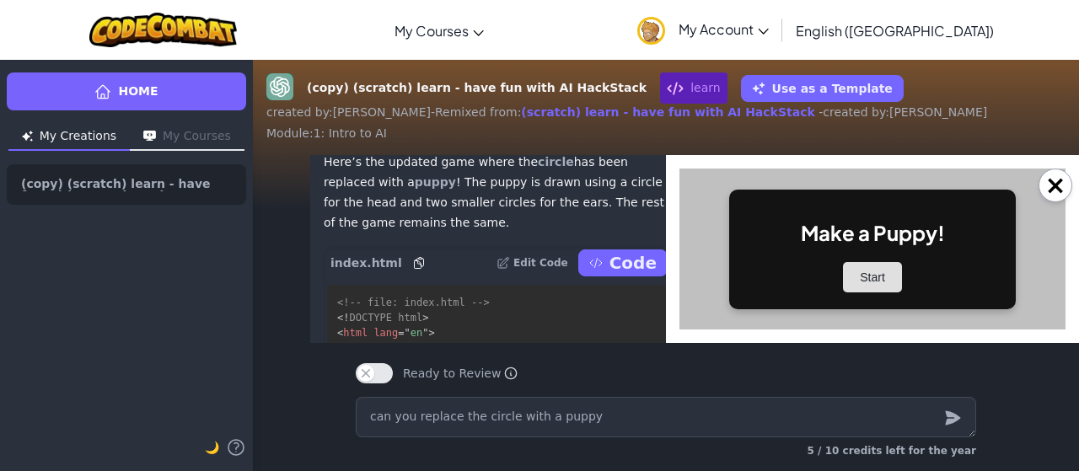
click at [865, 282] on button "Start" at bounding box center [872, 277] width 59 height 30
click at [1068, 197] on div "×" at bounding box center [872, 249] width 413 height 188
click at [1052, 185] on button "×" at bounding box center [1055, 186] width 34 height 34
type textarea "x"
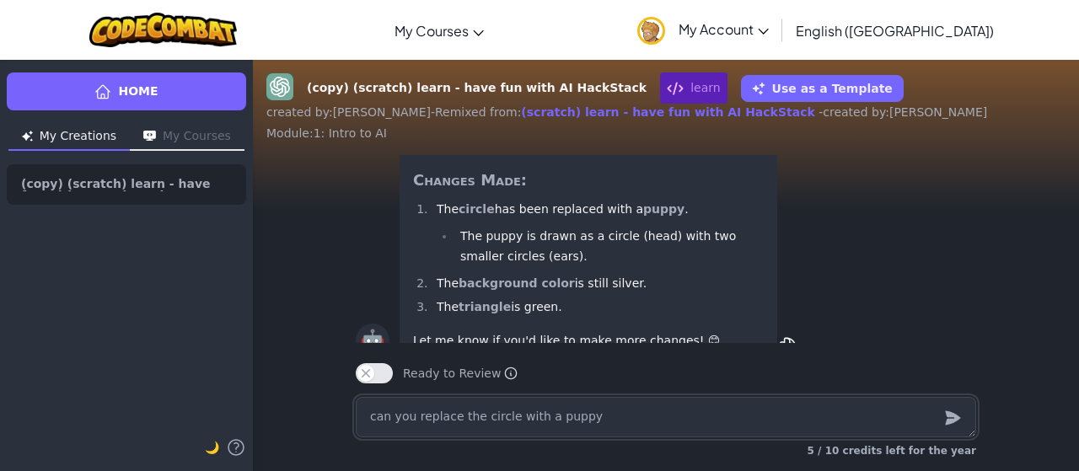
scroll to position [-15, 0]
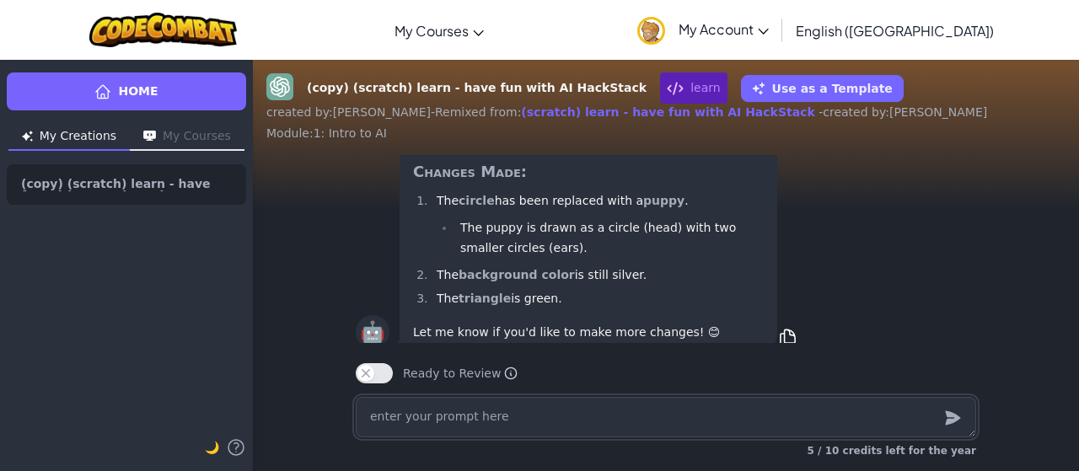
type textarea "c"
type textarea "x"
type textarea "ca"
type textarea "x"
type textarea "can"
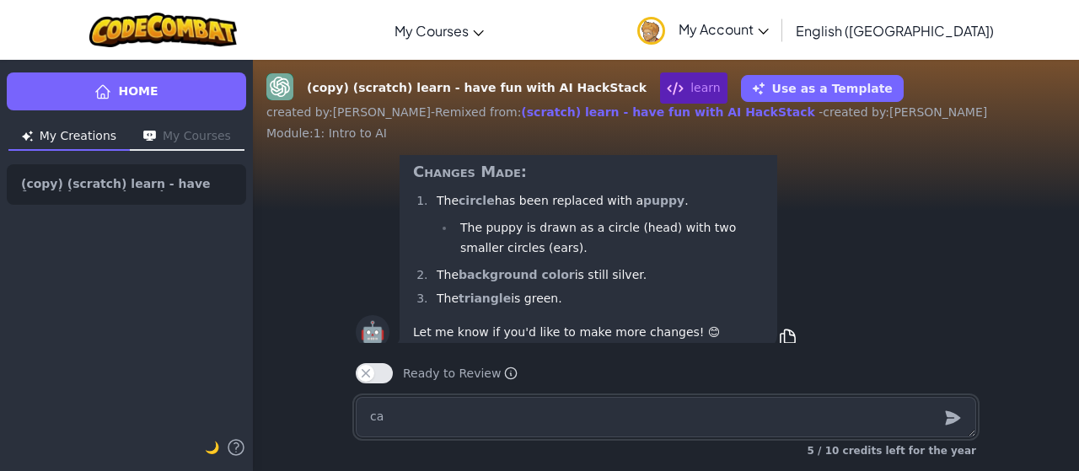
type textarea "x"
type textarea "can"
type textarea "x"
type textarea "can y"
type textarea "x"
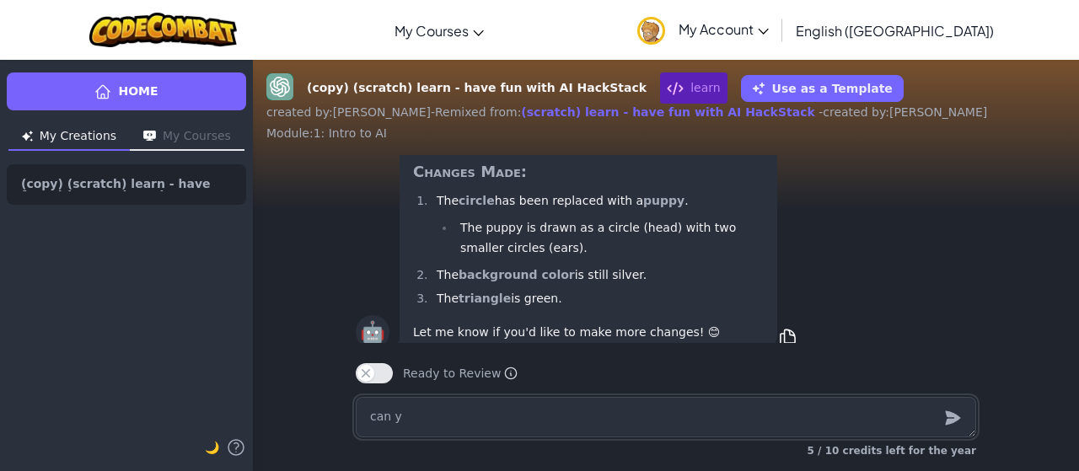
type textarea "can yo"
type textarea "x"
type textarea "can you"
type textarea "x"
type textarea "can you"
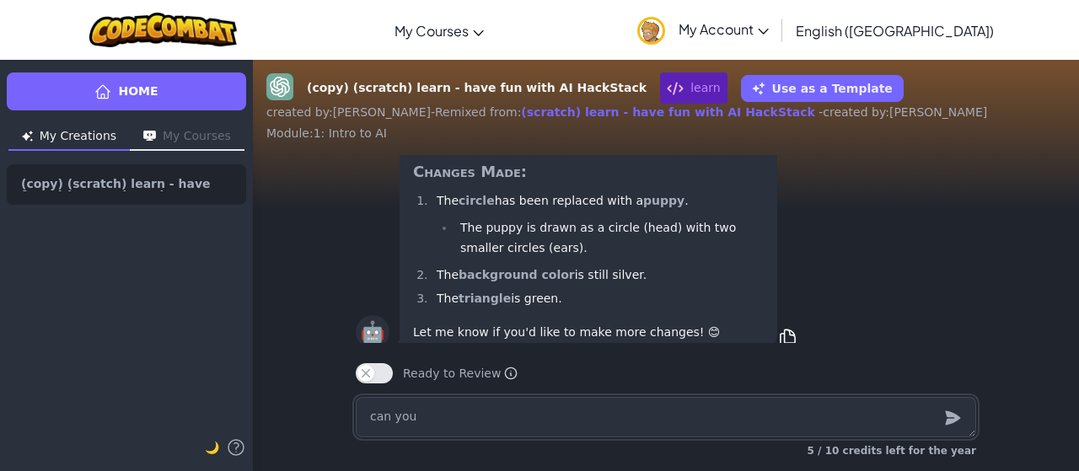
type textarea "x"
type textarea "can you m"
type textarea "x"
type textarea "can you ma"
type textarea "x"
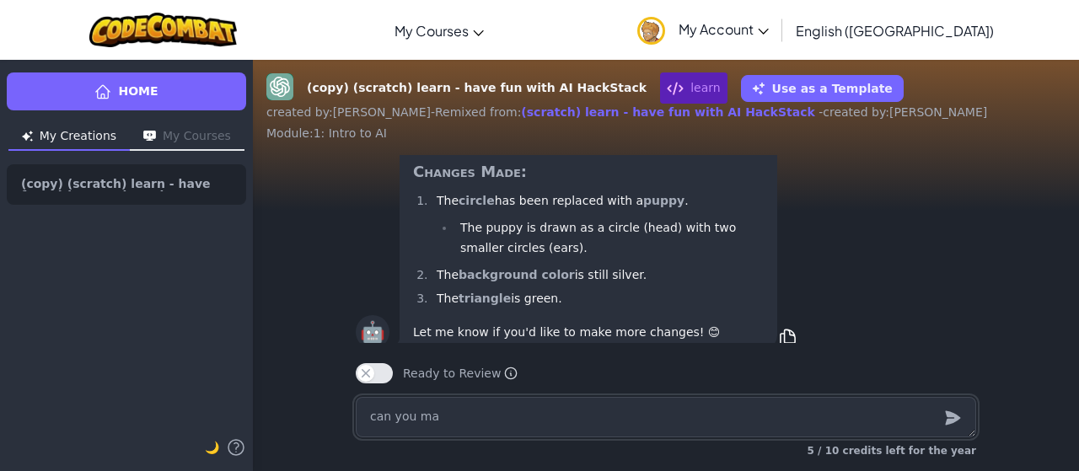
type textarea "can you mak"
type textarea "x"
type textarea "can you make"
type textarea "x"
type textarea "can you make"
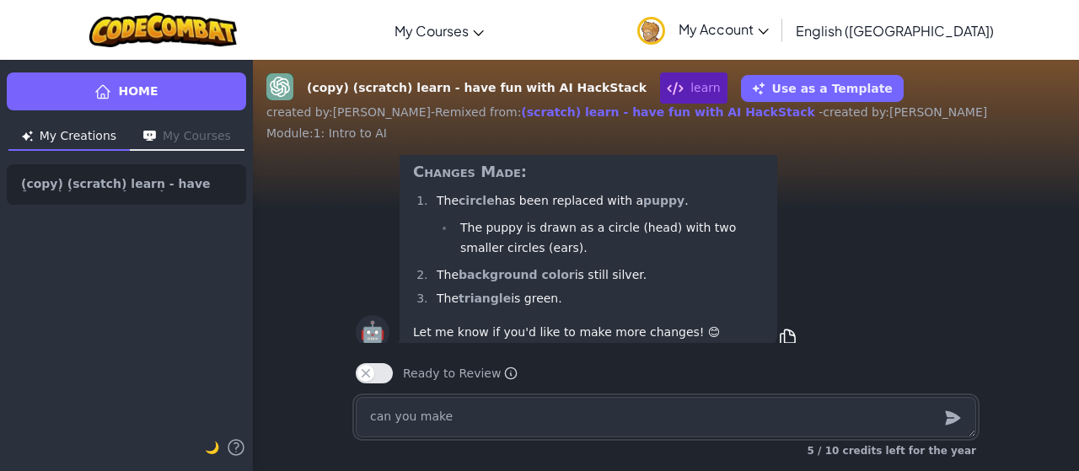
type textarea "x"
type textarea "can you make a"
type textarea "x"
type textarea "can you make a"
type textarea "x"
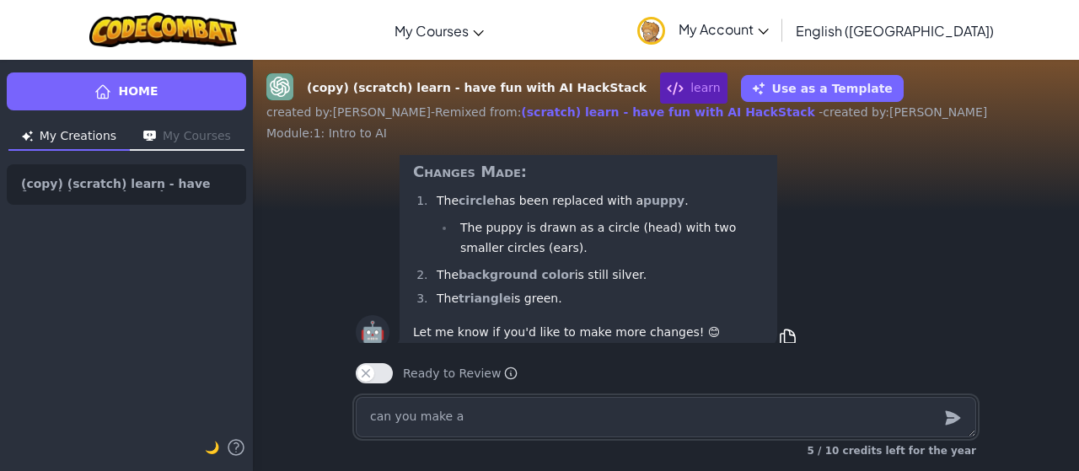
type textarea "can you make a g"
type textarea "x"
type textarea "can you make a ga"
type textarea "x"
type textarea "can you make a gam"
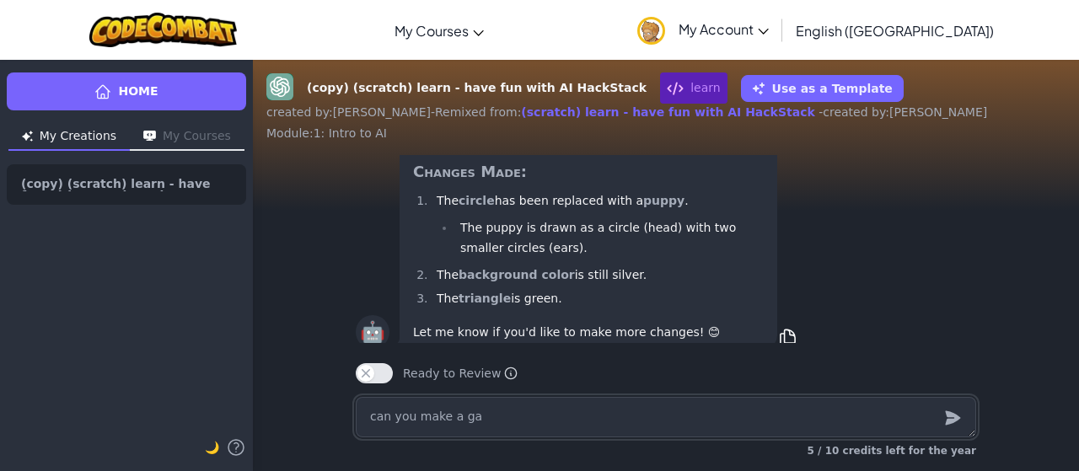
type textarea "x"
type textarea "can you make a game"
type textarea "x"
type textarea "can you make a game"
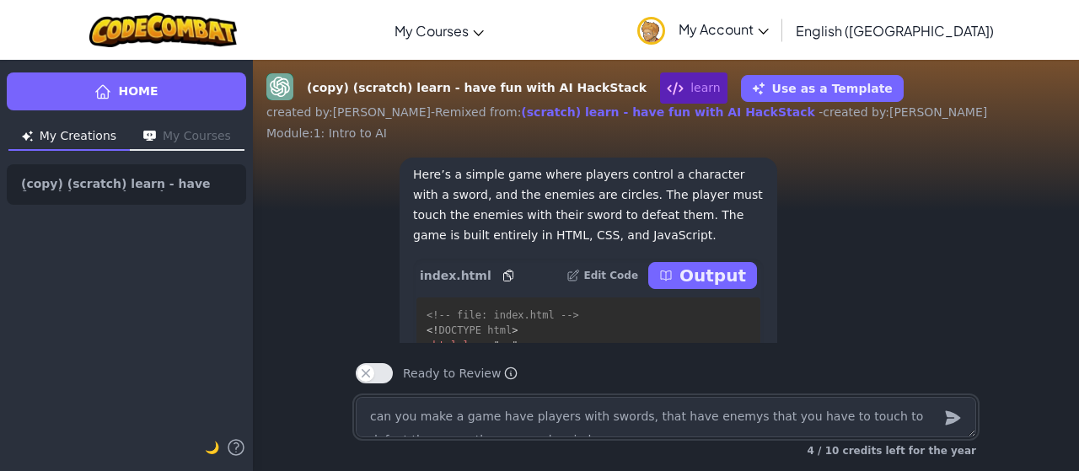
scroll to position [-482, 0]
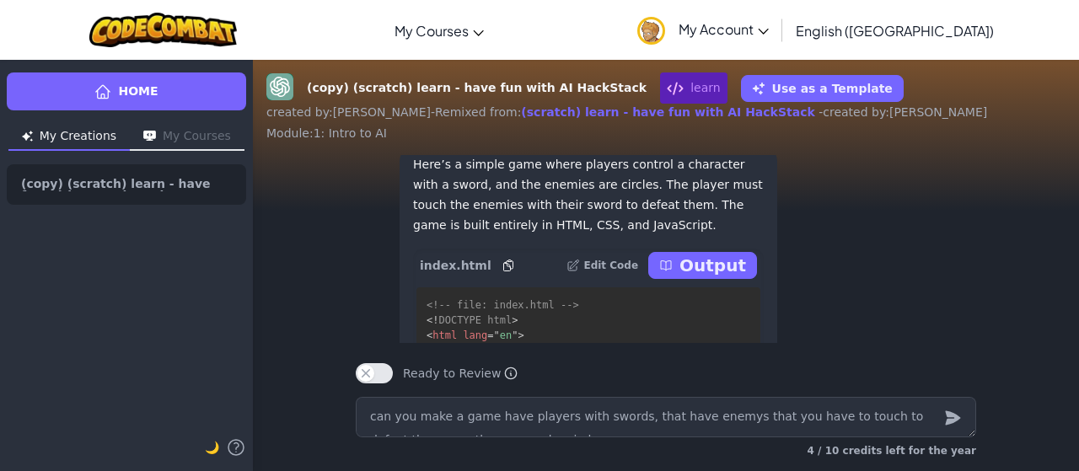
click at [700, 277] on p "Output" at bounding box center [712, 266] width 67 height 24
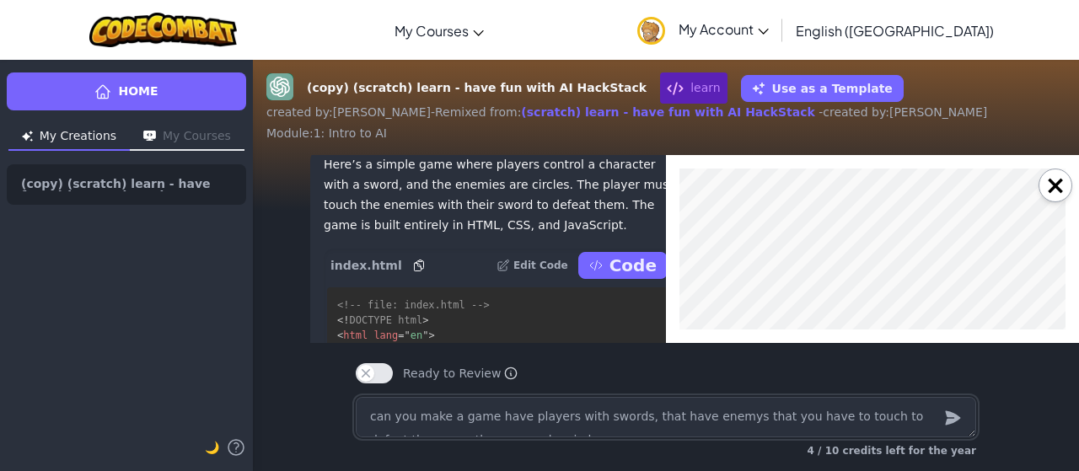
scroll to position [0, 0]
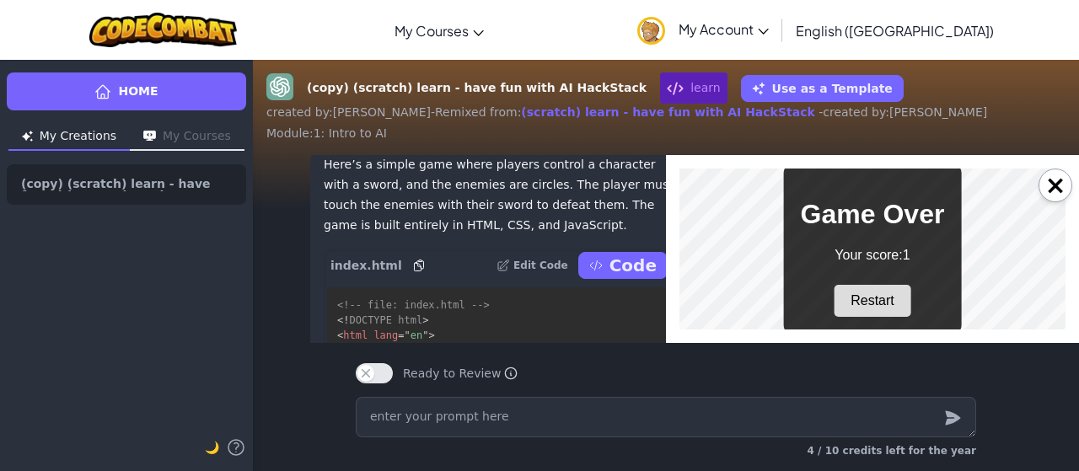
click at [863, 297] on button "Restart" at bounding box center [872, 301] width 78 height 32
click at [864, 296] on button "Restart" at bounding box center [872, 301] width 78 height 32
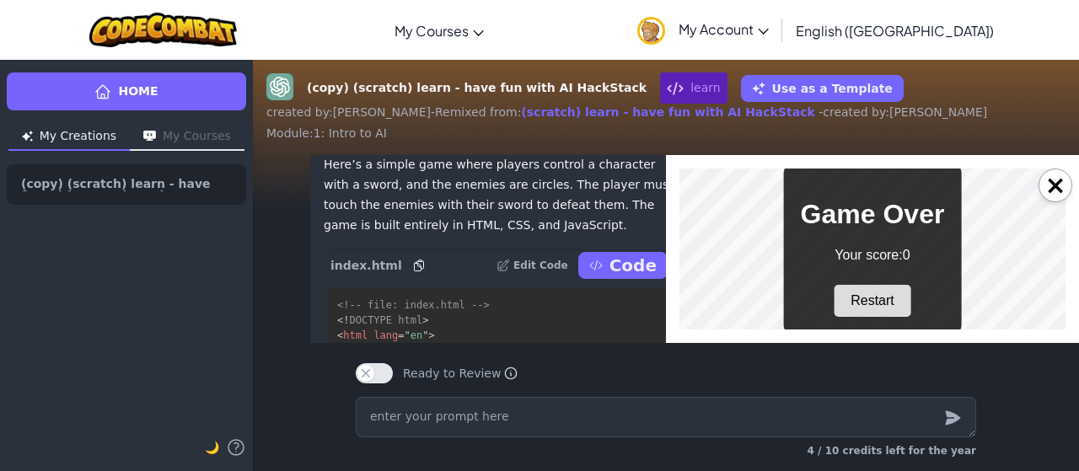
click at [866, 297] on button "Restart" at bounding box center [872, 301] width 78 height 32
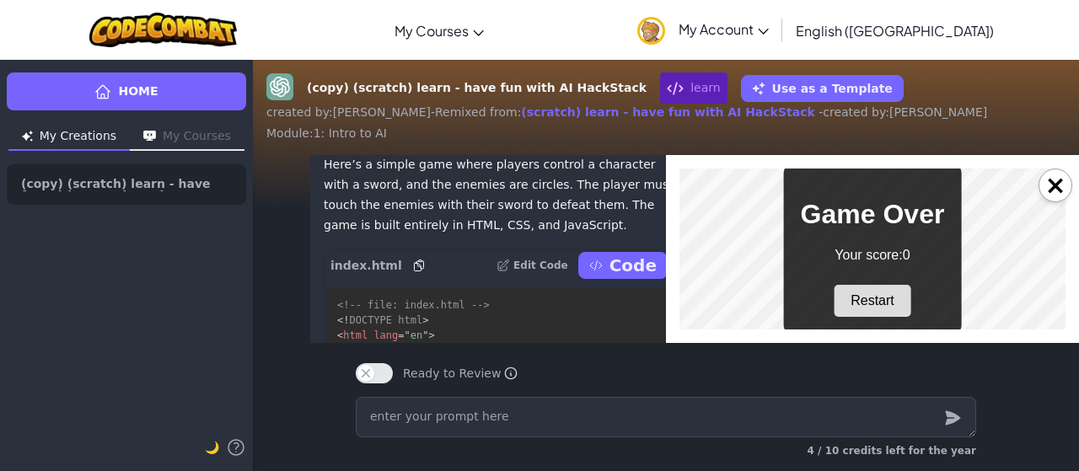
click at [866, 297] on button "Restart" at bounding box center [872, 301] width 78 height 32
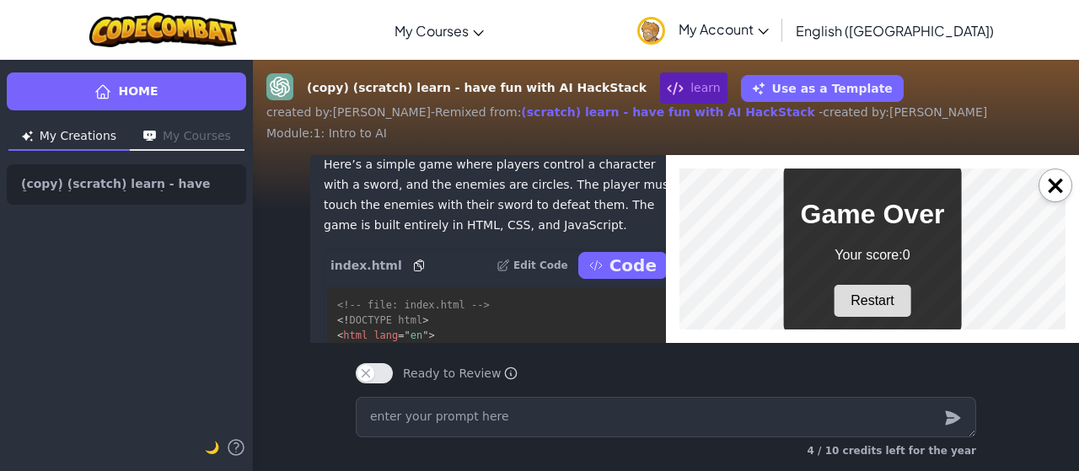
click at [866, 297] on button "Restart" at bounding box center [872, 301] width 78 height 32
click at [866, 299] on button "Restart" at bounding box center [872, 301] width 78 height 32
click at [889, 294] on button "Restart" at bounding box center [872, 301] width 78 height 32
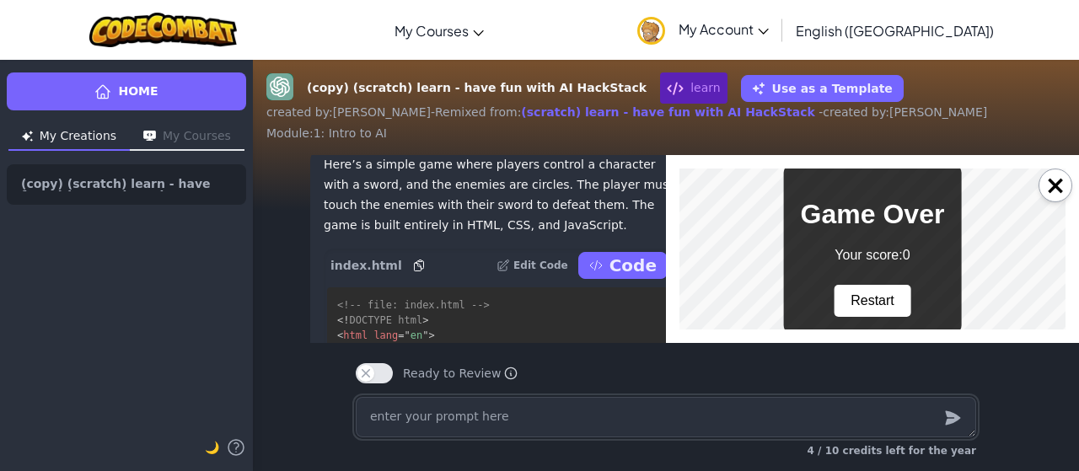
click at [479, 409] on textarea at bounding box center [666, 417] width 620 height 40
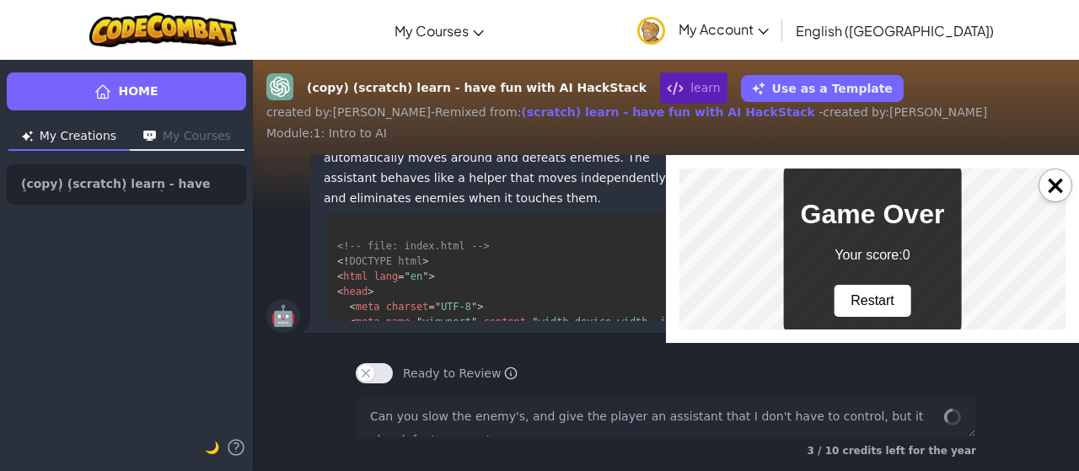
scroll to position [-4495, 0]
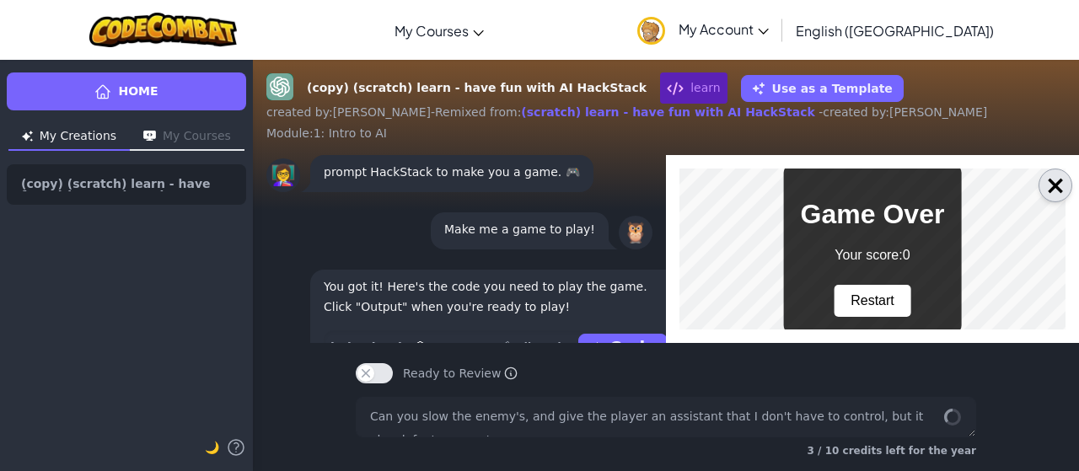
click at [1056, 174] on button "×" at bounding box center [1055, 186] width 34 height 34
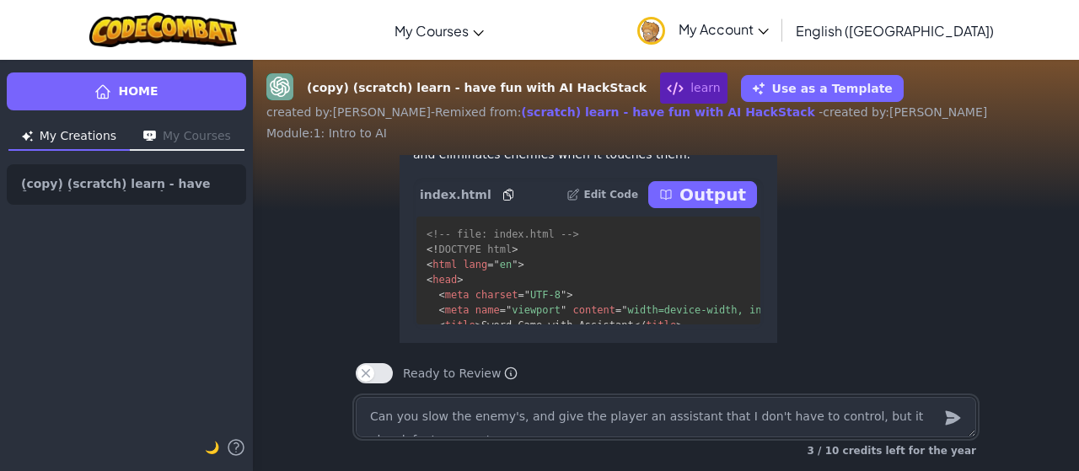
scroll to position [-438, 0]
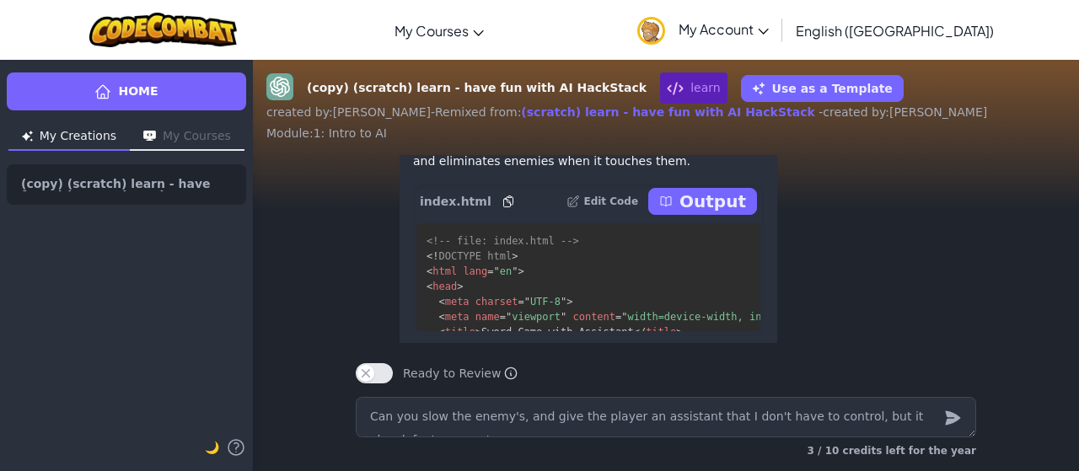
click at [693, 213] on p "Output" at bounding box center [712, 202] width 67 height 24
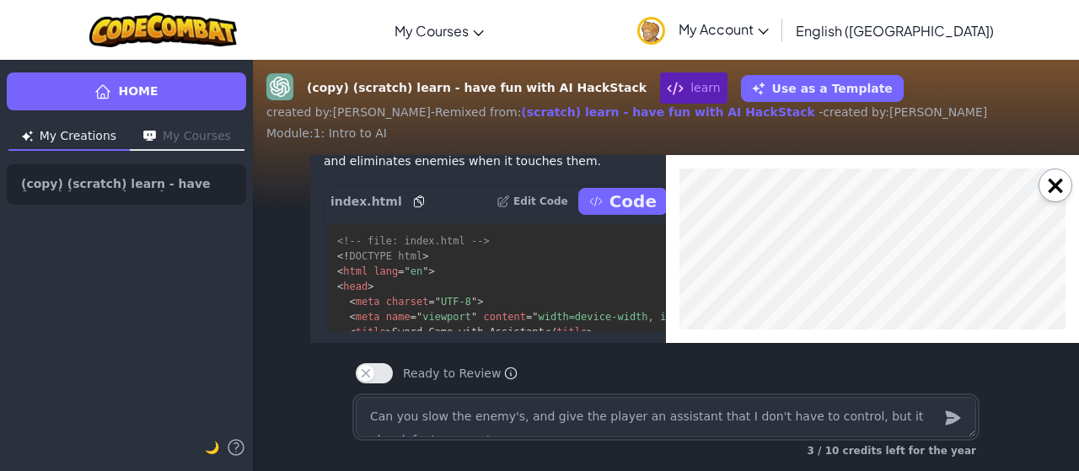
scroll to position [0, 0]
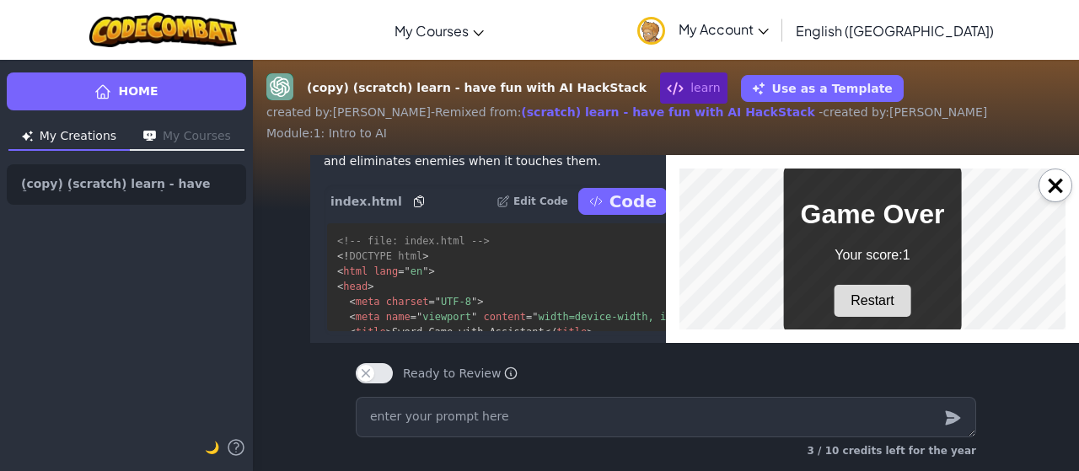
click at [883, 298] on button "Restart" at bounding box center [872, 301] width 78 height 32
drag, startPoint x: 883, startPoint y: 298, endPoint x: 842, endPoint y: 302, distance: 41.4
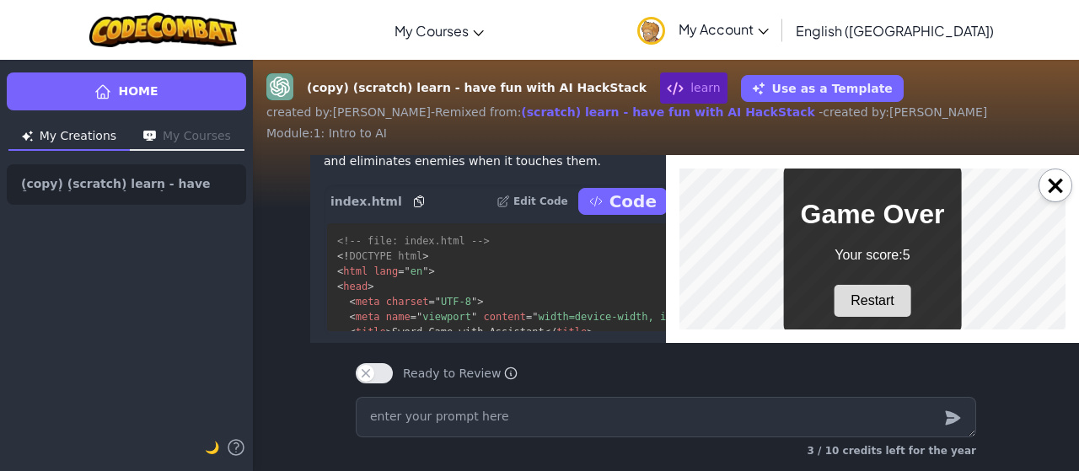
click at [842, 302] on button "Restart" at bounding box center [872, 301] width 78 height 32
drag, startPoint x: 842, startPoint y: 302, endPoint x: 826, endPoint y: 294, distance: 17.7
click at [826, 294] on div "Game Over Your score: 0 Restart" at bounding box center [873, 249] width 178 height 170
click at [630, 409] on textarea at bounding box center [666, 417] width 620 height 40
click at [955, 417] on icon "submit" at bounding box center [952, 418] width 15 height 14
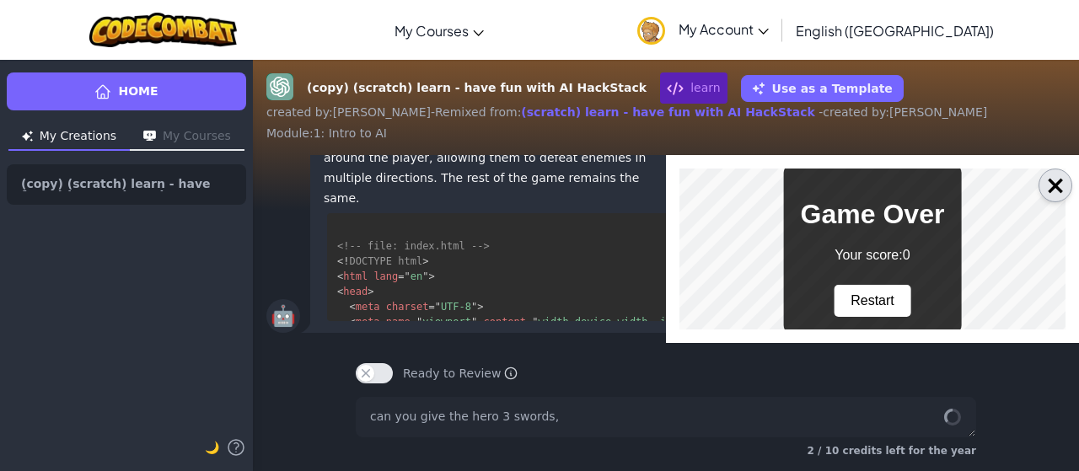
click at [1040, 188] on button "×" at bounding box center [1055, 186] width 34 height 34
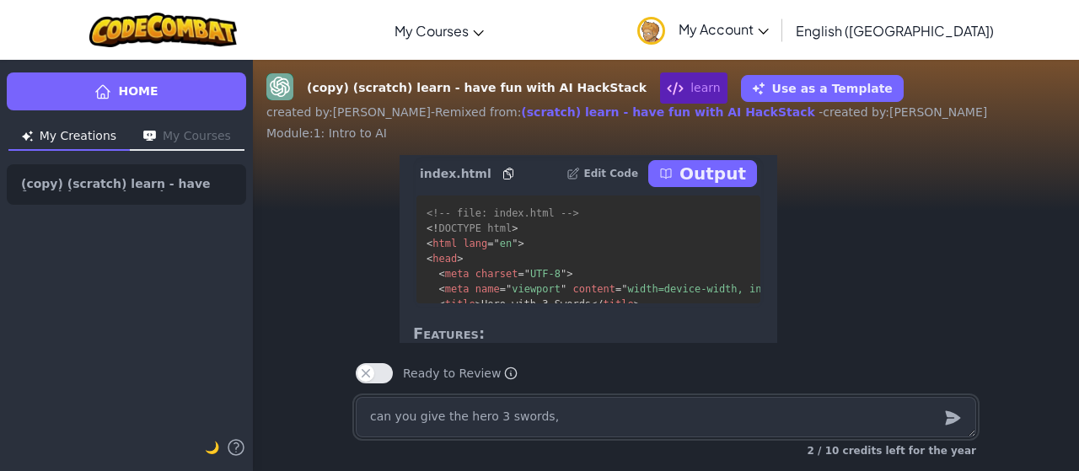
scroll to position [-436, 0]
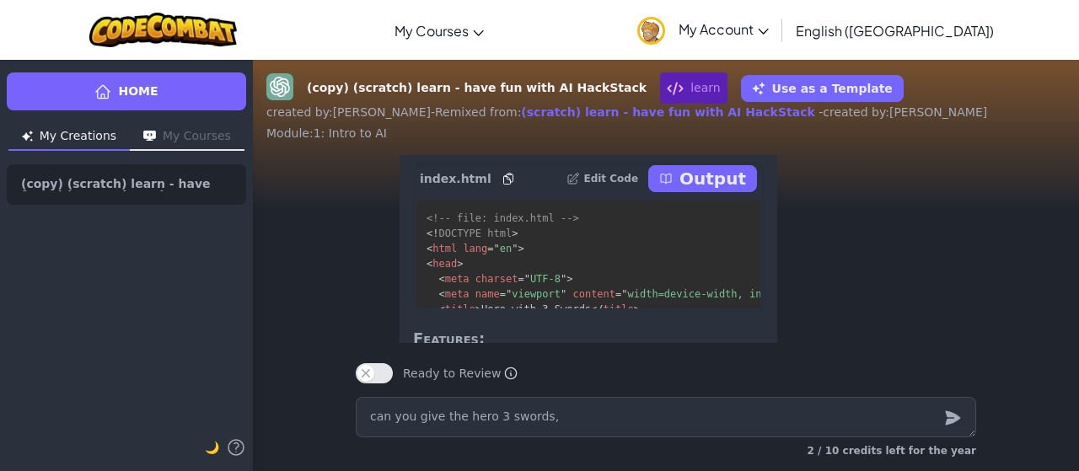
click at [712, 190] on p "Output" at bounding box center [712, 179] width 67 height 24
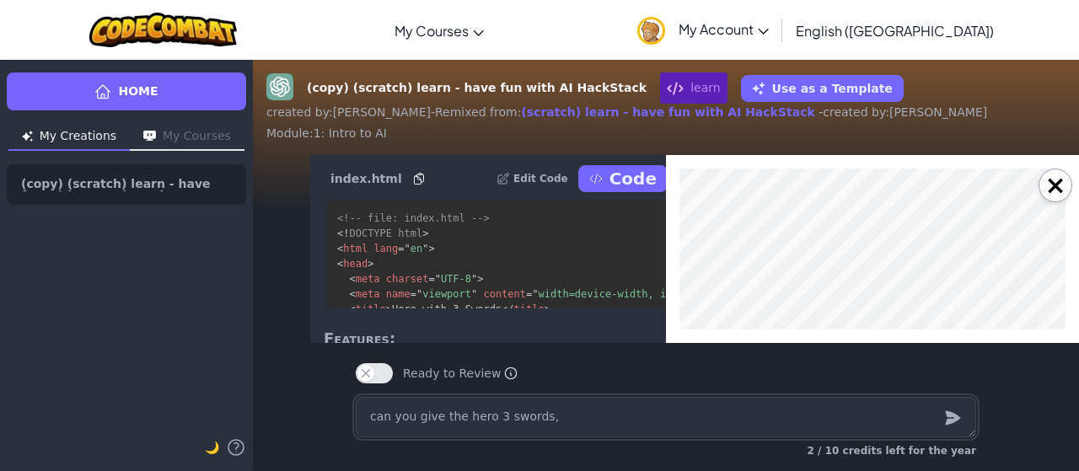
scroll to position [0, 0]
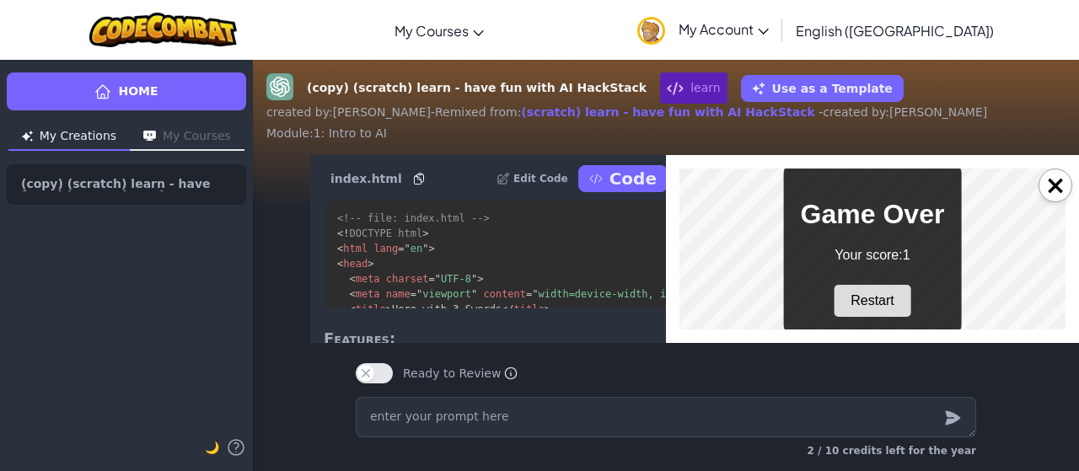
click at [864, 294] on button "Restart" at bounding box center [872, 301] width 78 height 32
drag, startPoint x: 864, startPoint y: 294, endPoint x: 826, endPoint y: 301, distance: 38.5
click at [826, 301] on div "Game Over Your score: 0 Restart" at bounding box center [873, 249] width 178 height 170
click at [859, 296] on button "Restart" at bounding box center [872, 301] width 78 height 32
drag, startPoint x: 180, startPoint y: 127, endPoint x: 767, endPoint y: 335, distance: 622.0
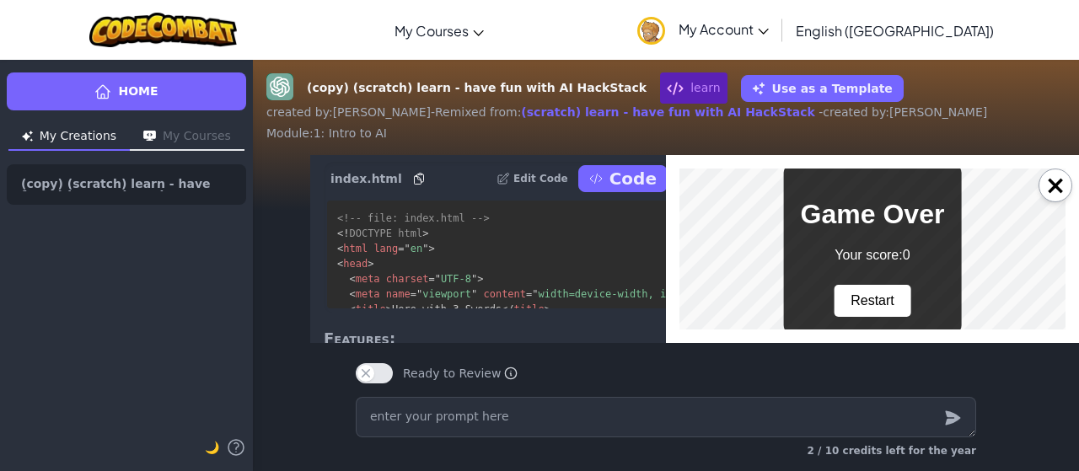
click at [767, 335] on div "×" at bounding box center [872, 249] width 413 height 188
click at [880, 292] on button "Restart" at bounding box center [872, 301] width 78 height 32
drag, startPoint x: 880, startPoint y: 292, endPoint x: 868, endPoint y: 297, distance: 12.8
drag, startPoint x: 189, startPoint y: 129, endPoint x: 782, endPoint y: 365, distance: 638.4
click at [782, 365] on div "Ready to Review Ready to Review Mark this when your project is complete. Your t…" at bounding box center [666, 373] width 620 height 20
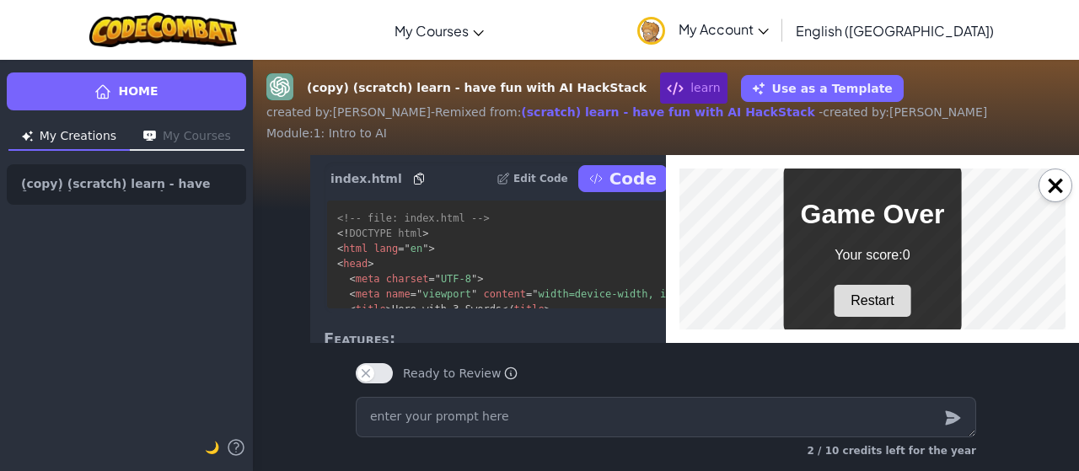
click at [863, 308] on button "Restart" at bounding box center [872, 301] width 78 height 32
drag, startPoint x: 862, startPoint y: 302, endPoint x: 850, endPoint y: 300, distance: 12.1
click at [850, 300] on button "Restart" at bounding box center [872, 301] width 78 height 32
click at [870, 305] on button "Restart" at bounding box center [872, 301] width 78 height 32
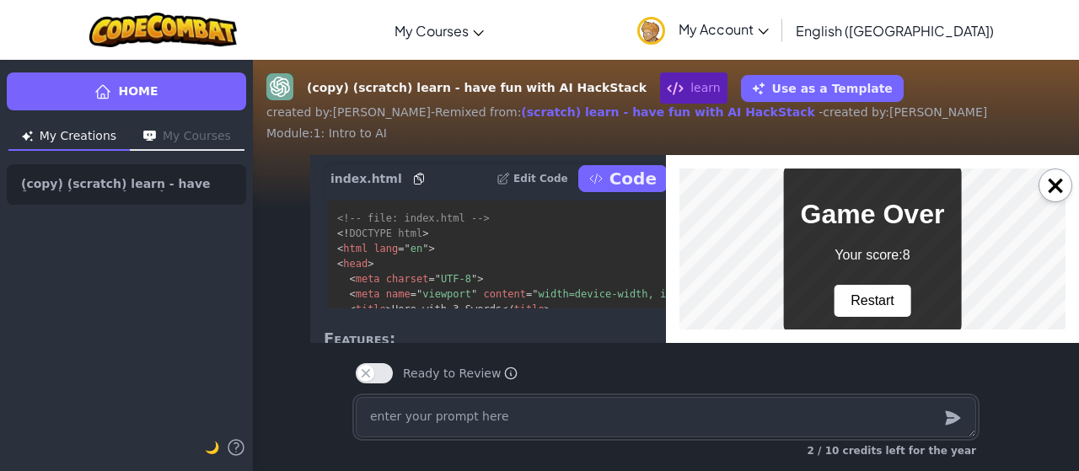
click at [482, 416] on textarea at bounding box center [666, 417] width 620 height 40
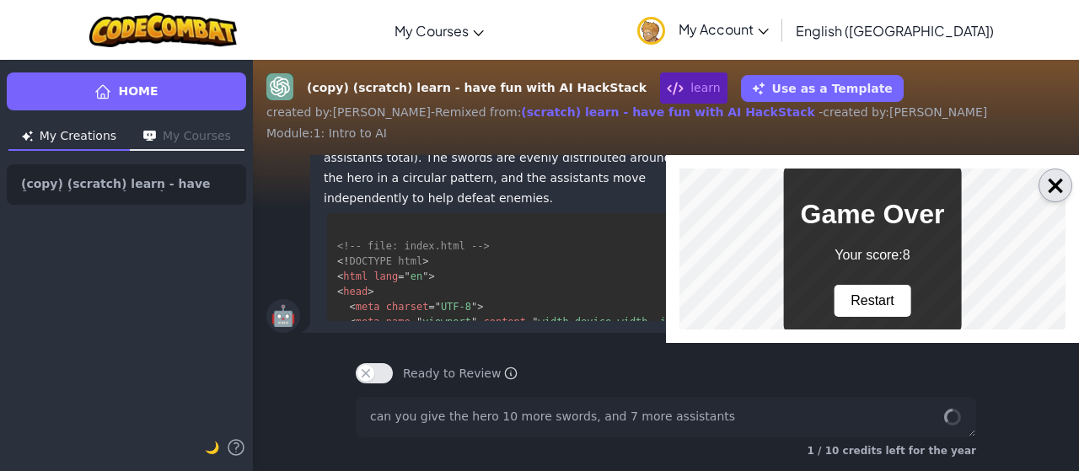
click at [1055, 172] on button "×" at bounding box center [1055, 186] width 34 height 34
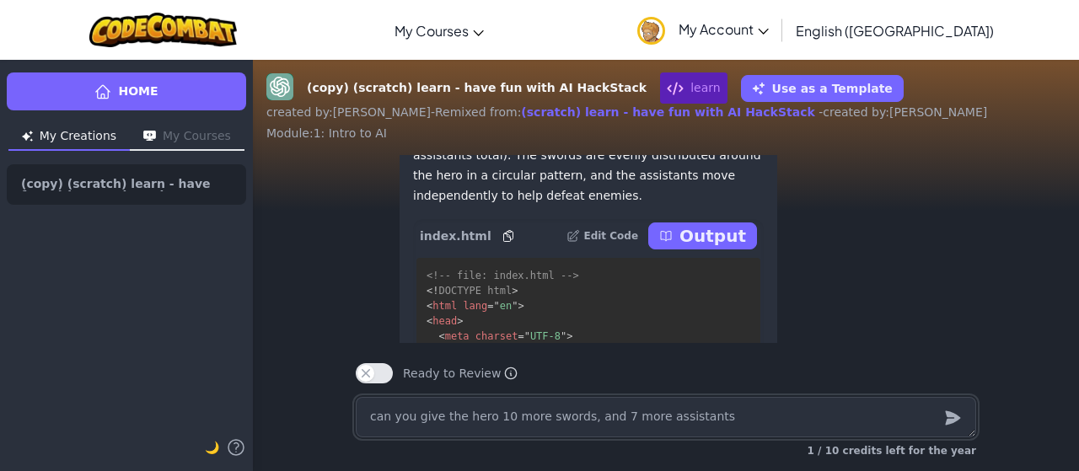
scroll to position [-449, 0]
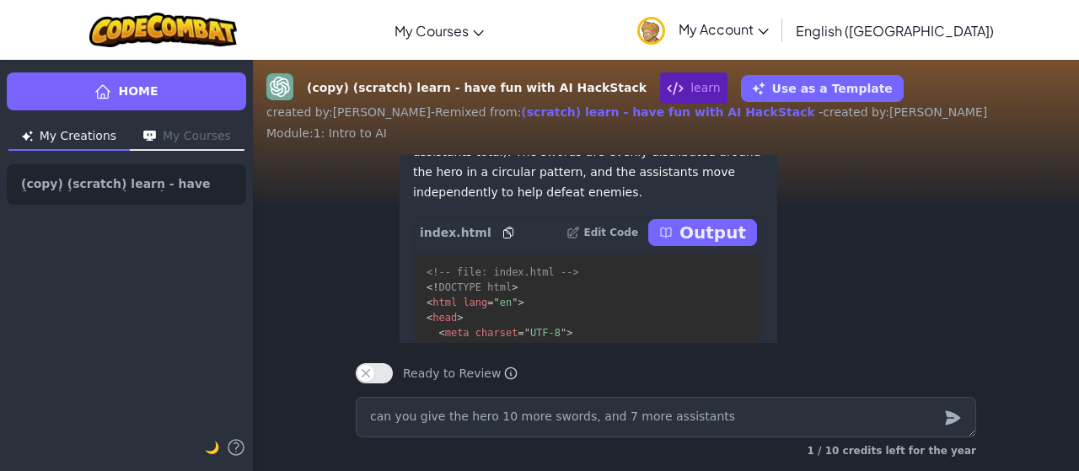
click at [705, 244] on p "Output" at bounding box center [712, 233] width 67 height 24
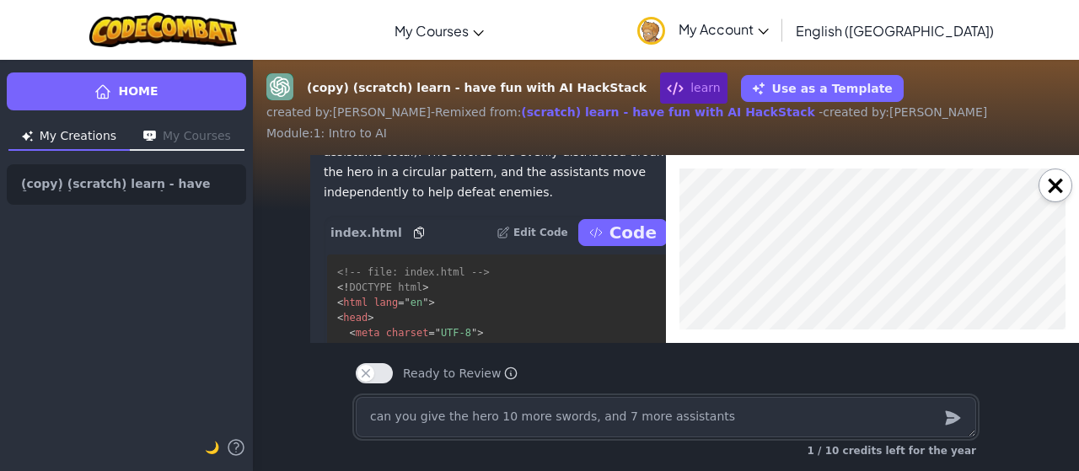
scroll to position [0, 0]
click at [1057, 187] on button "×" at bounding box center [1055, 186] width 34 height 34
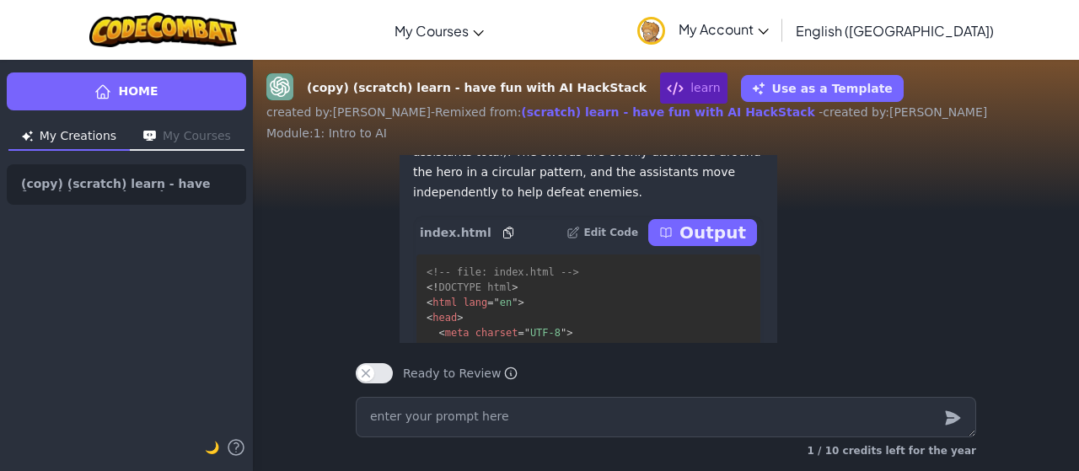
click at [670, 239] on icon at bounding box center [665, 232] width 13 height 13
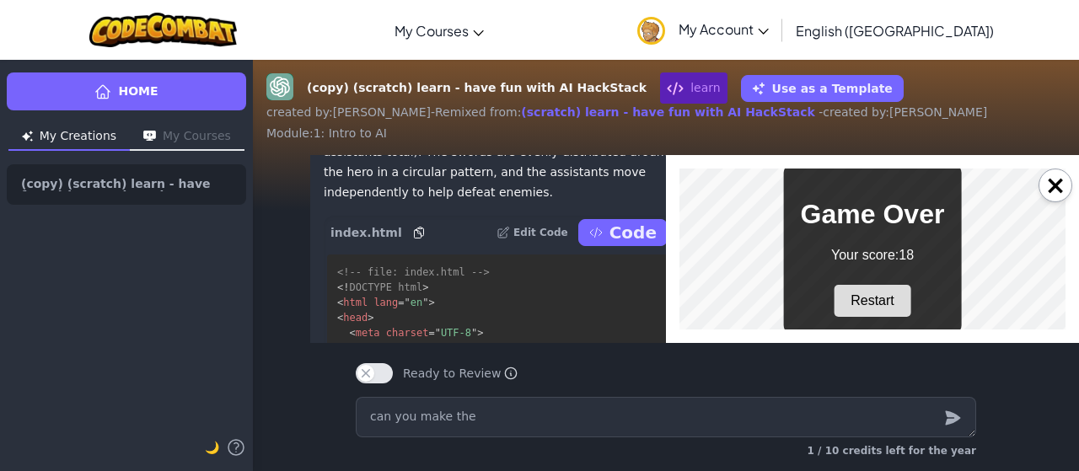
click at [891, 312] on button "Restart" at bounding box center [872, 301] width 78 height 32
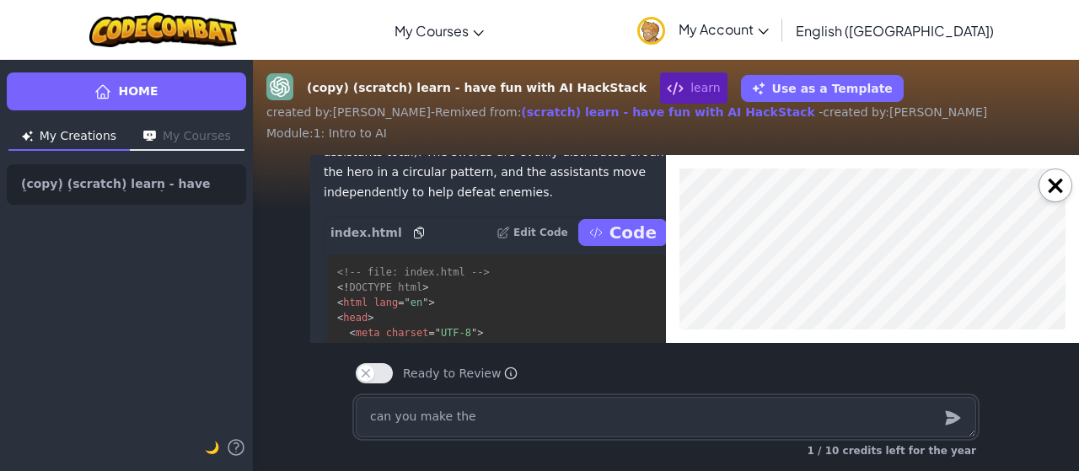
click at [500, 405] on textarea "can you make the" at bounding box center [666, 417] width 620 height 40
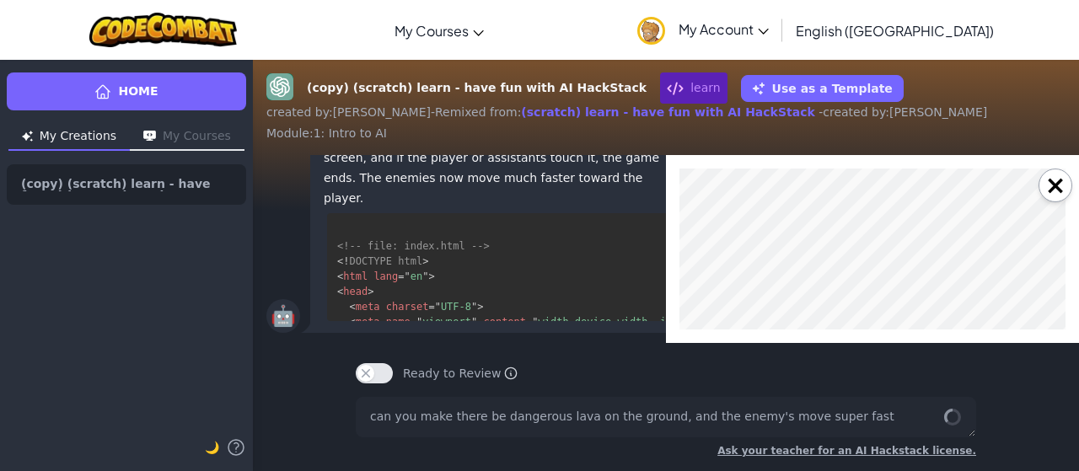
scroll to position [-6705, 0]
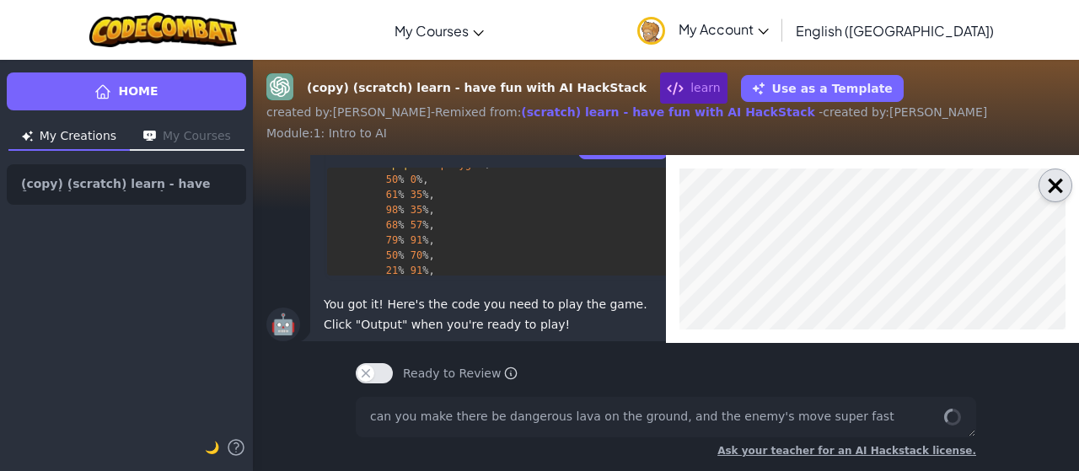
click at [1063, 181] on button "×" at bounding box center [1055, 186] width 34 height 34
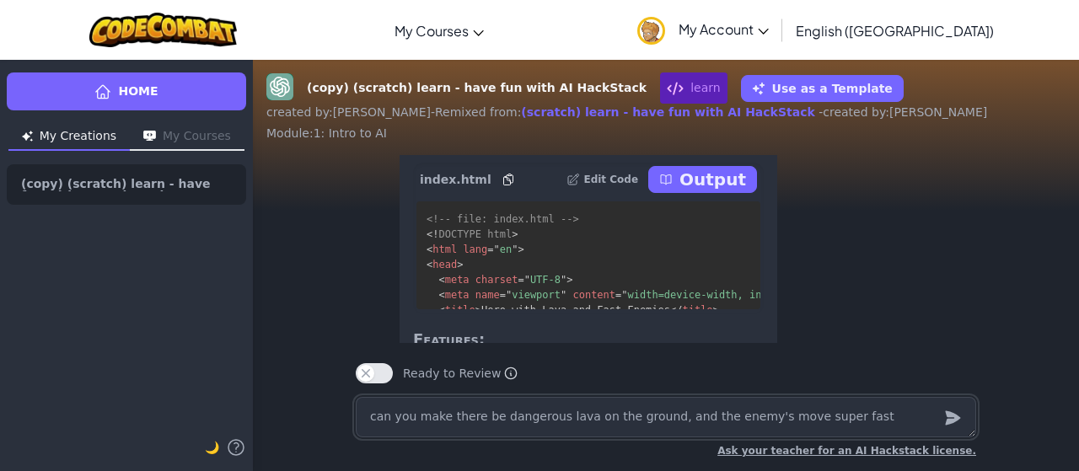
scroll to position [-420, 0]
click at [707, 194] on p "Output" at bounding box center [712, 182] width 67 height 24
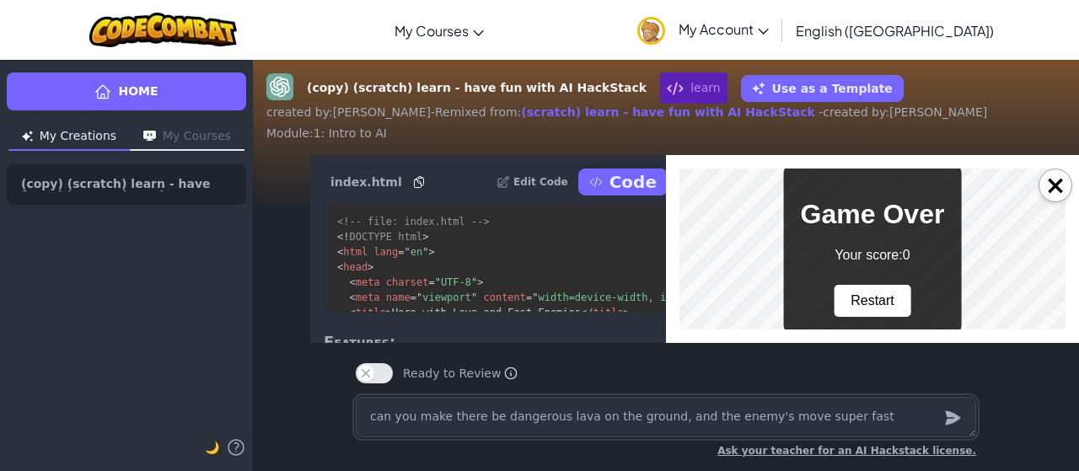
scroll to position [0, 0]
click at [886, 302] on button "Restart" at bounding box center [872, 301] width 78 height 32
drag, startPoint x: 886, startPoint y: 302, endPoint x: 838, endPoint y: 303, distance: 48.9
click at [838, 303] on button "Restart" at bounding box center [872, 301] width 78 height 32
click at [858, 303] on button "Restart" at bounding box center [872, 301] width 78 height 32
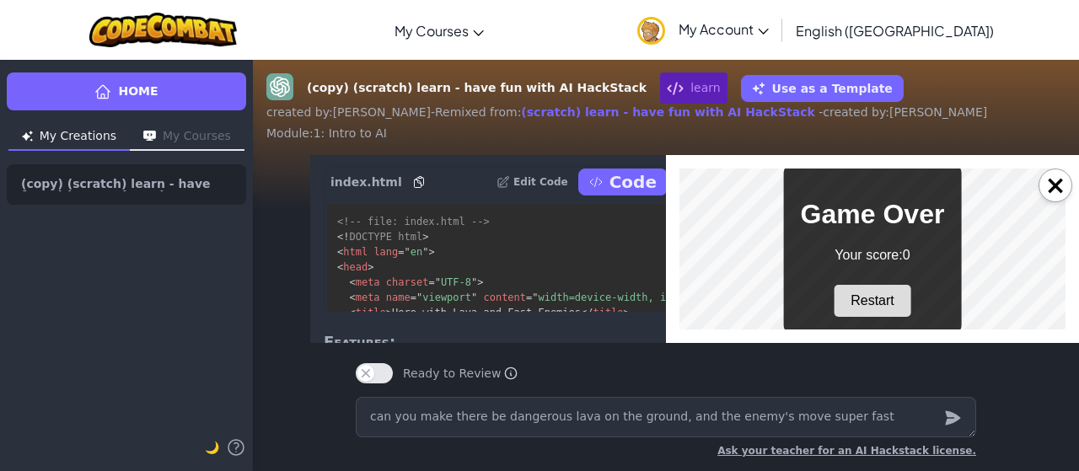
click at [858, 303] on button "Restart" at bounding box center [872, 301] width 78 height 32
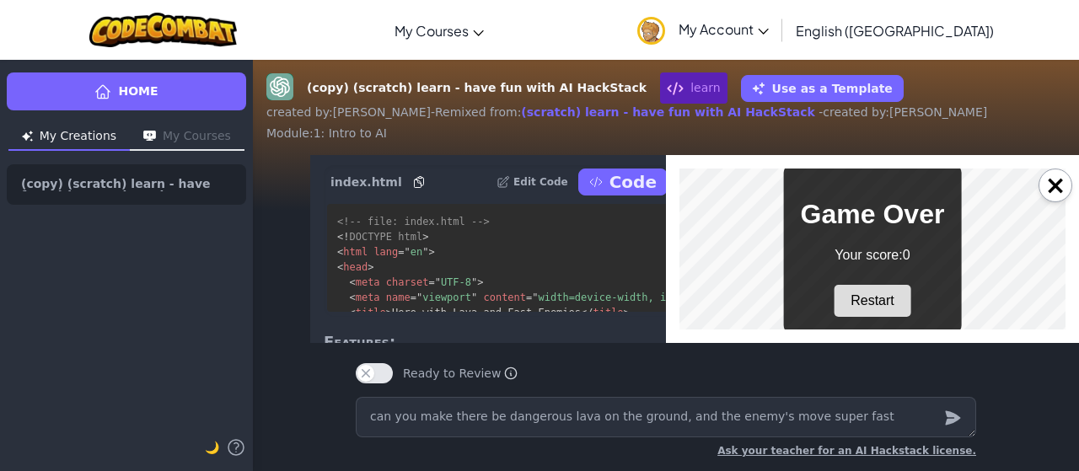
click at [858, 303] on button "Restart" at bounding box center [872, 301] width 78 height 32
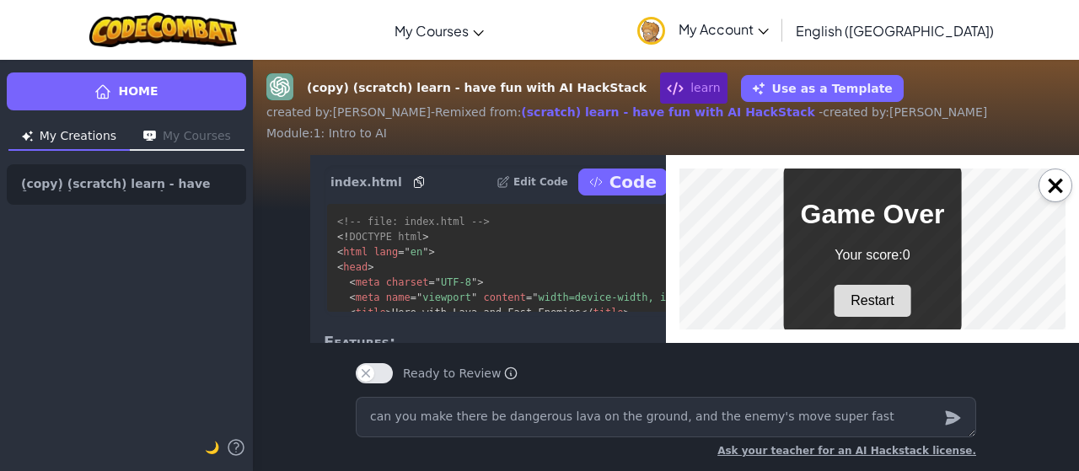
click at [858, 303] on button "Restart" at bounding box center [872, 301] width 78 height 32
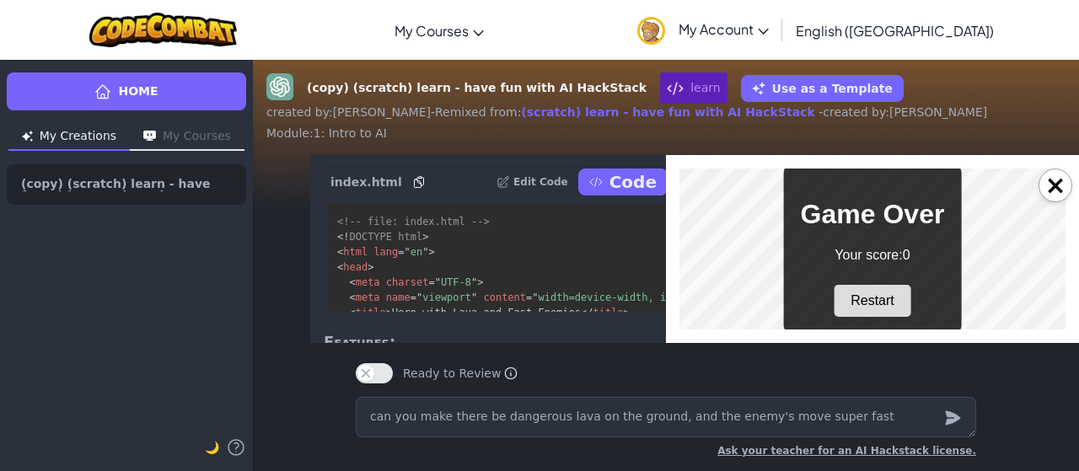
click at [858, 303] on button "Restart" at bounding box center [872, 301] width 78 height 32
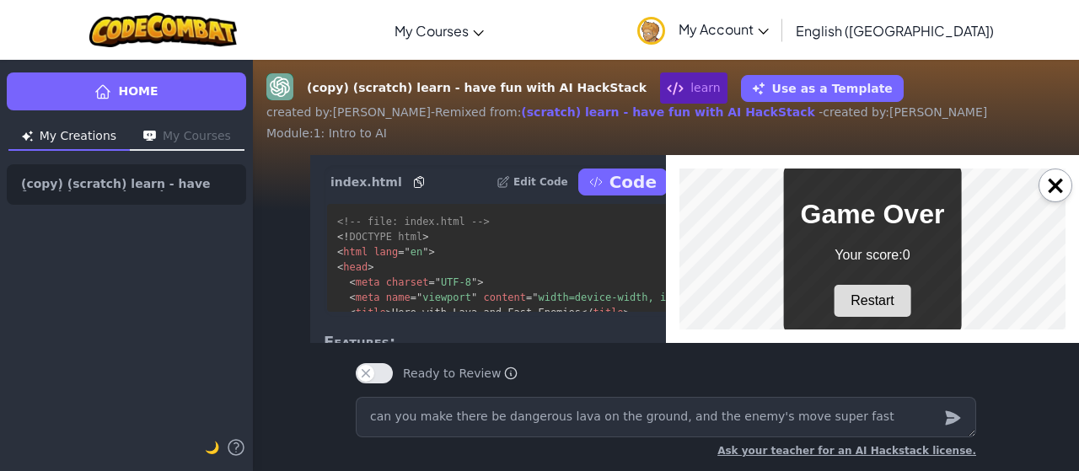
click at [858, 303] on button "Restart" at bounding box center [872, 301] width 78 height 32
click at [1061, 195] on button "×" at bounding box center [1055, 186] width 34 height 34
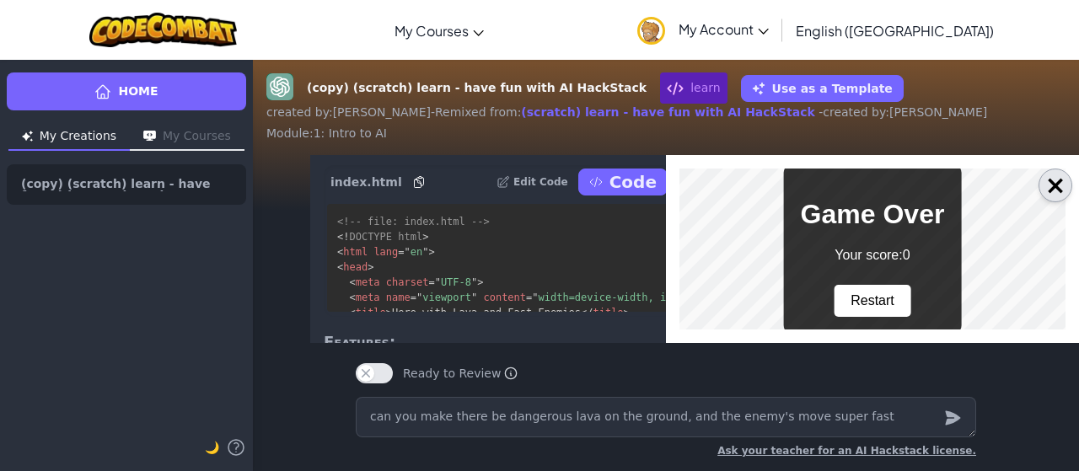
click at [666, 195] on div "🤖 Here’s the updated game where dangerous lava is added to the ground, and the …" at bounding box center [459, 387] width 413 height 749
